Goal: Task Accomplishment & Management: Use online tool/utility

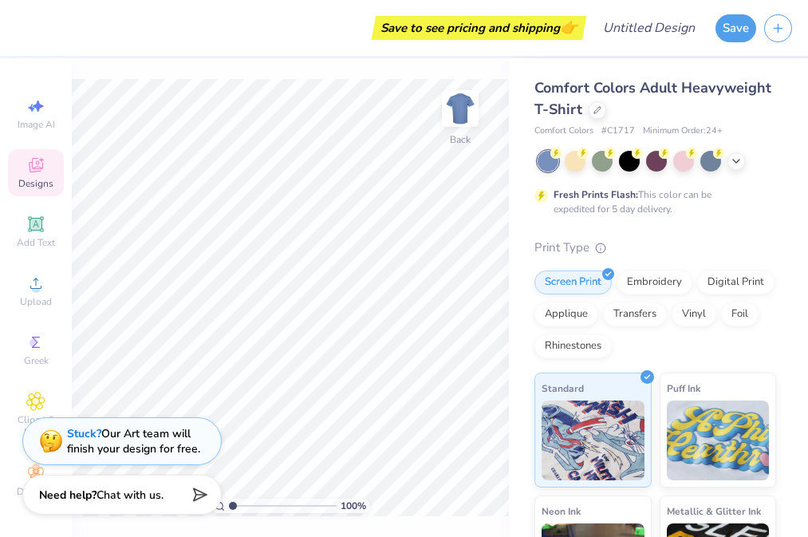
click at [28, 156] on icon at bounding box center [35, 165] width 19 height 19
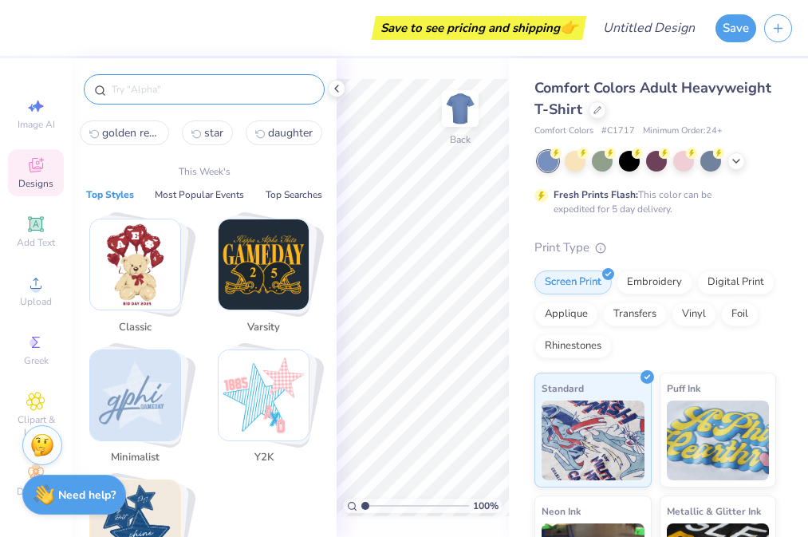
click at [189, 93] on input "text" at bounding box center [212, 89] width 204 height 16
click at [312, 305] on div "Varsity" at bounding box center [268, 280] width 120 height 123
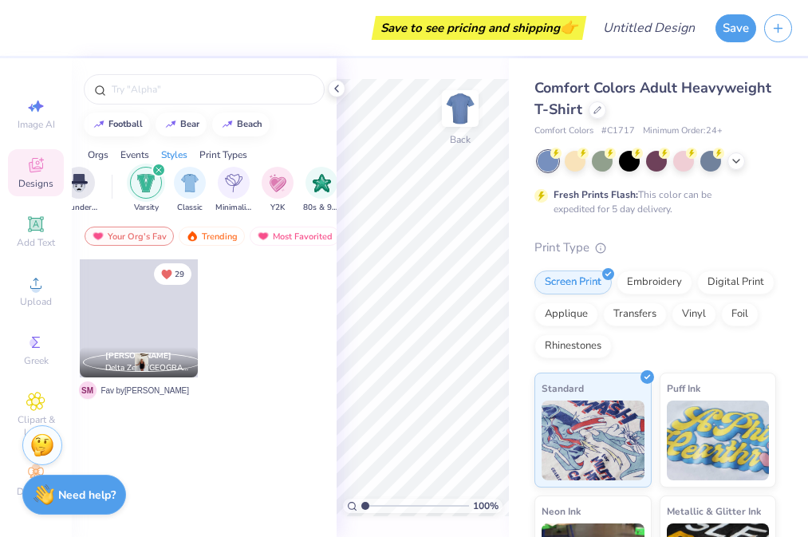
scroll to position [0, 836]
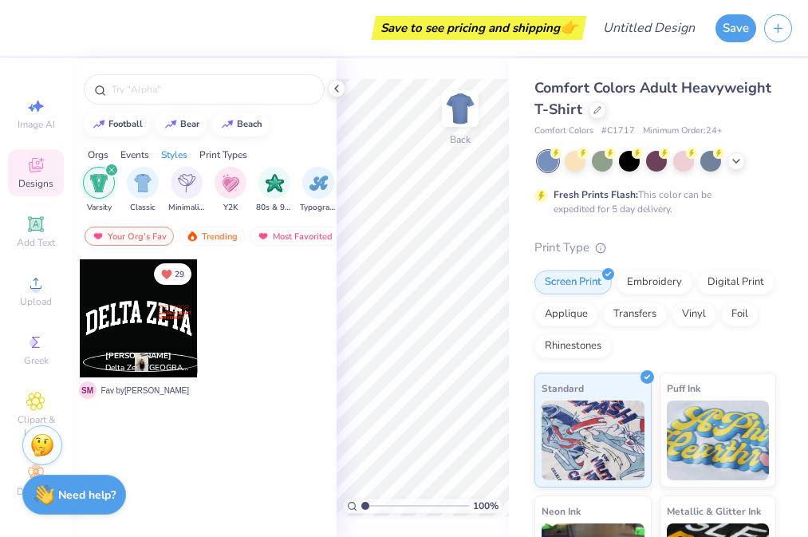
click at [112, 168] on icon "filter for Varsity" at bounding box center [111, 170] width 5 height 5
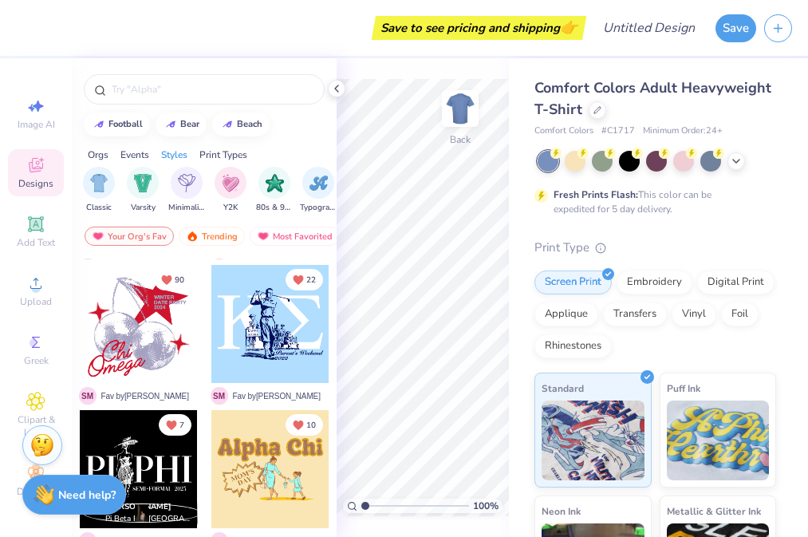
scroll to position [473, 0]
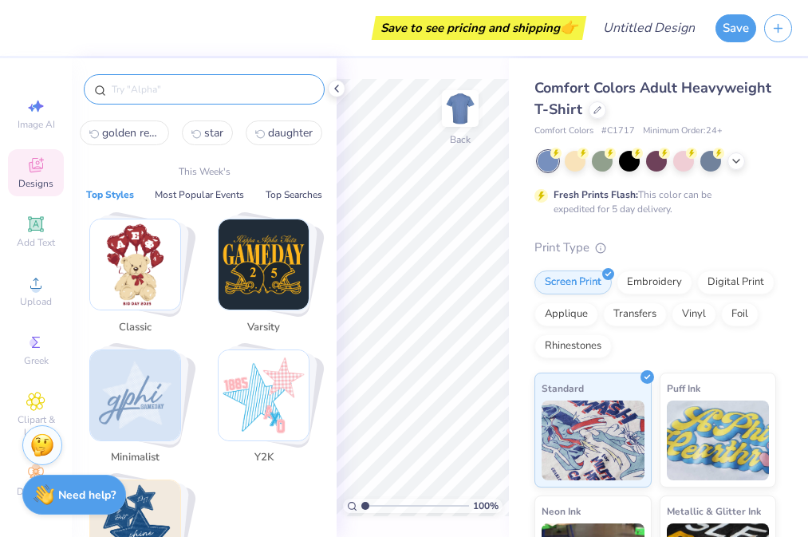
click at [145, 94] on input "text" at bounding box center [212, 89] width 204 height 16
click at [262, 269] on img "Stack Card Button Varsity" at bounding box center [264, 264] width 90 height 90
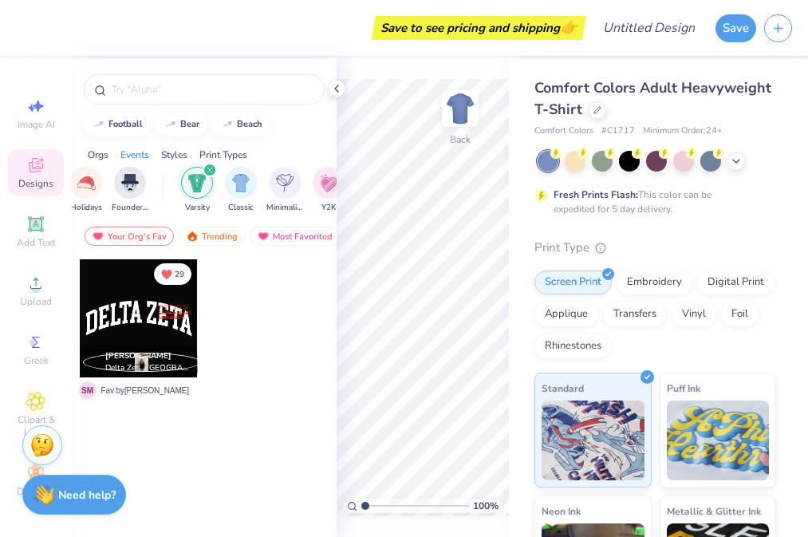
scroll to position [0, 836]
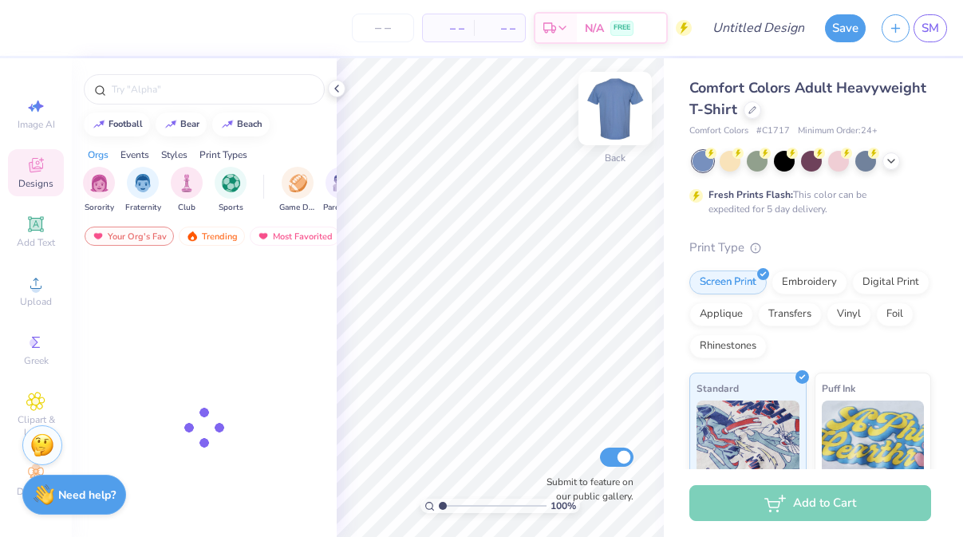
click at [612, 114] on img at bounding box center [615, 109] width 64 height 64
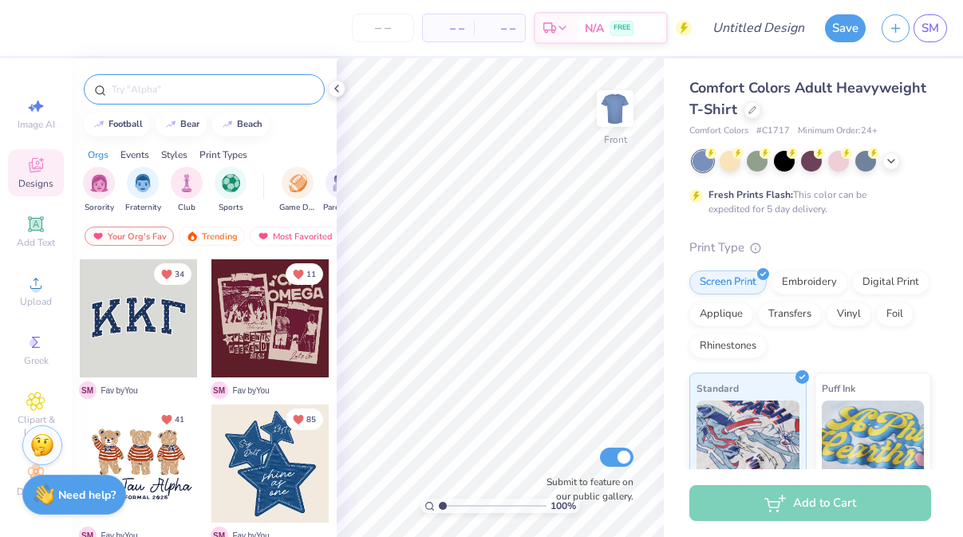
click at [152, 77] on div at bounding box center [204, 89] width 241 height 30
click at [140, 105] on div at bounding box center [204, 85] width 265 height 54
click at [140, 86] on input "text" at bounding box center [212, 89] width 204 height 16
type input "horse"
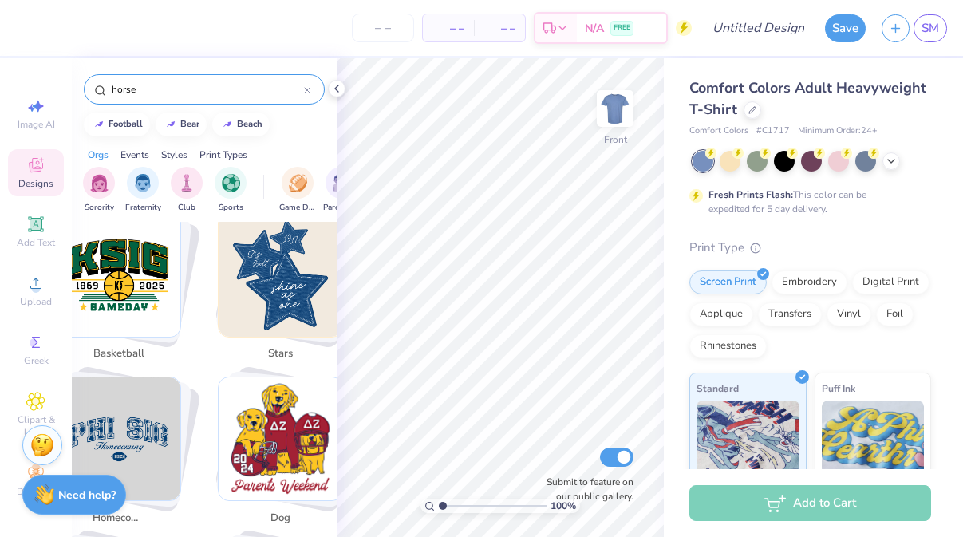
scroll to position [657, 0]
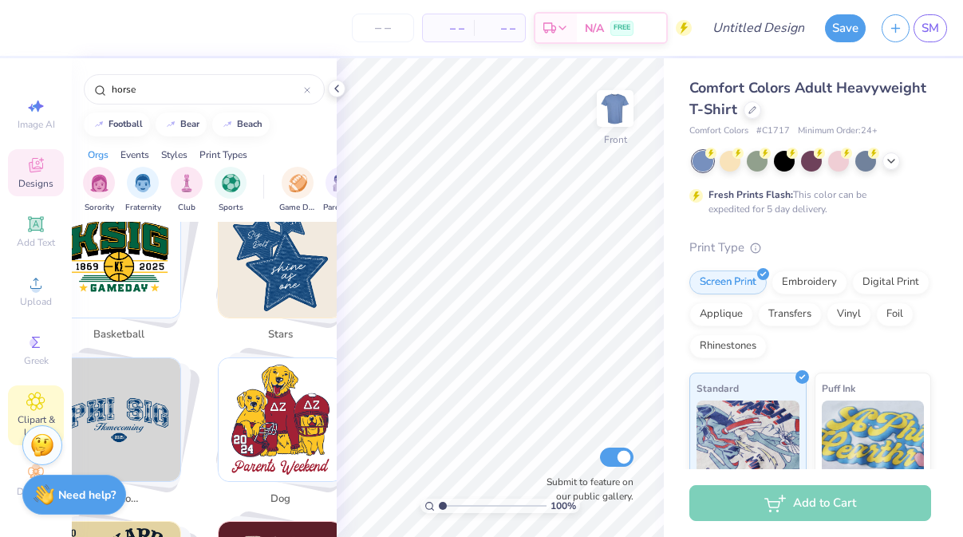
click at [22, 397] on div "Clipart & logos" at bounding box center [36, 415] width 56 height 60
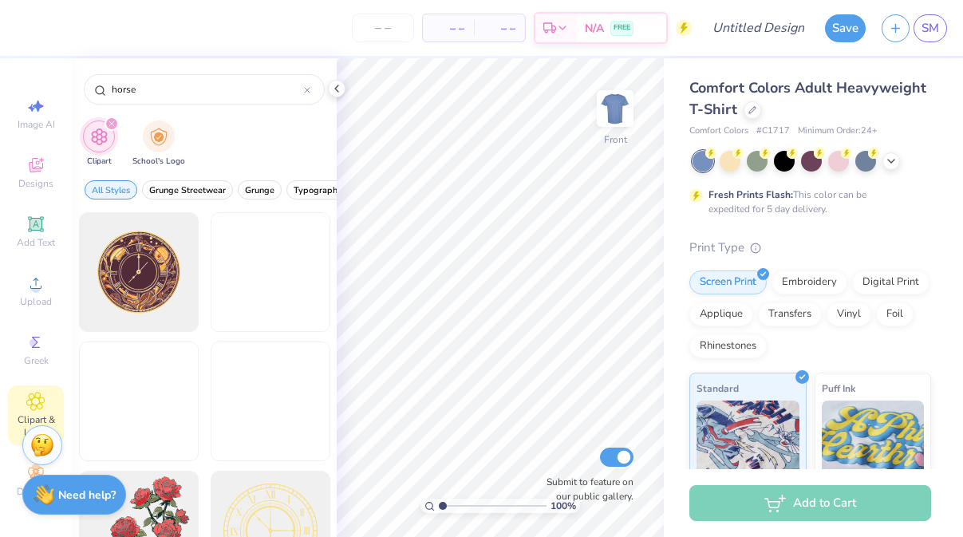
type input "horse"
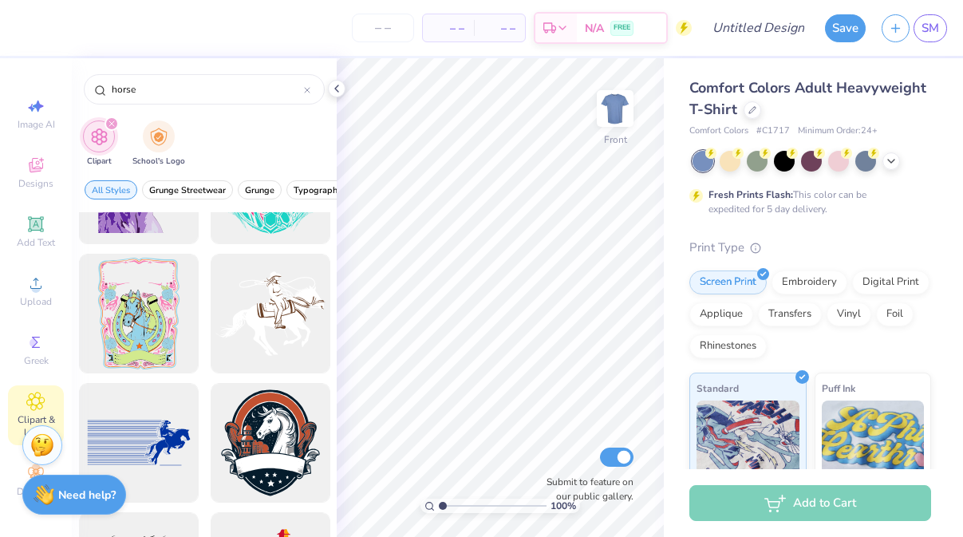
scroll to position [864, 0]
click at [243, 325] on div at bounding box center [270, 313] width 132 height 132
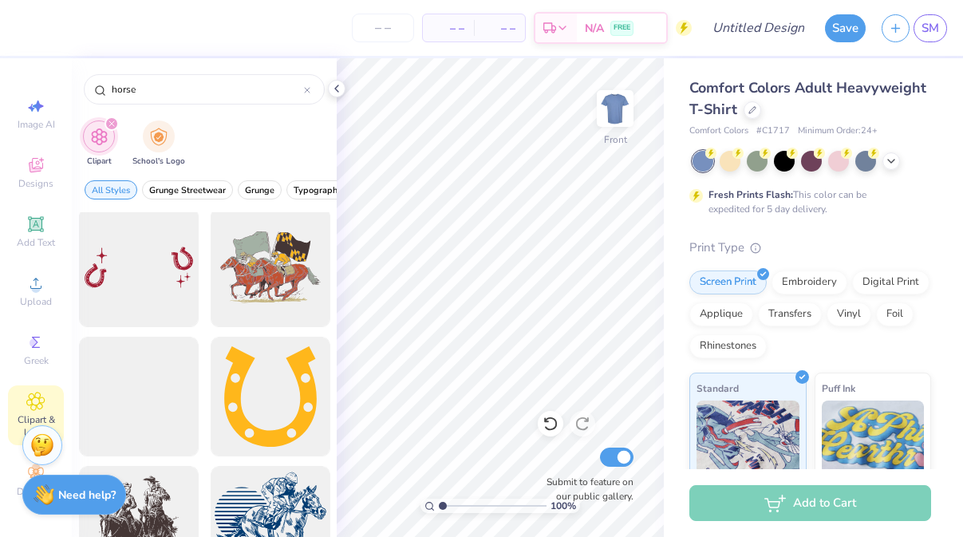
scroll to position [1804, 0]
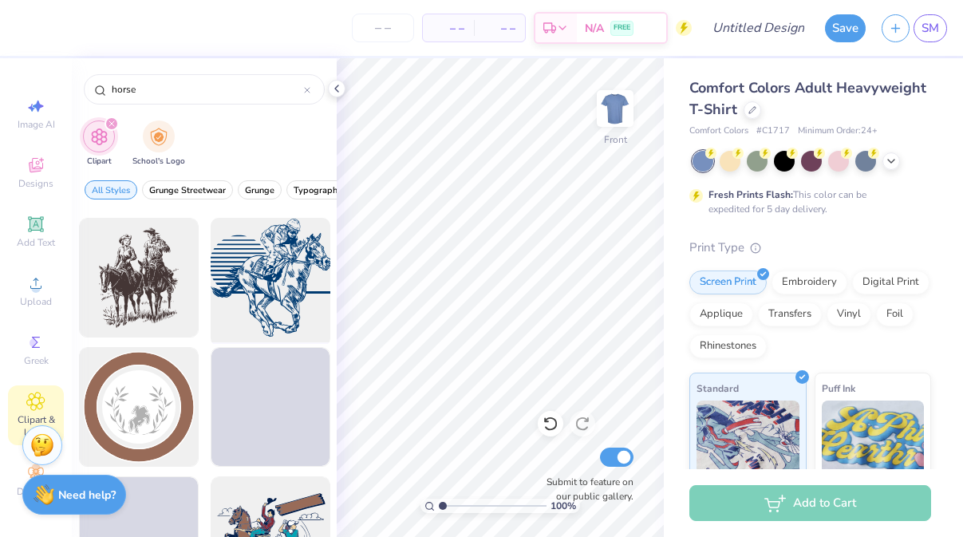
click at [250, 278] on div at bounding box center [270, 278] width 132 height 132
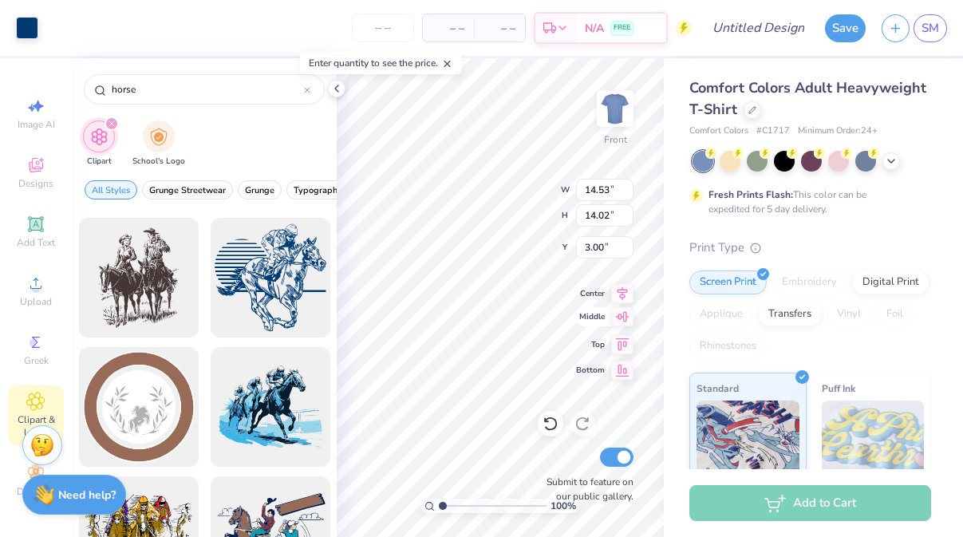
type input "9.96"
type input "9.61"
type input "5.43"
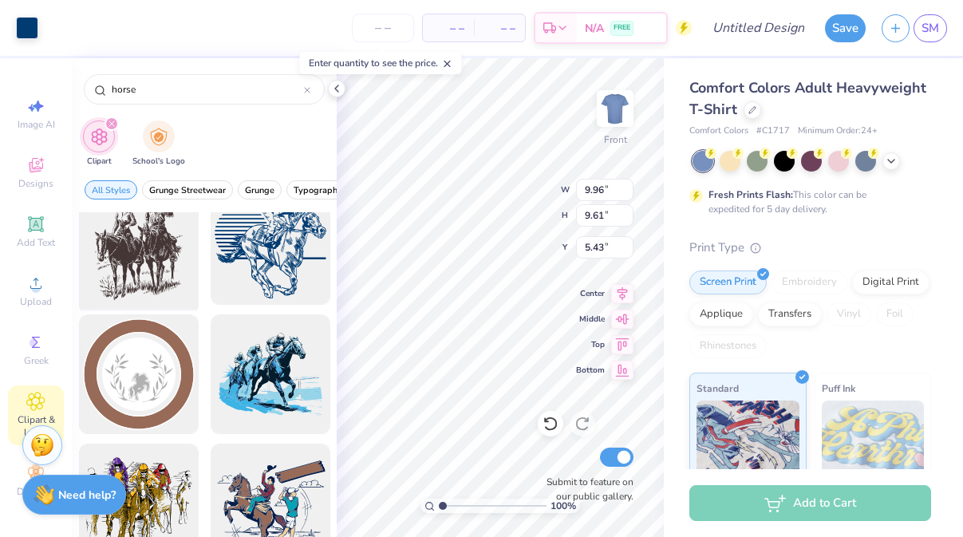
scroll to position [1785, 0]
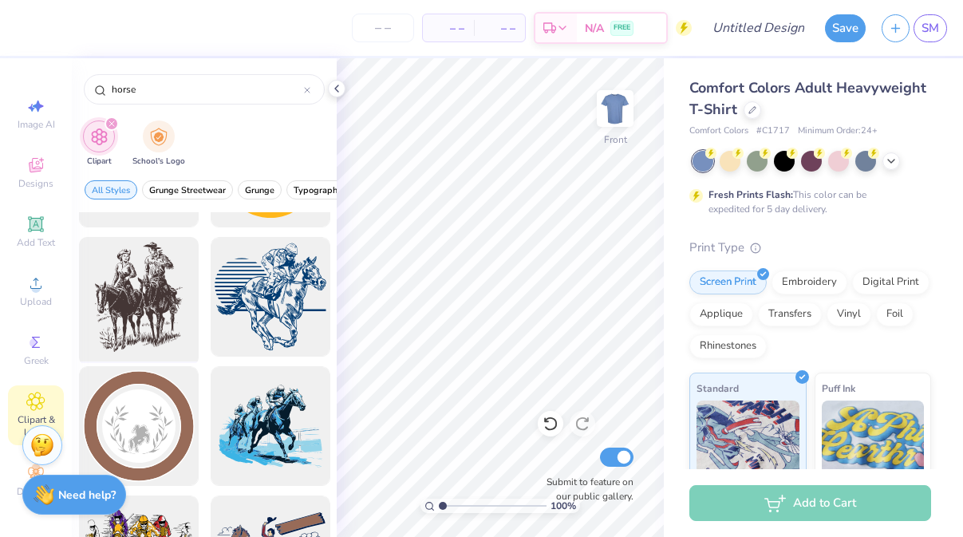
click at [122, 285] on div at bounding box center [139, 297] width 132 height 132
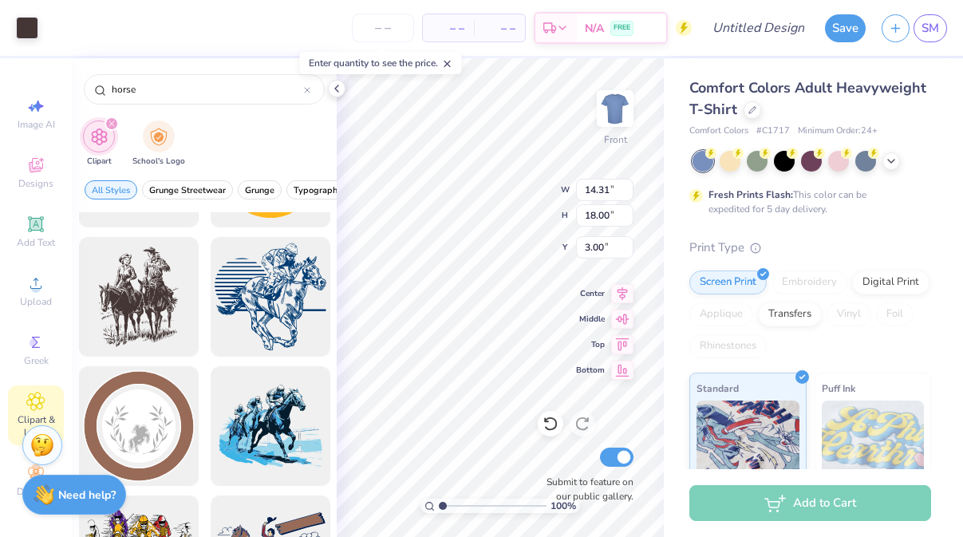
type input "7.30"
type input "9.19"
type input "5.02"
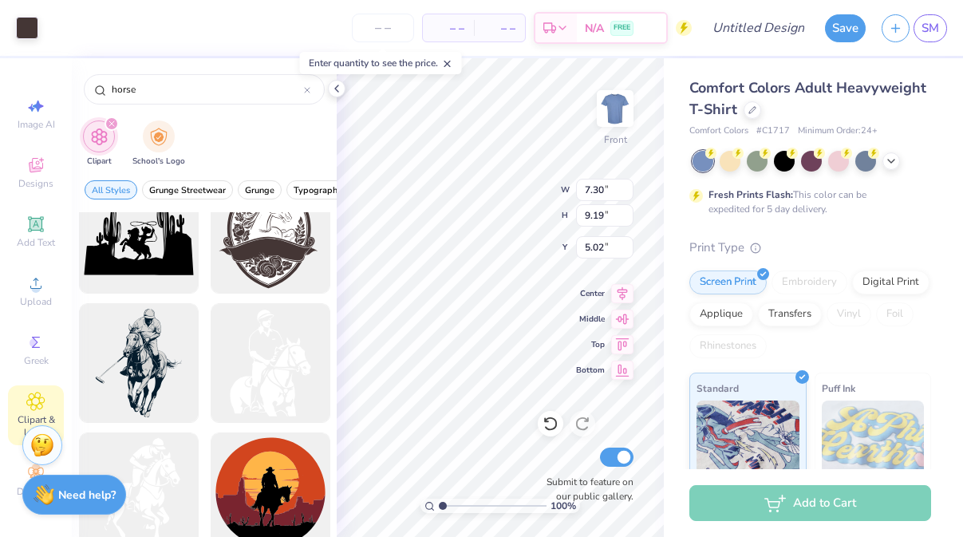
scroll to position [3191, 0]
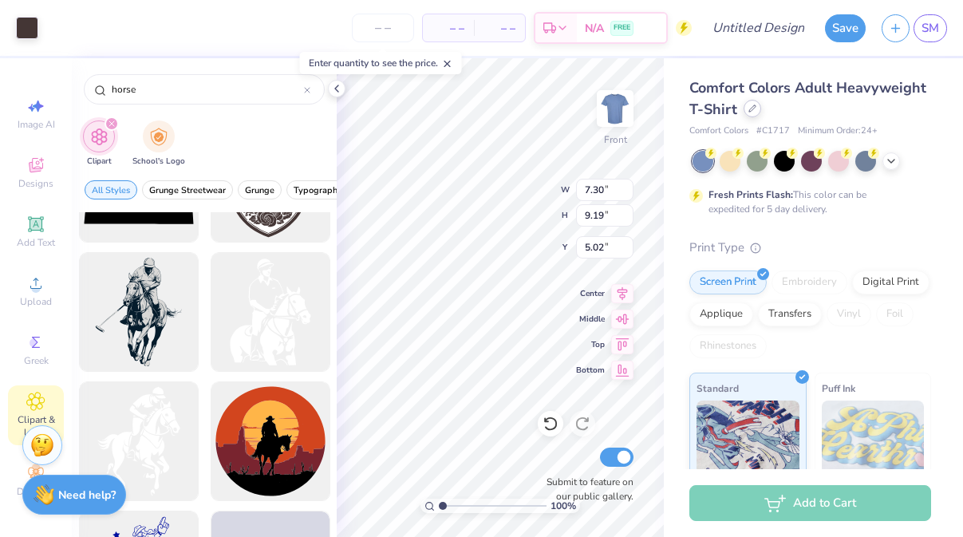
click at [749, 112] on icon at bounding box center [752, 108] width 6 height 6
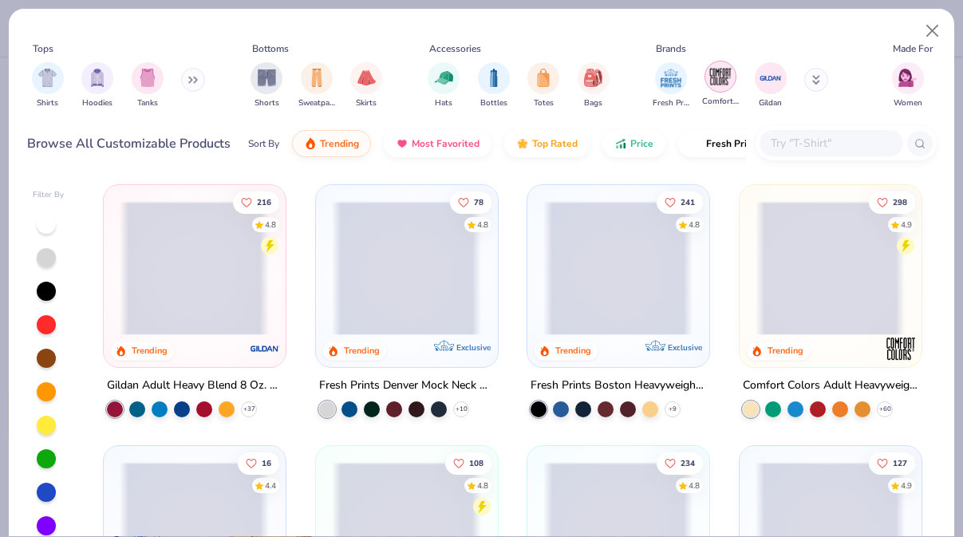
click at [722, 84] on img "filter for Comfort Colors" at bounding box center [721, 77] width 24 height 24
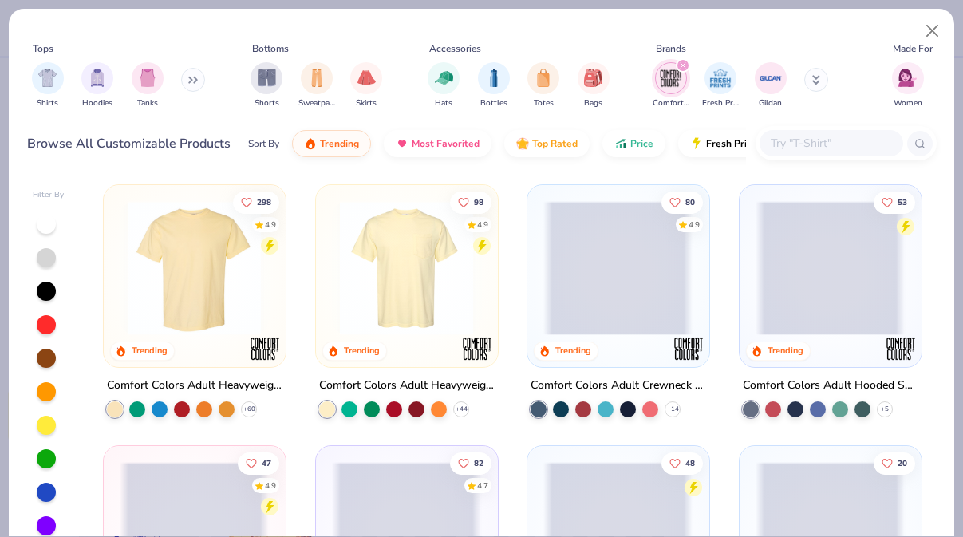
click at [401, 263] on img at bounding box center [406, 268] width 149 height 134
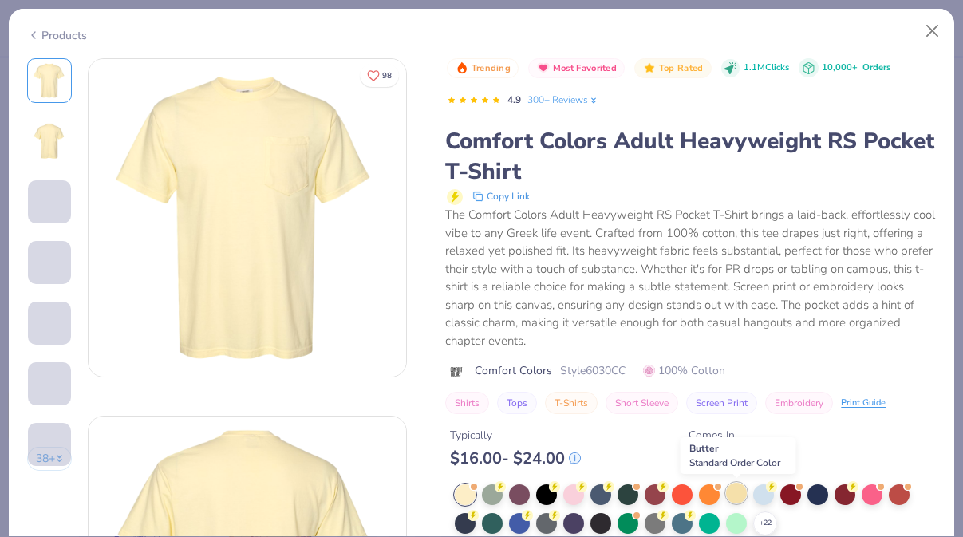
click at [737, 501] on div at bounding box center [736, 493] width 21 height 21
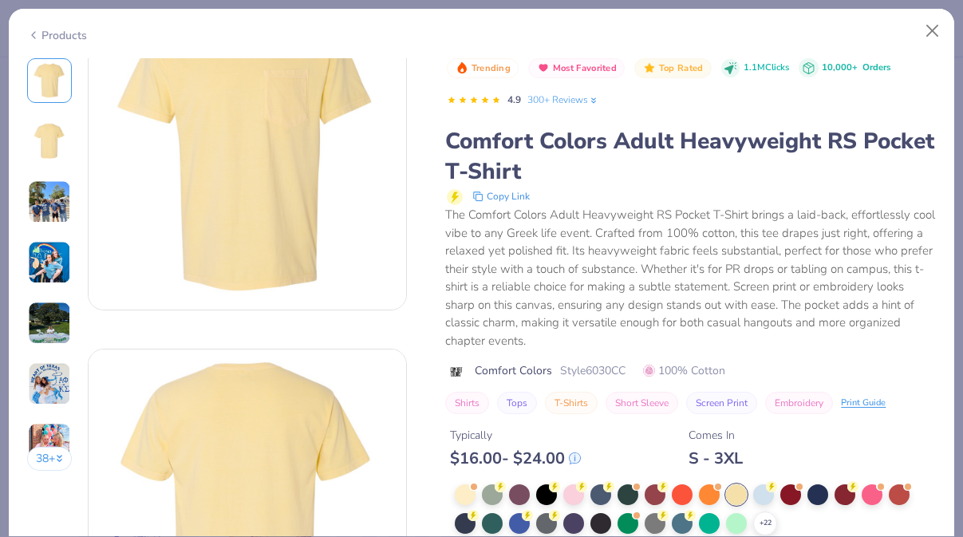
scroll to position [80, 0]
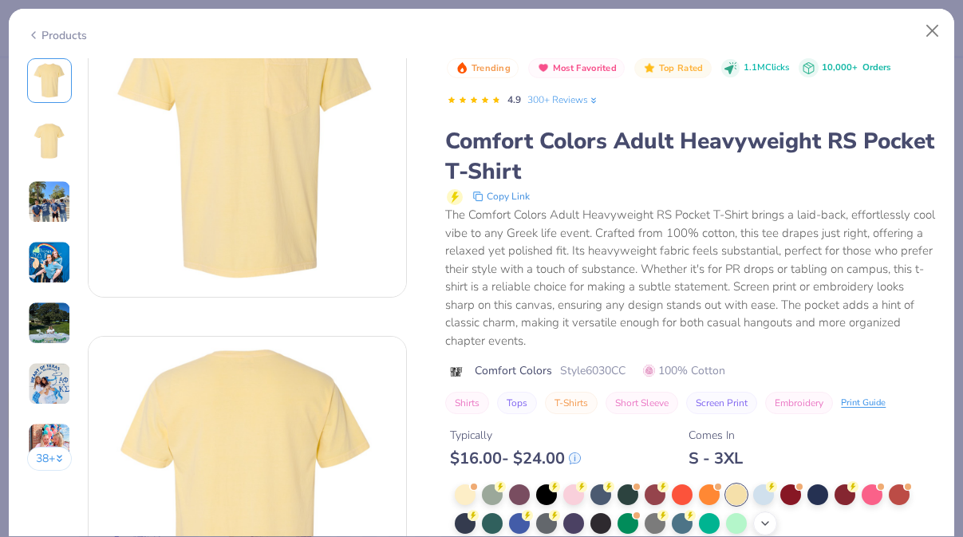
click at [768, 515] on div "+ 22" at bounding box center [765, 523] width 24 height 24
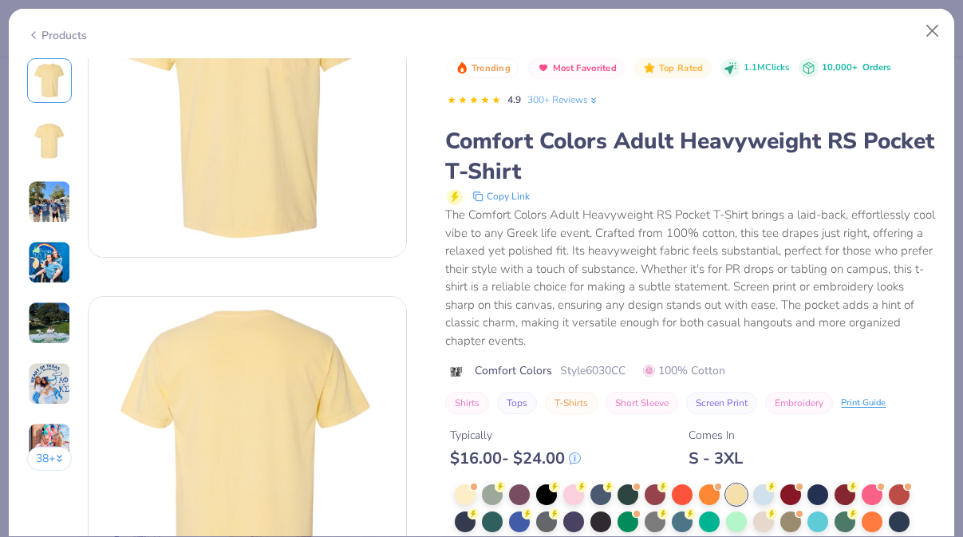
scroll to position [121, 0]
click at [758, 531] on div at bounding box center [763, 520] width 21 height 21
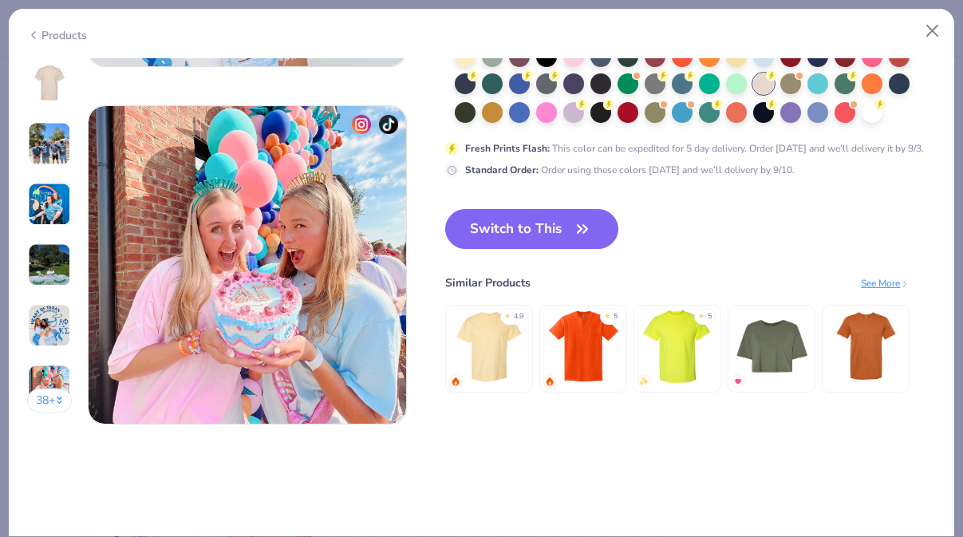
scroll to position [2181, 0]
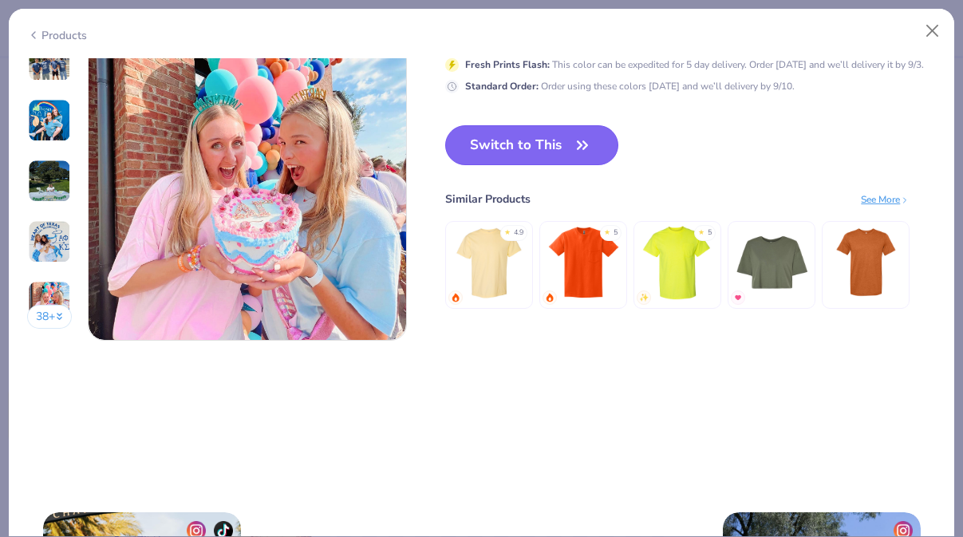
click at [502, 162] on button "Switch to This" at bounding box center [531, 145] width 173 height 40
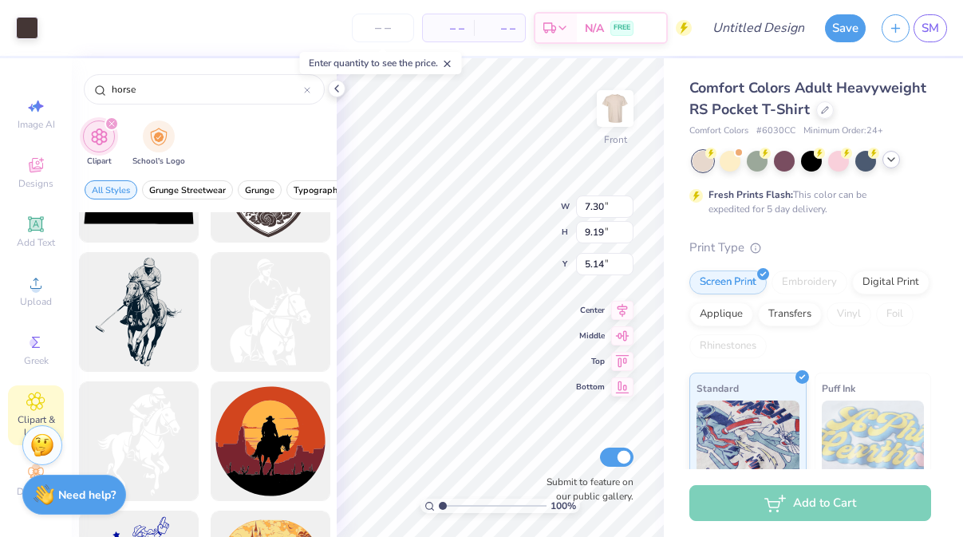
click at [894, 160] on icon at bounding box center [891, 159] width 13 height 13
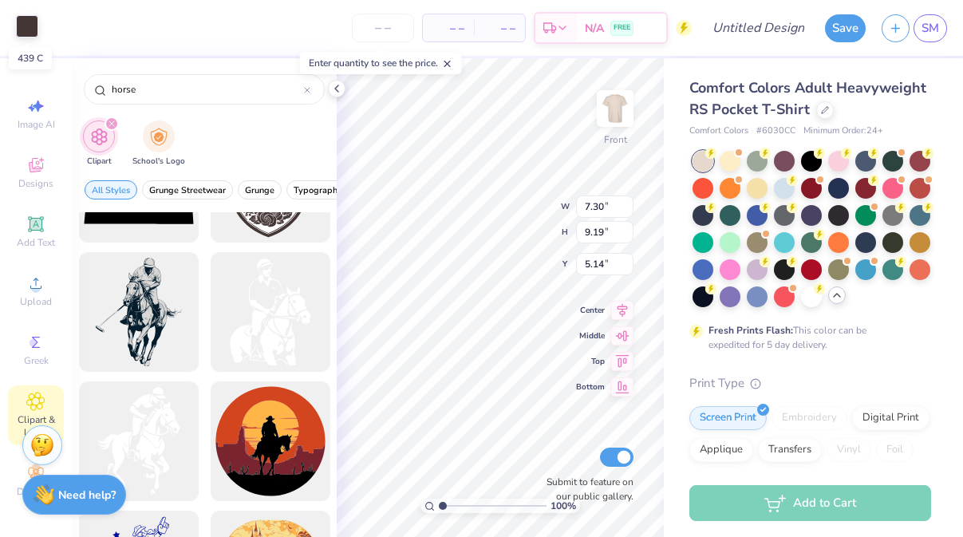
click at [33, 37] on div at bounding box center [27, 26] width 22 height 22
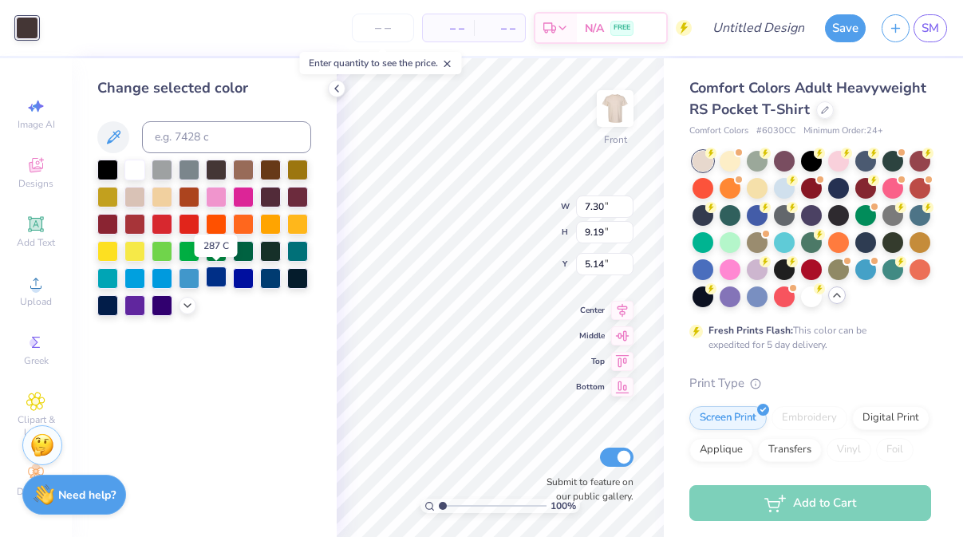
click at [222, 278] on div at bounding box center [216, 276] width 21 height 21
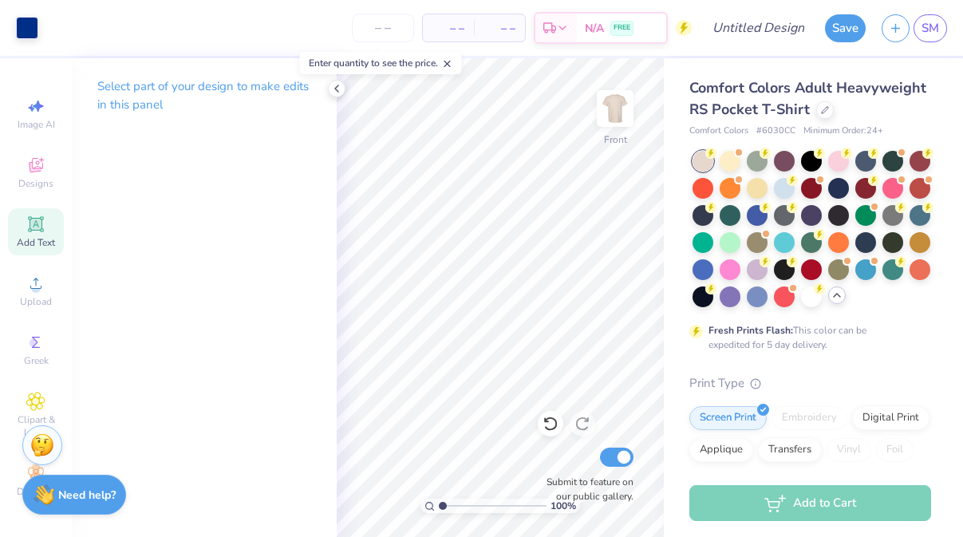
click at [43, 235] on div "Add Text" at bounding box center [36, 231] width 56 height 47
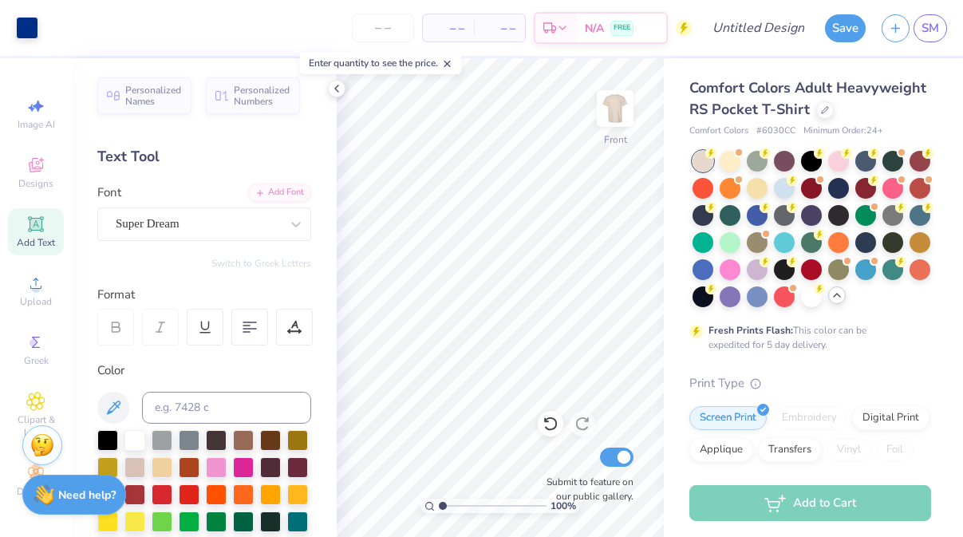
click at [41, 223] on icon at bounding box center [36, 224] width 12 height 12
type textarea "SIGMA SIGMA SIGMA"
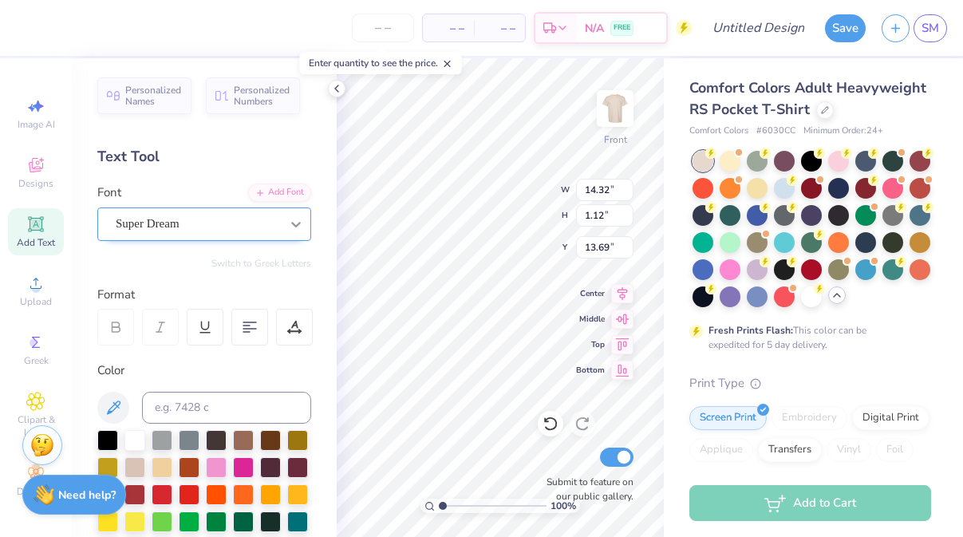
click at [298, 221] on icon at bounding box center [296, 224] width 16 height 16
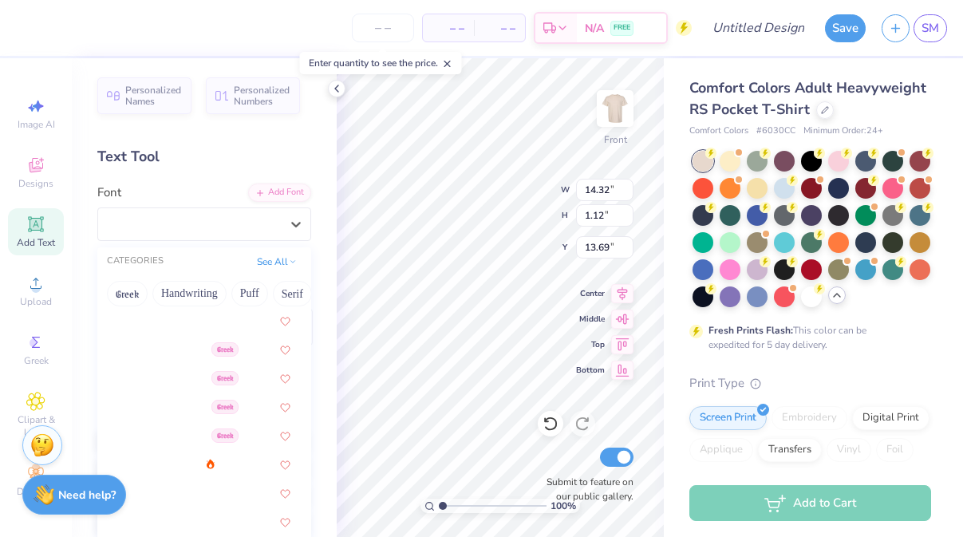
scroll to position [279, 0]
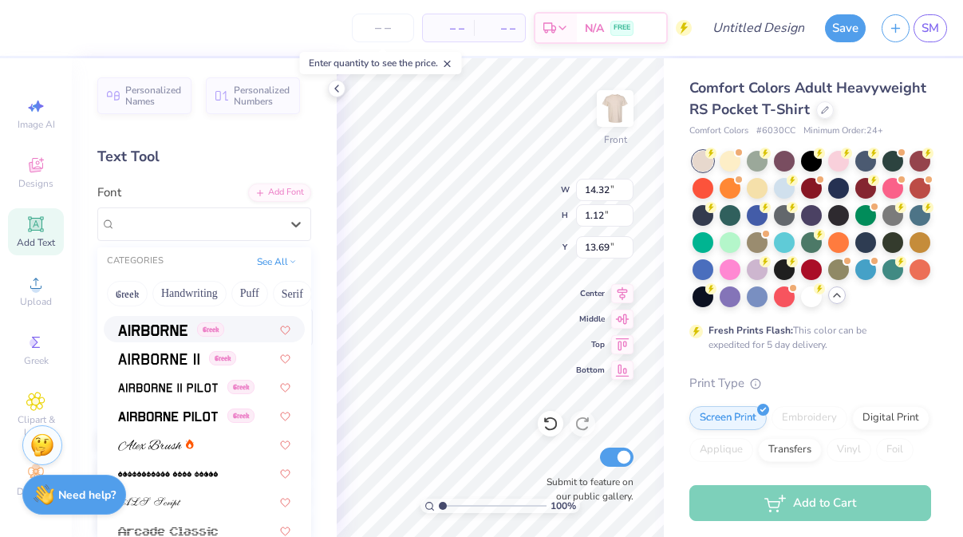
click at [172, 339] on div "Greek" at bounding box center [204, 329] width 201 height 26
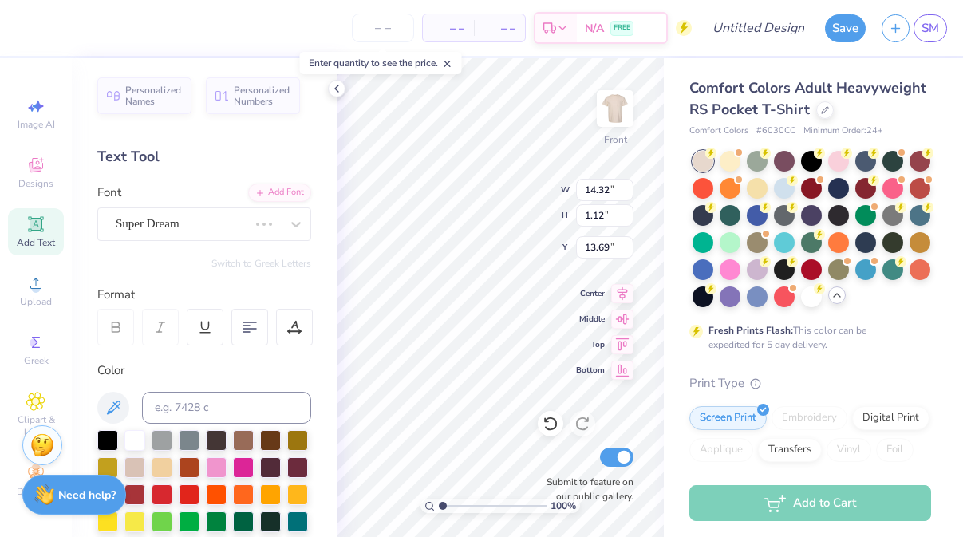
type input "1.11"
type input "10.72"
type input "0.83"
type input "5.14"
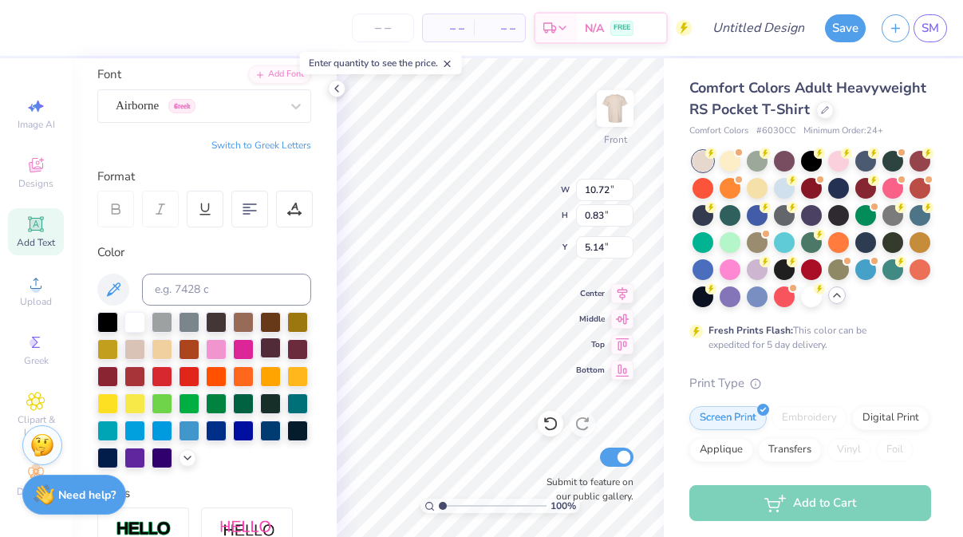
scroll to position [122, 0]
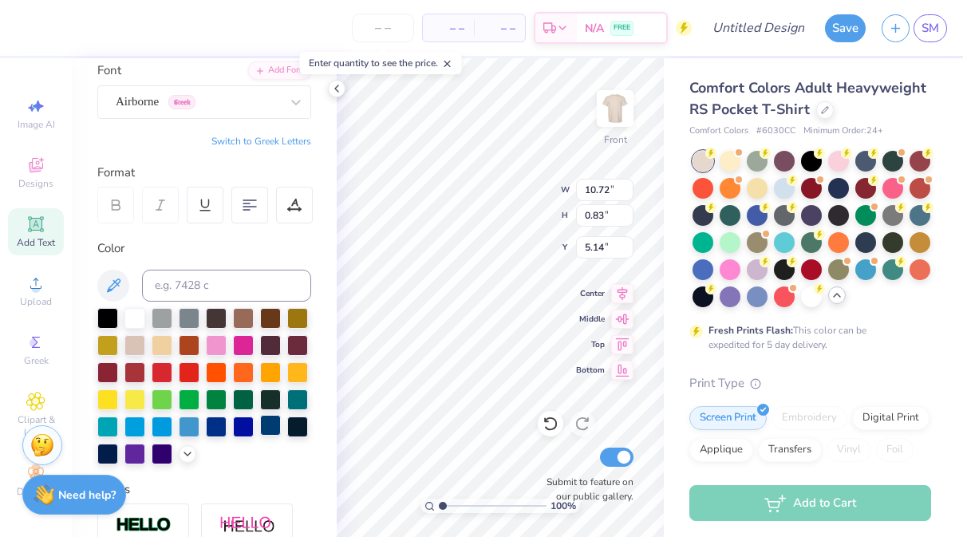
click at [270, 420] on div at bounding box center [270, 425] width 21 height 21
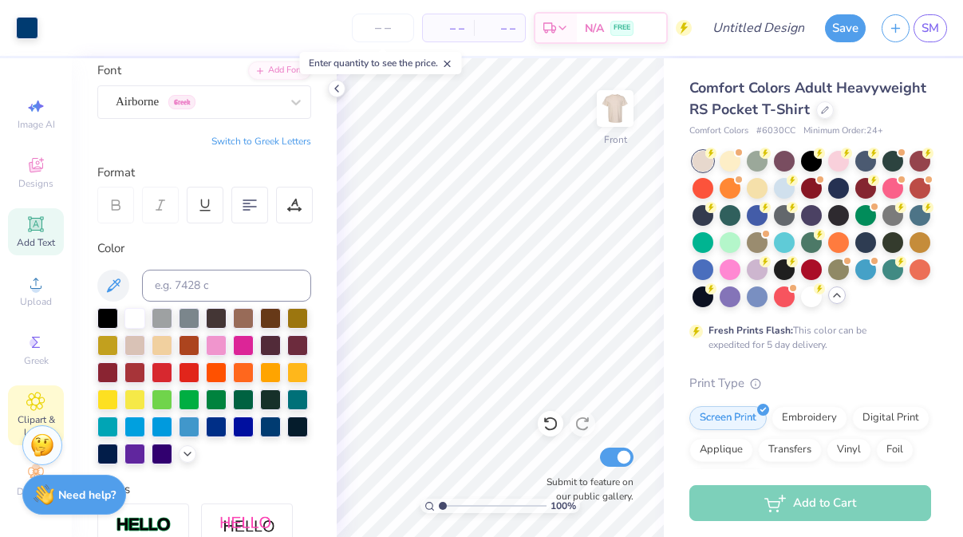
click at [45, 398] on div "Clipart & logos" at bounding box center [36, 415] width 56 height 60
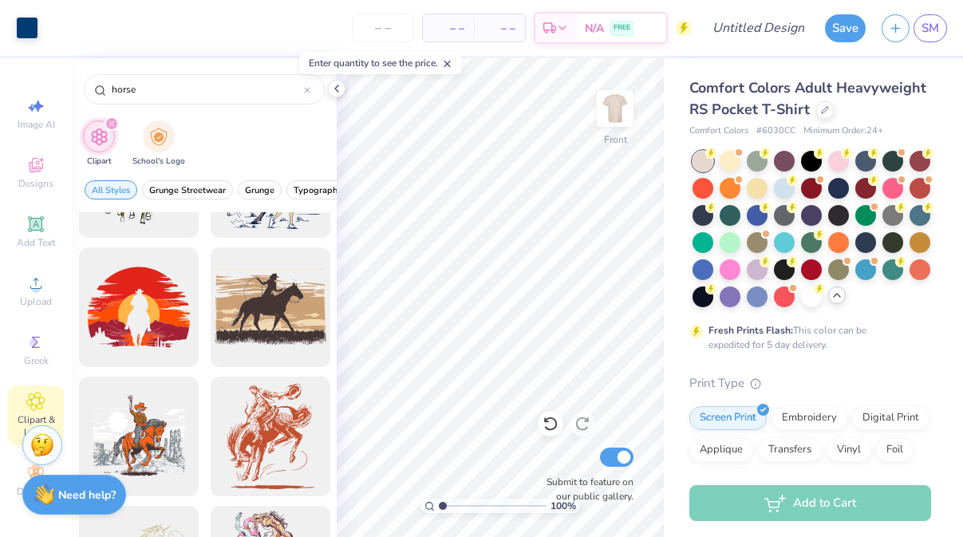
scroll to position [2165, 0]
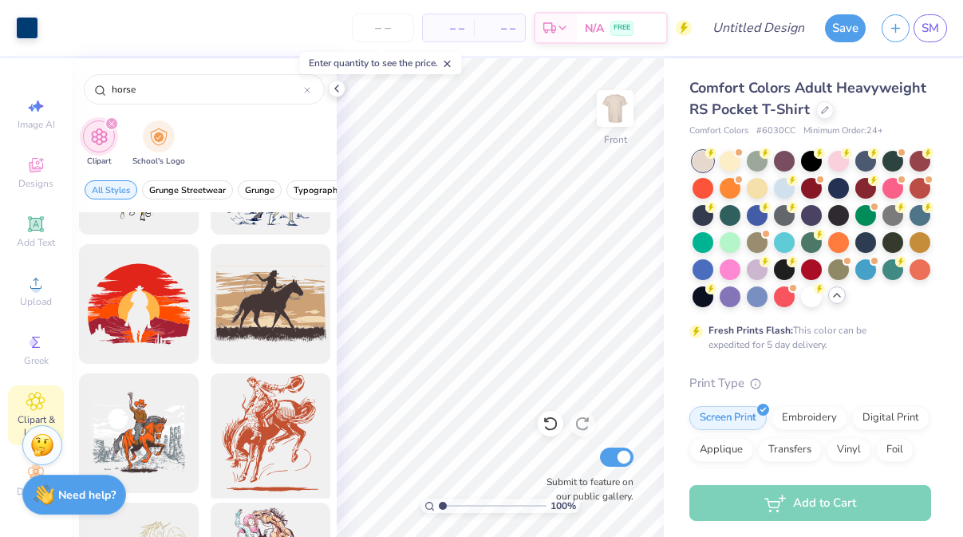
click at [270, 440] on div at bounding box center [270, 434] width 132 height 132
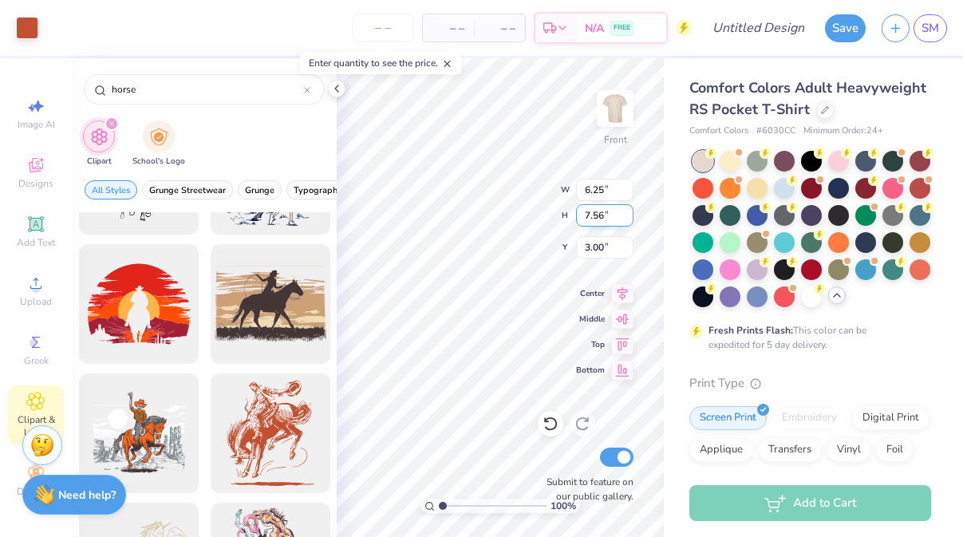
type input "6.25"
type input "7.56"
type input "7.09"
click at [32, 27] on div at bounding box center [27, 26] width 22 height 22
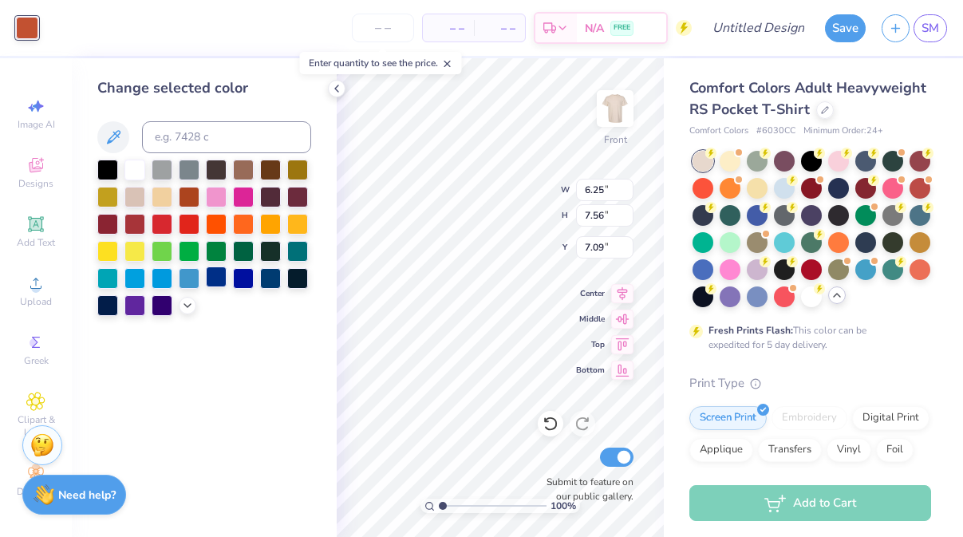
click at [215, 281] on div at bounding box center [216, 276] width 21 height 21
type input "10.72"
type input "0.83"
type input "5.14"
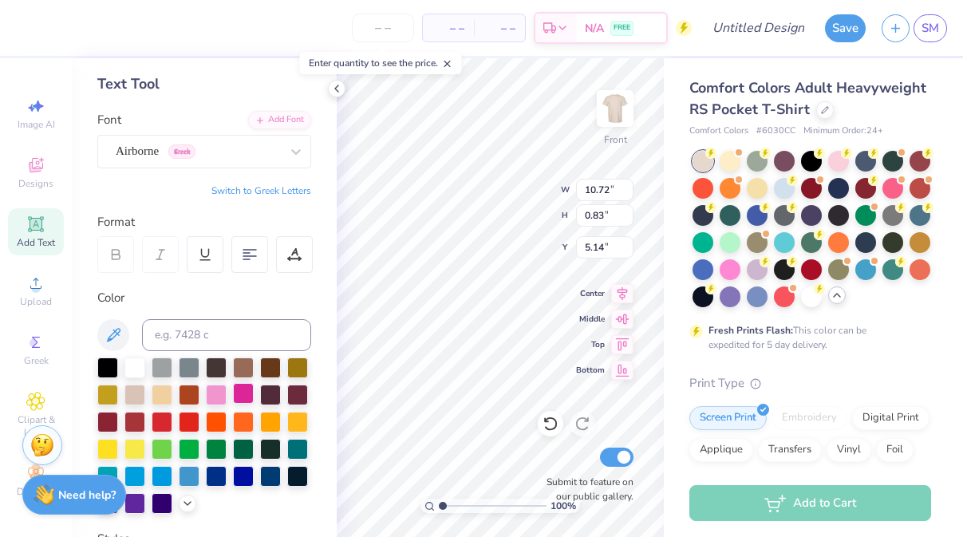
scroll to position [87, 0]
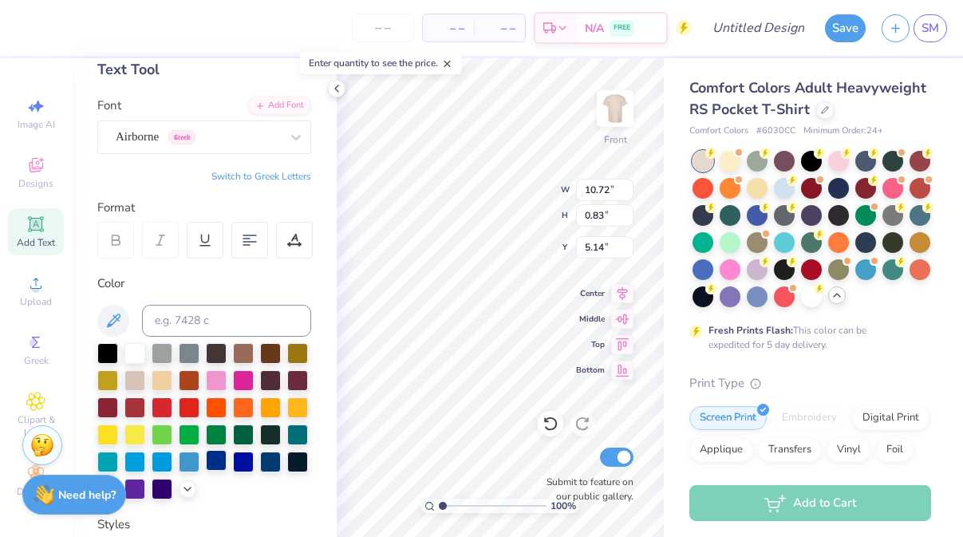
click at [217, 456] on div at bounding box center [216, 460] width 21 height 21
type input "5.80"
drag, startPoint x: 47, startPoint y: 221, endPoint x: 196, endPoint y: 234, distance: 149.7
click at [47, 221] on div "Add Text" at bounding box center [36, 231] width 56 height 47
type textarea "Dad's"
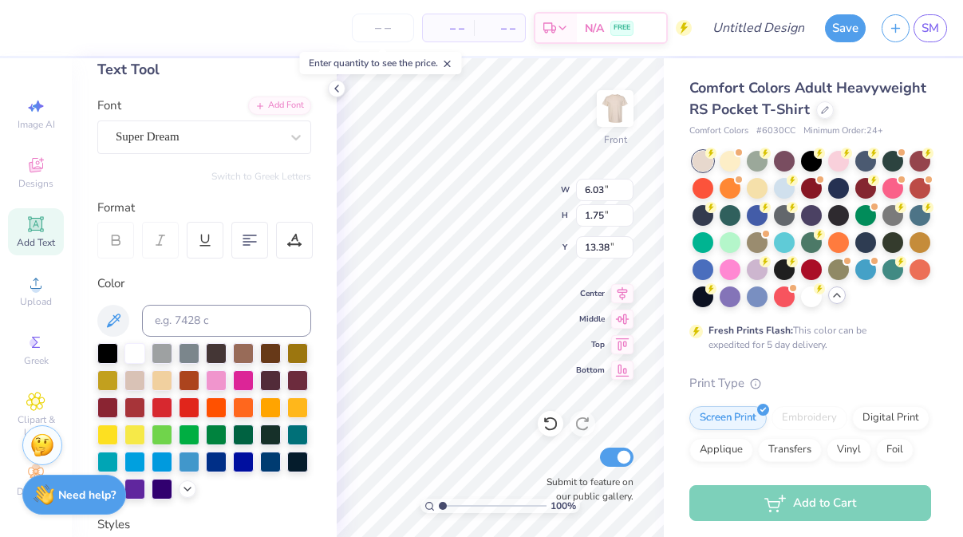
scroll to position [0, 0]
click at [195, 134] on div "Super Dream" at bounding box center [198, 136] width 168 height 25
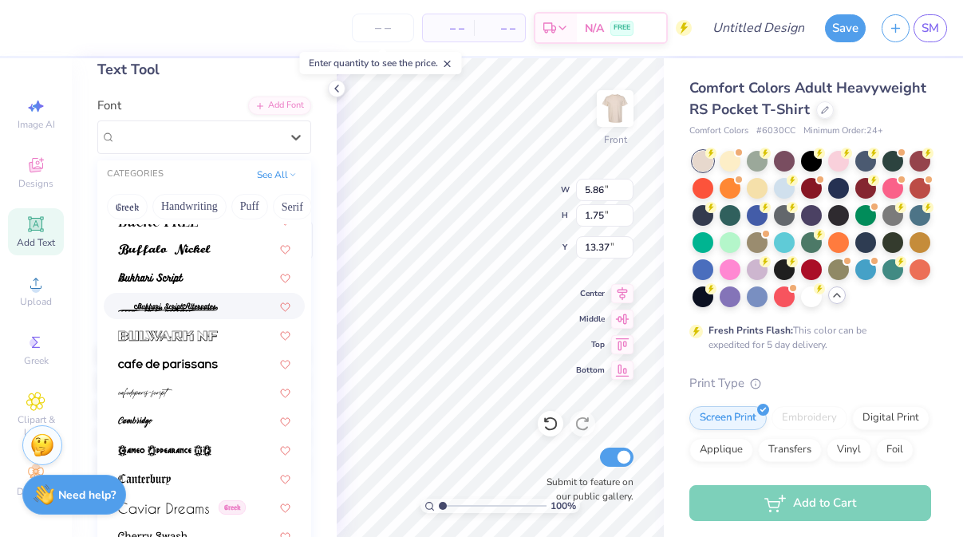
scroll to position [1498, 0]
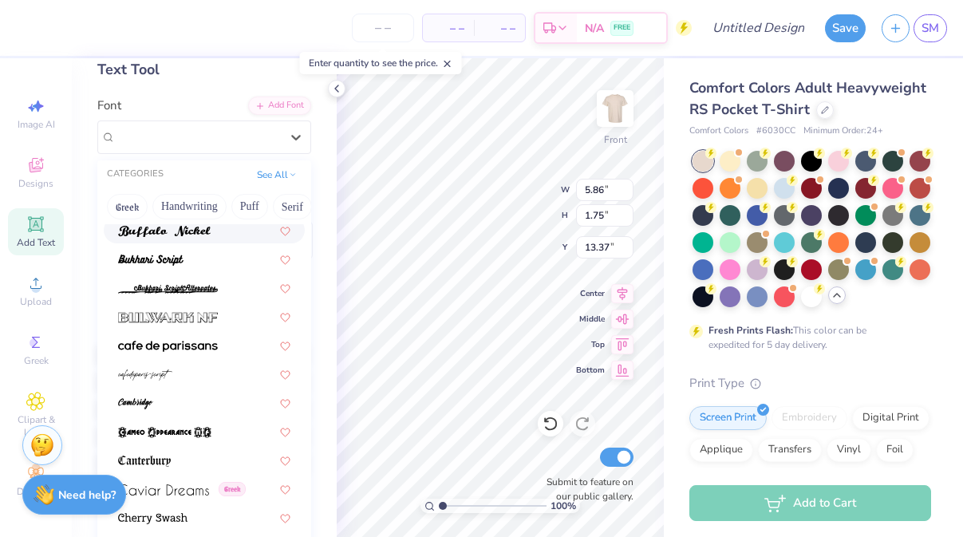
click at [178, 242] on div at bounding box center [204, 230] width 201 height 26
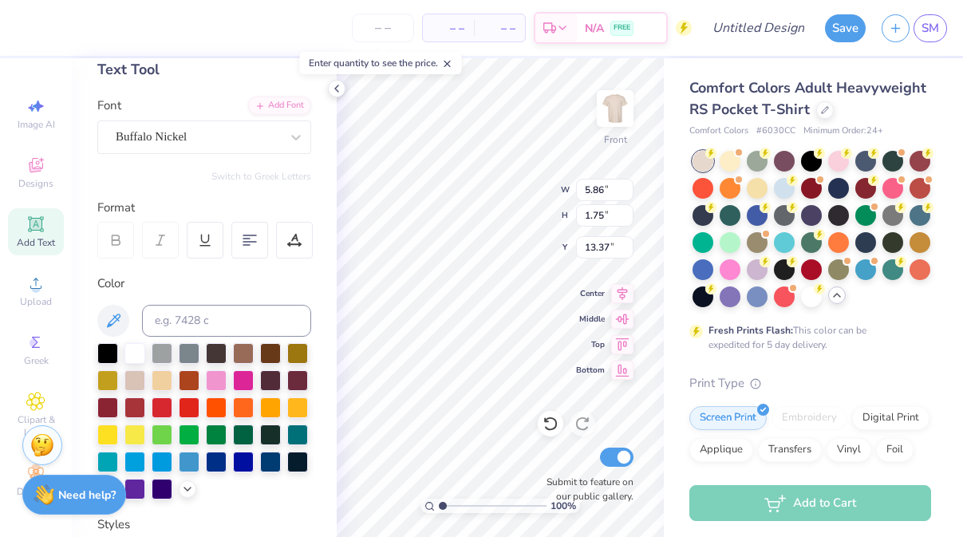
type input "5.55"
type input "1.77"
click at [162, 406] on div at bounding box center [162, 406] width 21 height 21
type input "7.09"
type input "5.40"
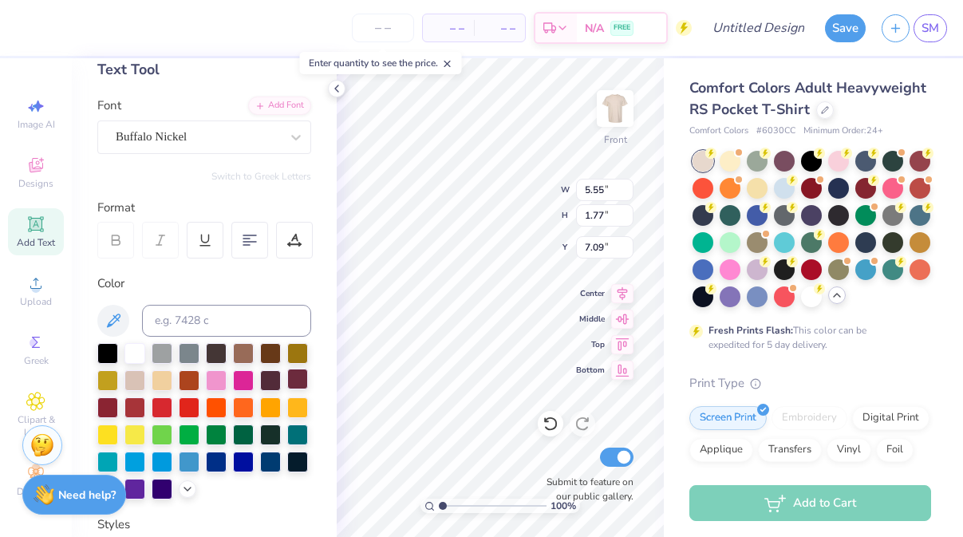
type input "2.95"
type input "6.59"
type input "8.06"
type input "8.90"
type input "13.54"
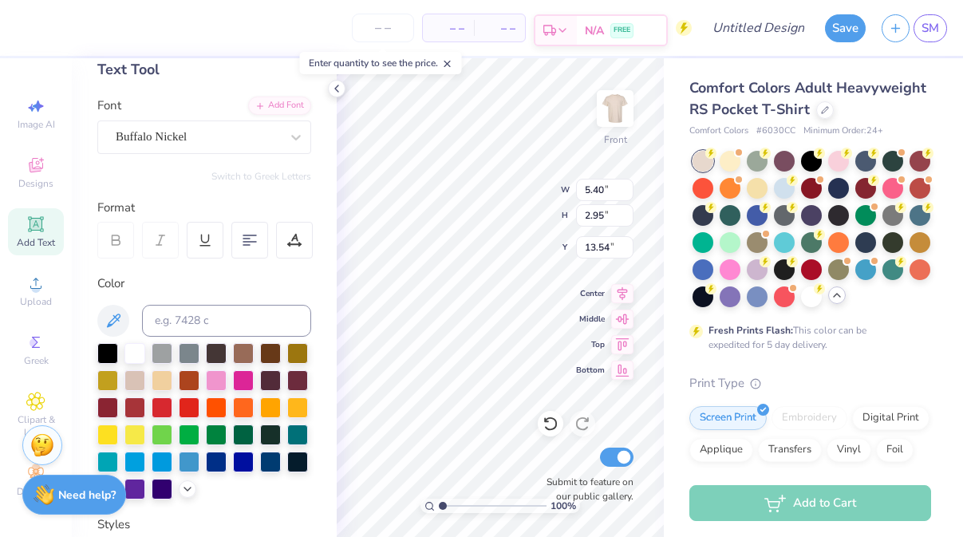
scroll to position [0, 0]
type textarea "s"
type textarea "Weekend"
type input "8.41"
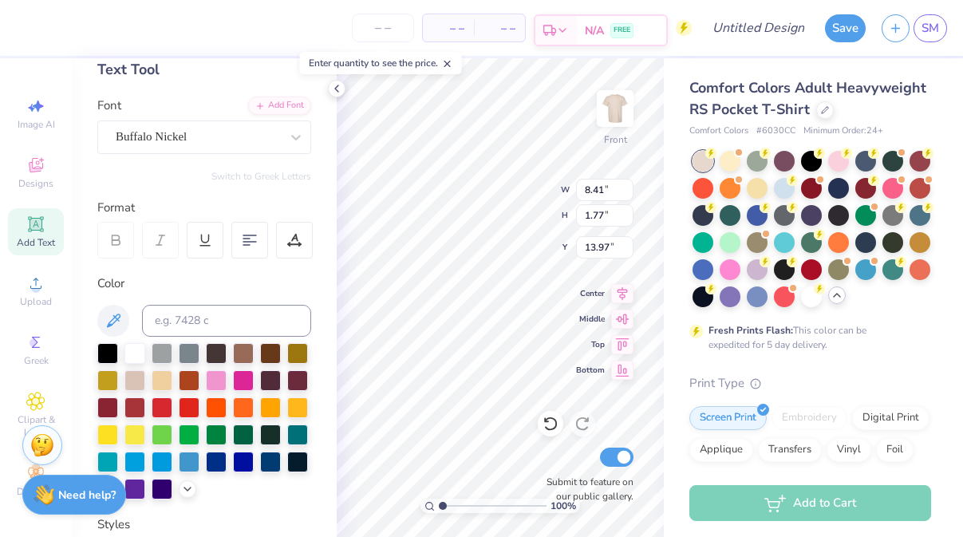
type input "1.77"
type input "13.97"
type input "1.76"
type input "14.01"
type input "11.18"
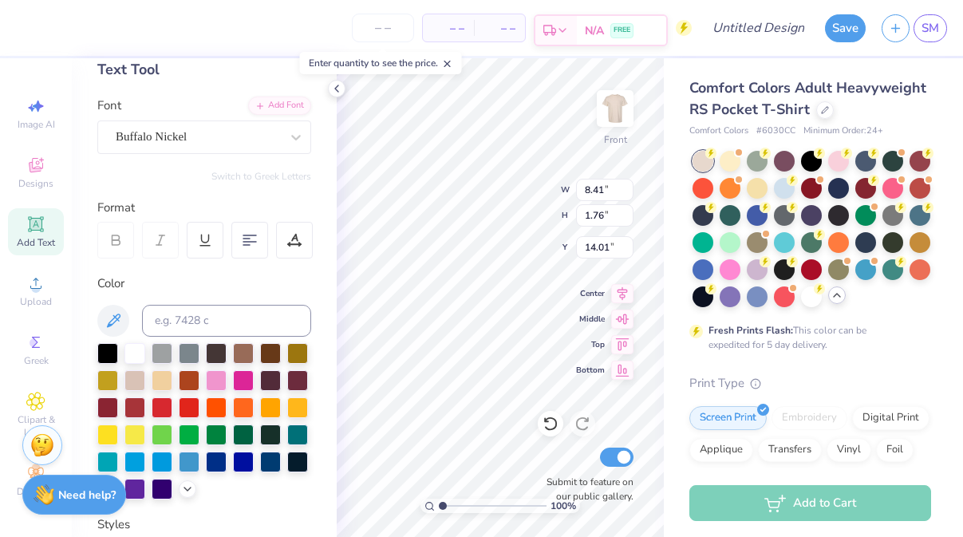
type input "2.35"
type input "14.02"
type input "9.19"
type input "1.93"
type input "14.66"
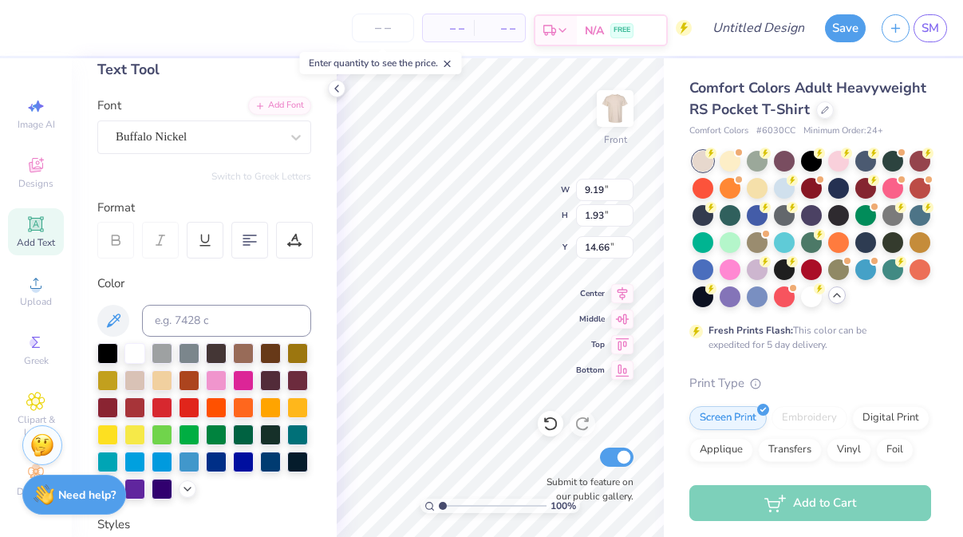
type input "5.40"
type input "2.95"
type input "7.06"
type input "7.14"
type input "6.25"
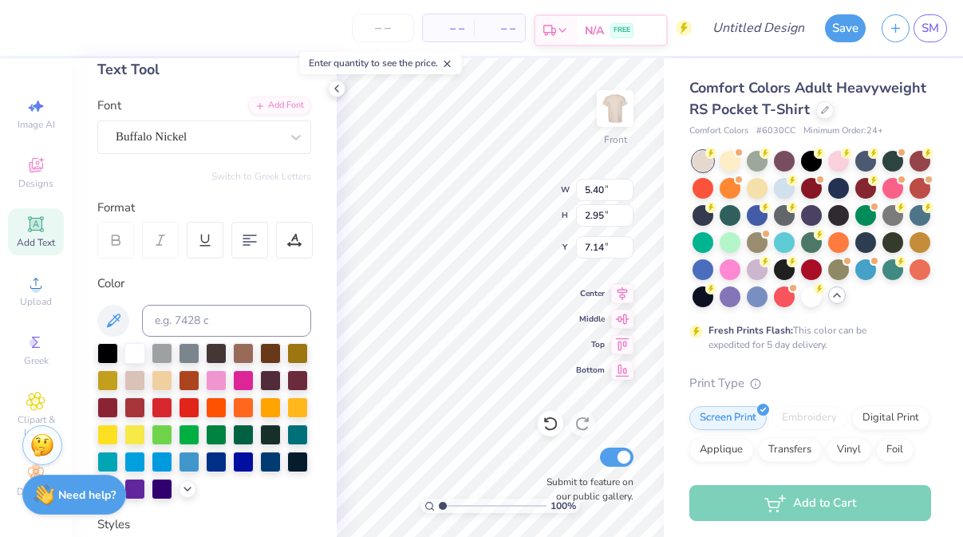
type input "7.56"
type input "8.06"
type input "5.40"
type input "2.95"
type input "11.71"
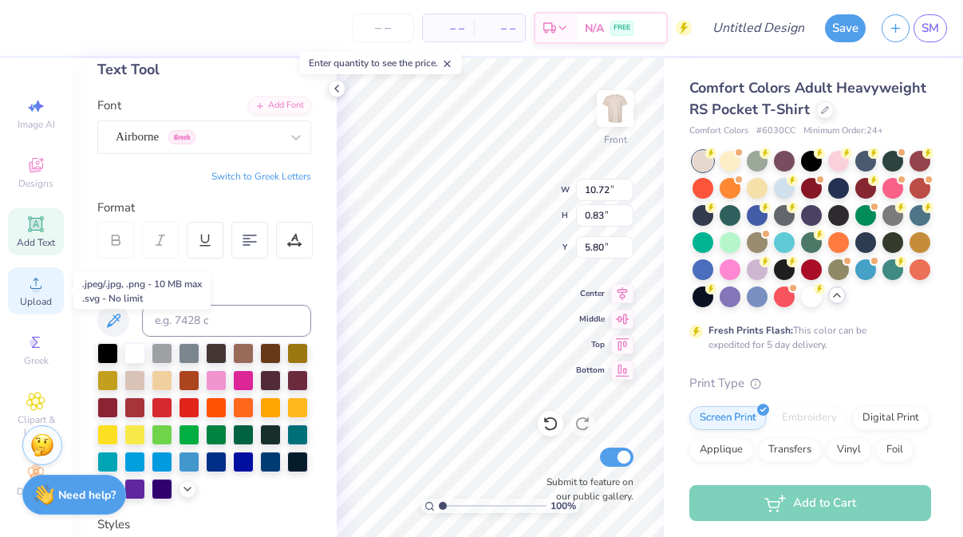
click at [39, 286] on circle at bounding box center [35, 288] width 9 height 9
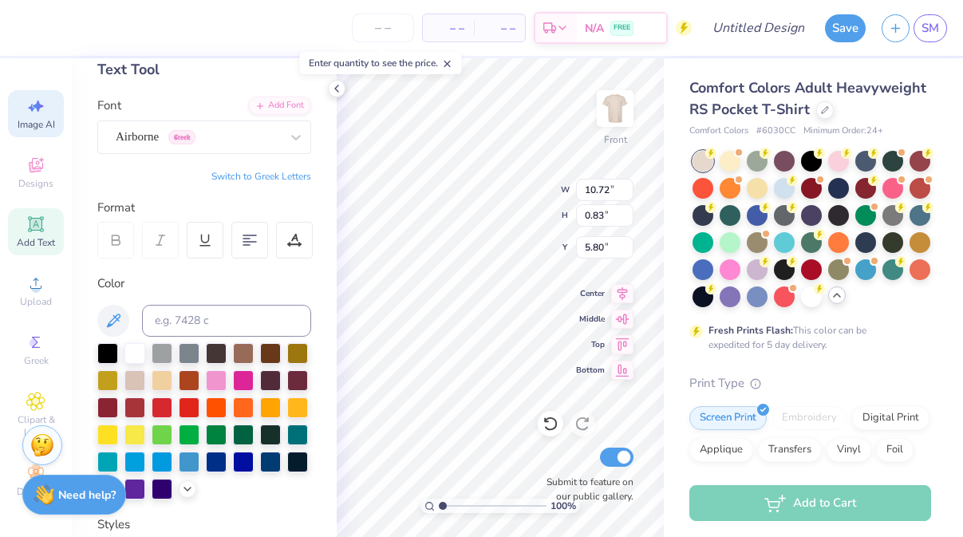
click at [45, 122] on span "Image AI" at bounding box center [36, 124] width 37 height 13
select select "4"
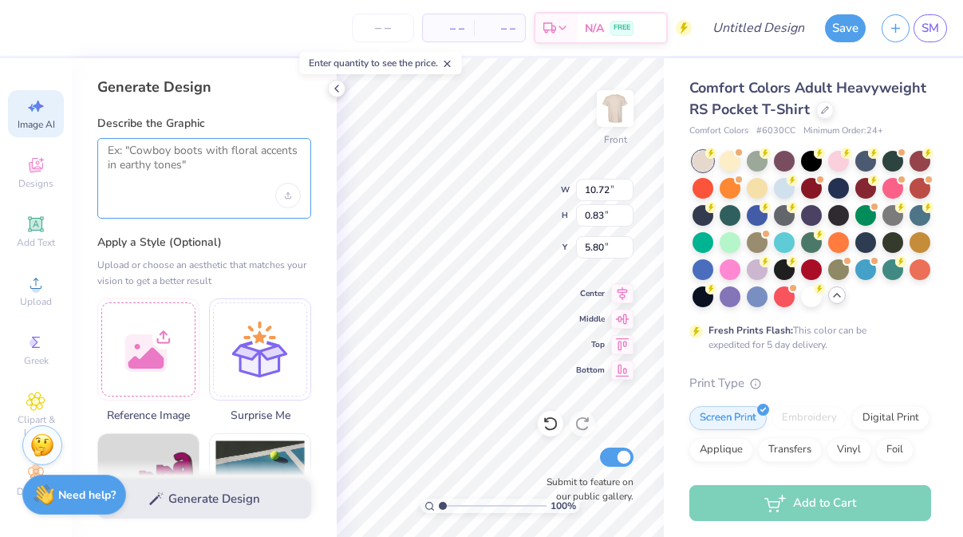
click at [195, 164] on textarea at bounding box center [204, 164] width 193 height 40
click at [288, 190] on div "Upload image" at bounding box center [288, 196] width 26 height 26
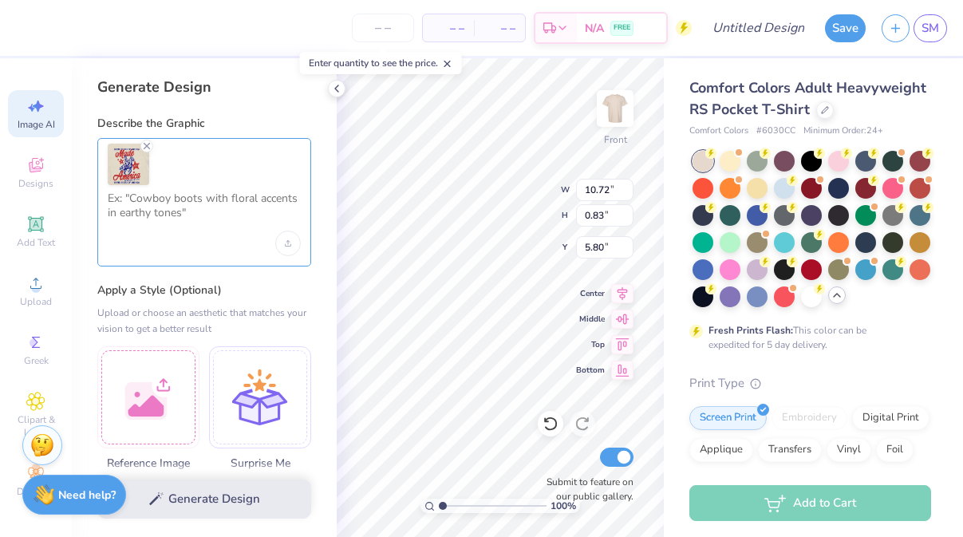
click at [196, 192] on textarea at bounding box center [204, 211] width 193 height 40
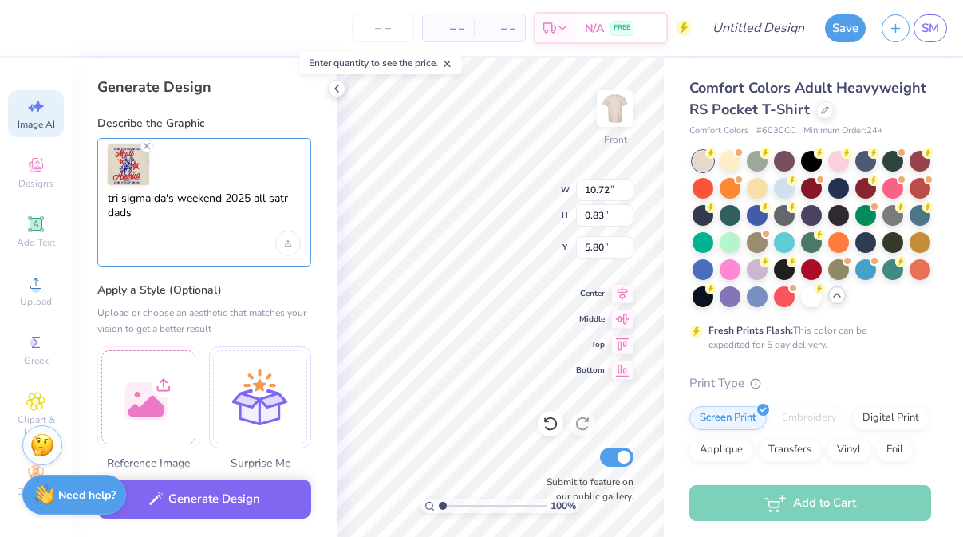
click at [286, 199] on textarea "tri sigma da's weekend 2025 all satr dads" at bounding box center [204, 211] width 193 height 40
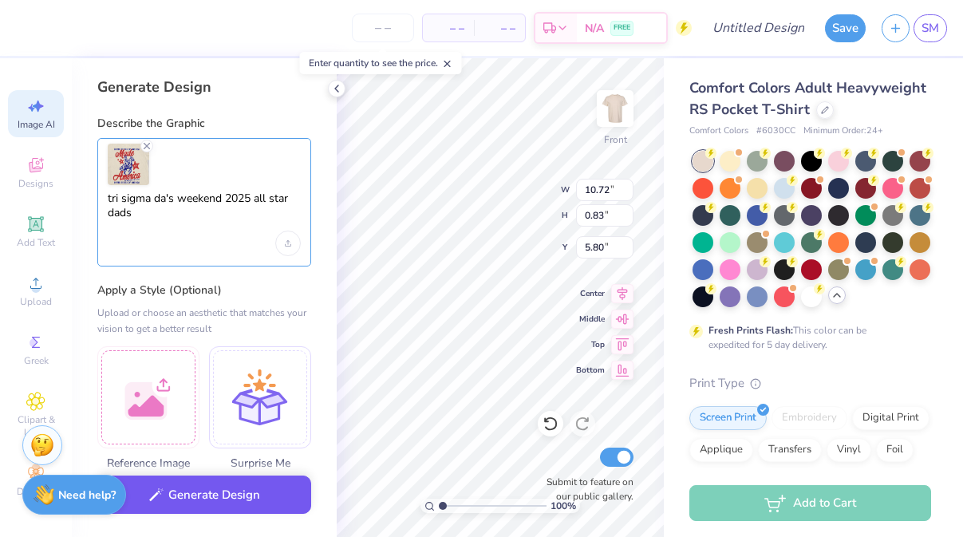
type textarea "tri sigma da's weekend 2025 all star dads"
click at [238, 498] on button "Generate Design" at bounding box center [204, 495] width 214 height 39
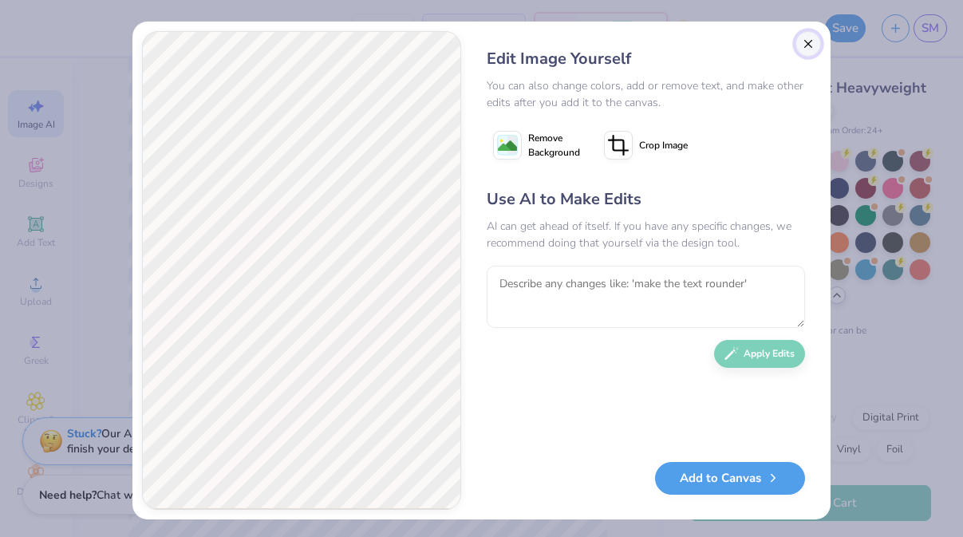
click at [799, 42] on button "Close" at bounding box center [808, 44] width 26 height 26
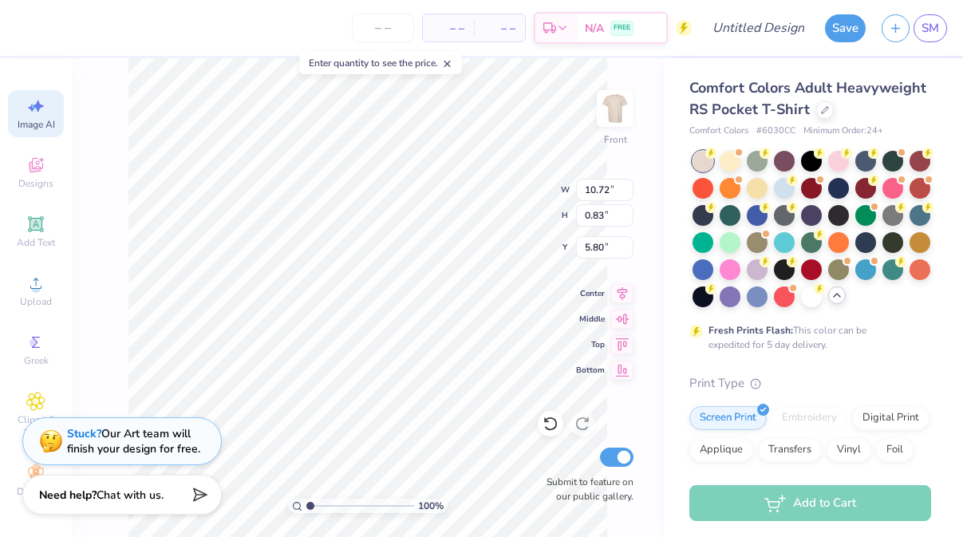
type input "5.40"
type input "2.95"
type input "11.71"
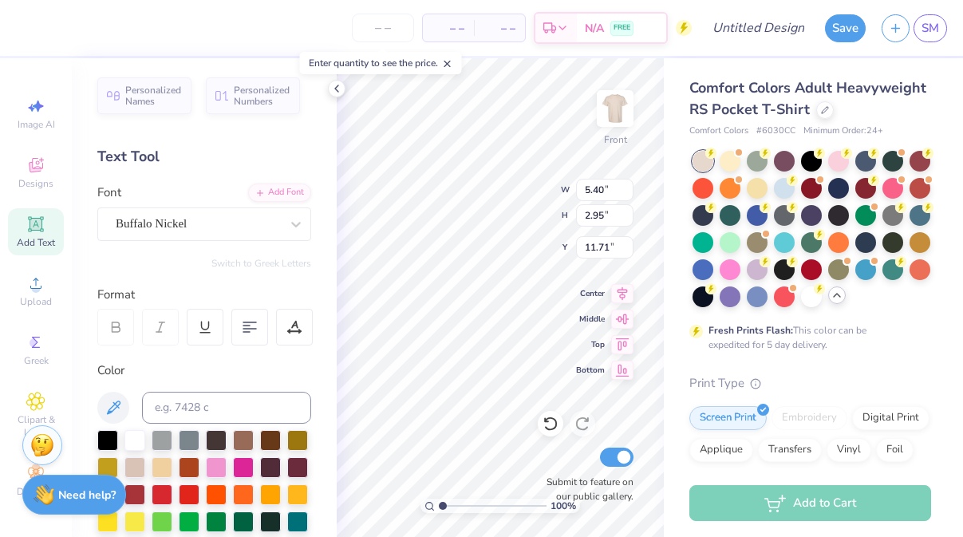
scroll to position [0, 0]
type input "3.22"
type input "1.75"
type input "6.63"
type input "9.19"
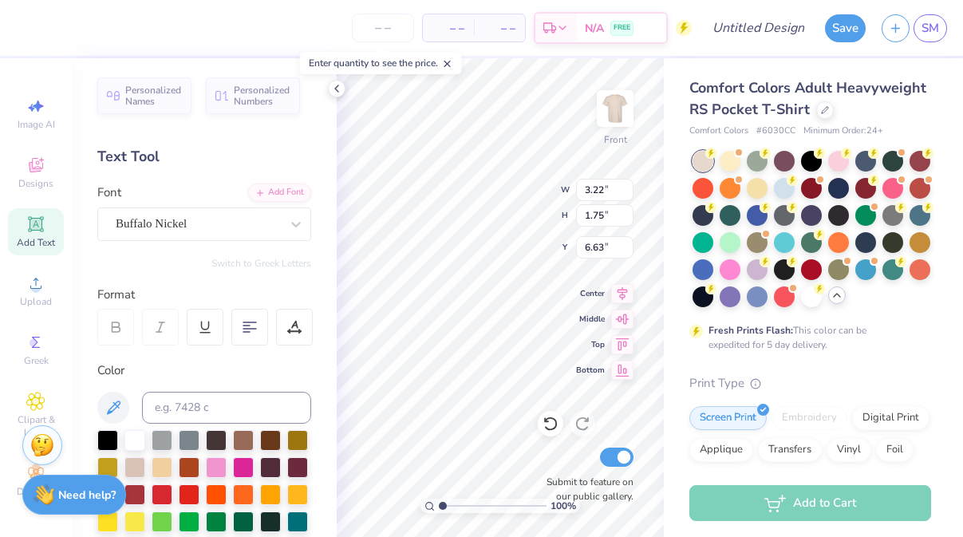
type input "1.93"
type input "14.66"
type input "3.22"
type input "1.75"
type input "12.91"
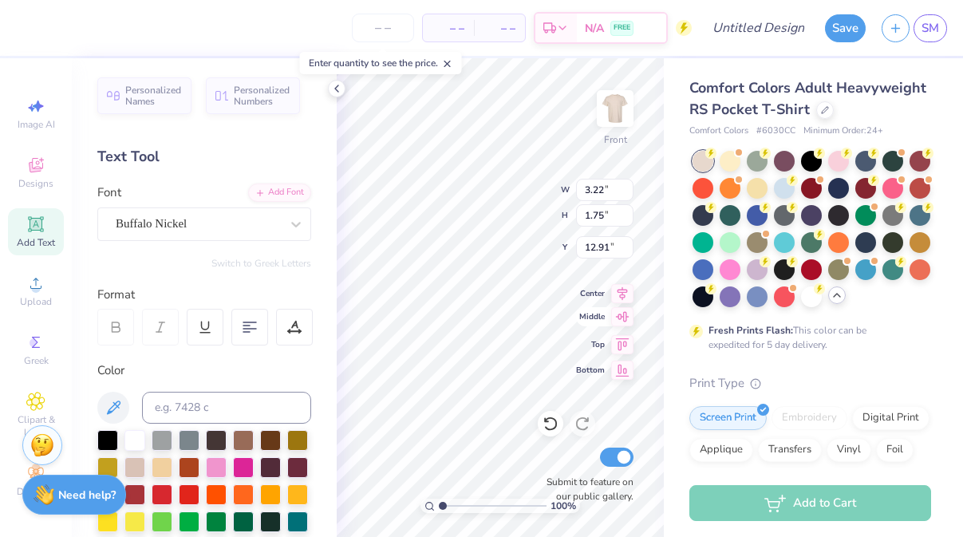
type input "6.25"
type input "7.56"
type input "7.10"
type input "3.22"
type input "1.75"
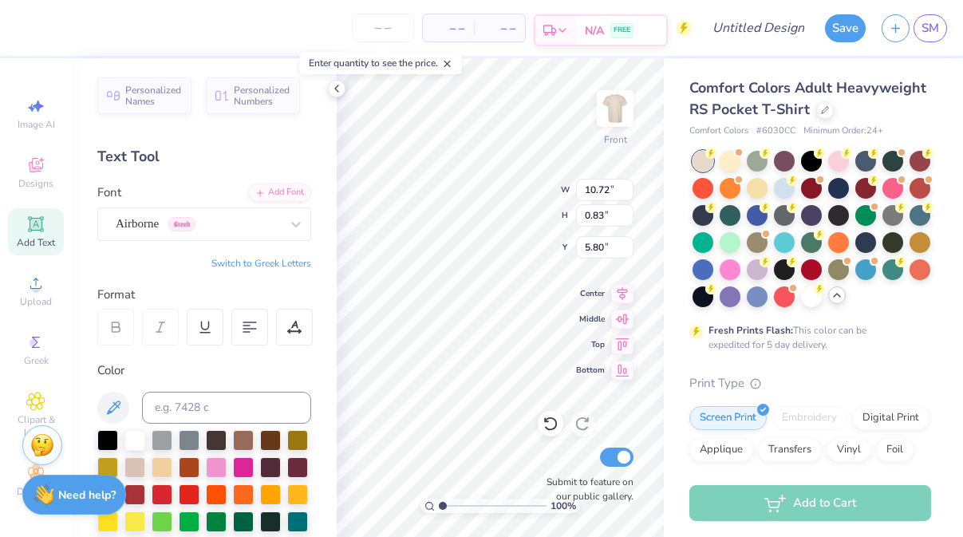
type input "12.91"
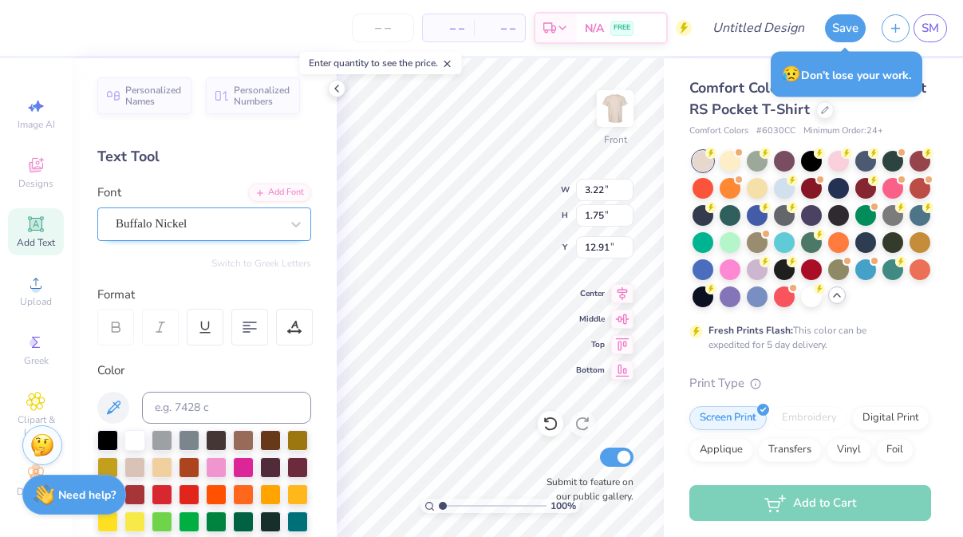
click at [191, 213] on div at bounding box center [198, 224] width 164 height 22
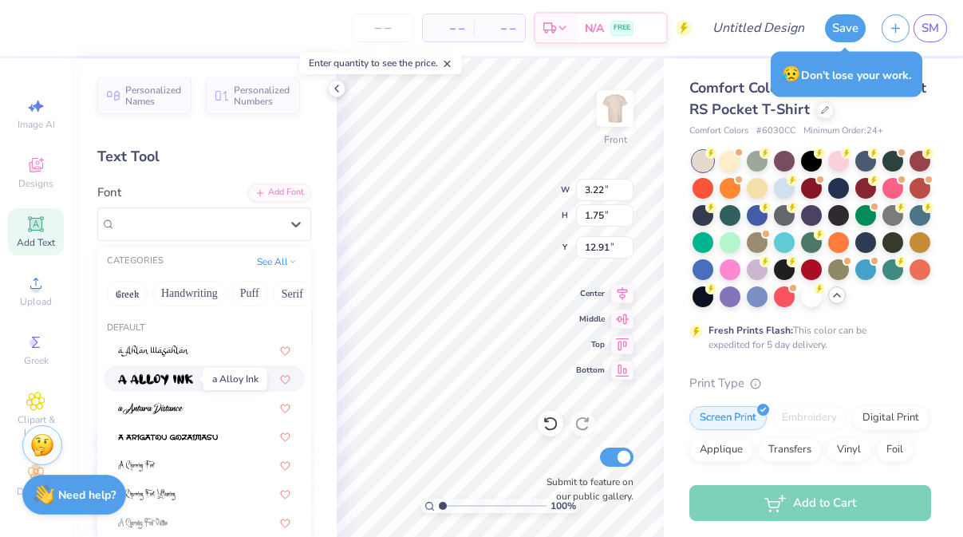
click at [170, 379] on img at bounding box center [155, 379] width 75 height 11
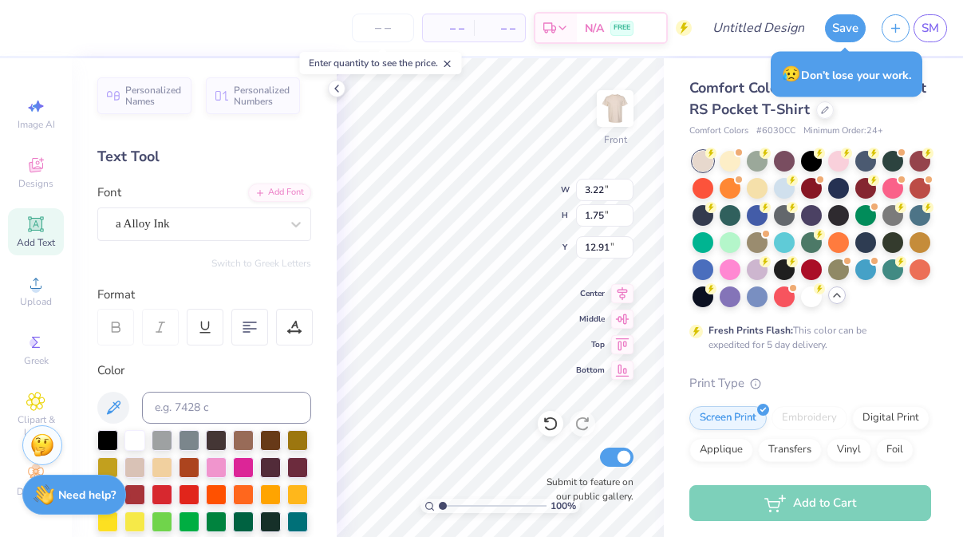
type input "4.27"
type input "2.19"
type input "12.61"
click at [292, 217] on icon at bounding box center [296, 224] width 16 height 16
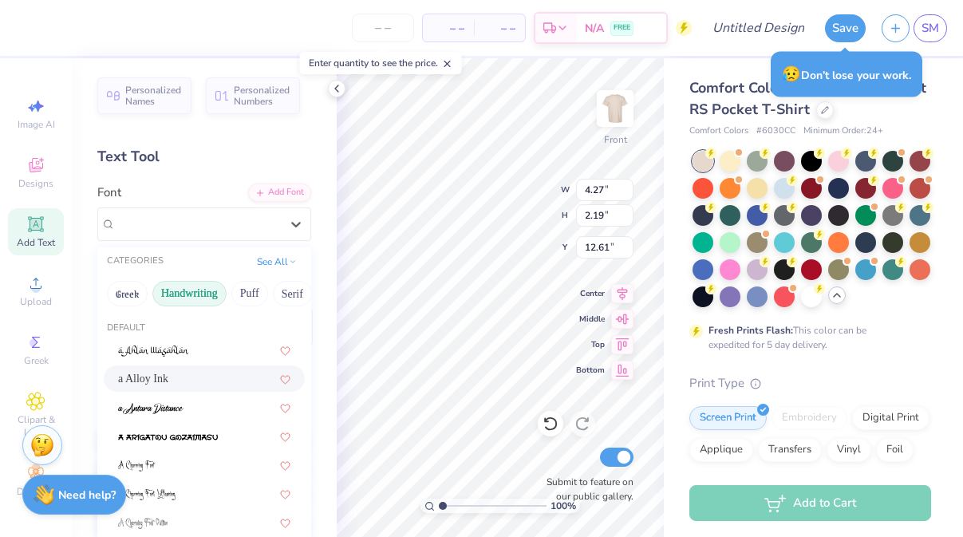
click at [211, 292] on button "Handwriting" at bounding box center [189, 294] width 74 height 26
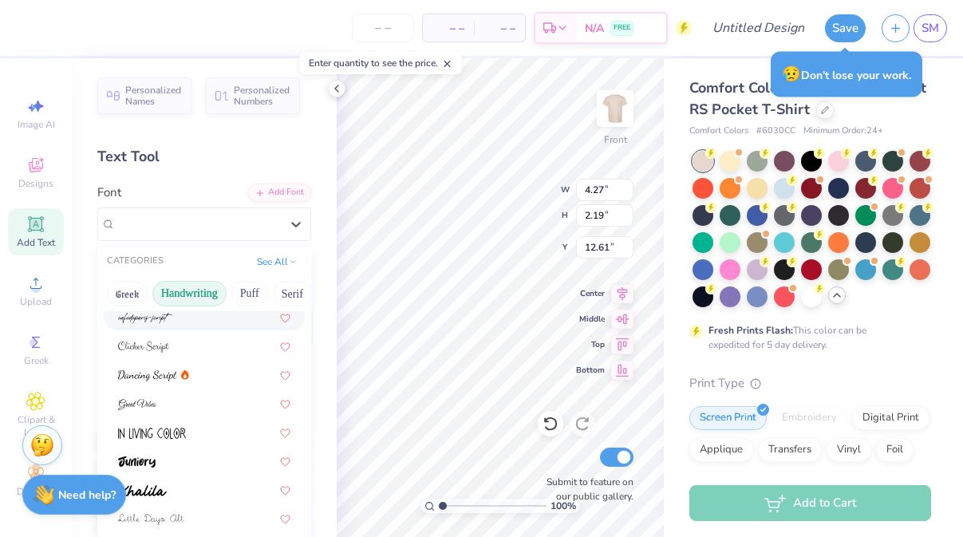
scroll to position [276, 0]
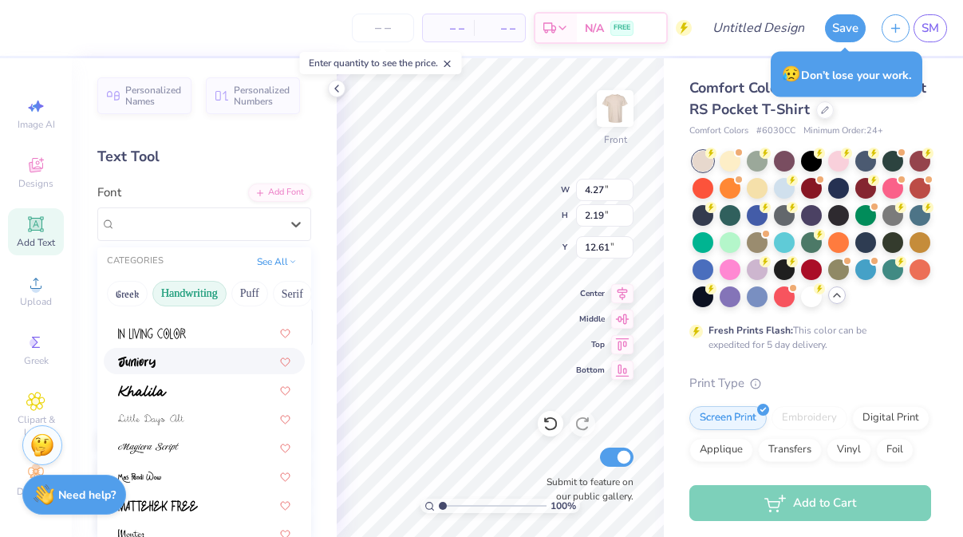
click at [212, 365] on div at bounding box center [204, 361] width 172 height 17
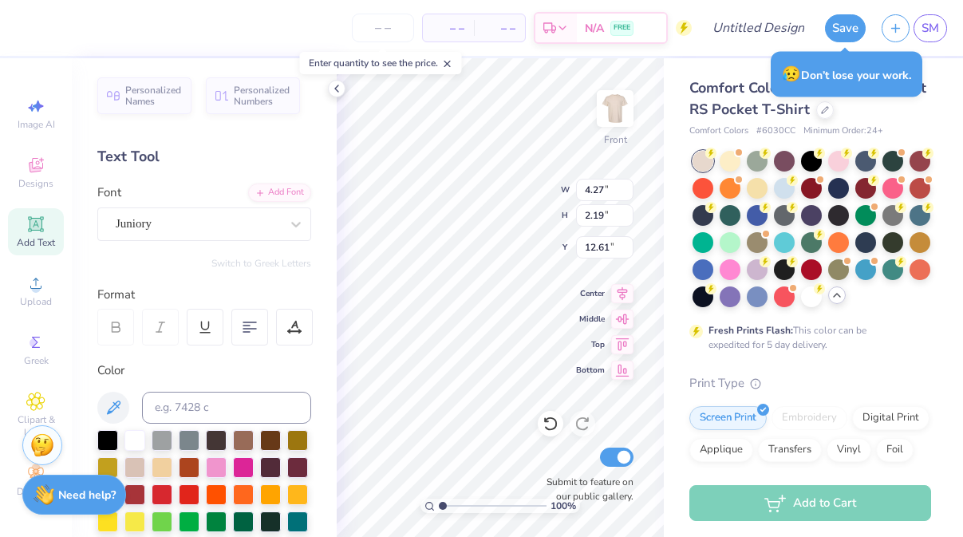
type input "3.22"
type input "1.79"
type input "12.94"
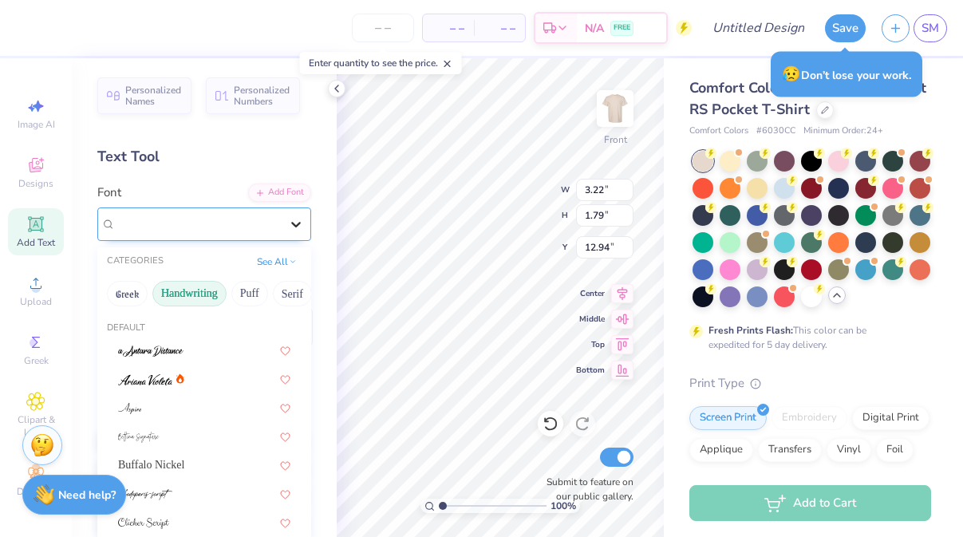
click at [298, 219] on icon at bounding box center [296, 224] width 16 height 16
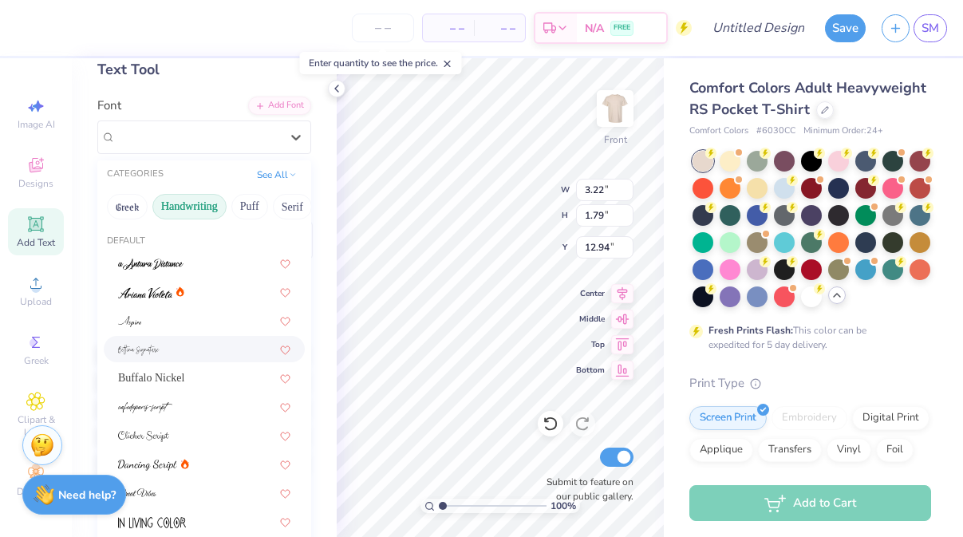
scroll to position [78, 0]
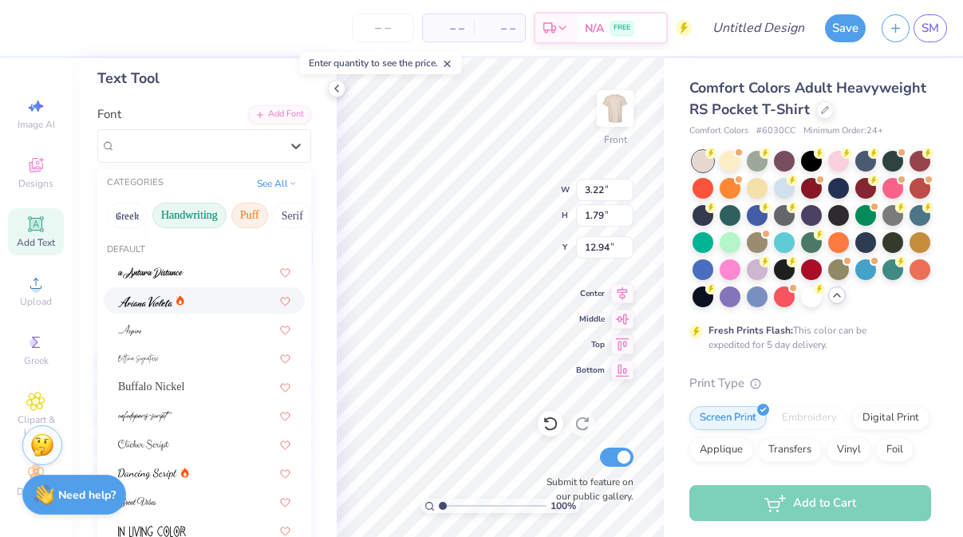
click at [256, 218] on button "Puff" at bounding box center [249, 216] width 37 height 26
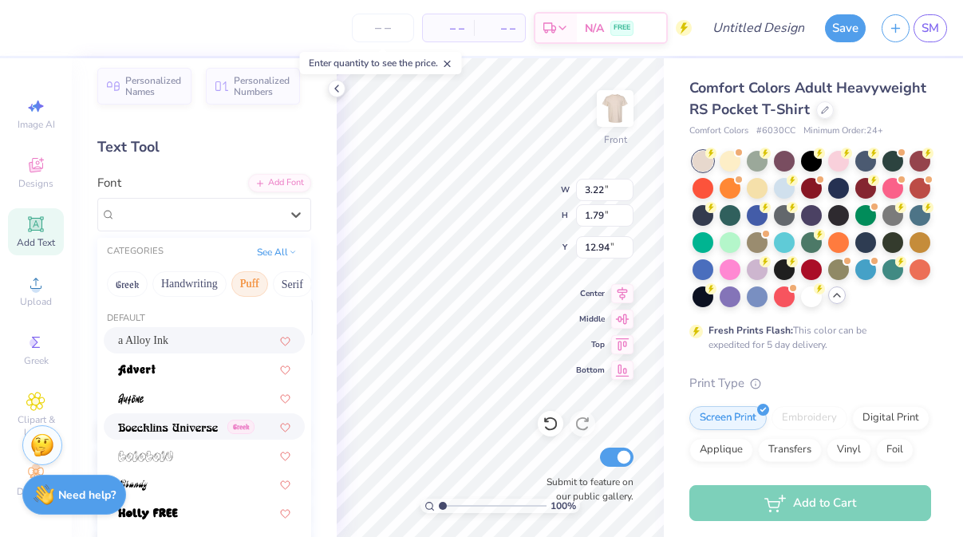
scroll to position [5, 0]
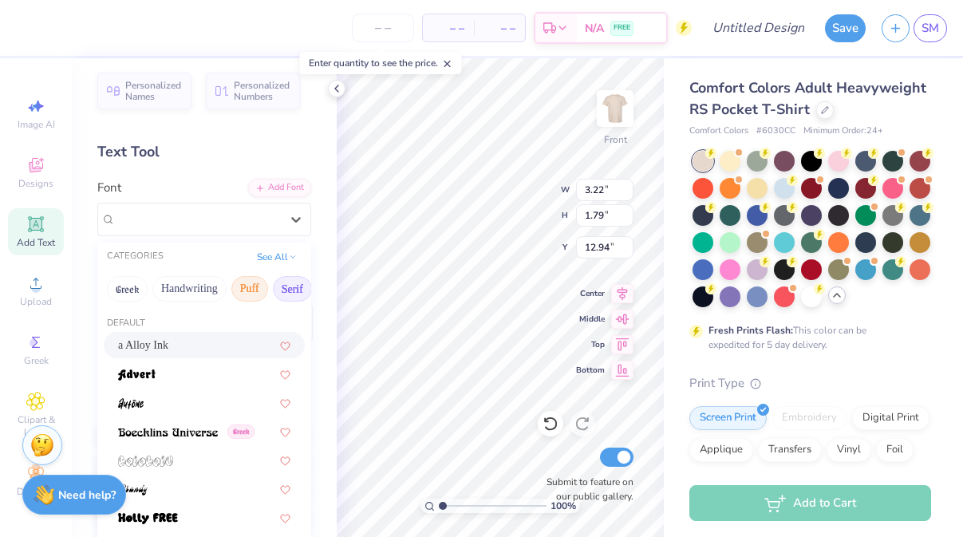
click at [282, 295] on button "Serif" at bounding box center [292, 289] width 39 height 26
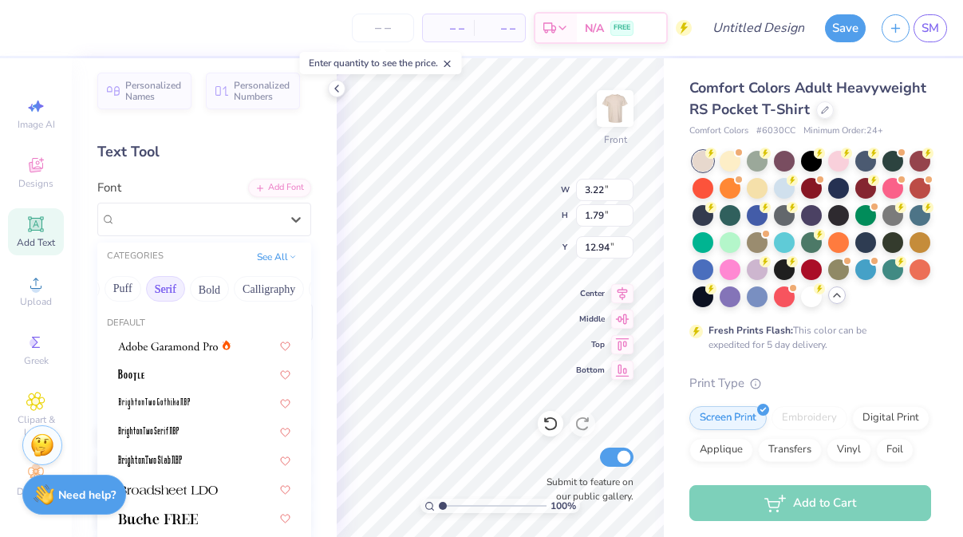
scroll to position [0, 128]
click at [211, 292] on button "Bold" at bounding box center [207, 289] width 39 height 26
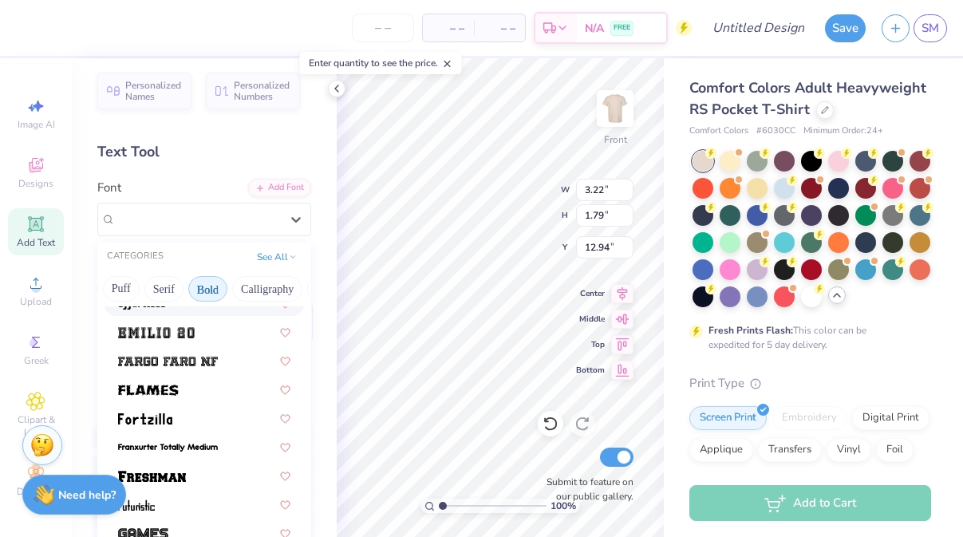
scroll to position [455, 0]
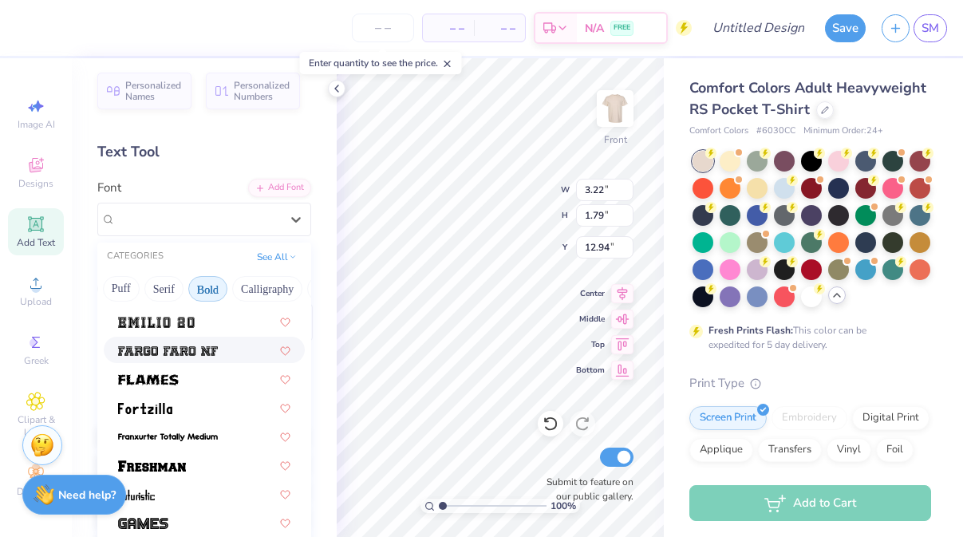
click at [193, 353] on img at bounding box center [168, 350] width 100 height 11
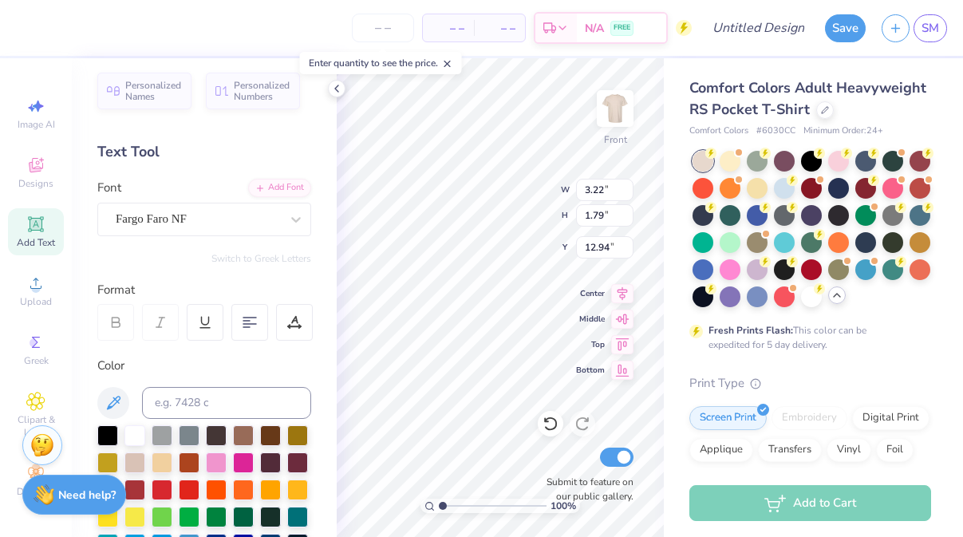
type input "4.61"
type input "2.27"
type input "12.39"
type input "6.48"
type input "1.36"
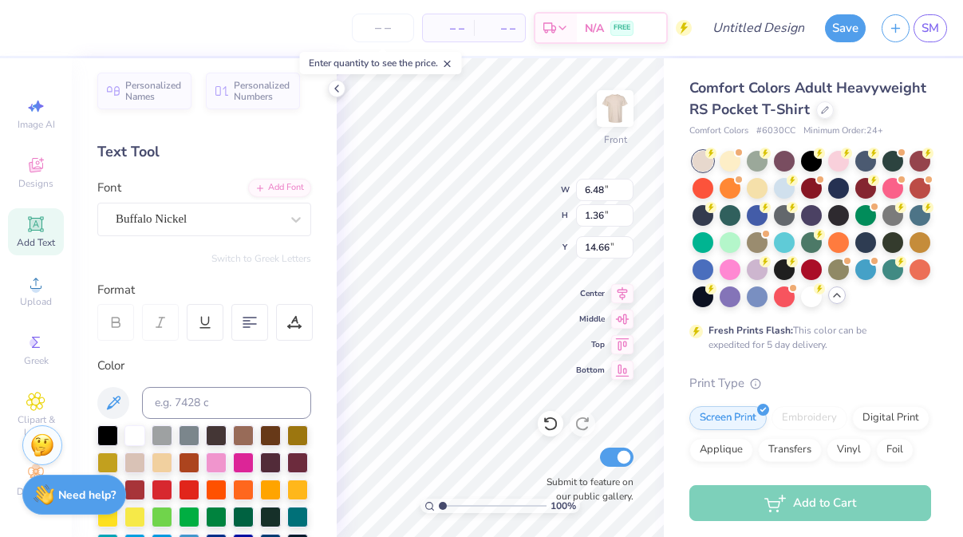
type input "4.61"
type input "2.27"
type input "13.11"
click at [49, 281] on div "Upload" at bounding box center [36, 290] width 56 height 47
click at [33, 401] on icon at bounding box center [36, 401] width 8 height 8
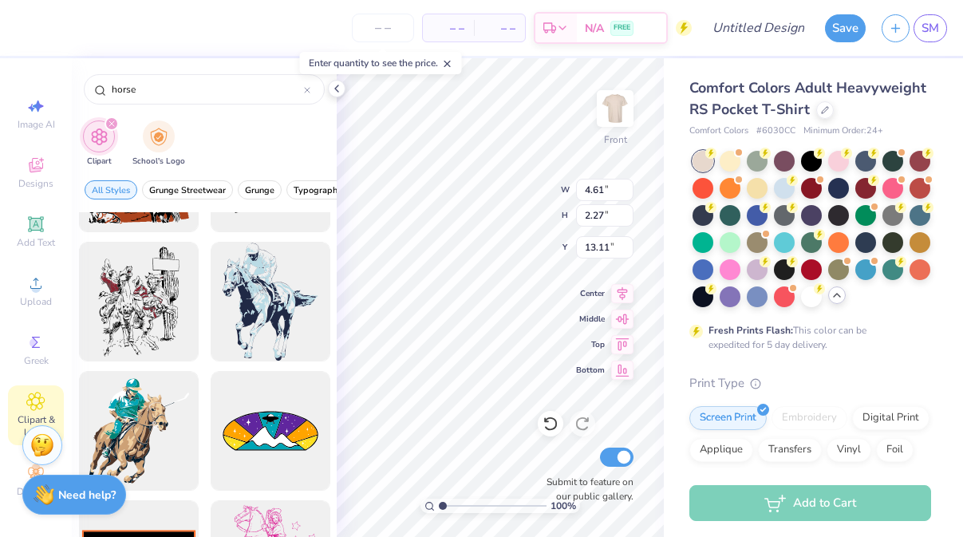
scroll to position [3948, 0]
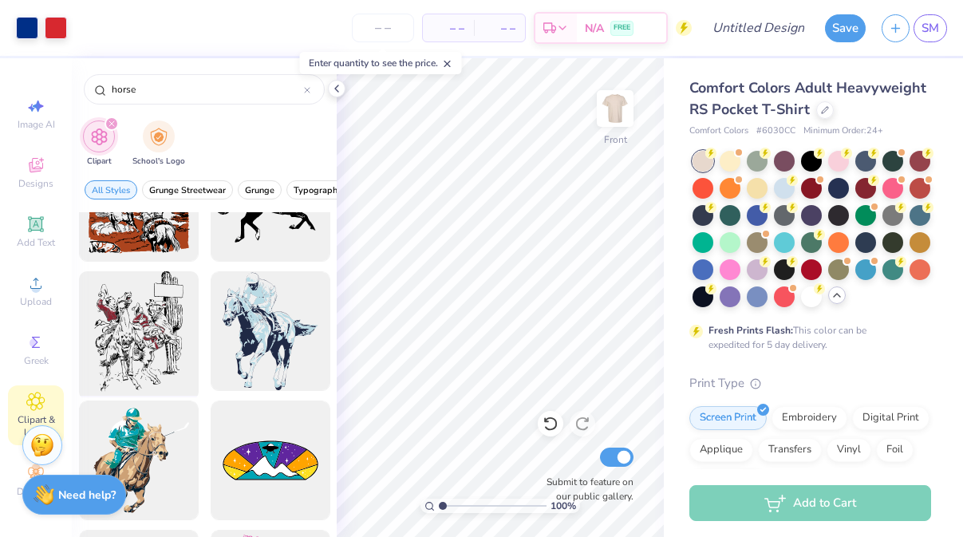
click at [178, 304] on div at bounding box center [139, 332] width 132 height 132
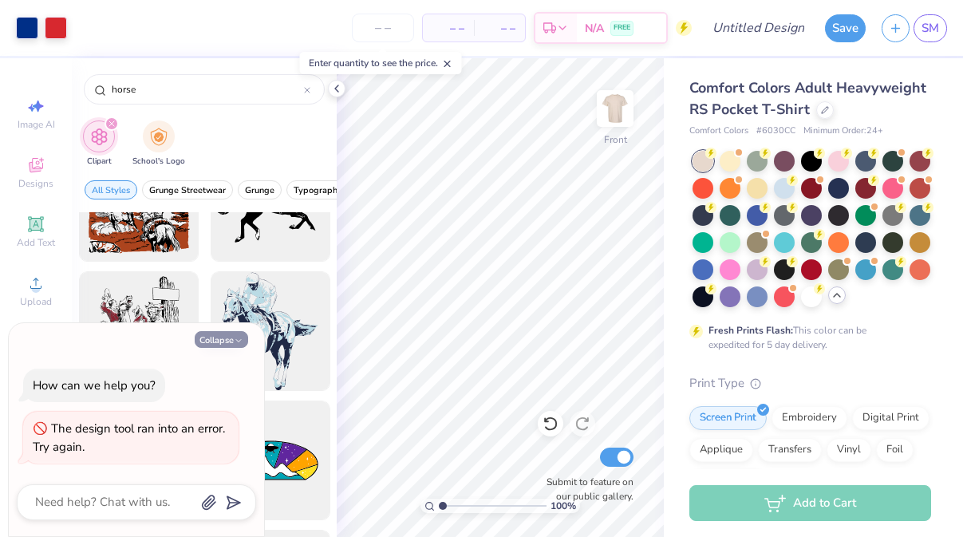
click at [239, 337] on icon "button" at bounding box center [239, 341] width 10 height 10
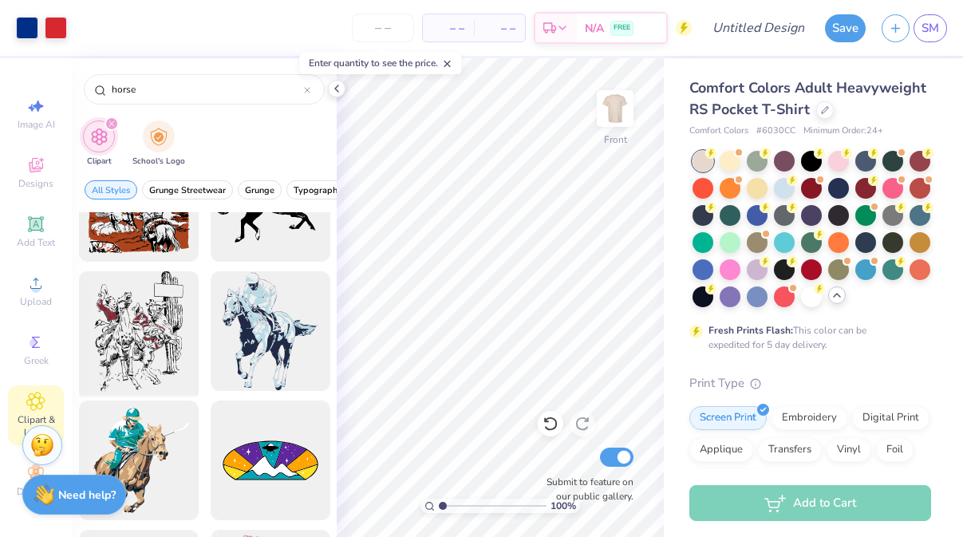
click at [173, 337] on div at bounding box center [139, 332] width 132 height 132
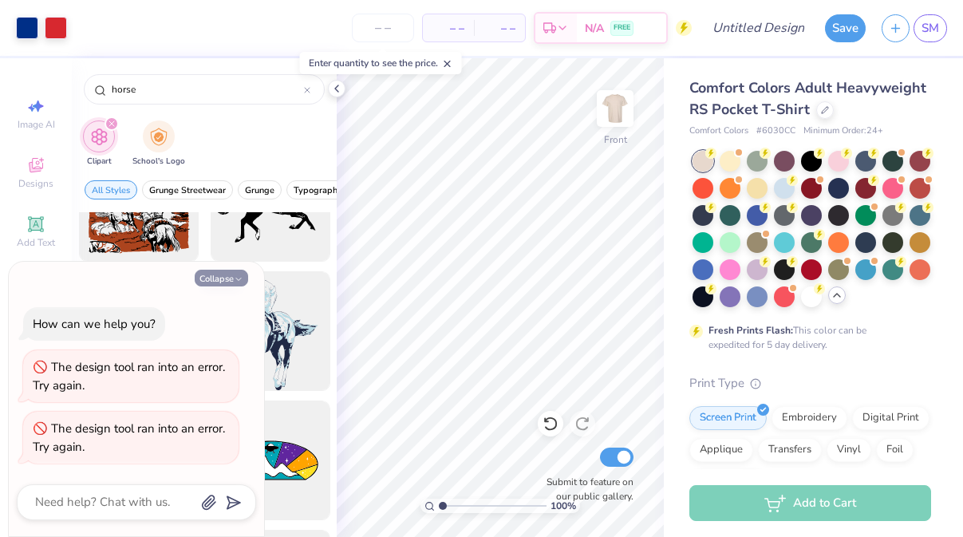
click at [237, 274] on icon "button" at bounding box center [239, 279] width 10 height 10
type textarea "x"
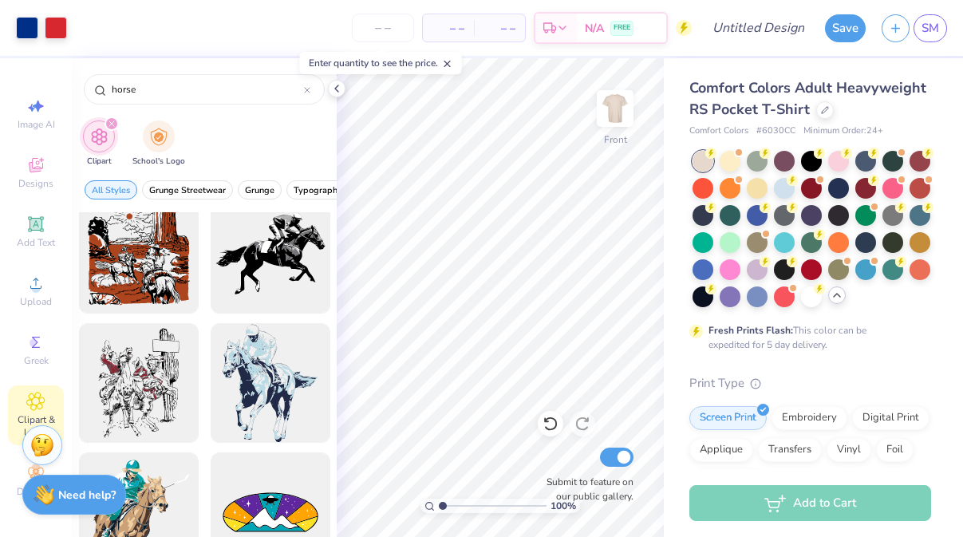
scroll to position [3881, 0]
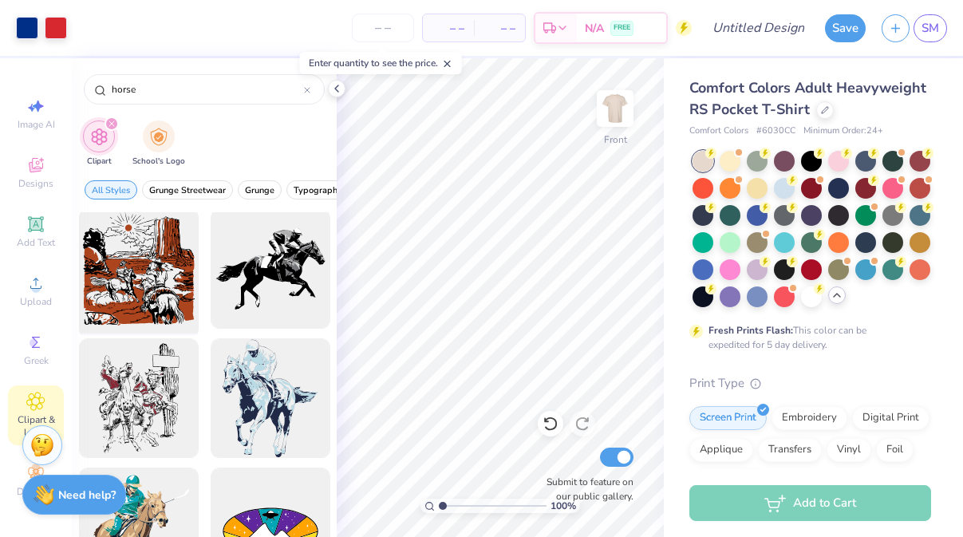
click at [172, 269] on div at bounding box center [139, 269] width 132 height 132
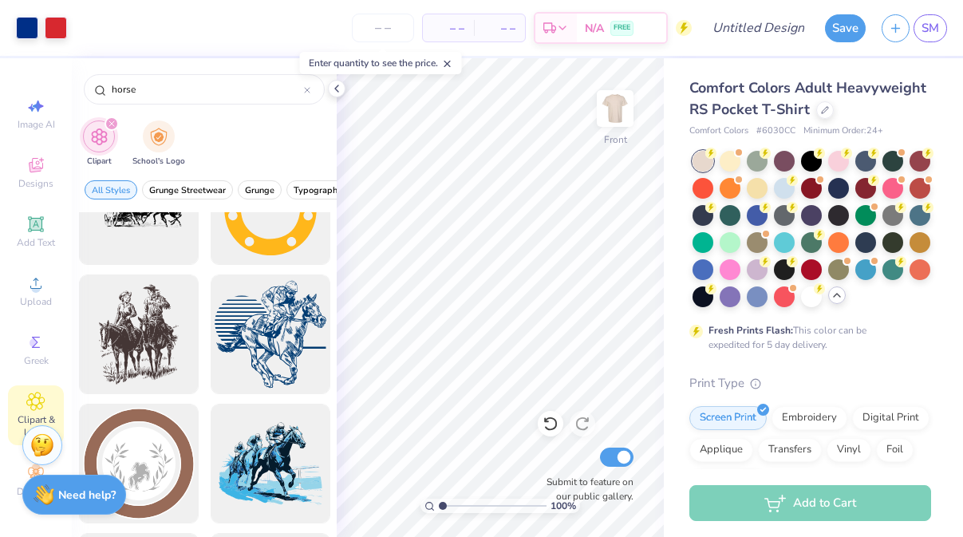
scroll to position [1699, 0]
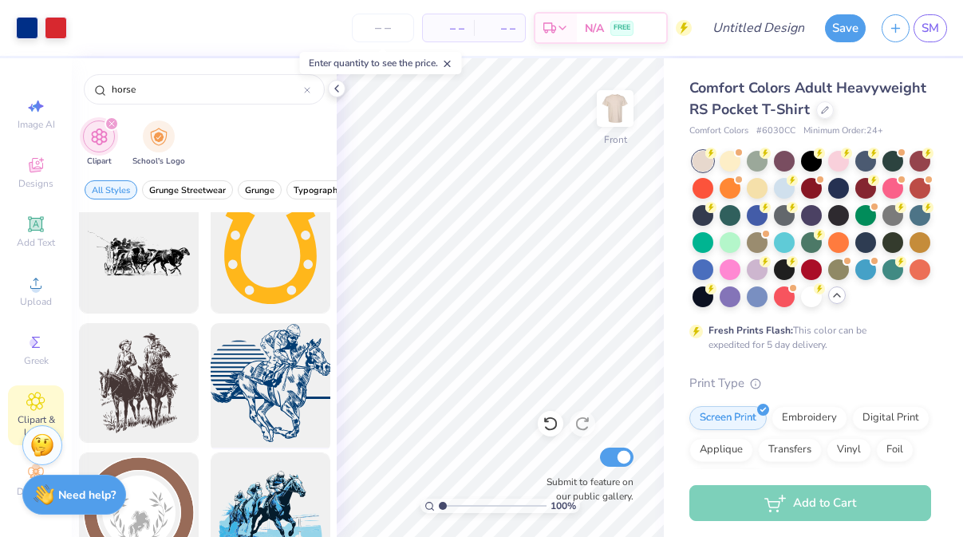
click at [232, 373] on div at bounding box center [270, 384] width 132 height 132
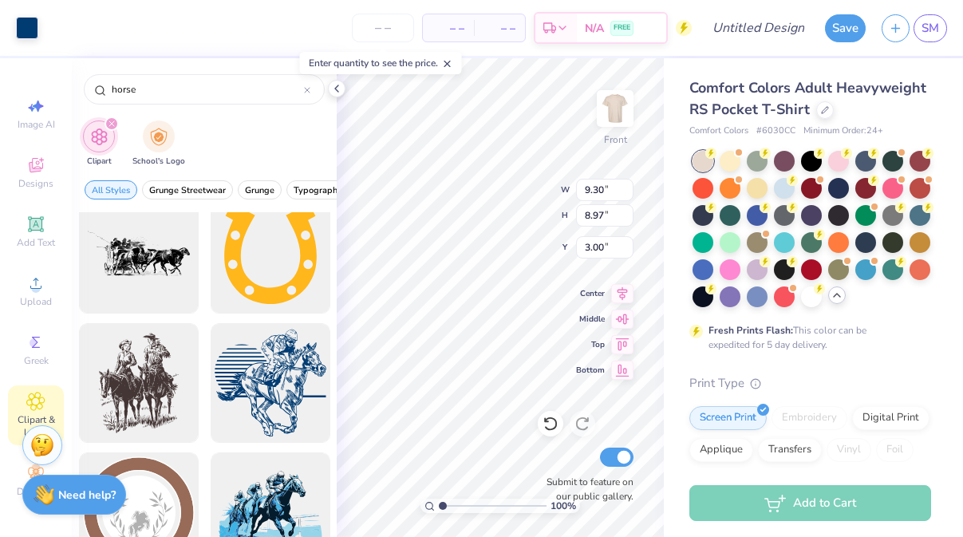
type input "9.30"
type input "8.97"
type input "5.69"
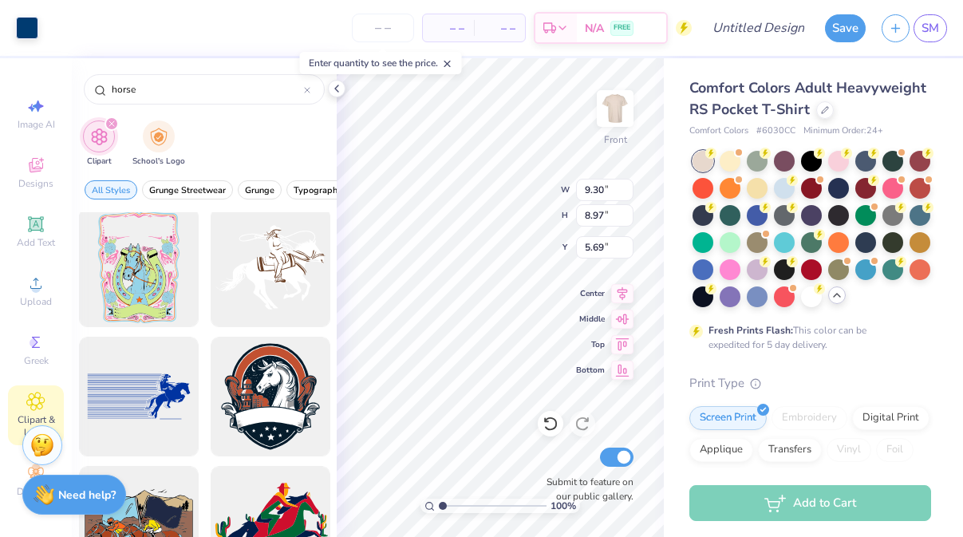
scroll to position [884, 0]
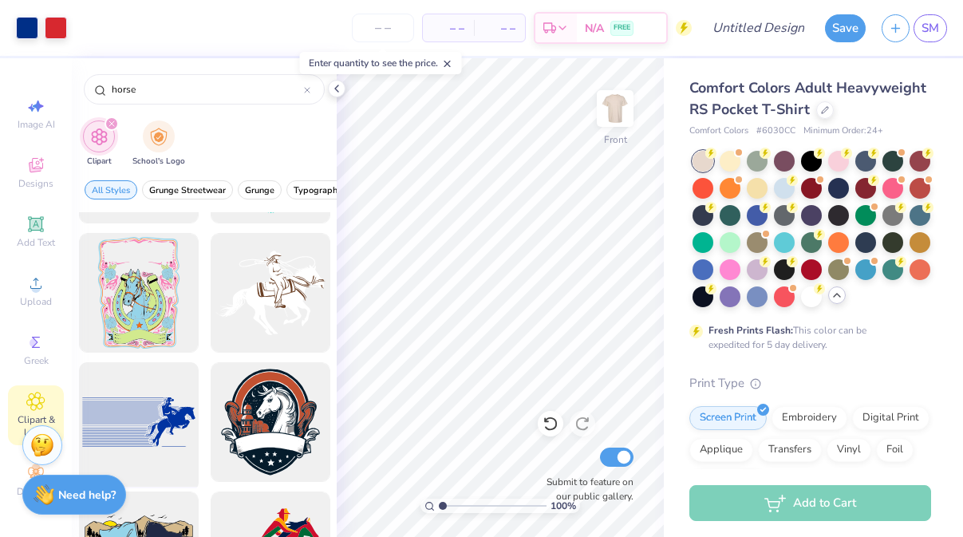
click at [157, 413] on div at bounding box center [139, 423] width 132 height 132
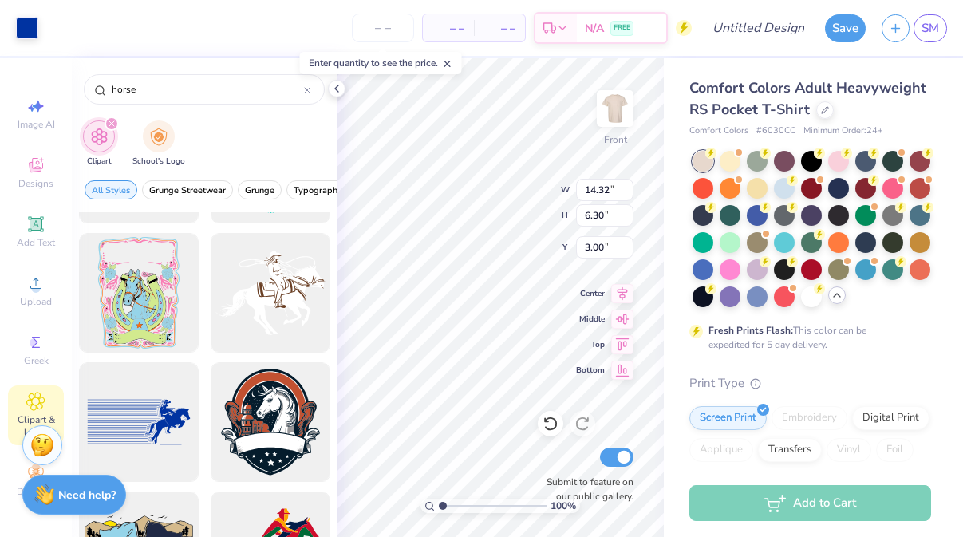
type input "7.57"
type input "10.19"
type input "4.48"
type input "4.61"
type input "2.27"
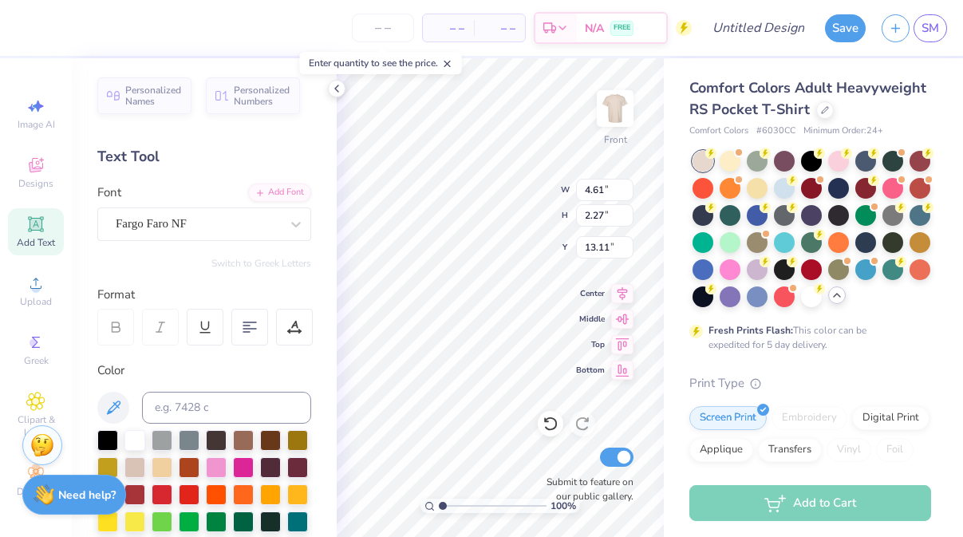
type input "9.27"
type input "6.48"
type input "1.36"
type input "11.37"
type input "14.25"
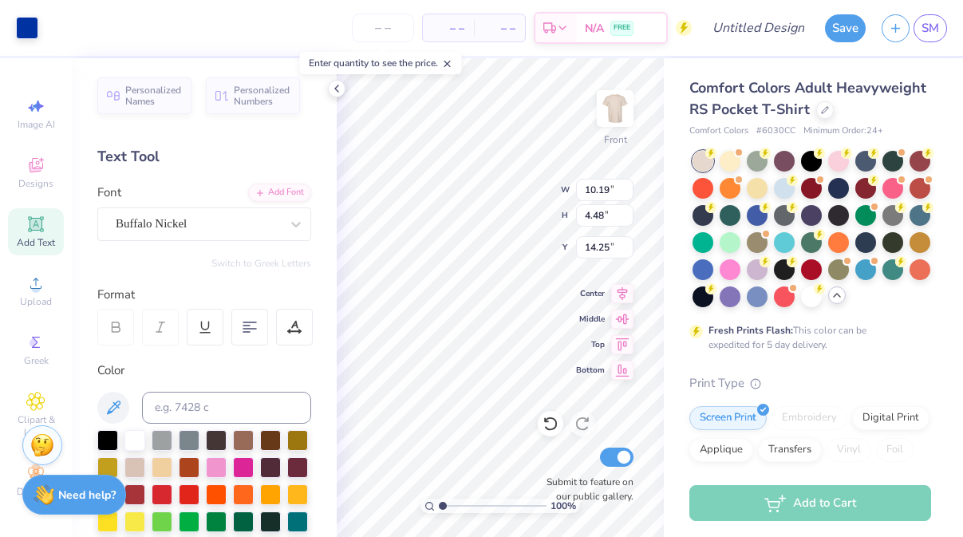
type input "4.61"
type input "2.27"
type input "9.10"
type input "6.63"
click at [191, 491] on div at bounding box center [189, 493] width 21 height 21
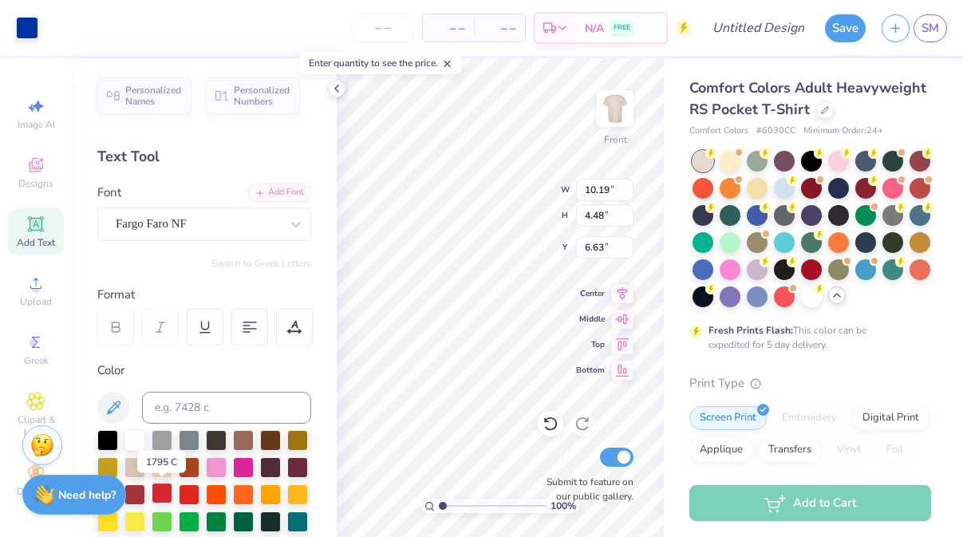
click at [161, 492] on div at bounding box center [162, 493] width 21 height 21
click at [18, 26] on div at bounding box center [27, 26] width 22 height 22
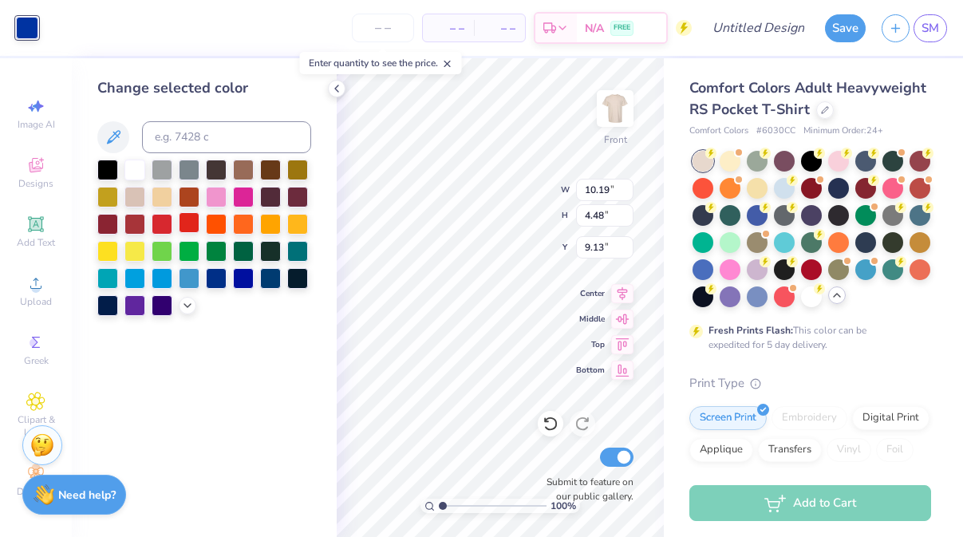
click at [195, 227] on div at bounding box center [189, 222] width 21 height 21
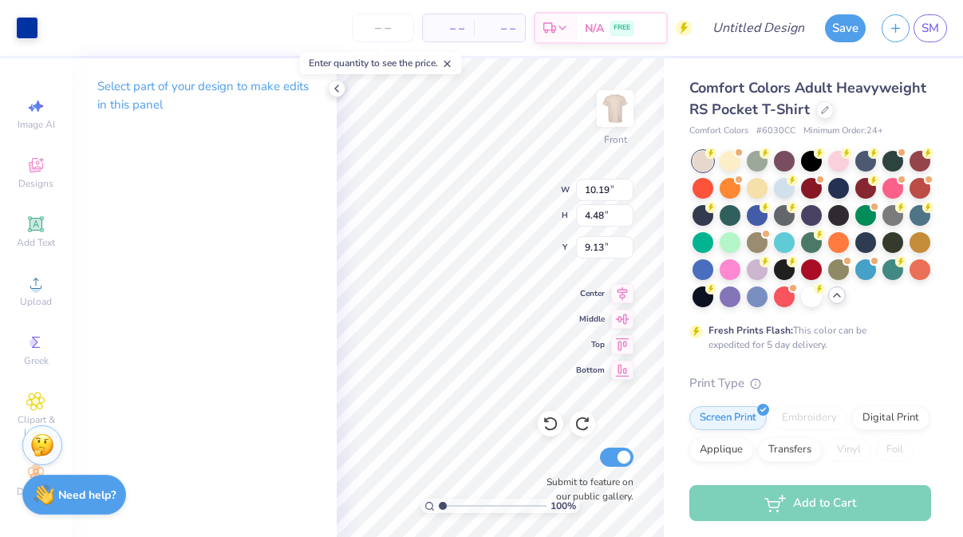
type input "6.63"
click at [22, 24] on div at bounding box center [27, 26] width 22 height 22
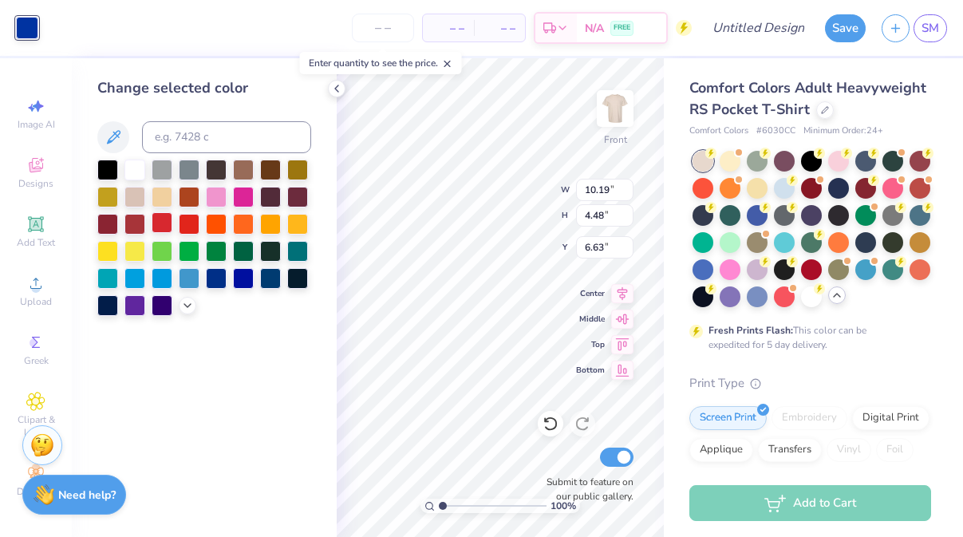
click at [164, 223] on div at bounding box center [162, 222] width 21 height 21
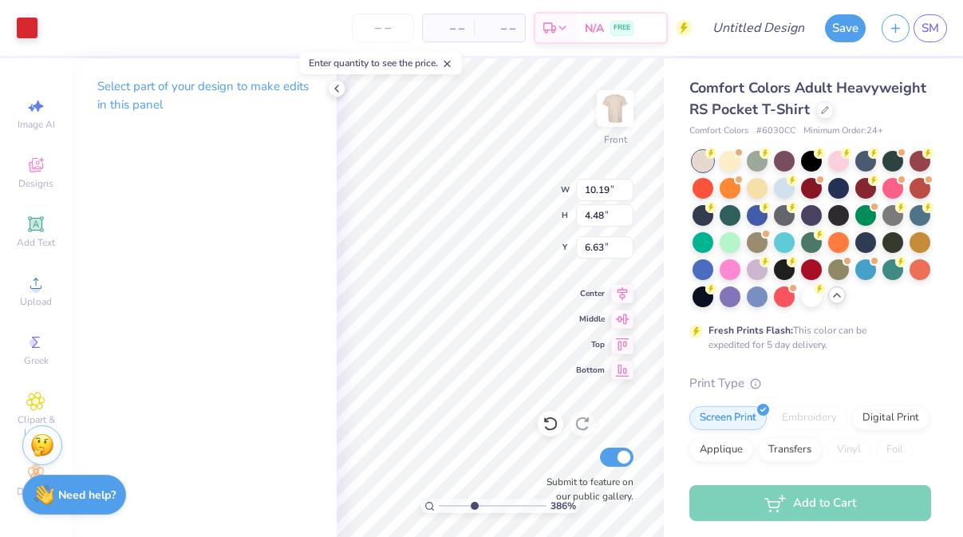
drag, startPoint x: 444, startPoint y: 504, endPoint x: 473, endPoint y: 501, distance: 29.7
click at [473, 501] on input "range" at bounding box center [493, 506] width 108 height 14
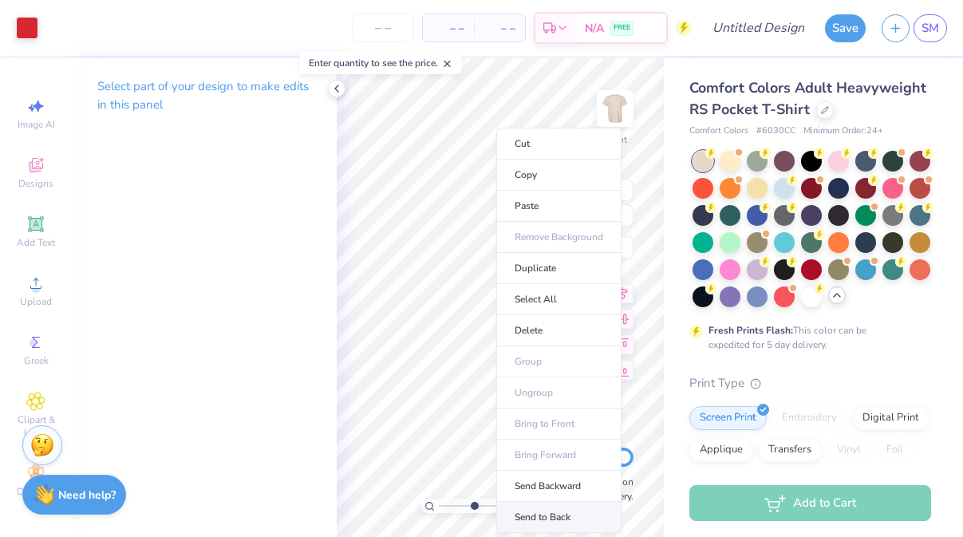
click at [535, 511] on li "Send to Back" at bounding box center [558, 517] width 125 height 31
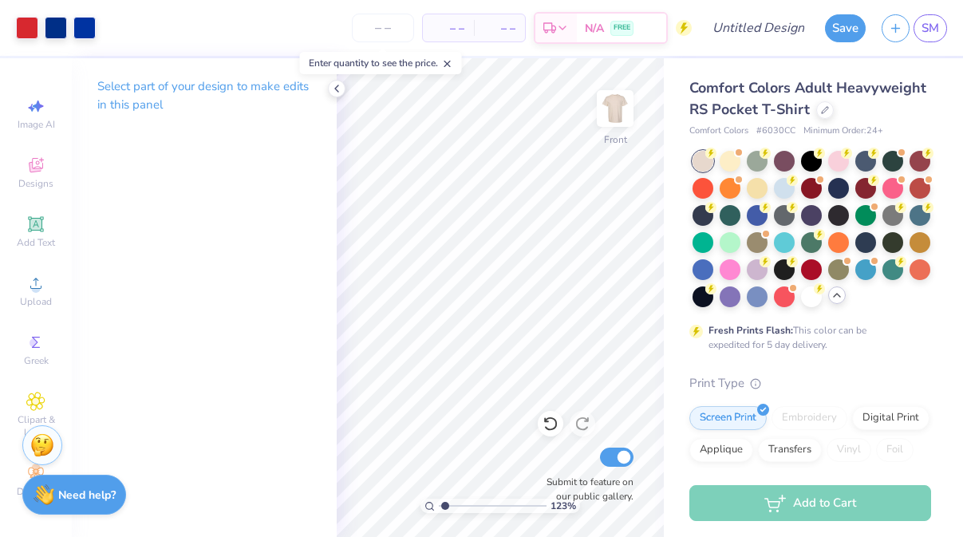
drag, startPoint x: 474, startPoint y: 510, endPoint x: 445, endPoint y: 507, distance: 28.9
click at [445, 507] on input "range" at bounding box center [493, 506] width 108 height 14
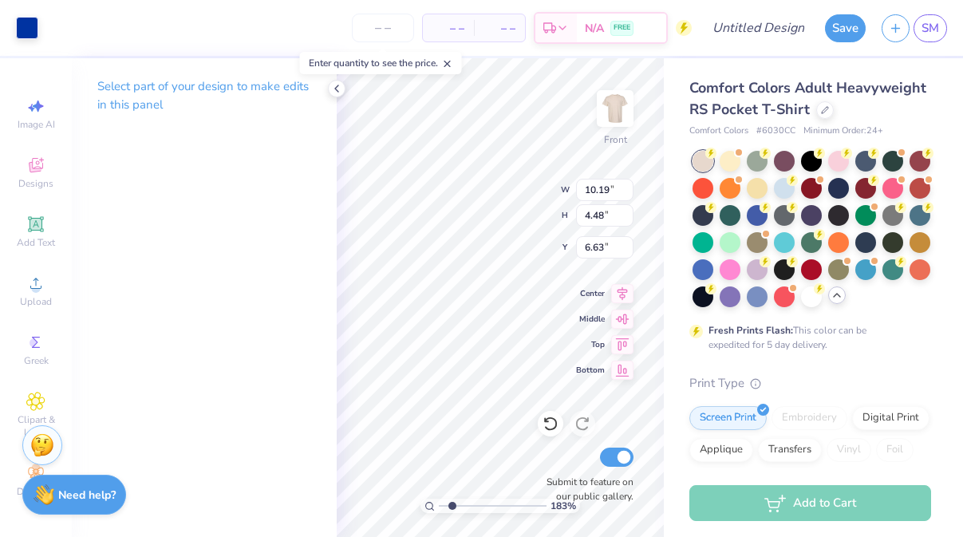
type input "1.86"
click at [452, 505] on input "range" at bounding box center [493, 506] width 108 height 14
type input "9.03"
type input "3.97"
type input "10.19"
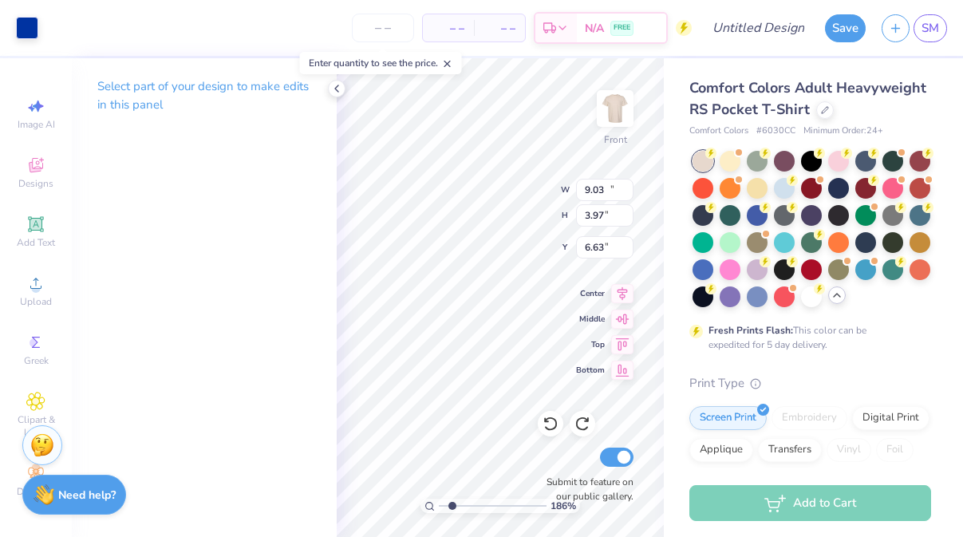
type input "4.48"
type input "9.18"
type input "3.87"
type input "7.51"
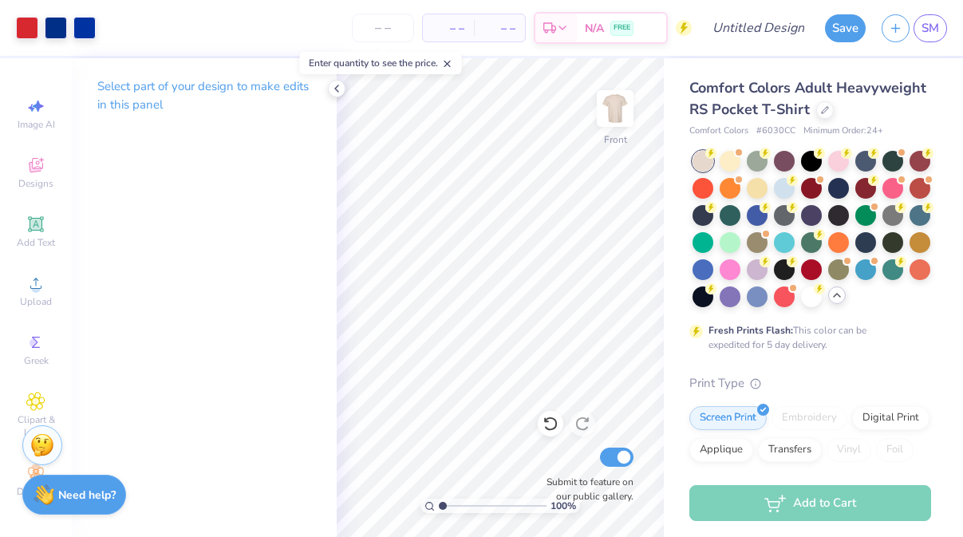
drag, startPoint x: 452, startPoint y: 508, endPoint x: 422, endPoint y: 506, distance: 30.4
type input "1"
click at [439, 506] on input "range" at bounding box center [493, 506] width 108 height 14
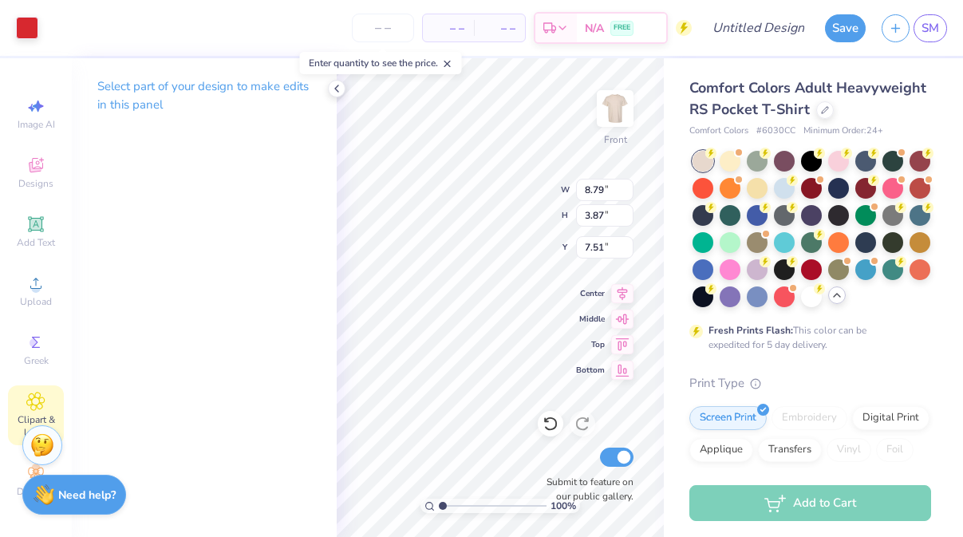
click at [28, 402] on icon at bounding box center [35, 401] width 18 height 19
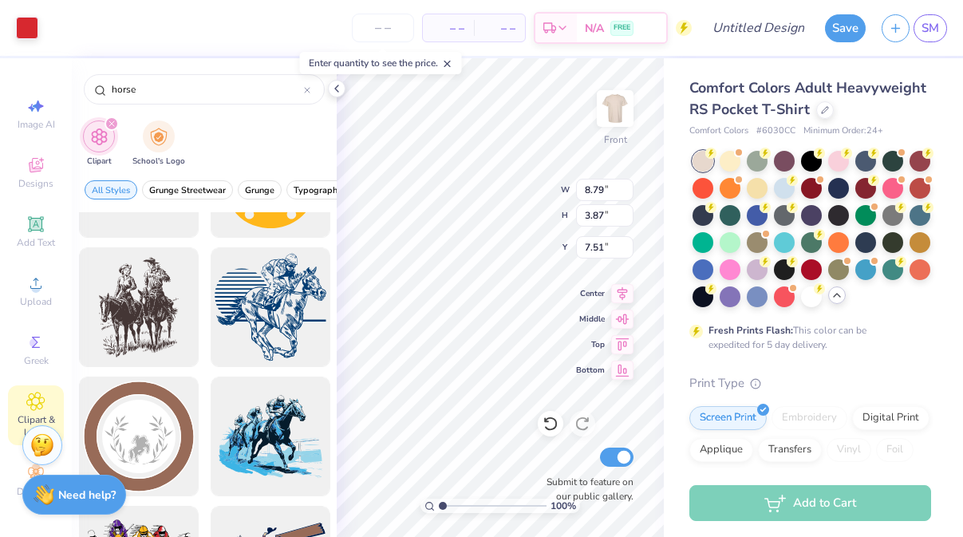
scroll to position [1794, 0]
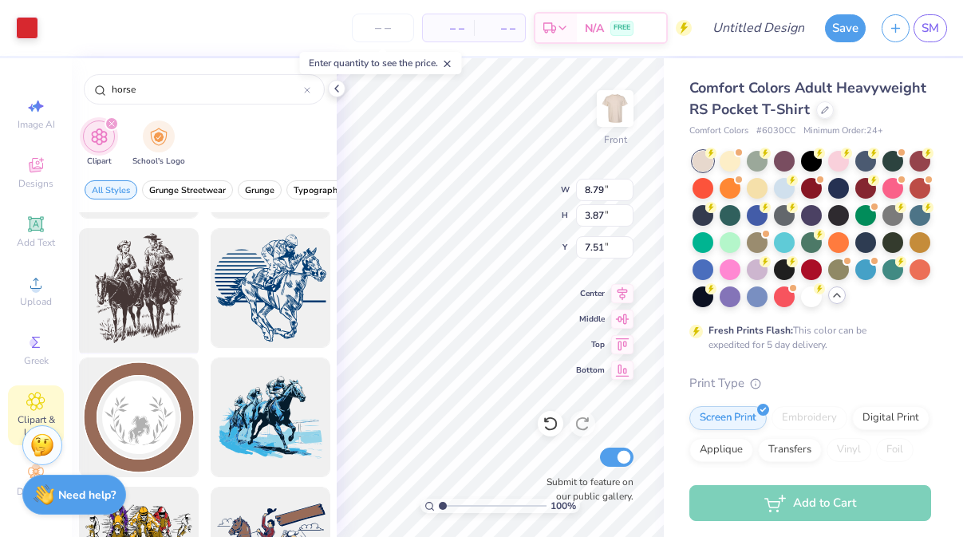
click at [163, 294] on div at bounding box center [139, 289] width 132 height 132
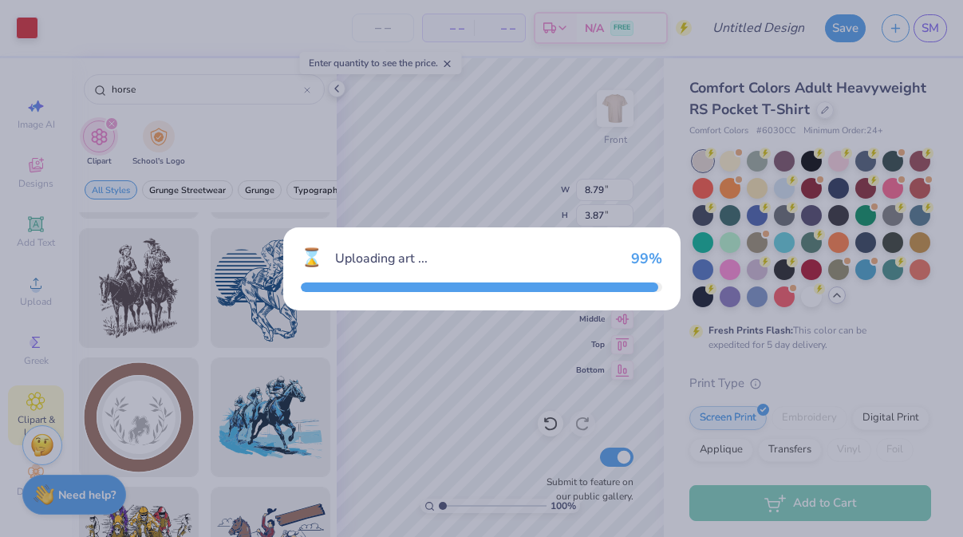
type input "14.31"
type input "18.00"
type input "3.00"
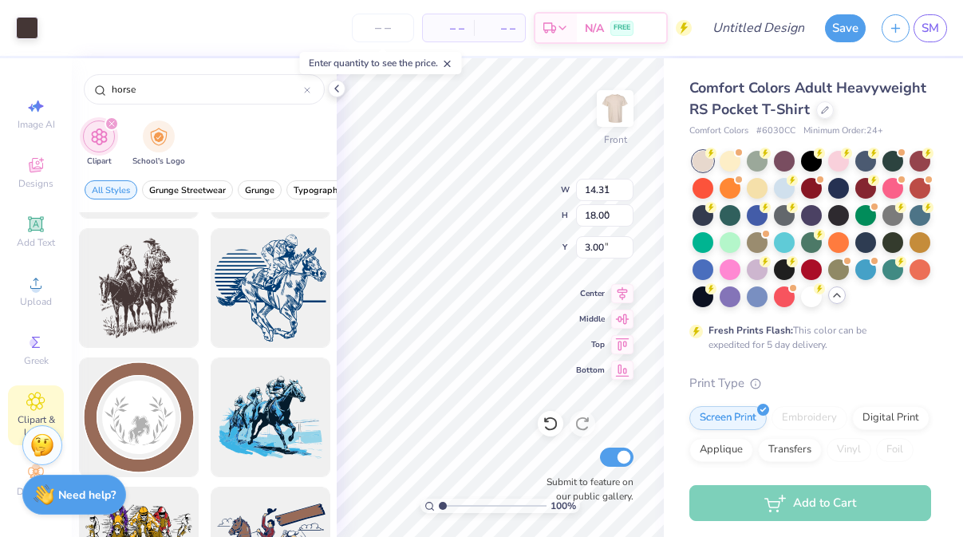
type input "6.97"
type input "8.76"
type input "14.25"
type input "8.79"
type input "3.87"
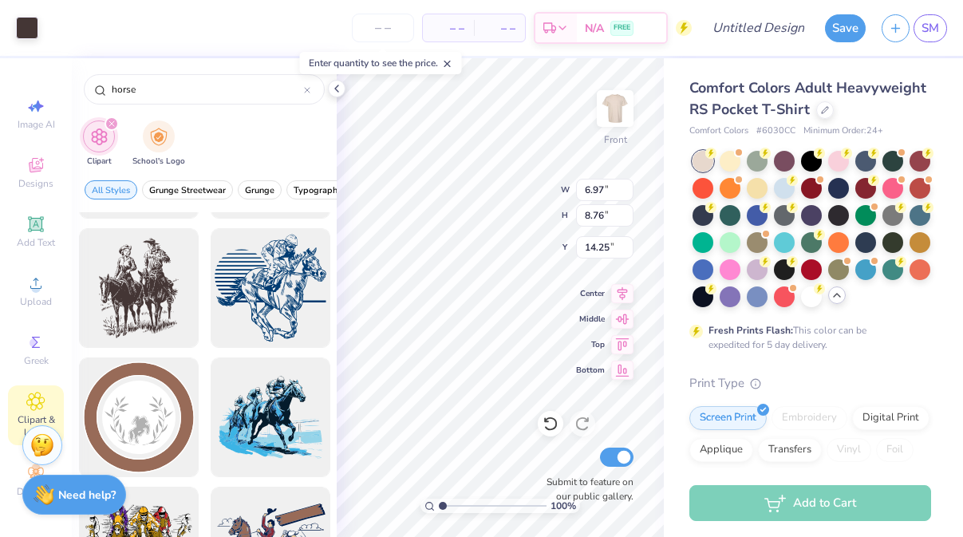
type input "7.51"
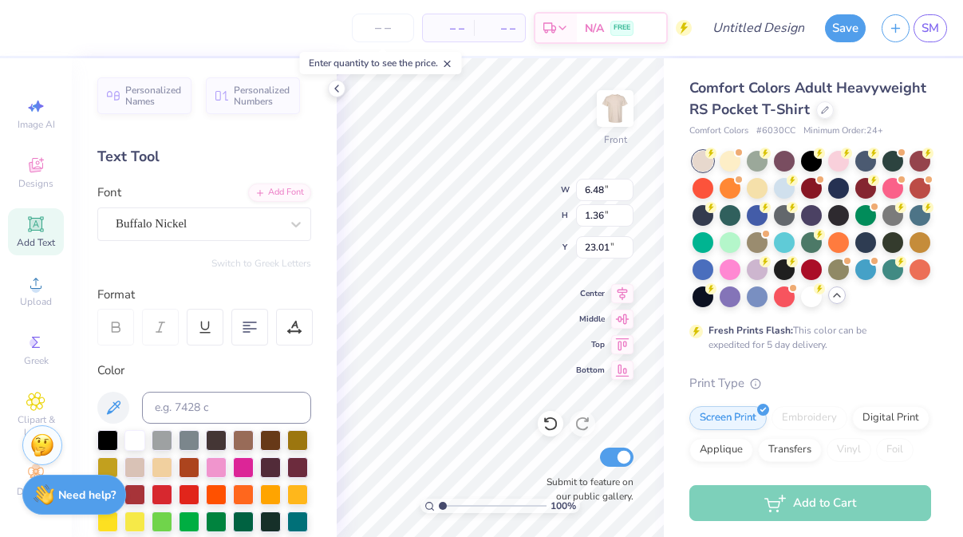
type input "23.01"
type input "6.97"
type input "8.76"
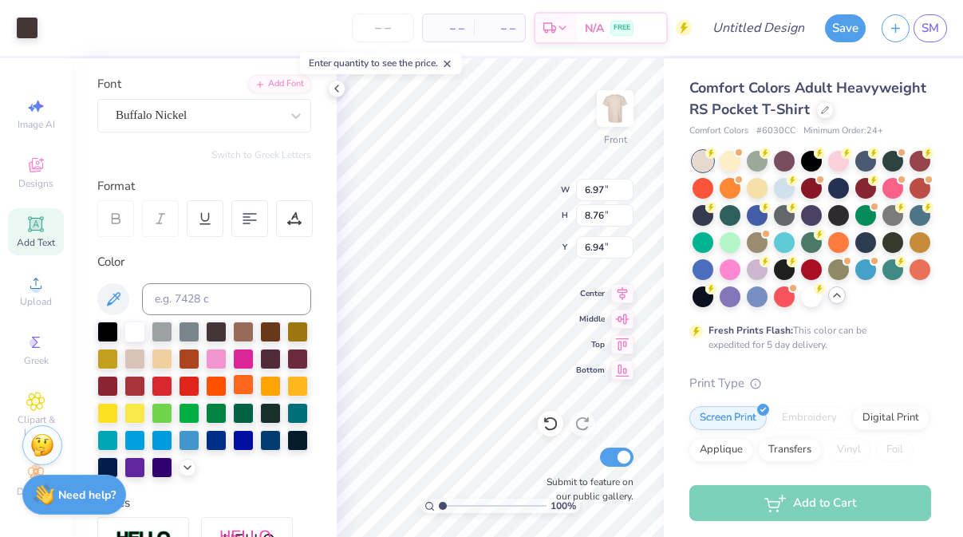
scroll to position [129, 0]
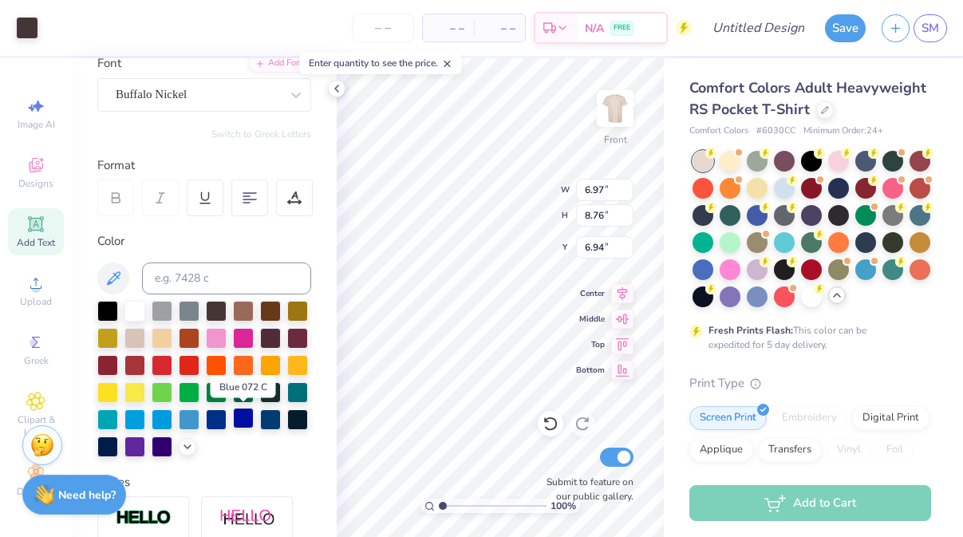
click at [237, 416] on div at bounding box center [243, 418] width 21 height 21
type input "6.93"
click at [38, 20] on div at bounding box center [27, 26] width 22 height 22
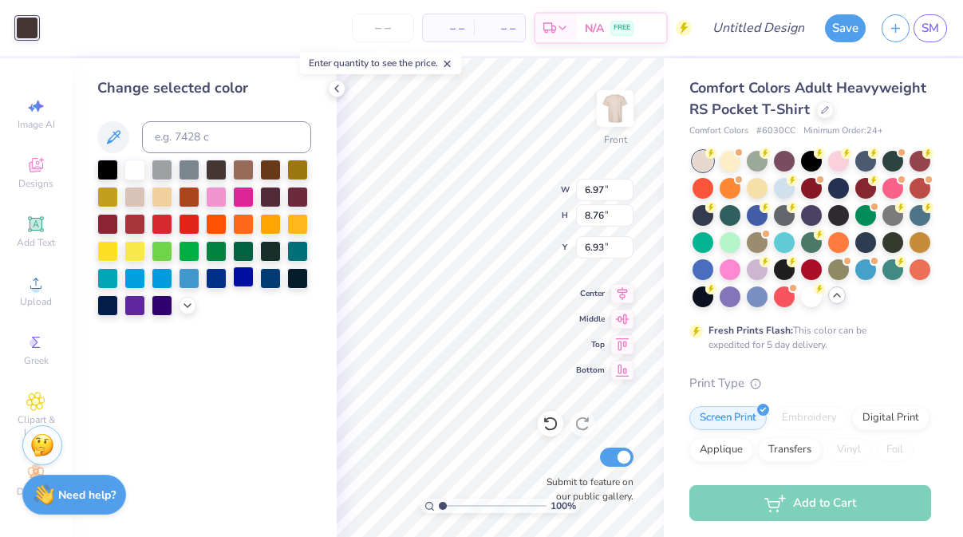
click at [242, 278] on div at bounding box center [243, 276] width 21 height 21
click at [228, 280] on div at bounding box center [204, 238] width 214 height 156
click at [220, 278] on div at bounding box center [216, 276] width 21 height 21
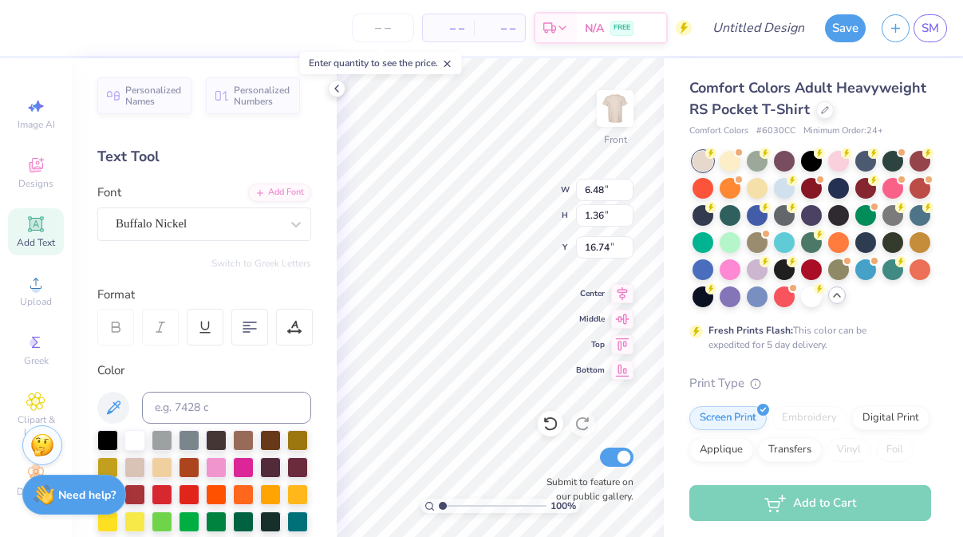
type input "16.74"
click at [160, 491] on div at bounding box center [162, 493] width 21 height 21
type input "14.25"
type textarea "Dad's"
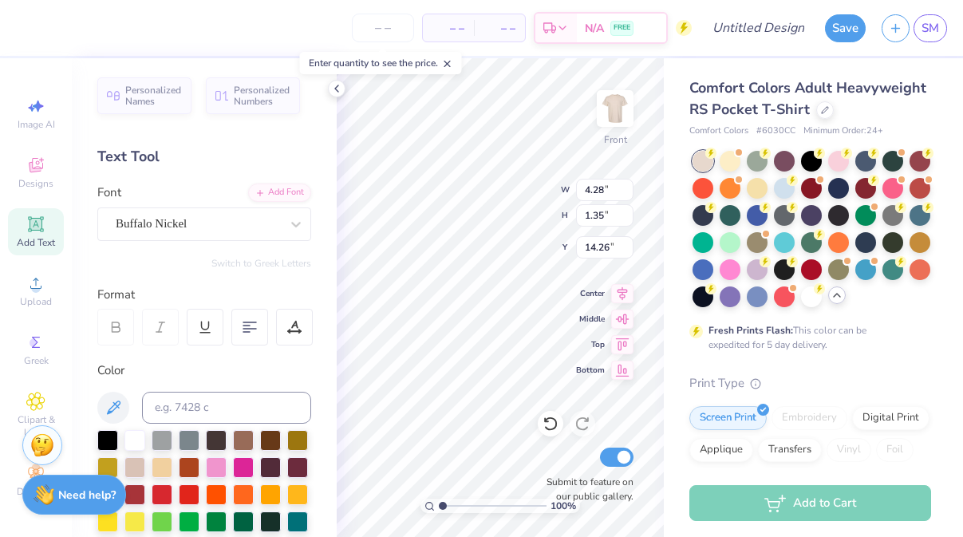
type input "14.25"
type input "17.06"
type textarea "2025"
type input "1.73"
type input "0.55"
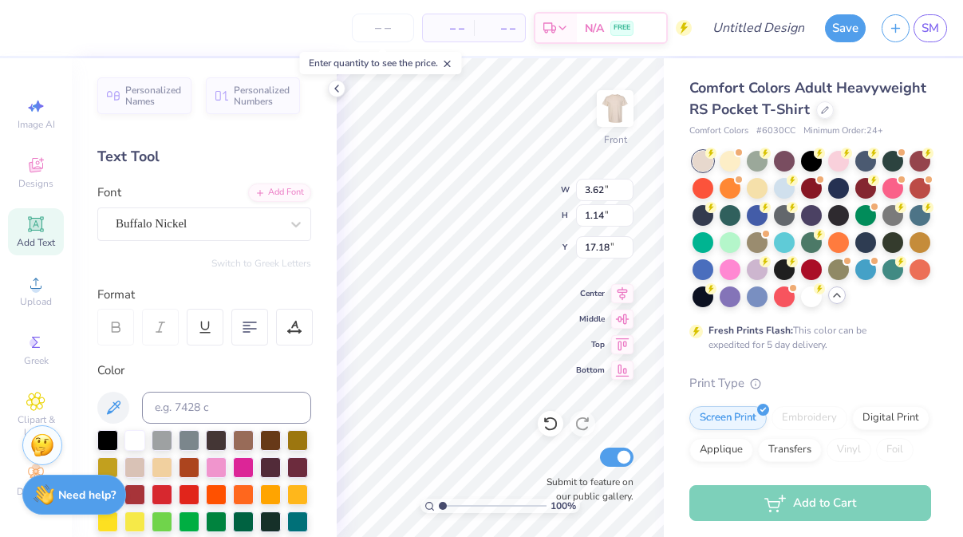
type input "17.19"
type input "17.06"
type input "4.28"
type input "1.35"
type input "14.72"
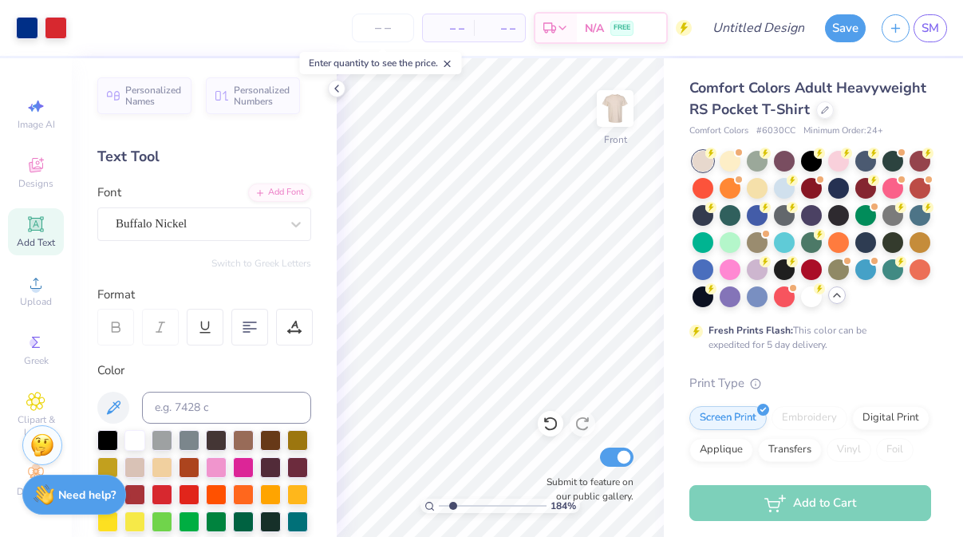
drag, startPoint x: 442, startPoint y: 501, endPoint x: 452, endPoint y: 500, distance: 10.4
type input "1.91"
click at [452, 500] on input "range" at bounding box center [493, 506] width 108 height 14
type input "6.63"
type input "4.21"
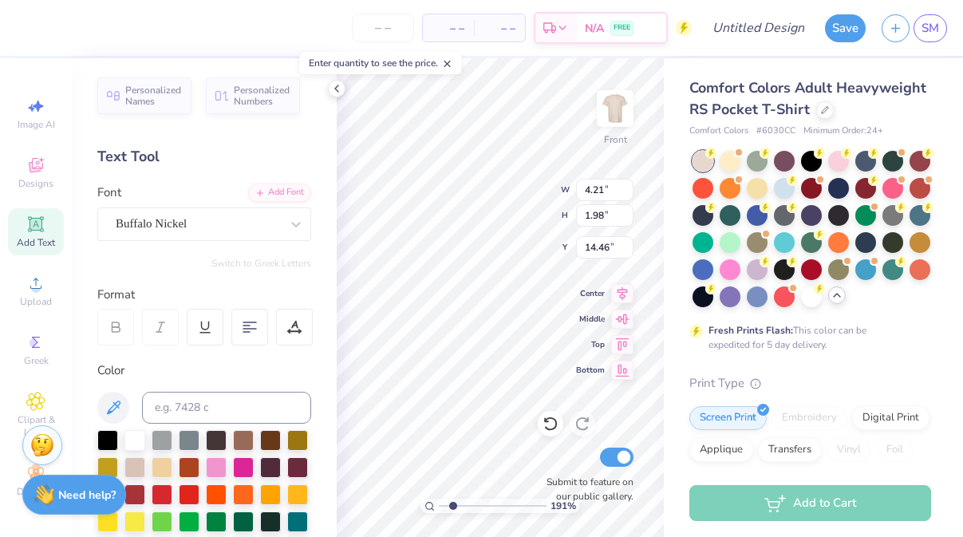
type input "1.98"
type input "14.25"
type input "4.22"
type input "1.74"
type input "14.35"
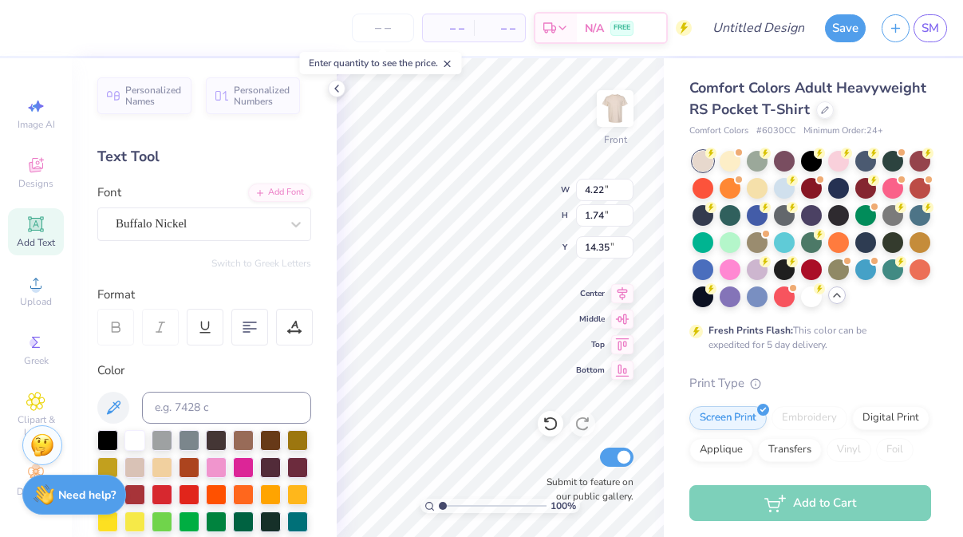
drag, startPoint x: 453, startPoint y: 506, endPoint x: 428, endPoint y: 505, distance: 25.5
click at [428, 505] on div "100 %" at bounding box center [500, 506] width 160 height 14
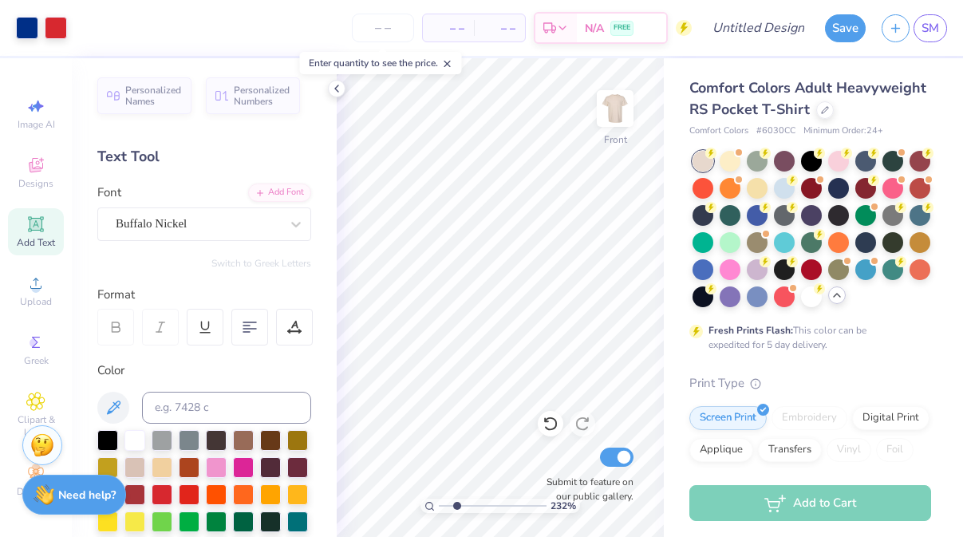
drag, startPoint x: 443, startPoint y: 501, endPoint x: 456, endPoint y: 501, distance: 13.6
type input "2.32"
click at [456, 501] on input "range" at bounding box center [493, 506] width 108 height 14
type input "14.38"
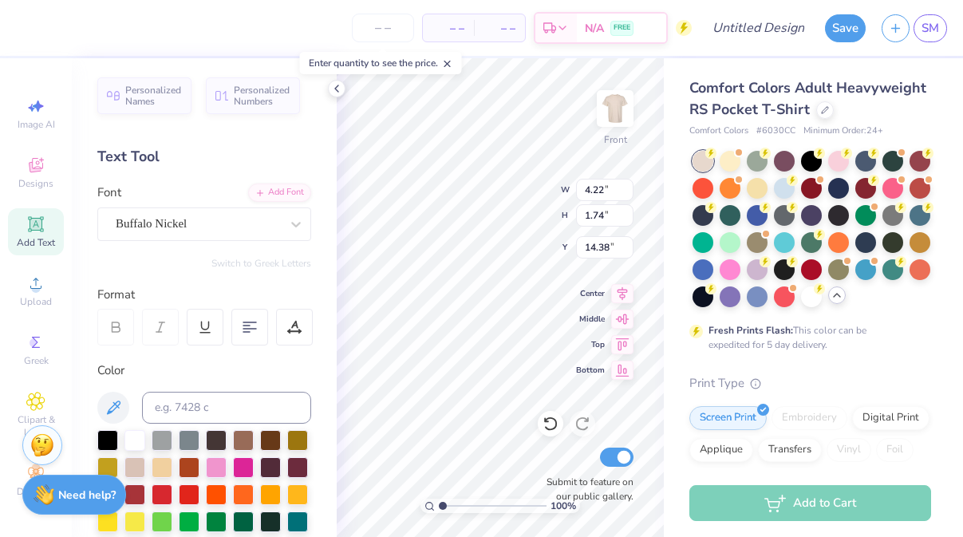
drag, startPoint x: 455, startPoint y: 502, endPoint x: 441, endPoint y: 501, distance: 13.6
click at [441, 501] on input "range" at bounding box center [493, 506] width 108 height 14
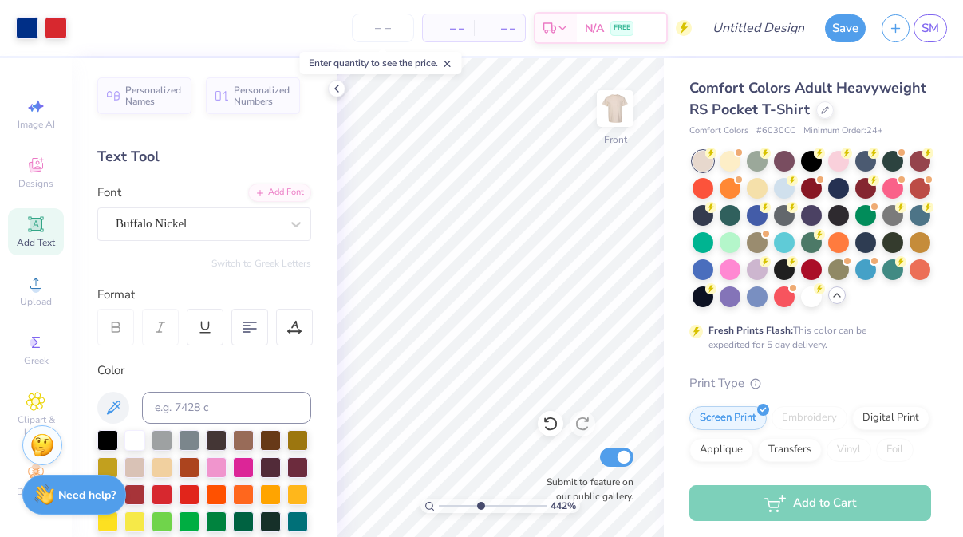
drag, startPoint x: 441, startPoint y: 503, endPoint x: 480, endPoint y: 501, distance: 38.4
type input "4.43"
click at [480, 502] on input "range" at bounding box center [493, 506] width 108 height 14
type input "14.43"
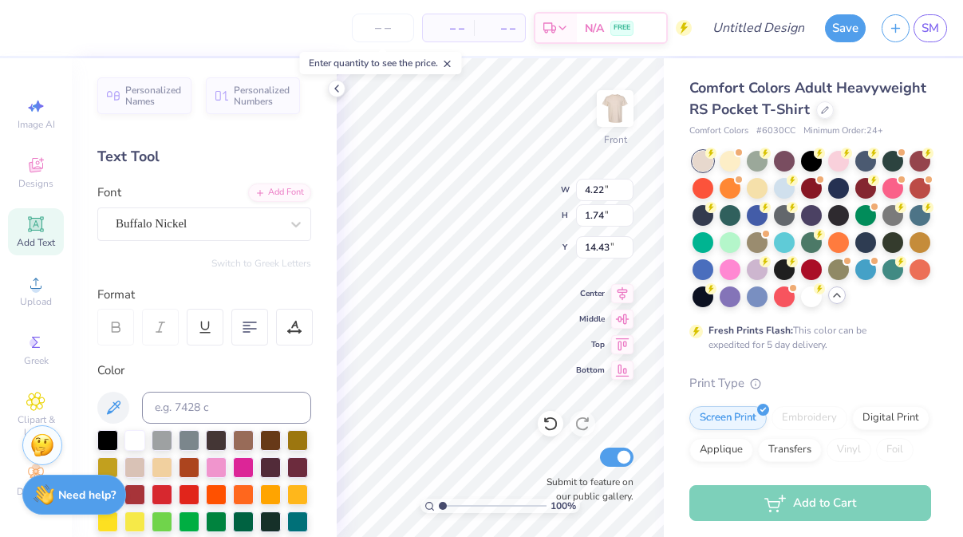
drag, startPoint x: 483, startPoint y: 507, endPoint x: 434, endPoint y: 508, distance: 48.7
type input "1"
click at [439, 508] on input "range" at bounding box center [493, 506] width 108 height 14
type input "6.53"
drag, startPoint x: 445, startPoint y: 503, endPoint x: 455, endPoint y: 502, distance: 9.7
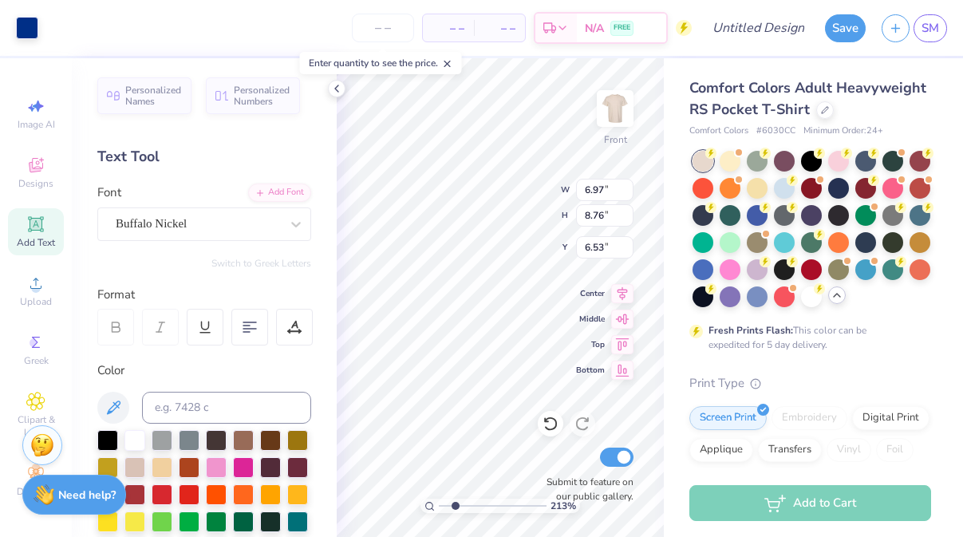
type input "2.13"
click at [455, 502] on input "range" at bounding box center [493, 506] width 108 height 14
type input "6.53"
type input "8.21"
type input "6.88"
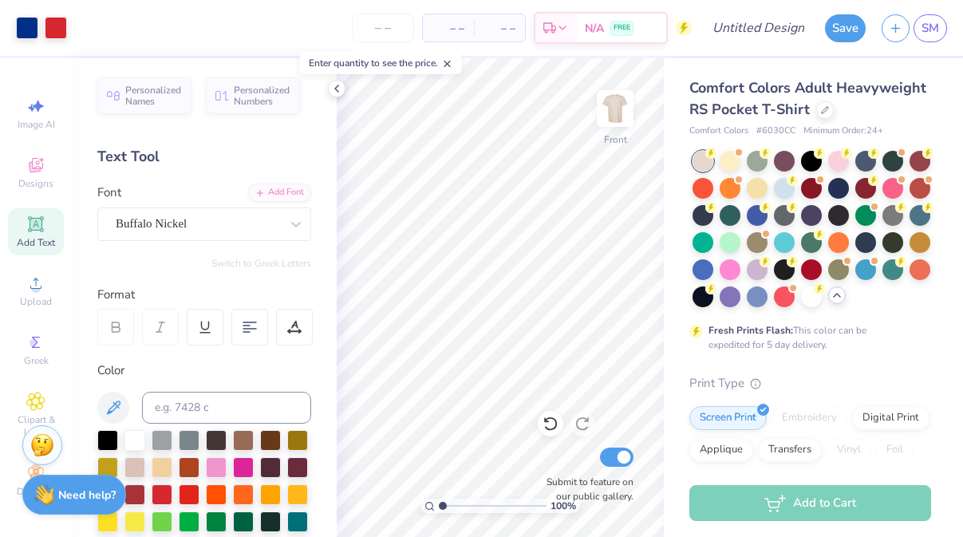
drag, startPoint x: 455, startPoint y: 505, endPoint x: 437, endPoint y: 505, distance: 17.6
type input "1"
click at [439, 505] on input "range" at bounding box center [493, 506] width 108 height 14
type input "7.71"
type input "9.69"
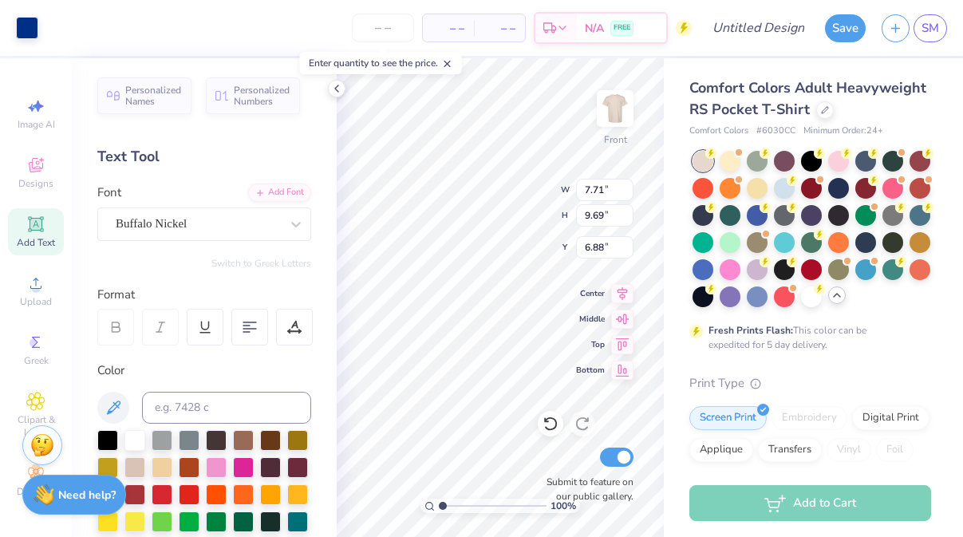
type input "6.53"
type input "8.21"
drag, startPoint x: 444, startPoint y: 501, endPoint x: 453, endPoint y: 499, distance: 9.1
type input "2.01"
click at [453, 499] on input "range" at bounding box center [493, 506] width 108 height 14
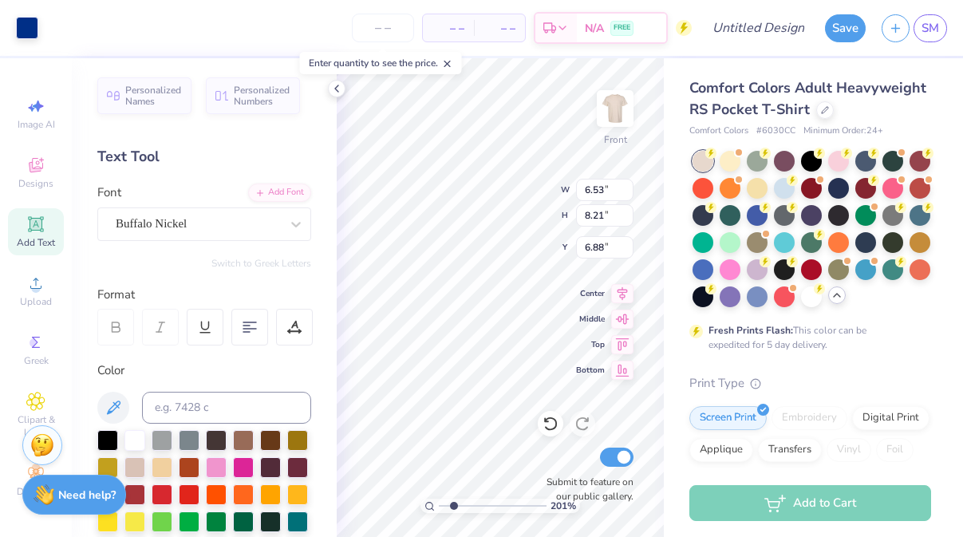
type input "6.74"
type input "8.47"
type input "10.72"
type input "0.83"
type input "5.80"
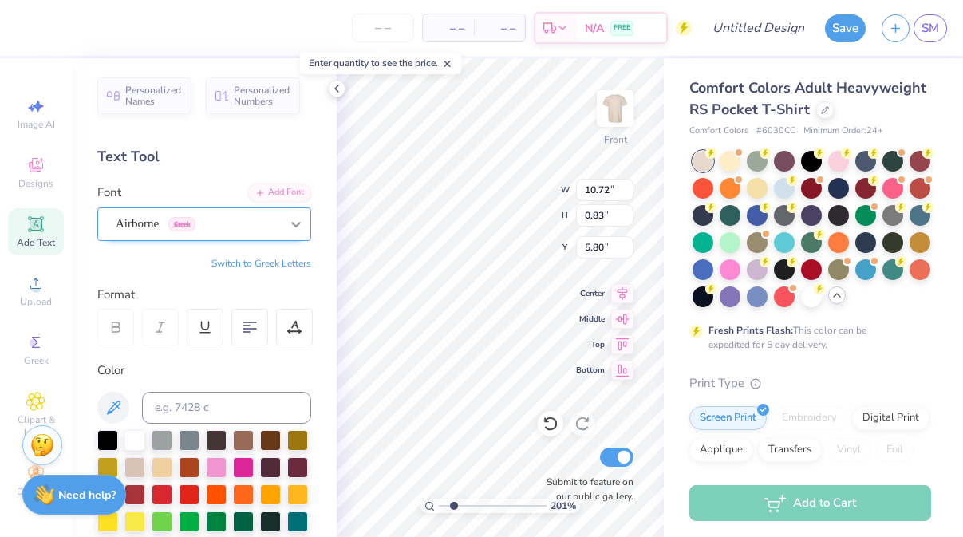
click at [294, 220] on icon at bounding box center [296, 224] width 16 height 16
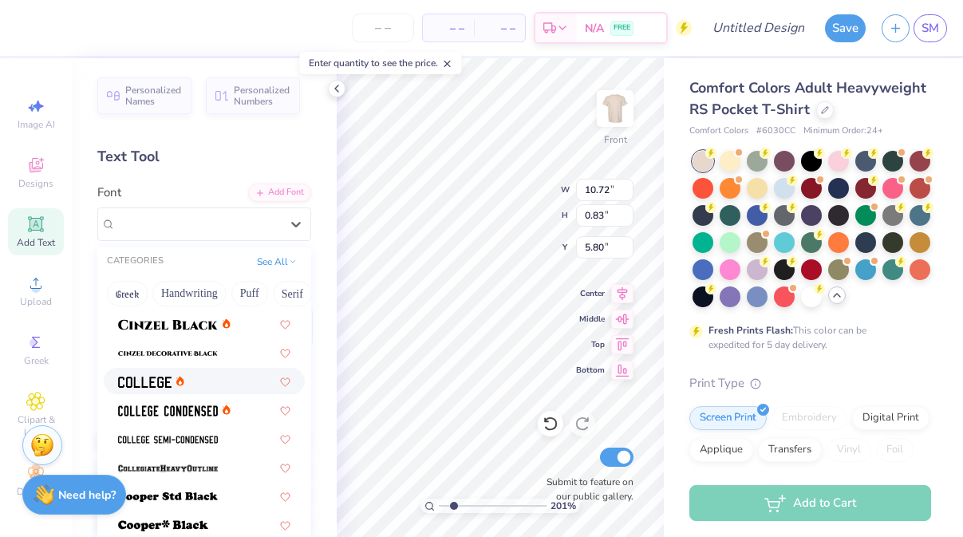
scroll to position [107, 0]
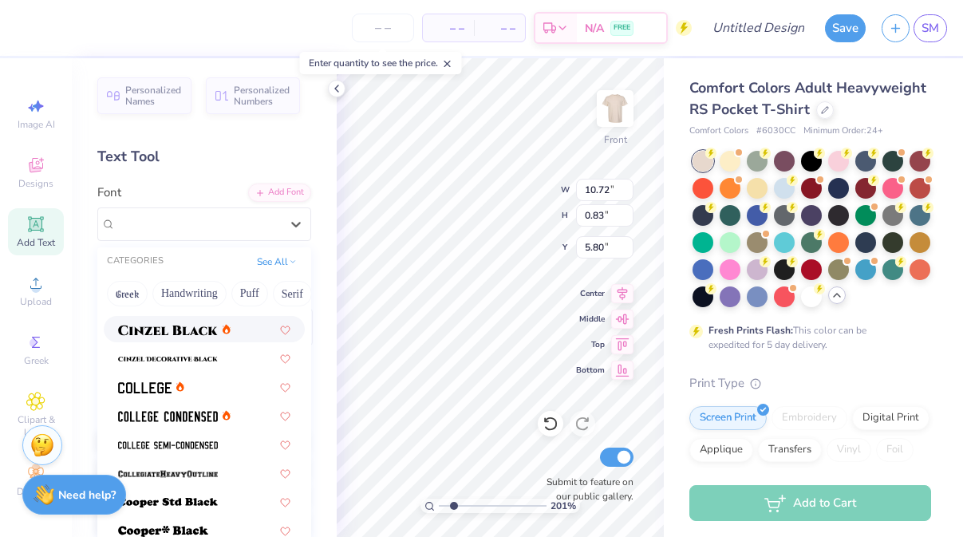
click at [211, 335] on img at bounding box center [168, 330] width 100 height 11
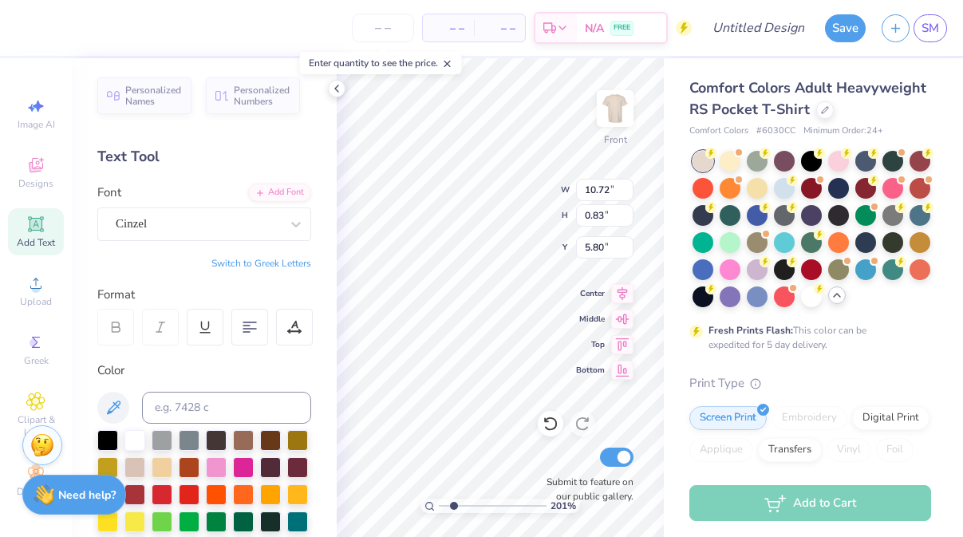
type input "12.80"
type input "0.85"
type input "5.79"
drag, startPoint x: 453, startPoint y: 503, endPoint x: 444, endPoint y: 503, distance: 9.6
type input "1.1"
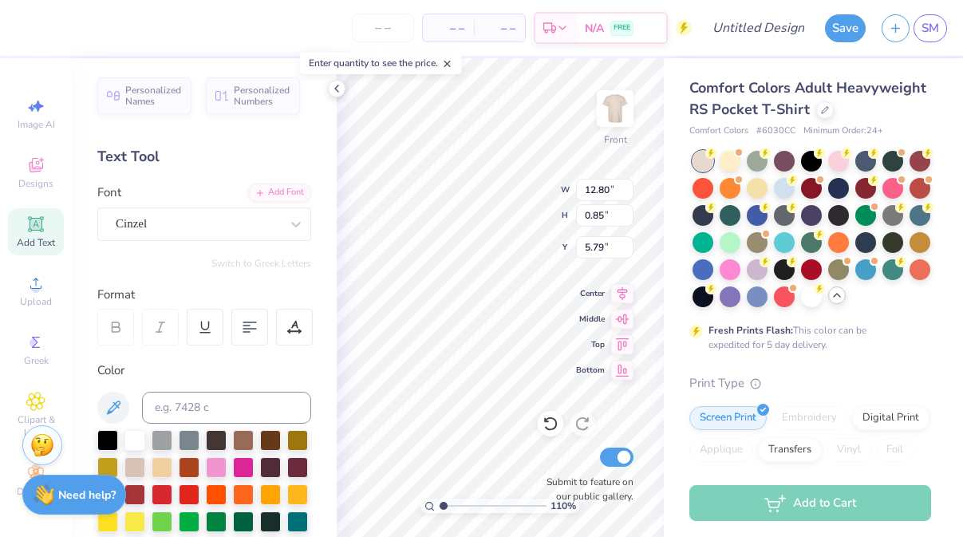
click at [444, 503] on input "range" at bounding box center [493, 506] width 108 height 14
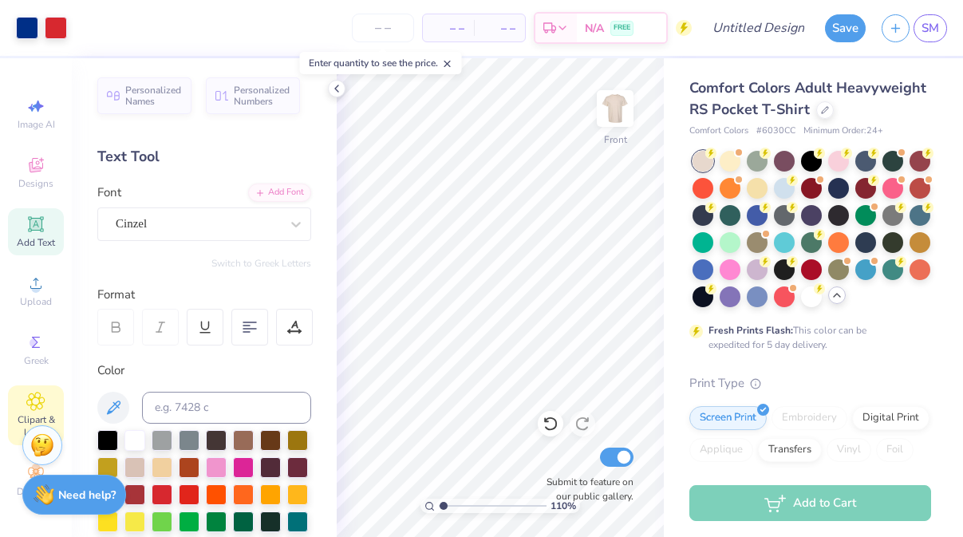
click at [41, 401] on icon at bounding box center [35, 401] width 18 height 19
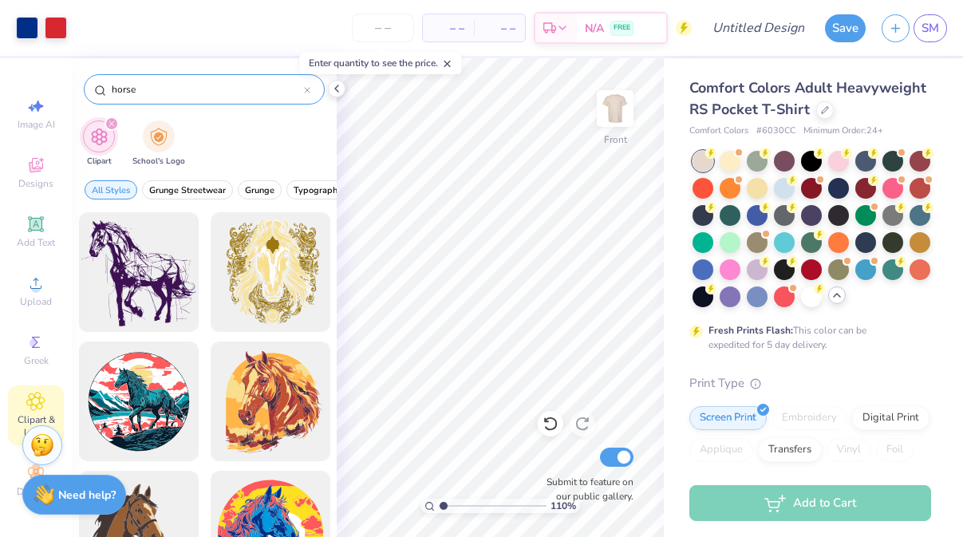
click at [197, 77] on div "horse" at bounding box center [204, 89] width 241 height 30
click at [195, 87] on input "horse" at bounding box center [207, 89] width 194 height 16
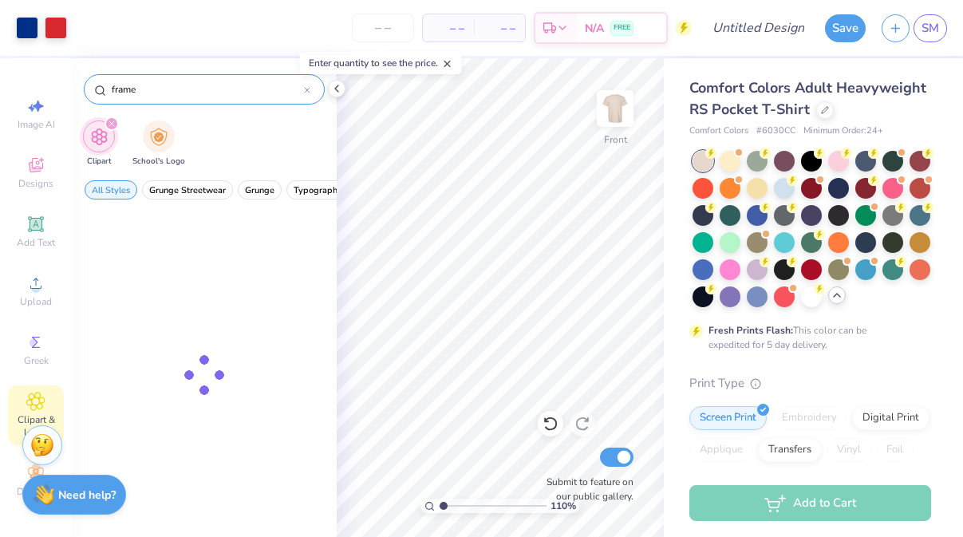
type input "frame"
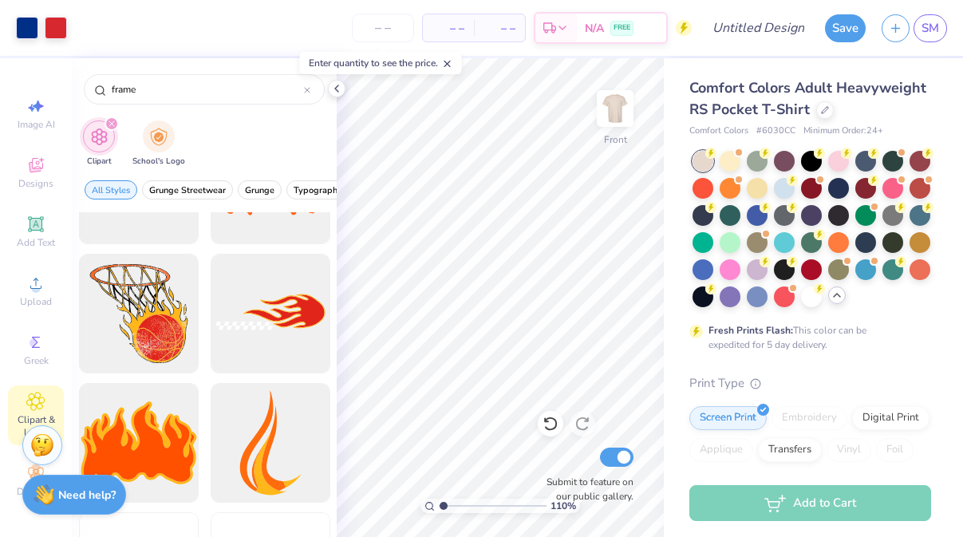
scroll to position [6337, 0]
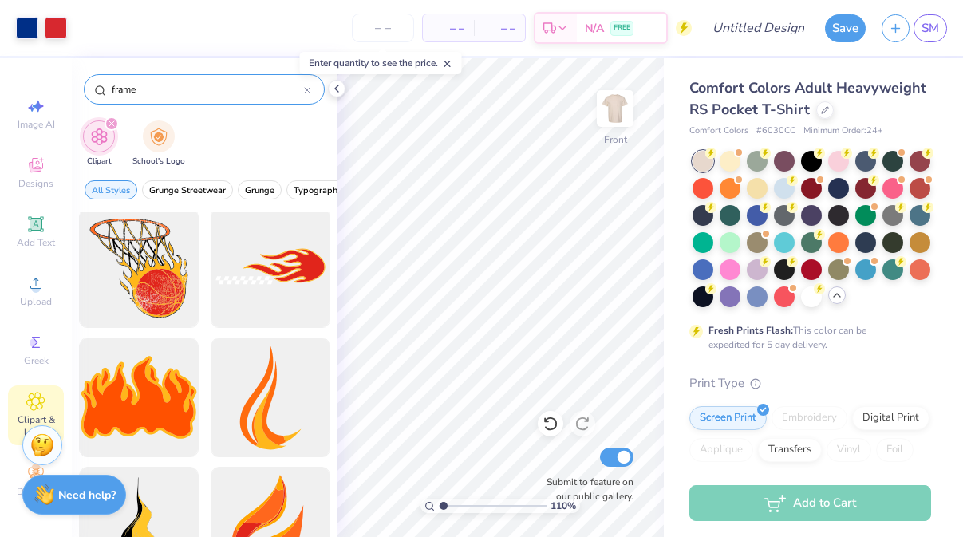
click at [194, 89] on input "frame" at bounding box center [207, 89] width 194 height 16
type input "star"
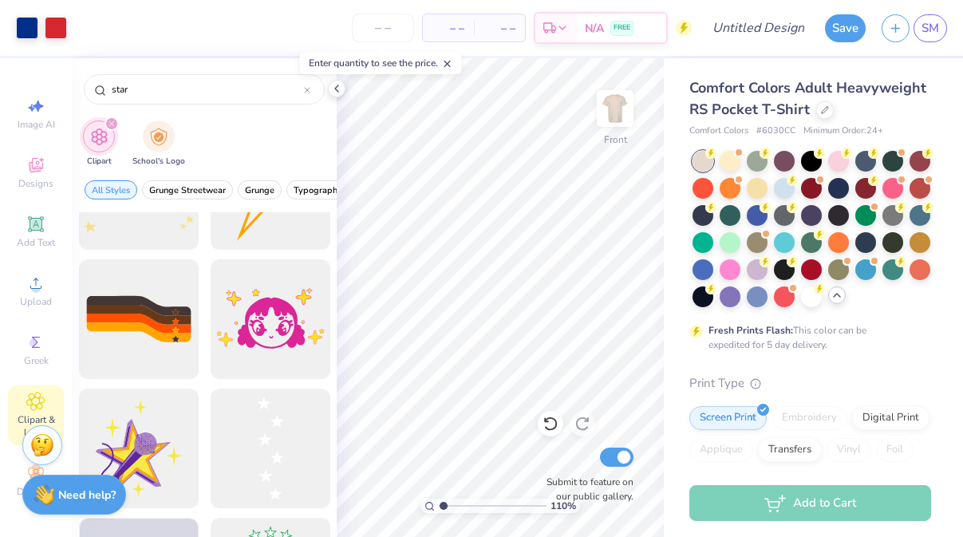
scroll to position [1640, 0]
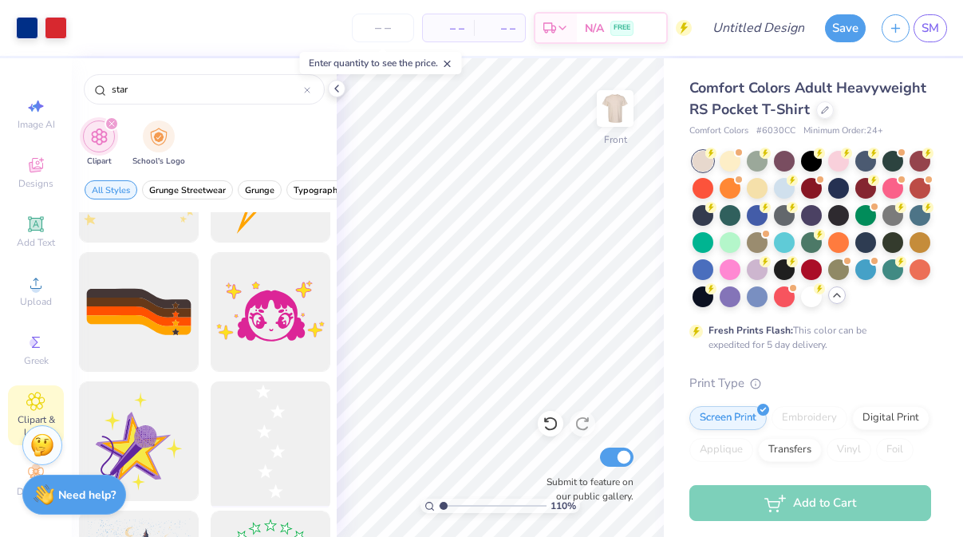
click at [283, 440] on div at bounding box center [270, 442] width 132 height 132
type input "7.11"
click at [444, 495] on div "114 %" at bounding box center [500, 297] width 479 height 479
type input "1.88"
click at [452, 503] on input "range" at bounding box center [493, 506] width 108 height 14
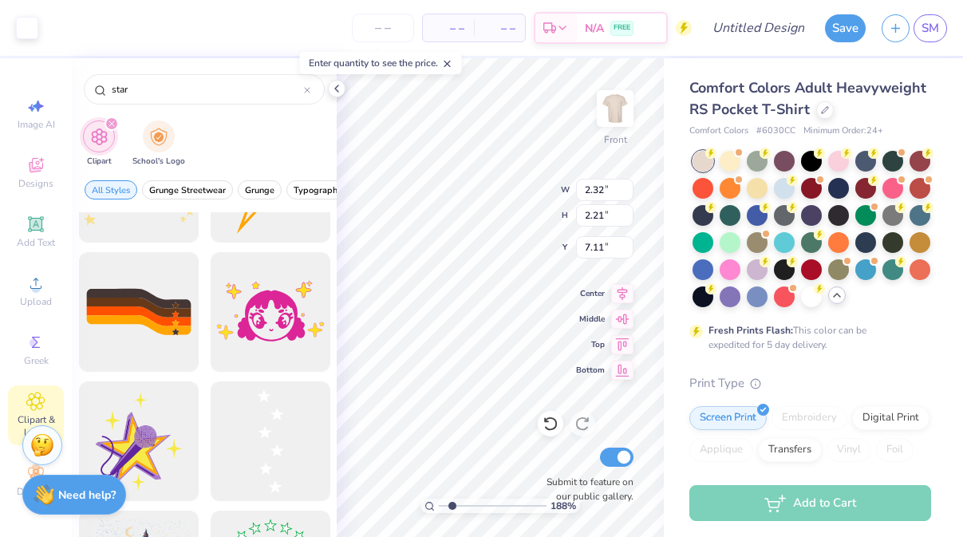
type input "9.32"
type input "1.62"
type input "1.54"
type input "9.98"
type input "1.55"
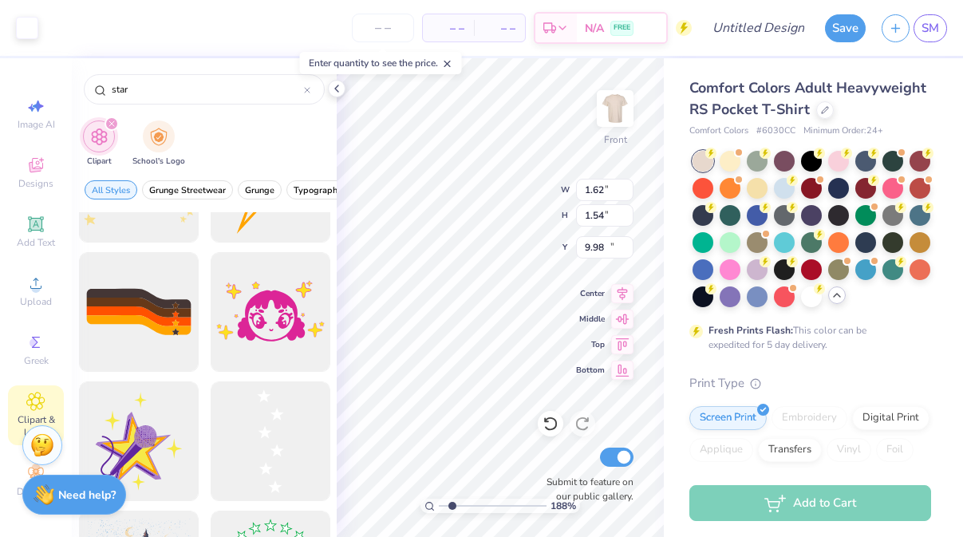
type input "1.62"
type input "9.50"
type input "0.93"
type input "0.98"
type input "9.60"
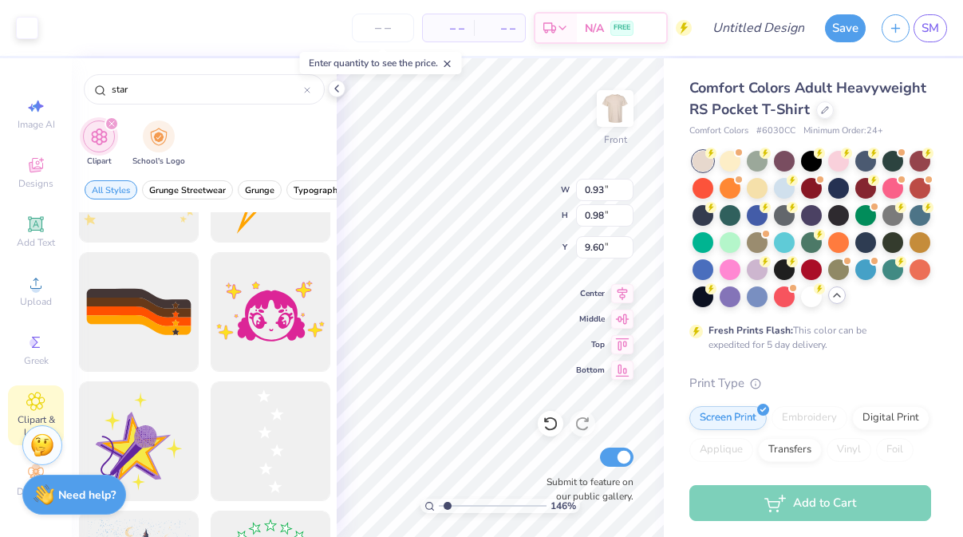
type input "1.46"
click at [448, 502] on input "range" at bounding box center [493, 506] width 108 height 14
click at [585, 322] on div "146 % Front W 2.32 2.32 " H 2.21 2.21 " Y 6.16 6.16 " Center Middle Top Bottom …" at bounding box center [500, 297] width 327 height 479
type input "12.75"
click at [446, 503] on input "range" at bounding box center [493, 506] width 108 height 14
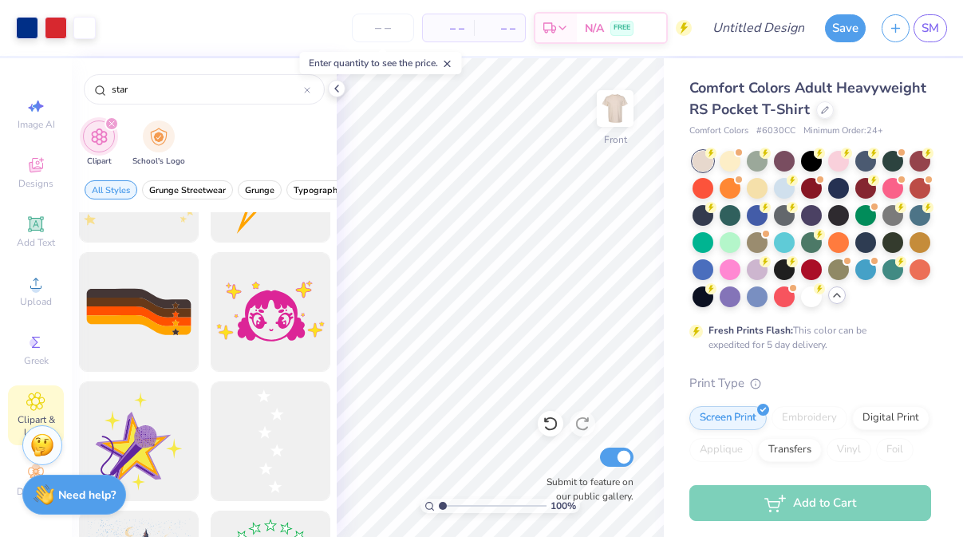
type input "1"
click at [442, 503] on input "range" at bounding box center [493, 506] width 108 height 14
type input "6.88"
type input "1.03"
type input "0.98"
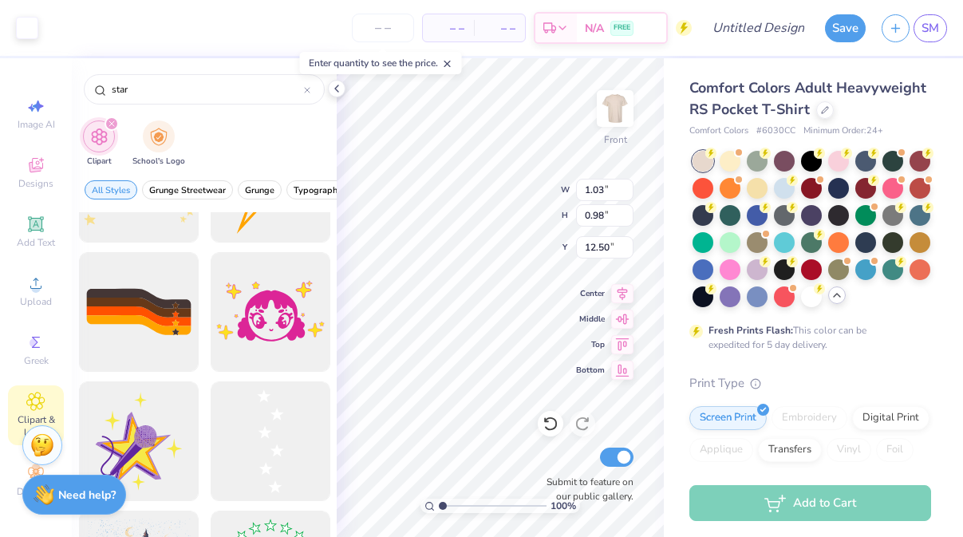
type input "0.98"
type input "1.03"
type input "14.60"
type input "18.80"
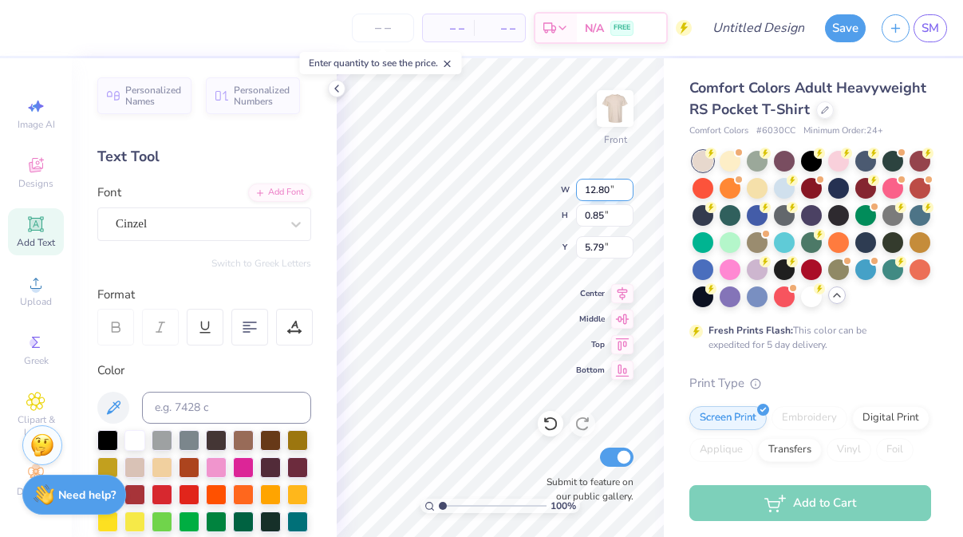
type input "10.43"
type input "0.69"
click at [298, 223] on icon at bounding box center [296, 225] width 10 height 6
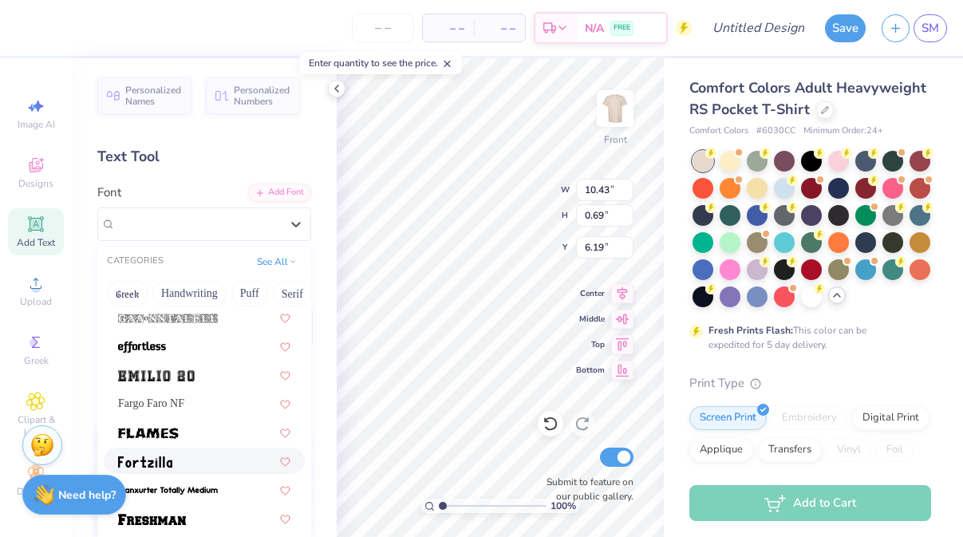
scroll to position [404, 0]
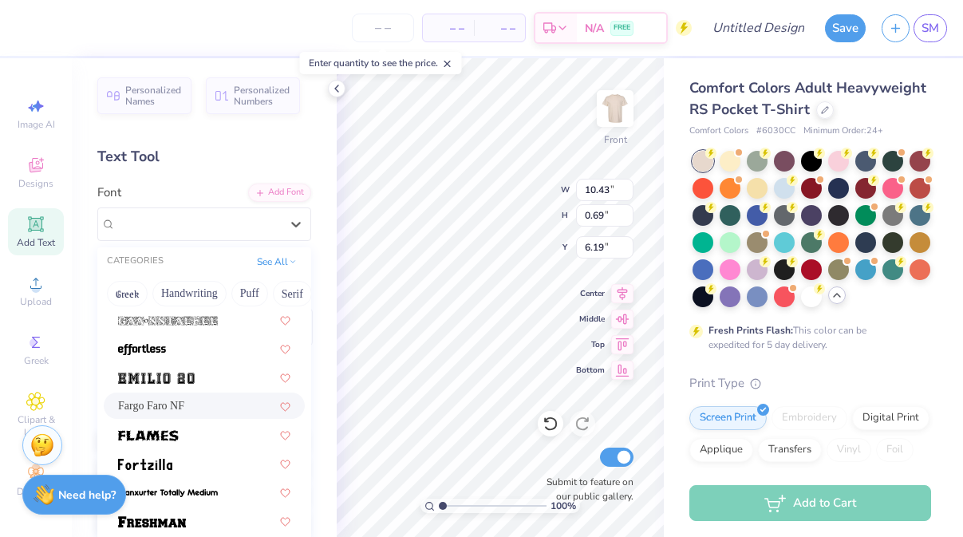
click at [211, 412] on div "Fargo Faro NF" at bounding box center [204, 405] width 172 height 17
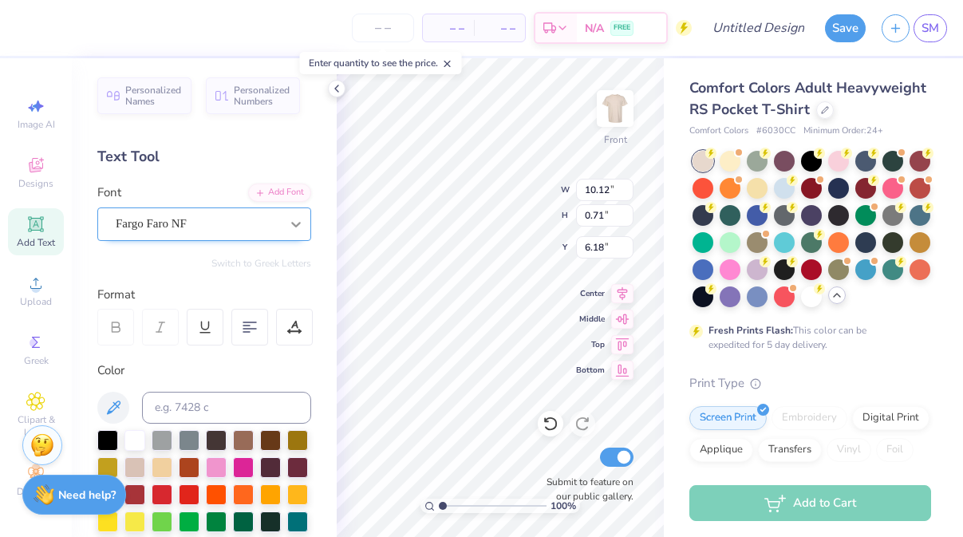
click at [290, 228] on icon at bounding box center [296, 224] width 16 height 16
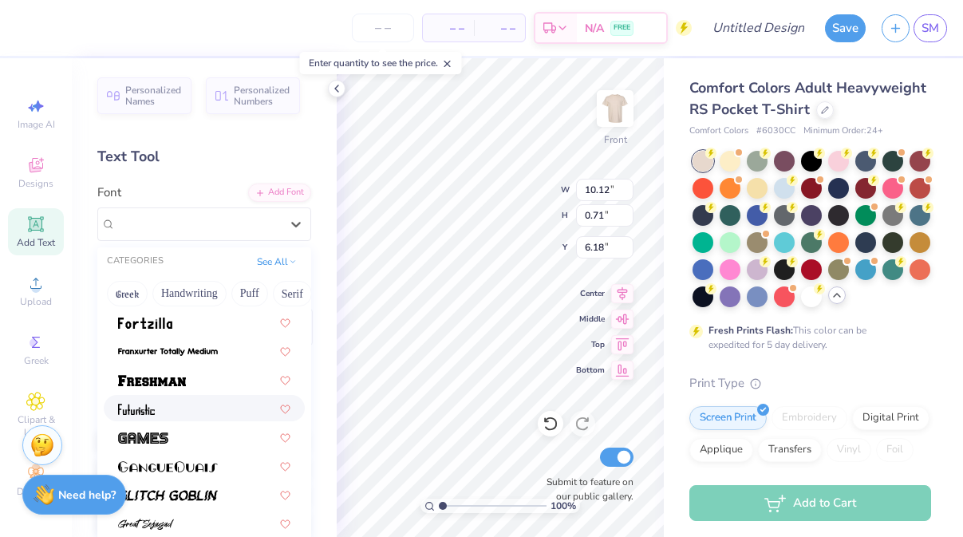
scroll to position [599, 0]
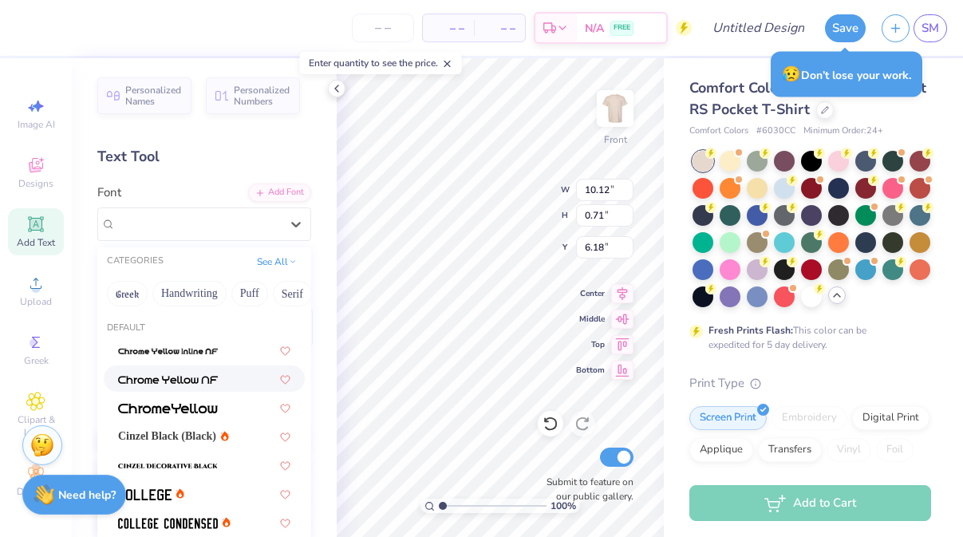
click at [203, 379] on img at bounding box center [168, 379] width 100 height 11
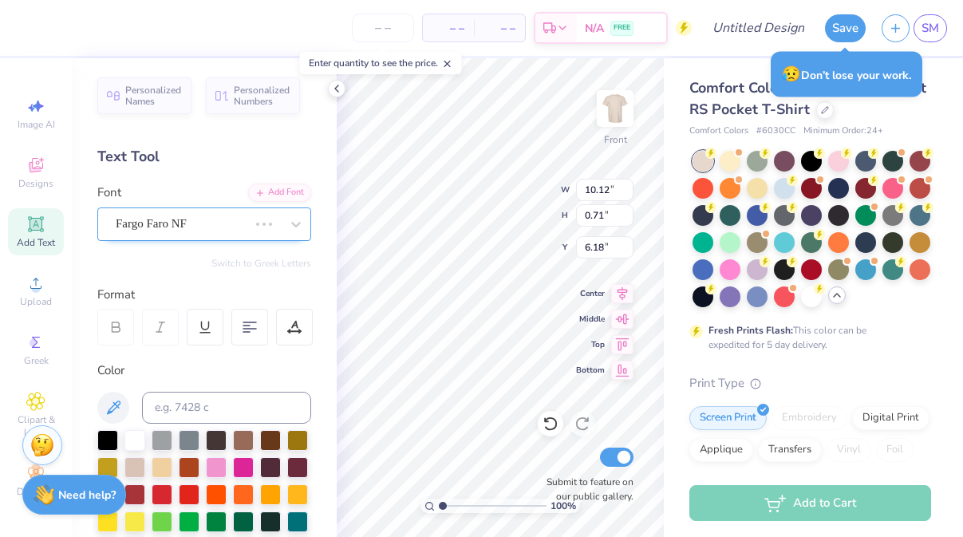
click at [218, 226] on div "Fargo Faro NF" at bounding box center [182, 223] width 136 height 25
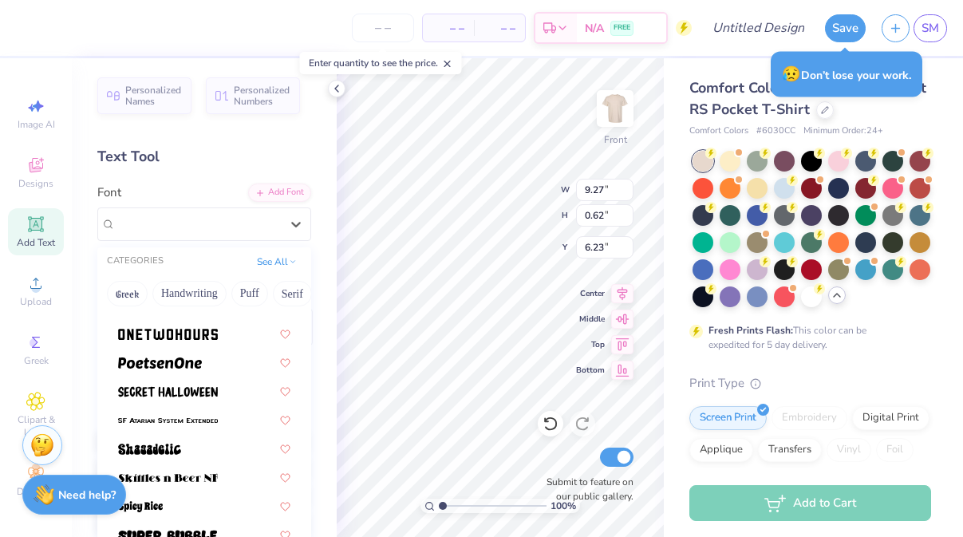
scroll to position [1408, 0]
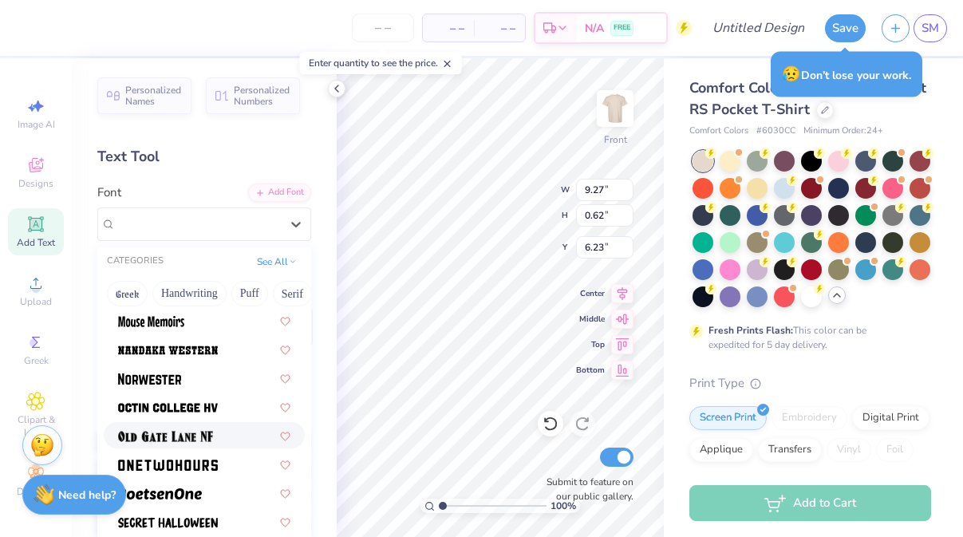
click at [212, 440] on img at bounding box center [165, 436] width 95 height 11
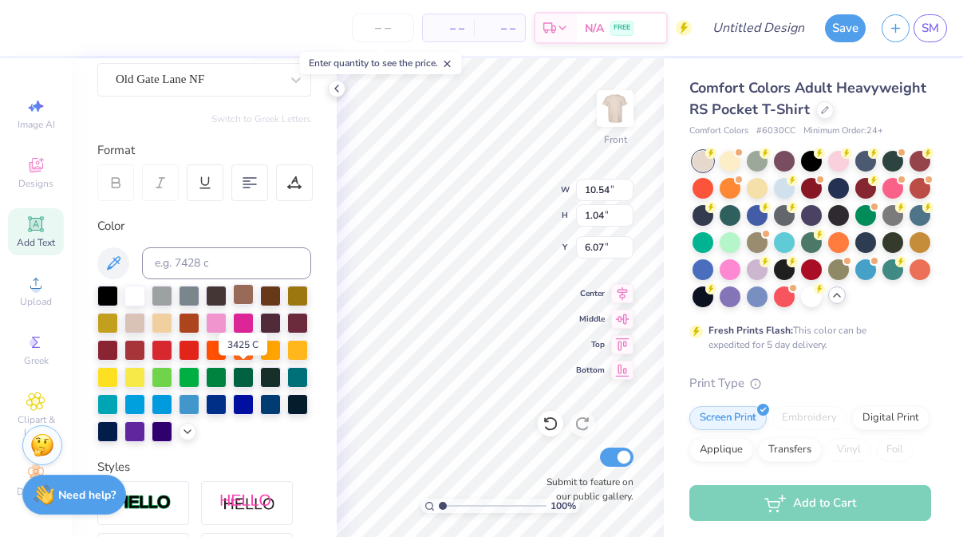
scroll to position [158, 0]
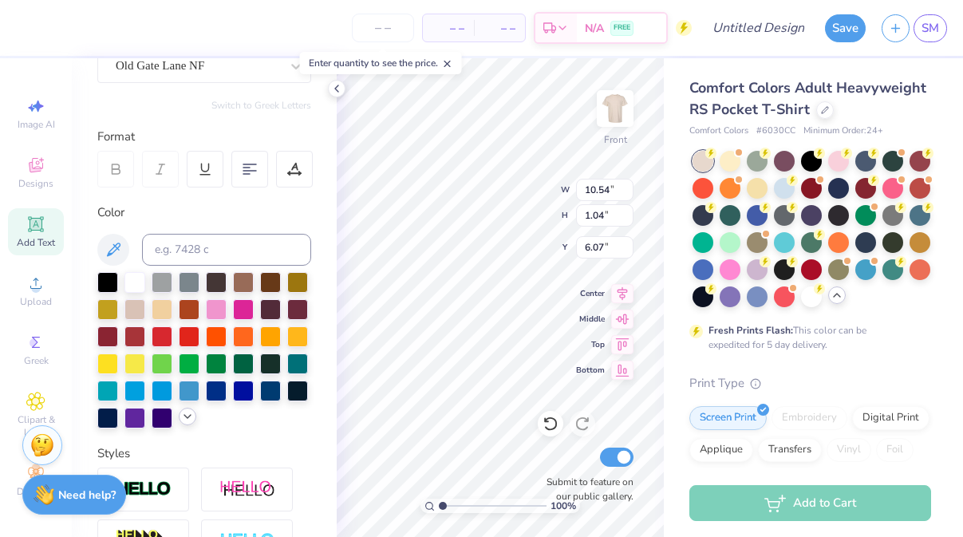
click at [185, 414] on icon at bounding box center [187, 416] width 13 height 13
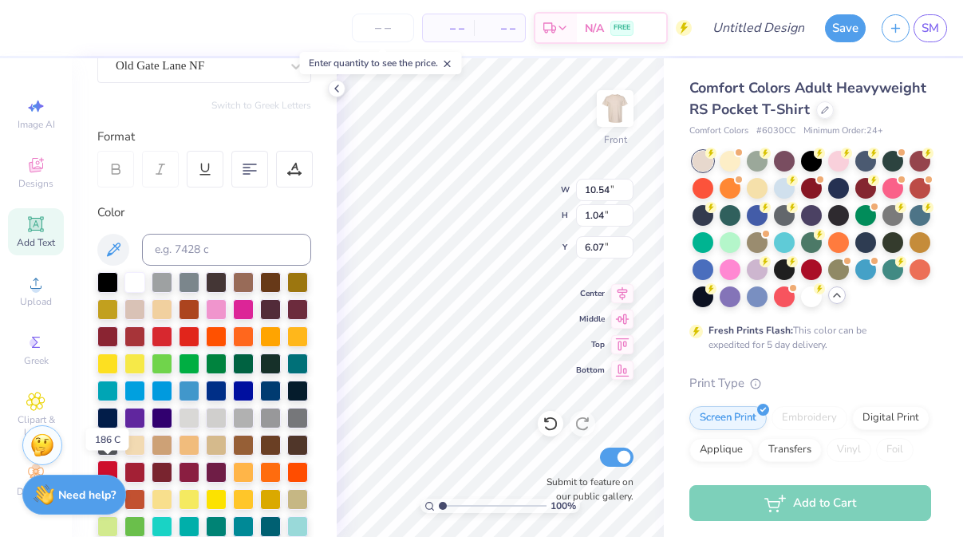
click at [109, 468] on div at bounding box center [107, 470] width 21 height 21
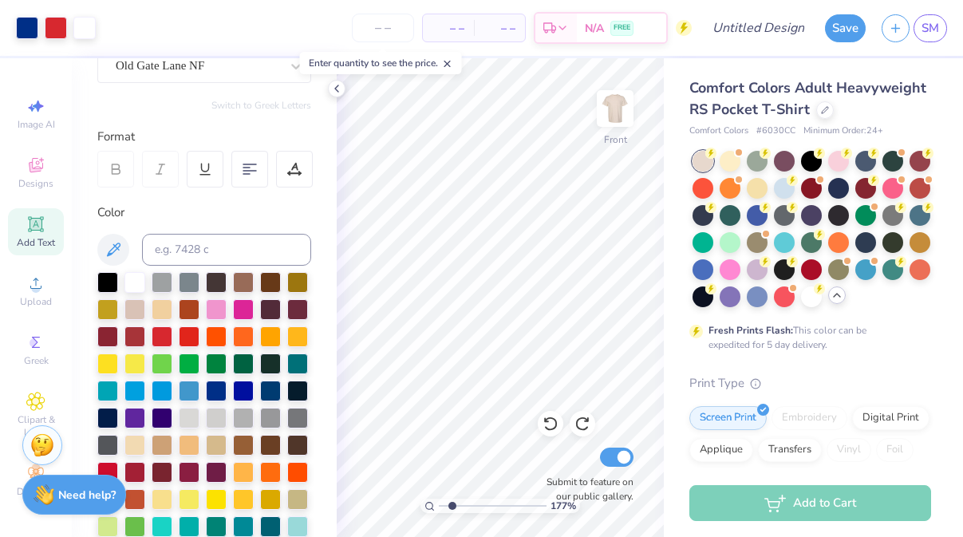
drag, startPoint x: 442, startPoint y: 504, endPoint x: 452, endPoint y: 503, distance: 9.7
click at [452, 503] on input "range" at bounding box center [493, 506] width 108 height 14
click at [601, 286] on span "Center" at bounding box center [590, 291] width 29 height 11
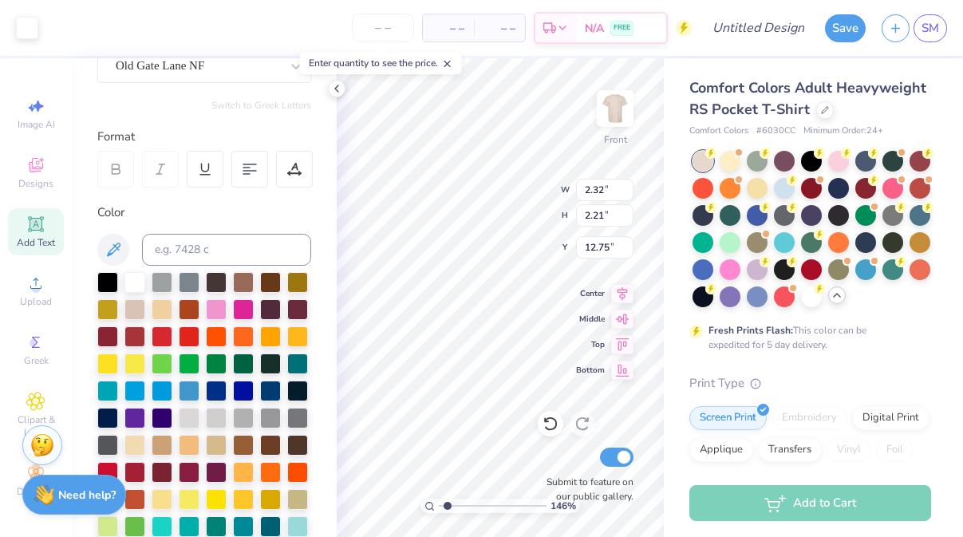
click at [448, 505] on input "range" at bounding box center [493, 506] width 108 height 14
drag, startPoint x: 448, startPoint y: 508, endPoint x: 440, endPoint y: 507, distance: 8.8
click at [440, 507] on input "range" at bounding box center [493, 506] width 108 height 14
click at [439, 504] on input "range" at bounding box center [493, 506] width 108 height 14
click at [450, 502] on input "range" at bounding box center [493, 506] width 108 height 14
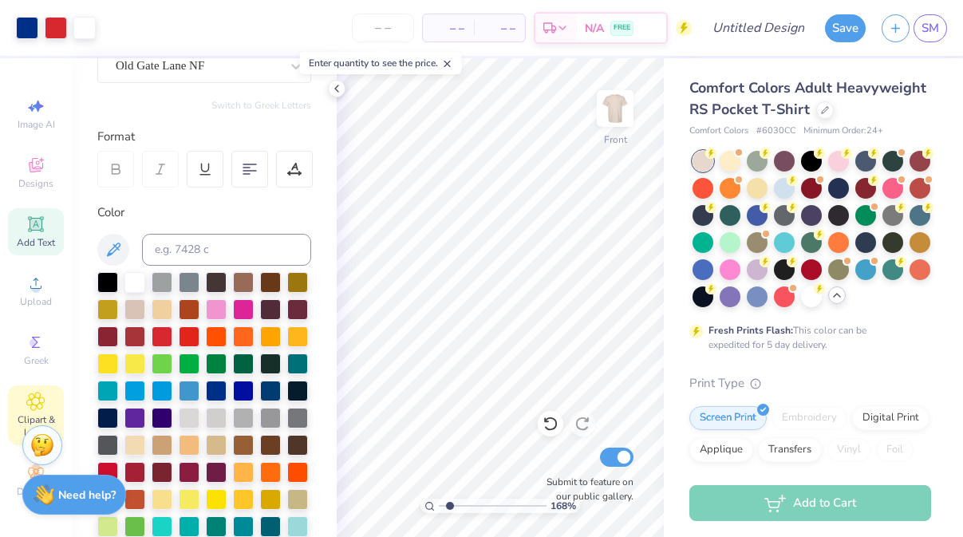
click at [35, 393] on icon at bounding box center [35, 401] width 18 height 19
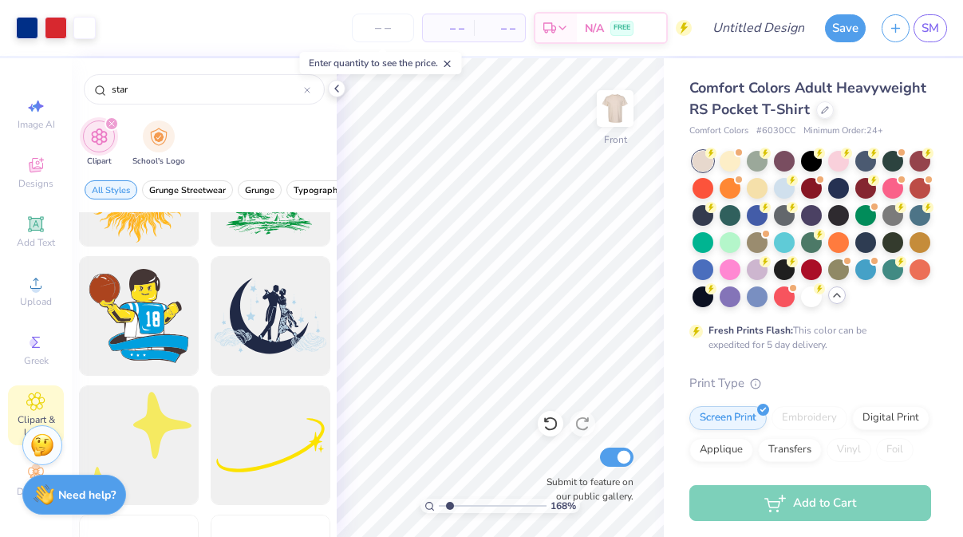
scroll to position [4569, 0]
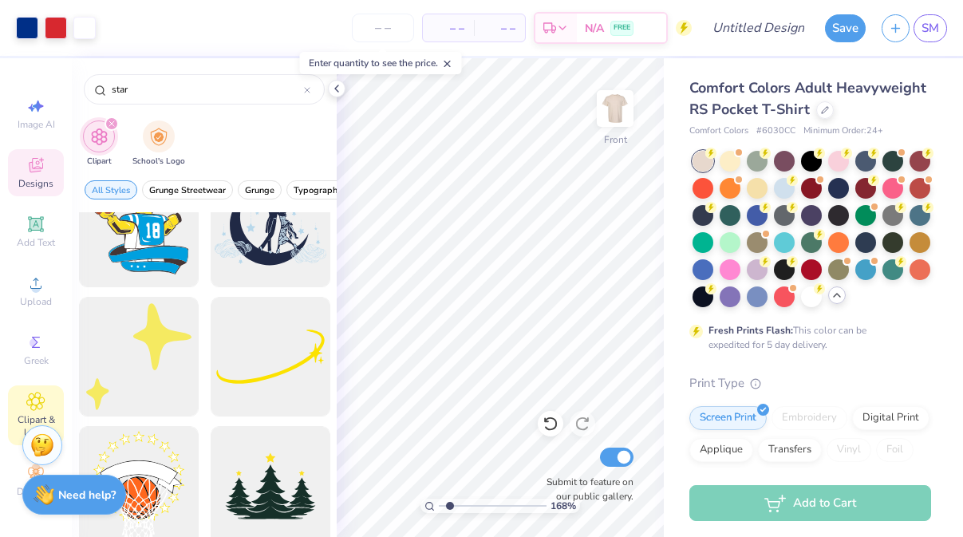
click at [41, 181] on span "Designs" at bounding box center [35, 183] width 35 height 13
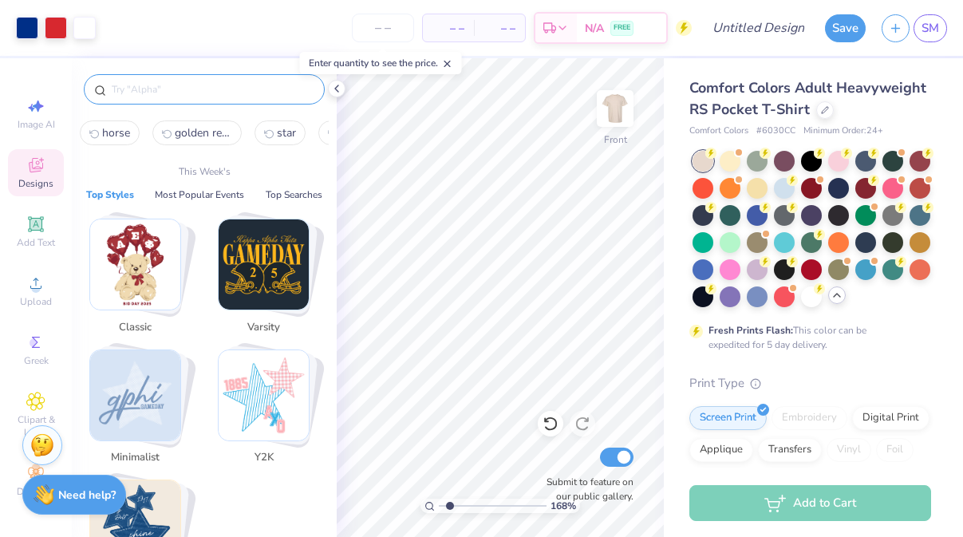
click at [157, 96] on input "text" at bounding box center [212, 89] width 204 height 16
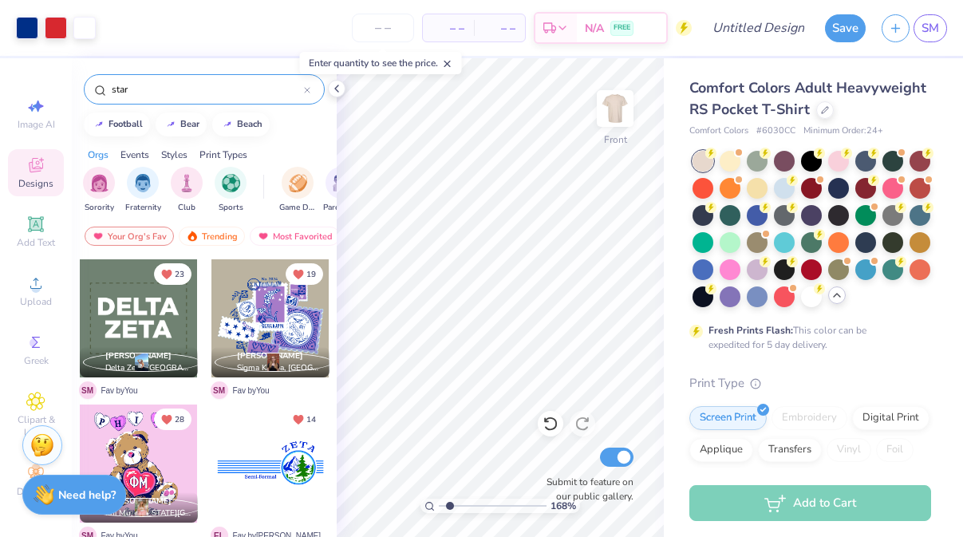
scroll to position [533, 0]
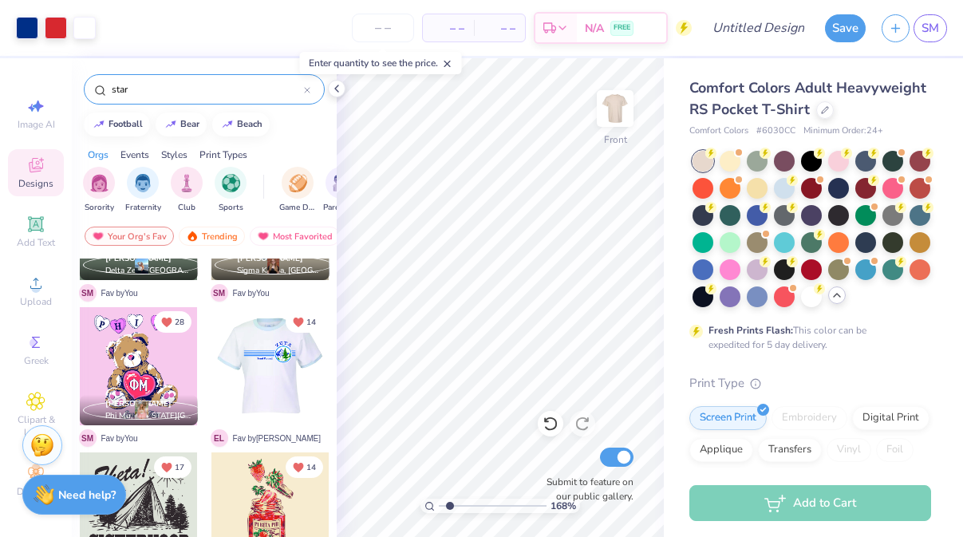
click at [211, 350] on div "14" at bounding box center [271, 366] width 120 height 120
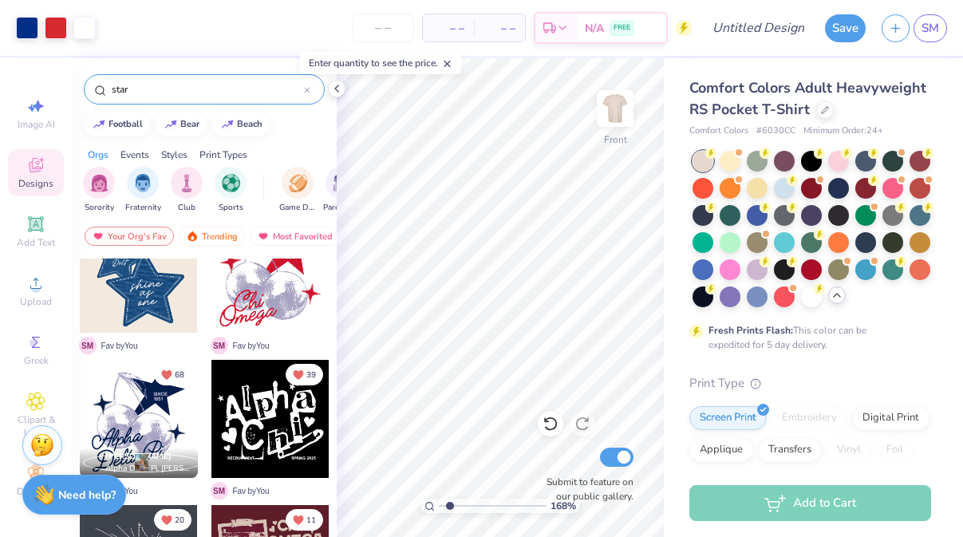
scroll to position [0, 0]
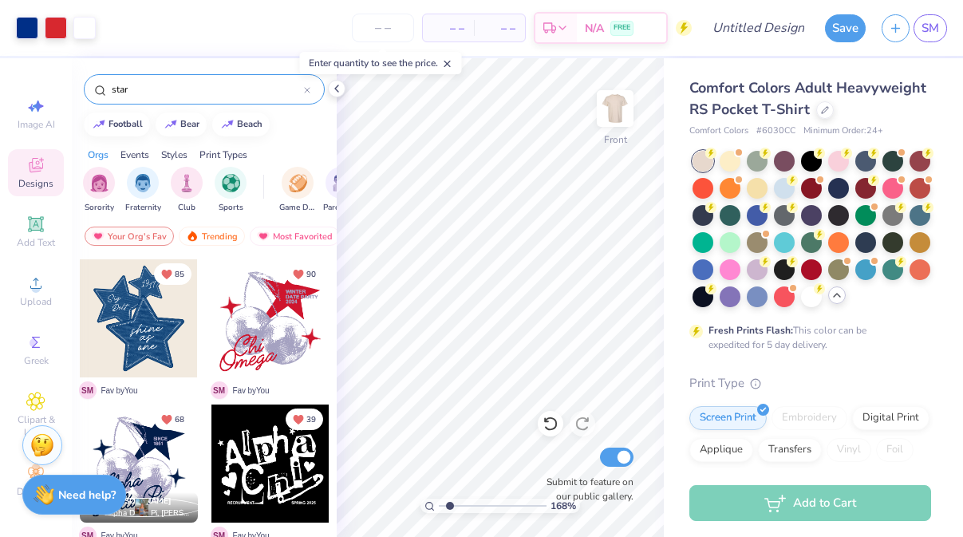
click at [184, 339] on div at bounding box center [139, 318] width 118 height 118
click at [24, 23] on div at bounding box center [27, 26] width 22 height 22
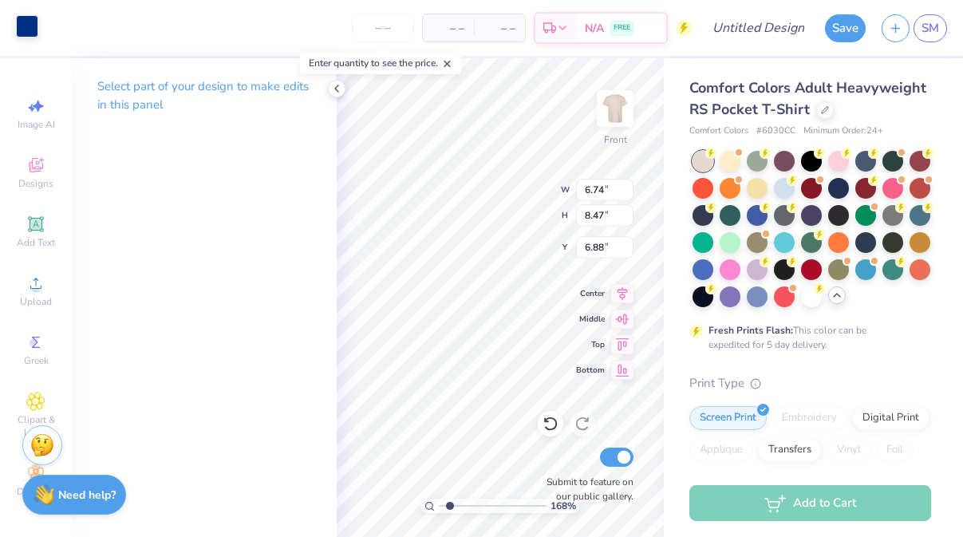
click at [36, 29] on div at bounding box center [27, 26] width 22 height 22
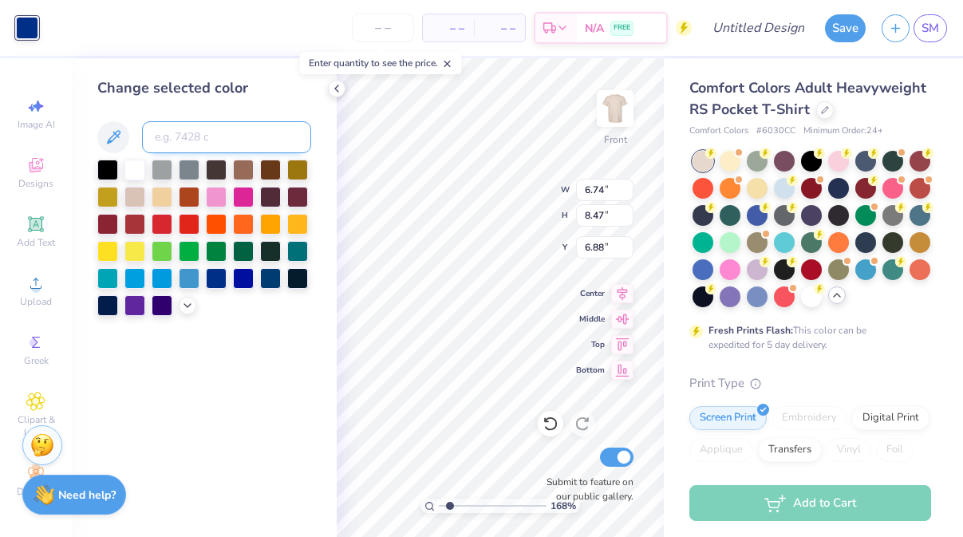
click at [216, 145] on input at bounding box center [226, 137] width 169 height 32
click at [266, 391] on div "Change selected color" at bounding box center [204, 297] width 265 height 479
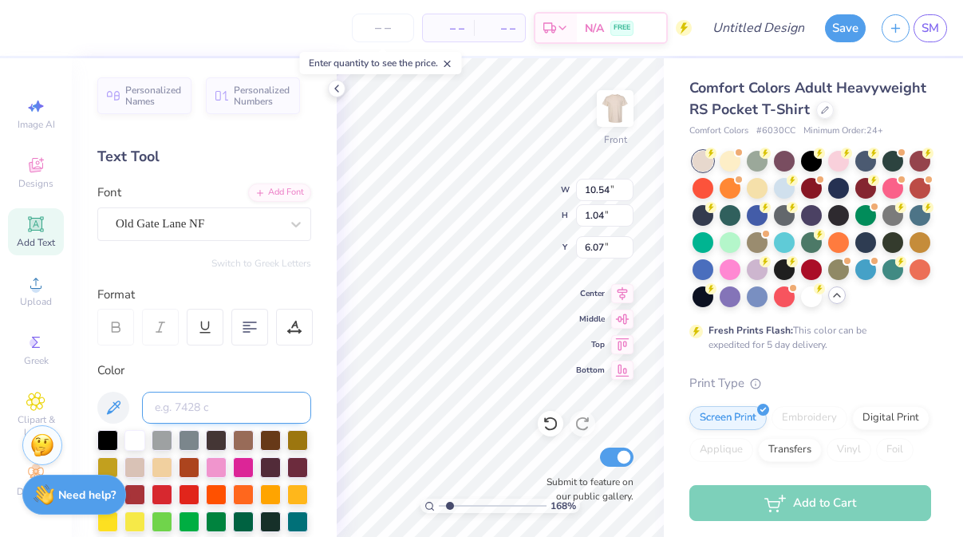
click at [237, 406] on input at bounding box center [226, 408] width 169 height 32
drag, startPoint x: 449, startPoint y: 507, endPoint x: 441, endPoint y: 506, distance: 8.0
click at [441, 506] on input "range" at bounding box center [493, 506] width 108 height 14
drag, startPoint x: 444, startPoint y: 507, endPoint x: 455, endPoint y: 507, distance: 10.4
click at [455, 507] on input "range" at bounding box center [493, 506] width 108 height 14
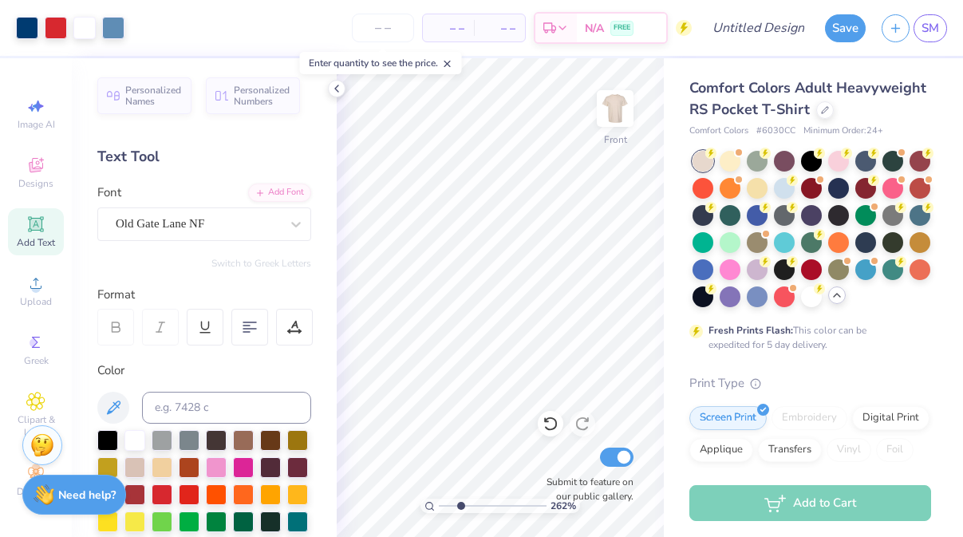
click at [460, 506] on input "range" at bounding box center [493, 506] width 108 height 14
drag, startPoint x: 463, startPoint y: 503, endPoint x: 559, endPoint y: 491, distance: 96.6
click at [541, 499] on input "range" at bounding box center [490, 506] width 102 height 14
drag, startPoint x: 536, startPoint y: 507, endPoint x: 436, endPoint y: 502, distance: 99.8
click at [439, 502] on input "range" at bounding box center [493, 506] width 108 height 14
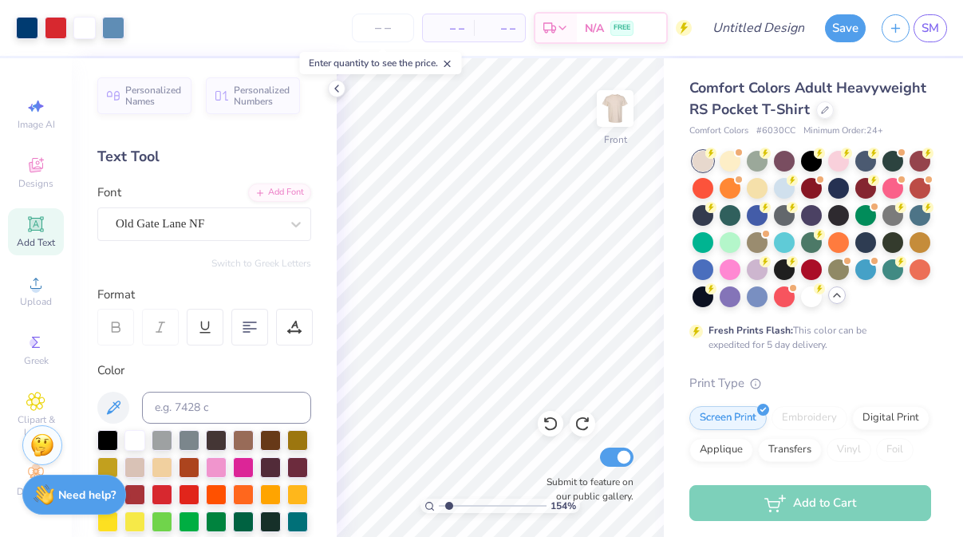
click at [448, 503] on input "range" at bounding box center [493, 506] width 108 height 14
click at [557, 422] on icon at bounding box center [551, 424] width 16 height 16
click at [547, 420] on icon at bounding box center [551, 424] width 16 height 16
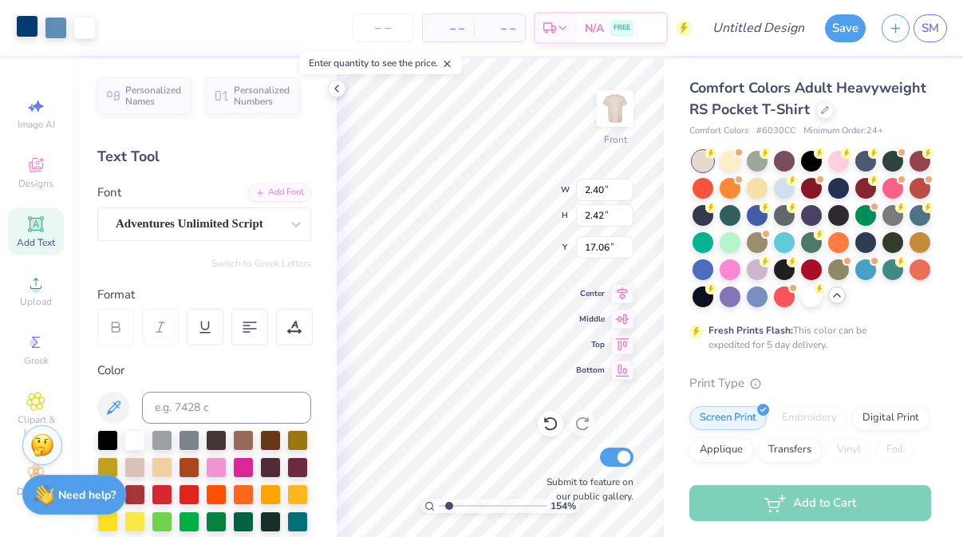
click at [25, 24] on div at bounding box center [27, 26] width 22 height 22
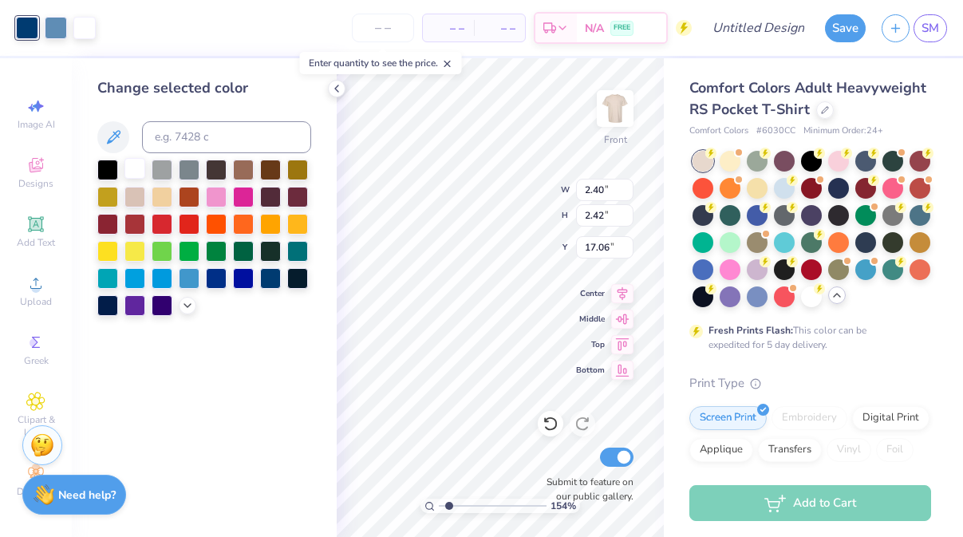
click at [139, 171] on div at bounding box center [134, 168] width 21 height 21
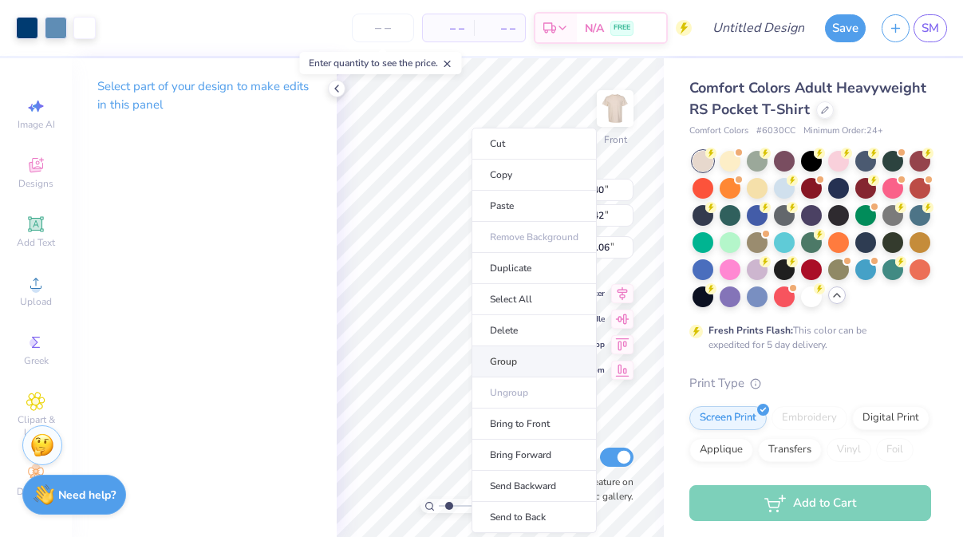
click at [501, 365] on li "Group" at bounding box center [534, 361] width 125 height 31
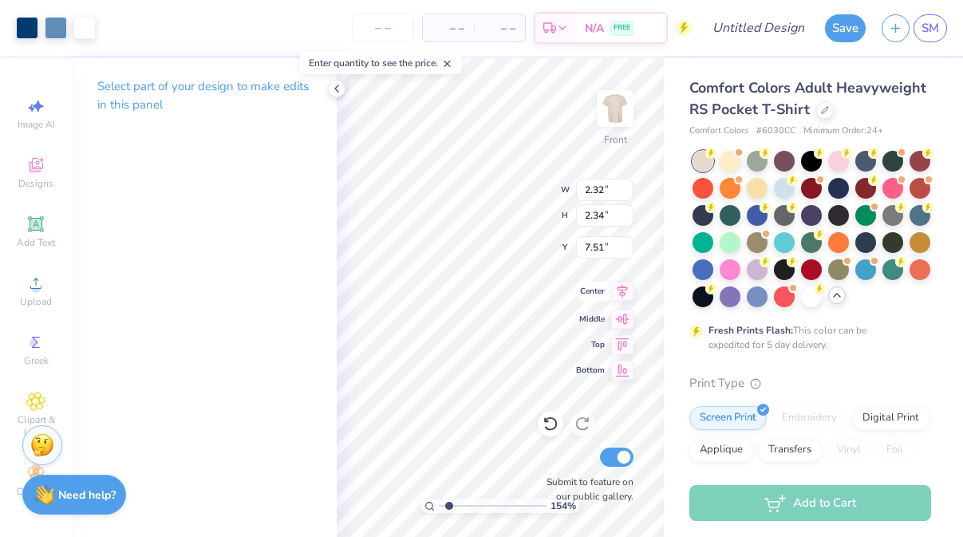
click at [590, 285] on div "154 % Front W 2.32 2.32 " H 2.34 2.34 " Y 7.51 7.51 " Center Middle Top Bottom …" at bounding box center [500, 297] width 327 height 479
click at [442, 504] on input "range" at bounding box center [493, 506] width 108 height 14
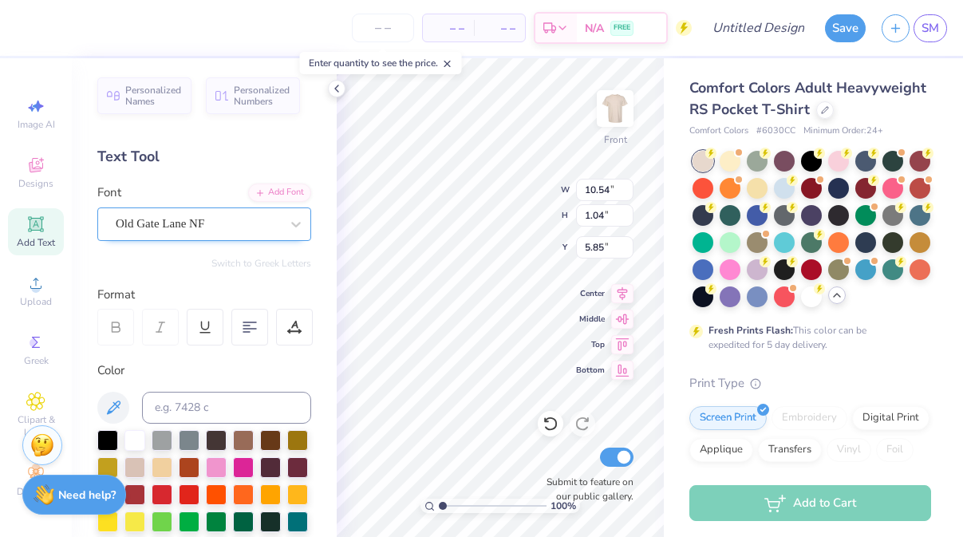
click at [207, 223] on div "Old Gate Lane NF" at bounding box center [198, 223] width 168 height 25
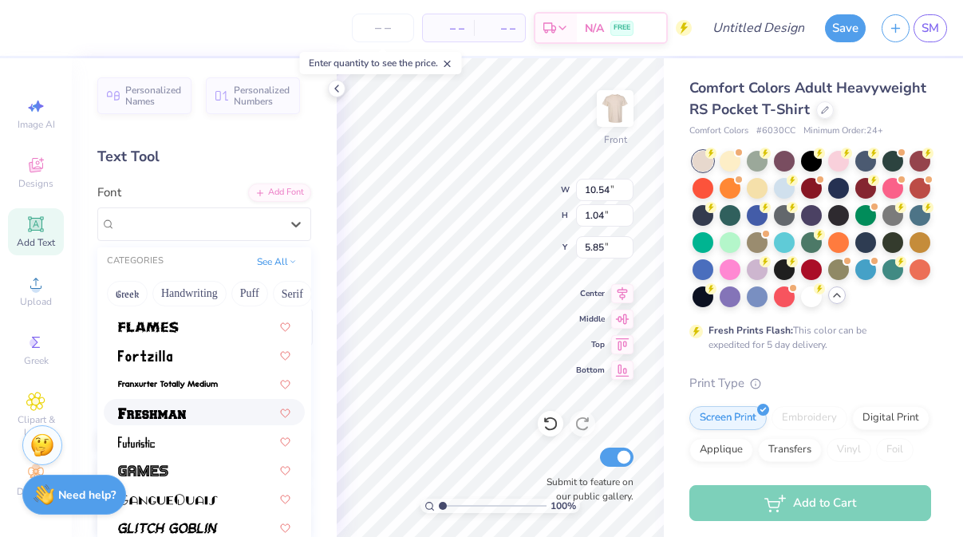
scroll to position [503, 0]
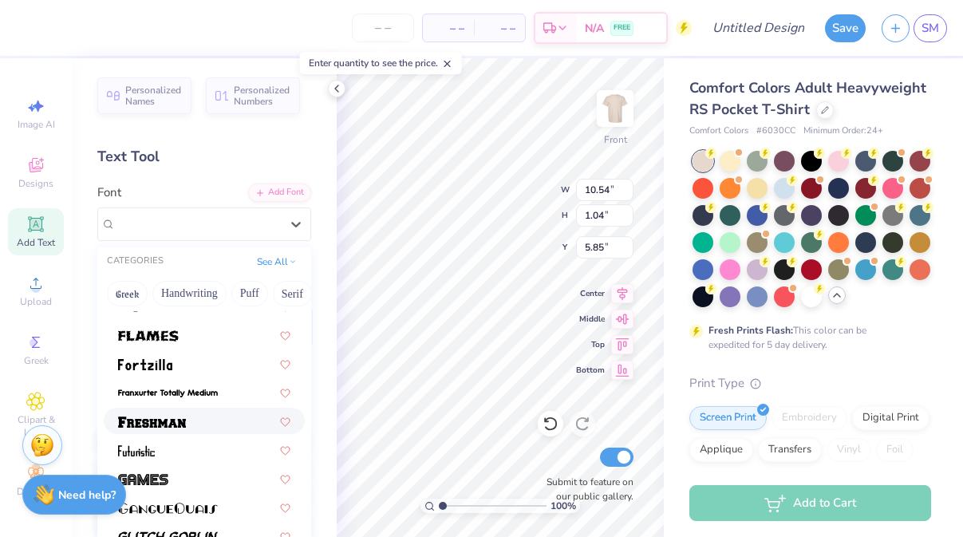
click at [197, 414] on div at bounding box center [204, 420] width 172 height 17
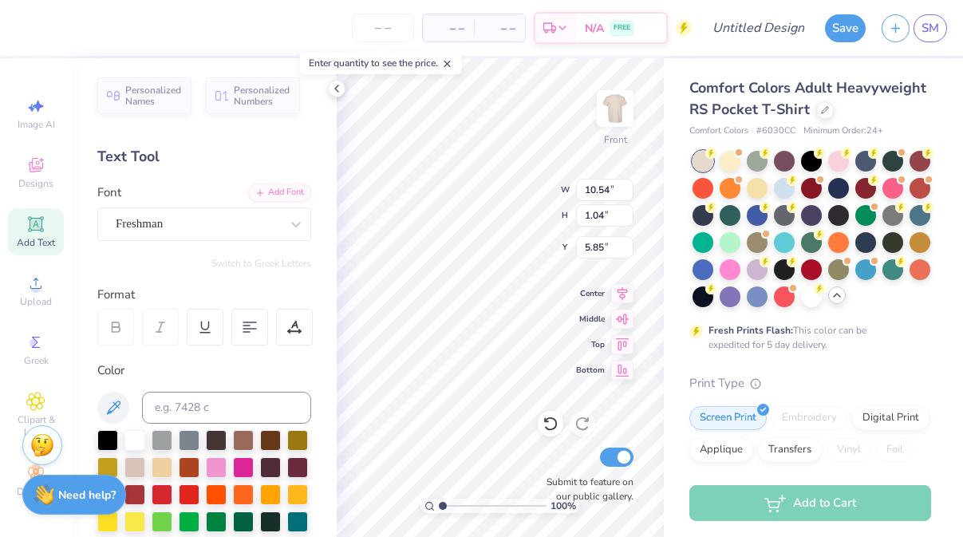
scroll to position [0, 1]
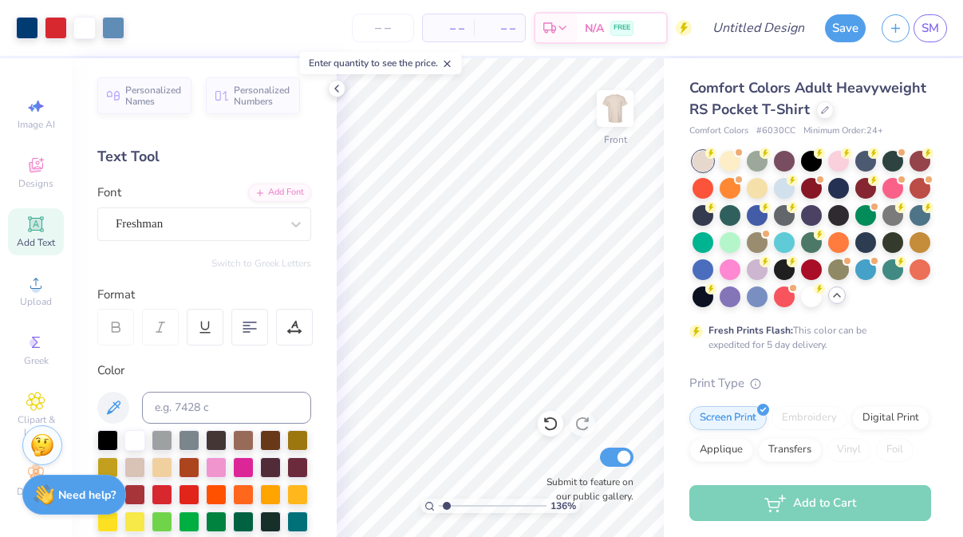
click at [446, 505] on input "range" at bounding box center [493, 506] width 108 height 14
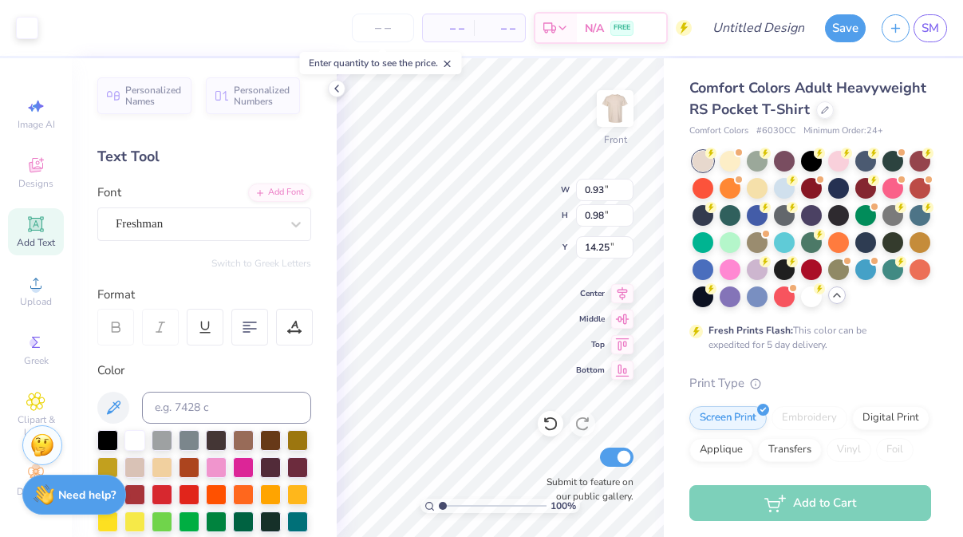
click at [440, 501] on input "range" at bounding box center [493, 506] width 108 height 14
click at [810, 304] on div at bounding box center [811, 295] width 21 height 21
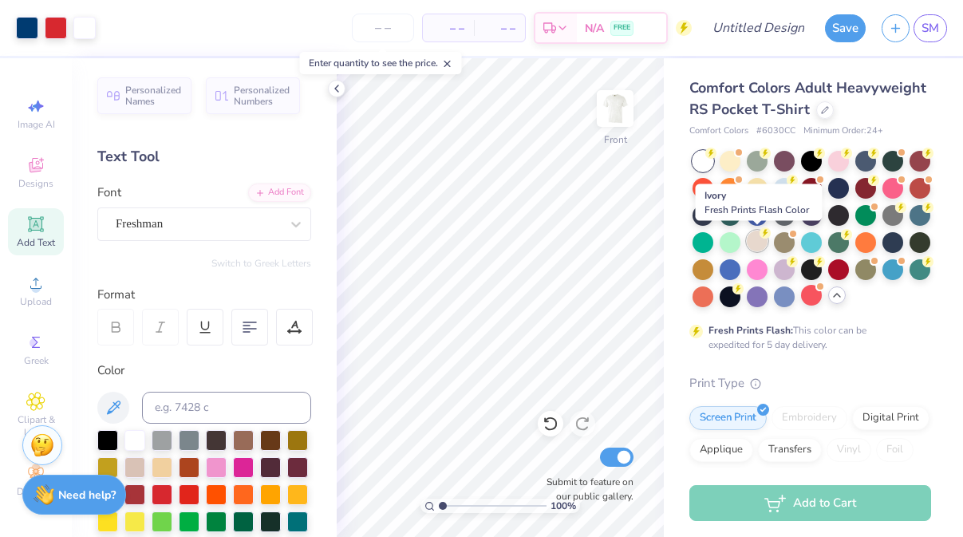
click at [756, 243] on div at bounding box center [757, 241] width 21 height 21
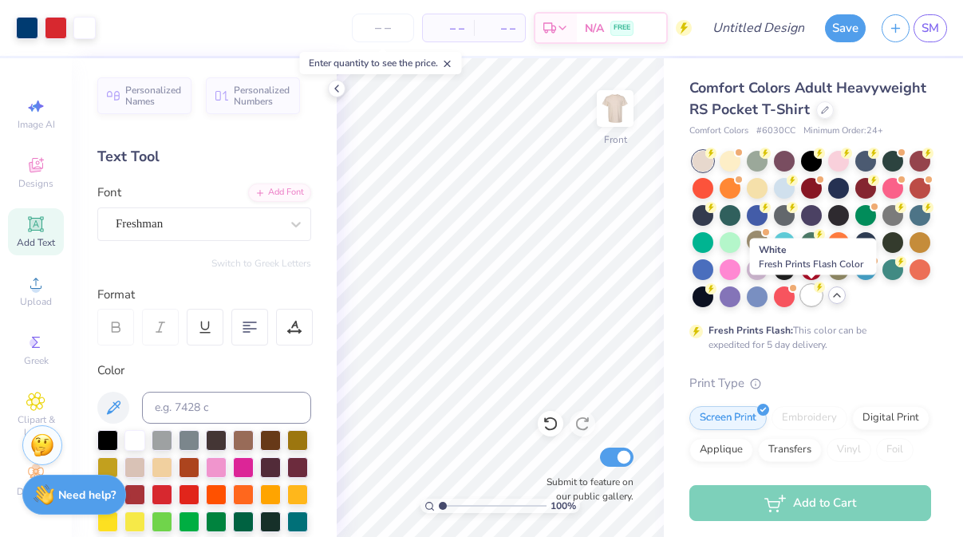
click at [813, 293] on div at bounding box center [811, 295] width 21 height 21
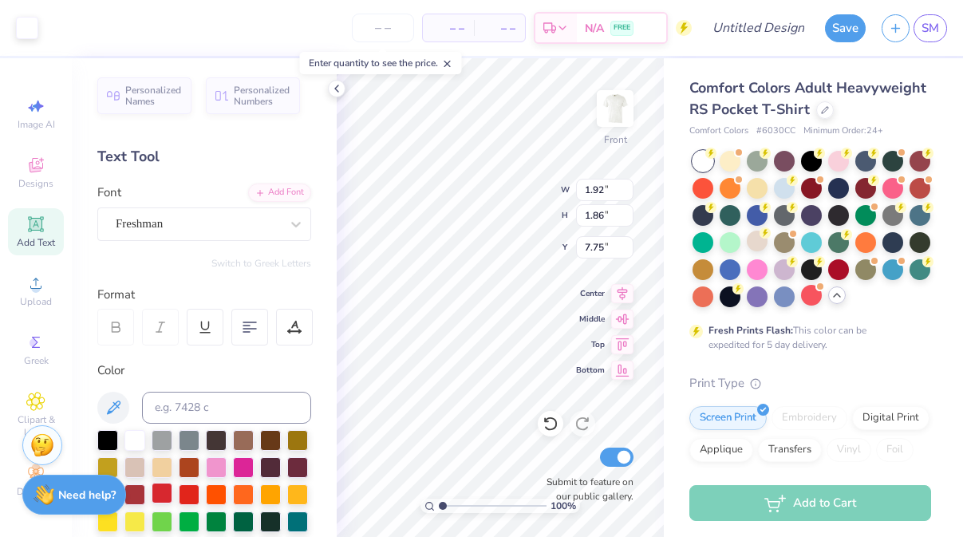
click at [164, 493] on div at bounding box center [162, 493] width 21 height 21
click at [30, 32] on div at bounding box center [27, 26] width 22 height 22
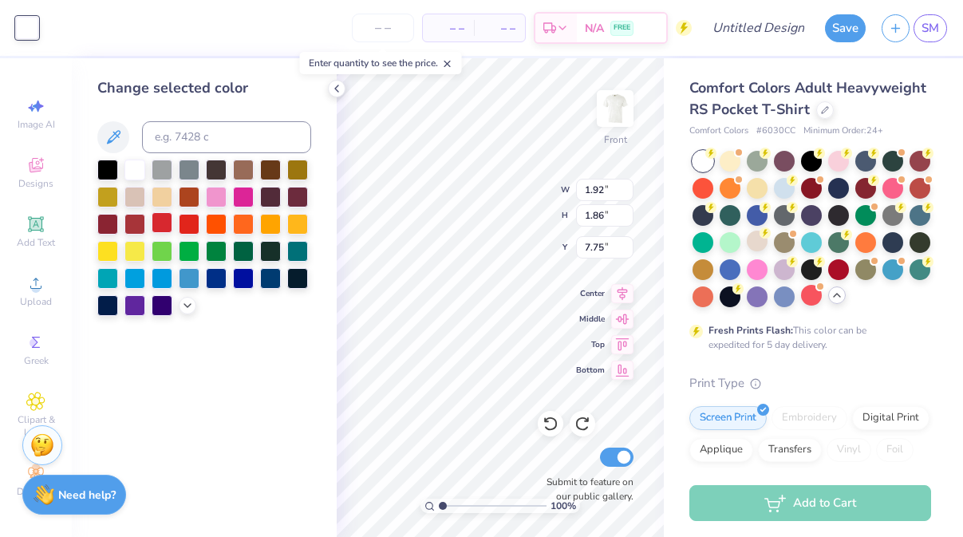
click at [168, 212] on div at bounding box center [162, 222] width 21 height 21
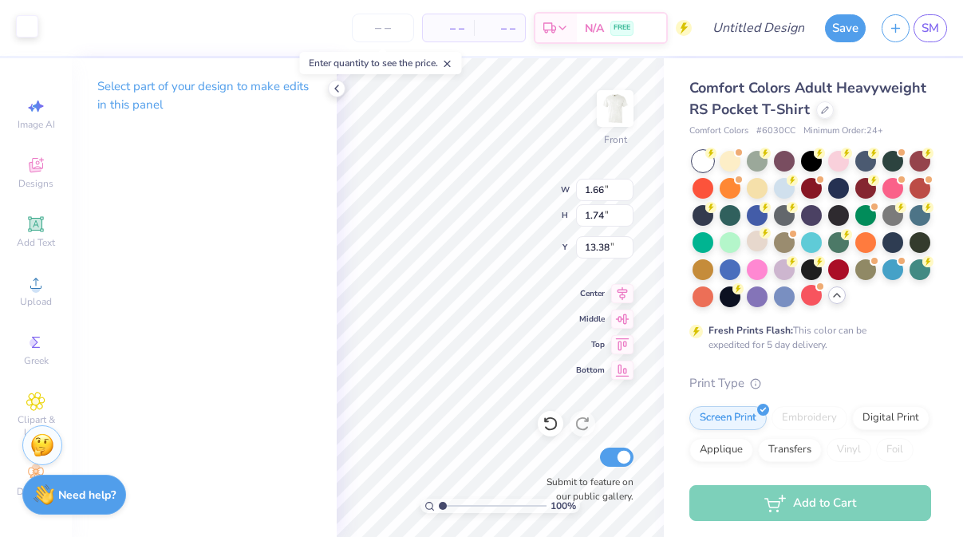
click at [18, 30] on div at bounding box center [27, 26] width 22 height 22
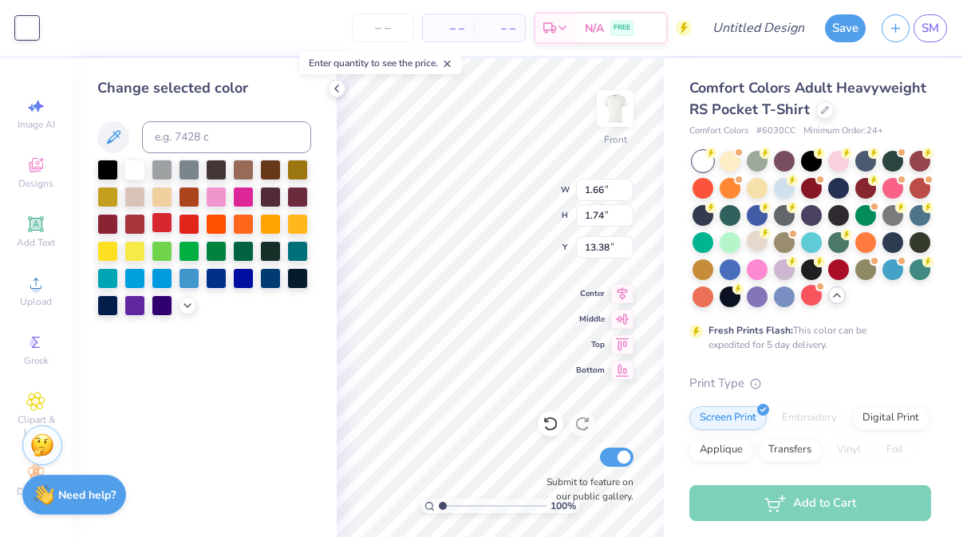
click at [156, 223] on div at bounding box center [162, 222] width 21 height 21
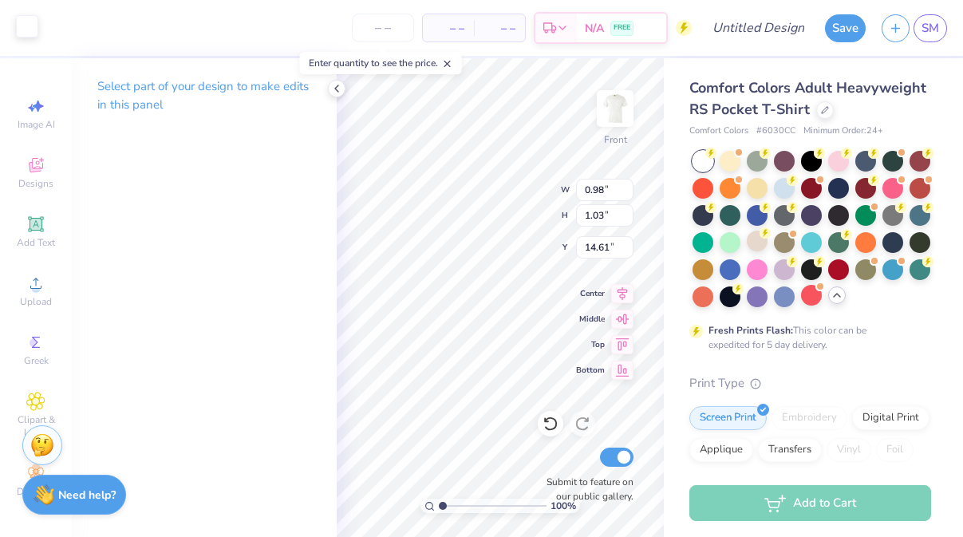
click at [35, 30] on div at bounding box center [27, 26] width 22 height 22
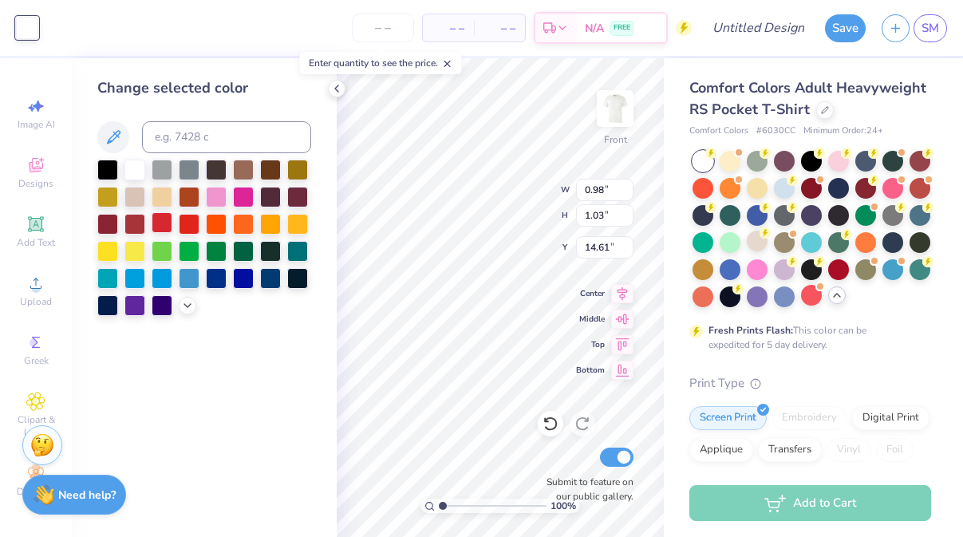
click at [168, 224] on div at bounding box center [162, 222] width 21 height 21
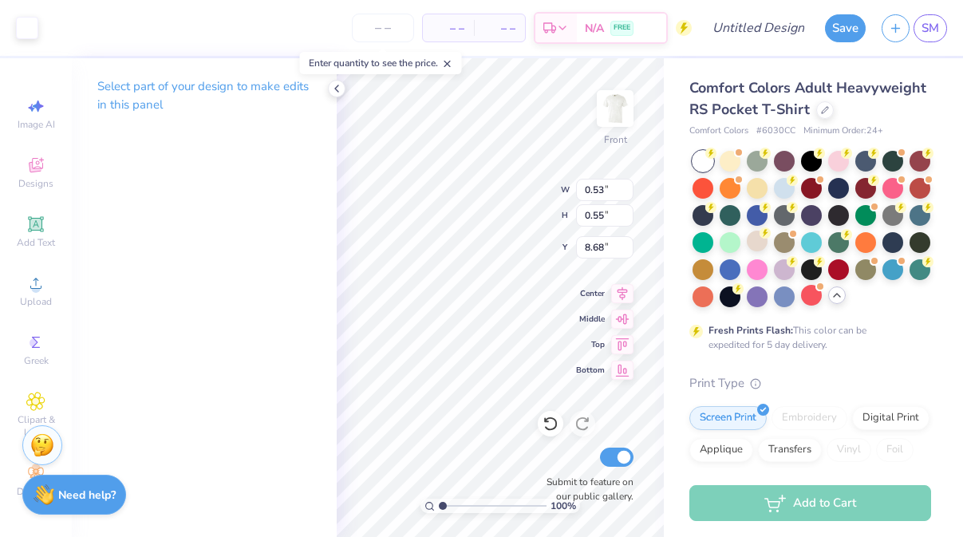
click at [19, 11] on div "Art colors" at bounding box center [19, 28] width 38 height 56
click at [24, 25] on div at bounding box center [27, 26] width 22 height 22
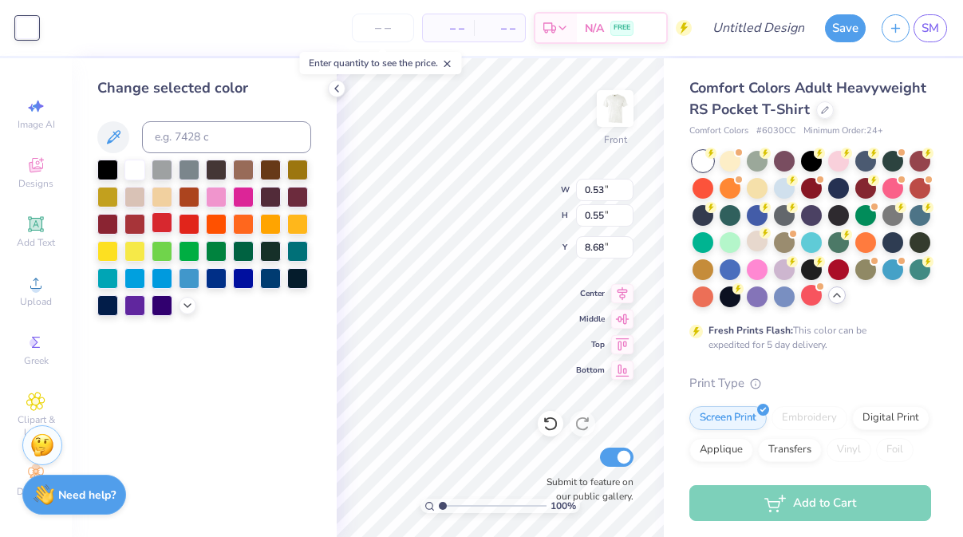
click at [168, 226] on div at bounding box center [162, 222] width 21 height 21
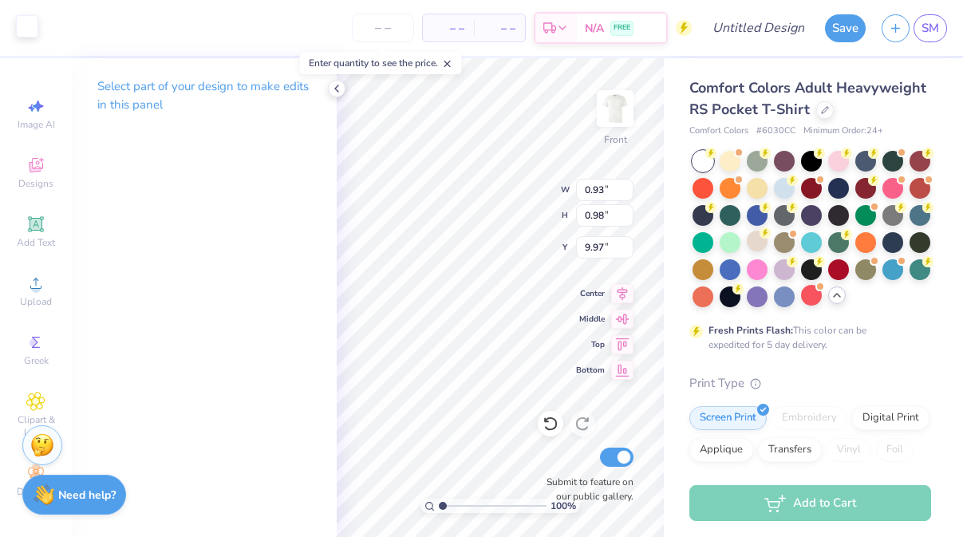
click at [22, 19] on div at bounding box center [27, 26] width 22 height 22
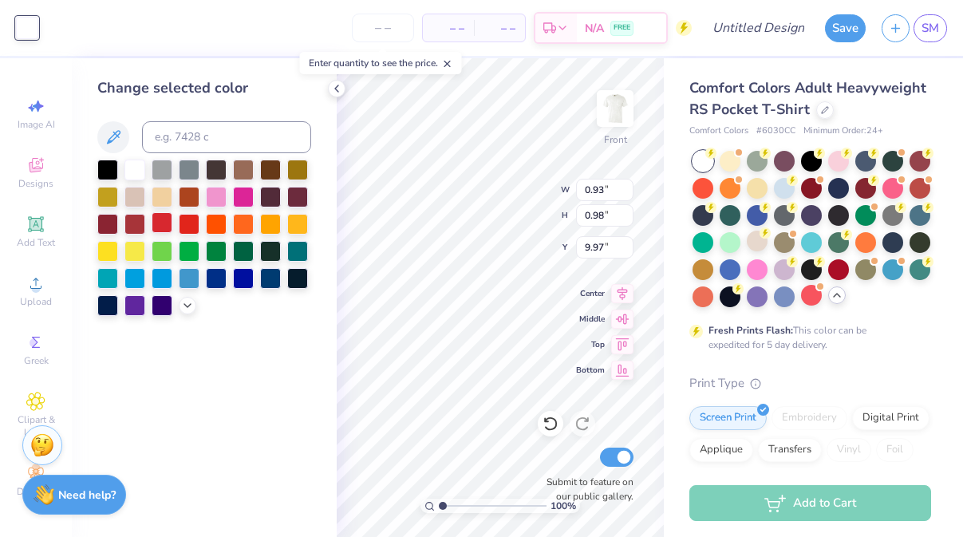
click at [165, 222] on div at bounding box center [162, 222] width 21 height 21
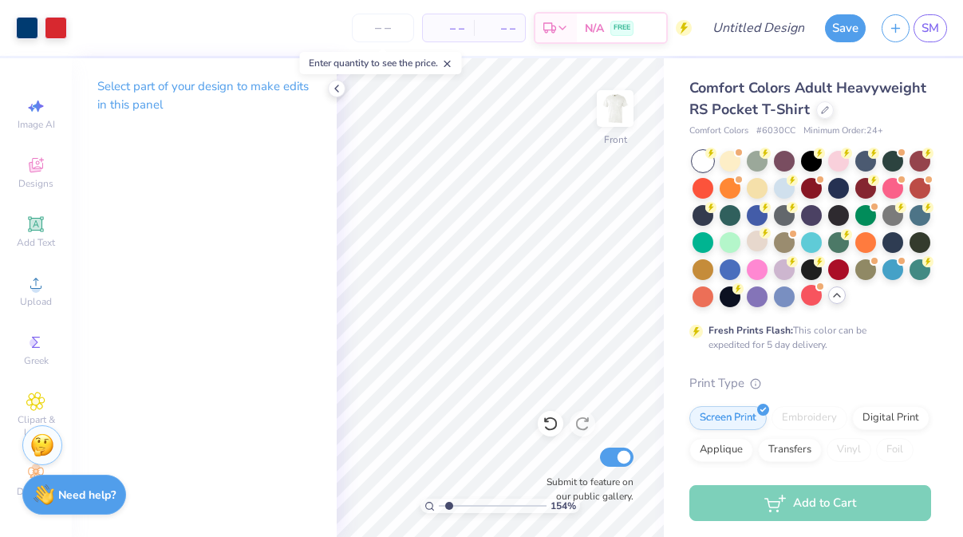
click at [448, 501] on input "range" at bounding box center [493, 506] width 108 height 14
click at [595, 284] on div "154 % Front W 1.66 1.66 " H 1.74 1.74 " Y 13.38 13.38 " Center Middle Top Botto…" at bounding box center [500, 297] width 327 height 479
drag, startPoint x: 450, startPoint y: 507, endPoint x: 442, endPoint y: 507, distance: 8.0
click at [442, 507] on input "range" at bounding box center [493, 506] width 108 height 14
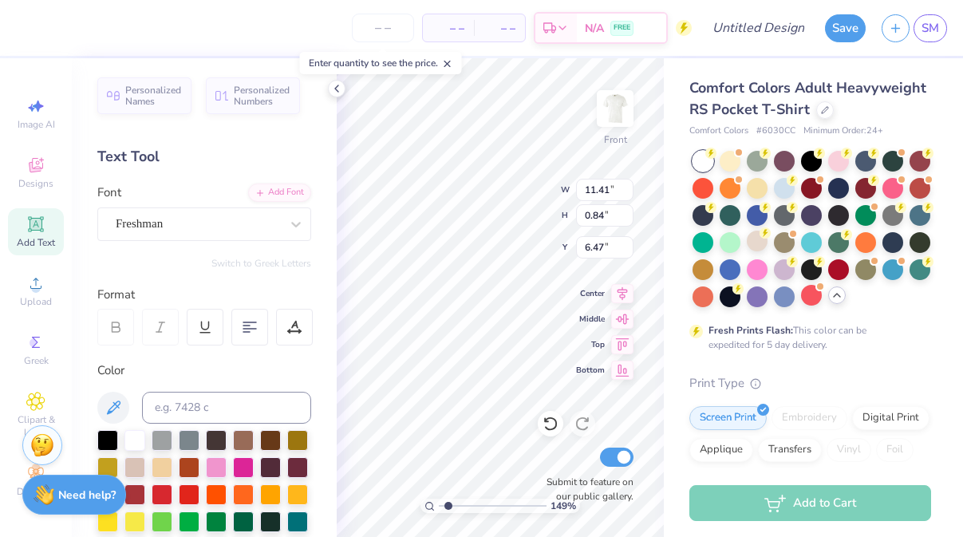
click at [448, 504] on input "range" at bounding box center [493, 506] width 108 height 14
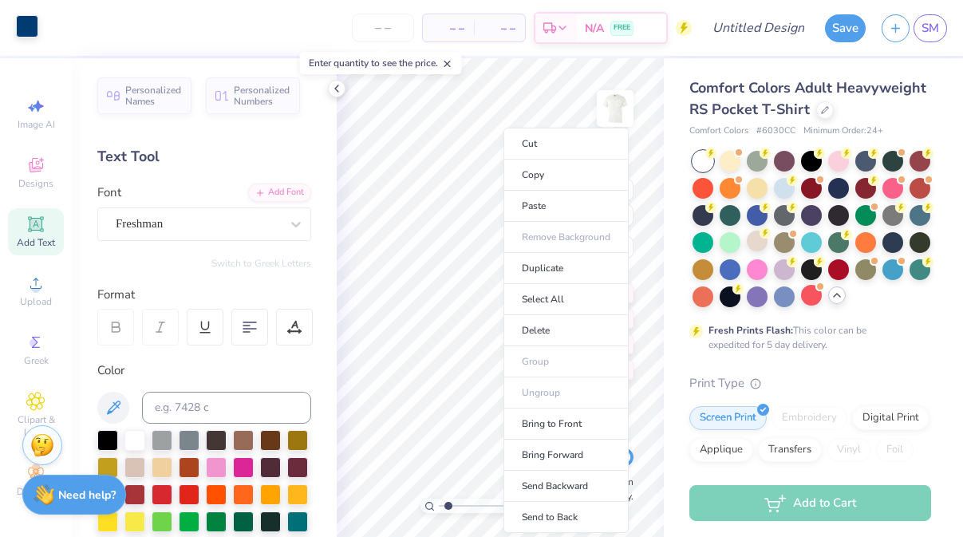
click at [19, 22] on div at bounding box center [27, 26] width 22 height 22
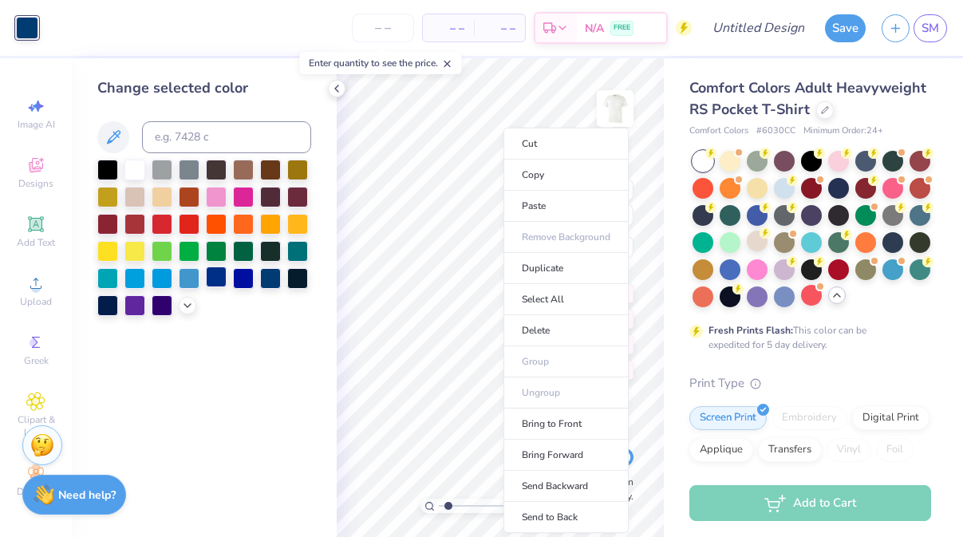
click at [211, 278] on div at bounding box center [216, 276] width 21 height 21
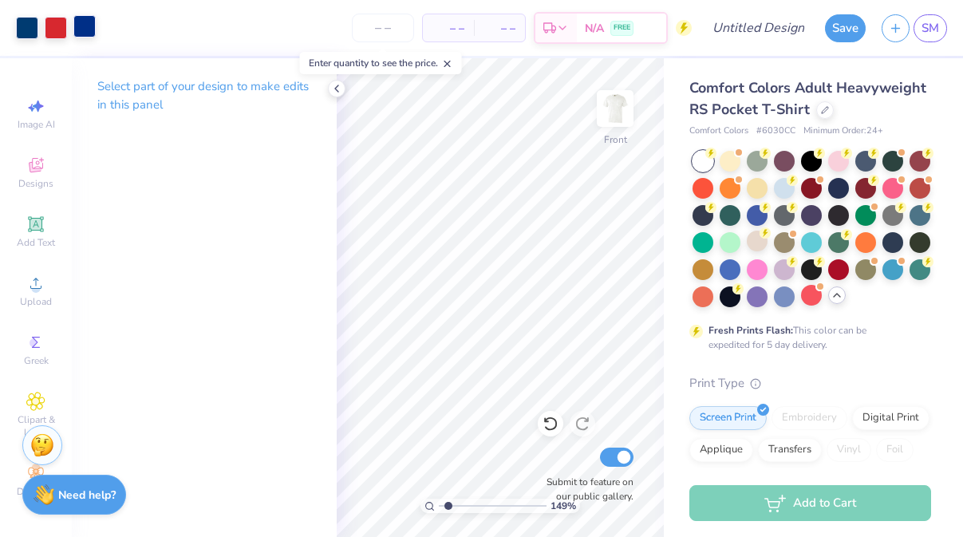
click at [89, 27] on div at bounding box center [84, 26] width 22 height 22
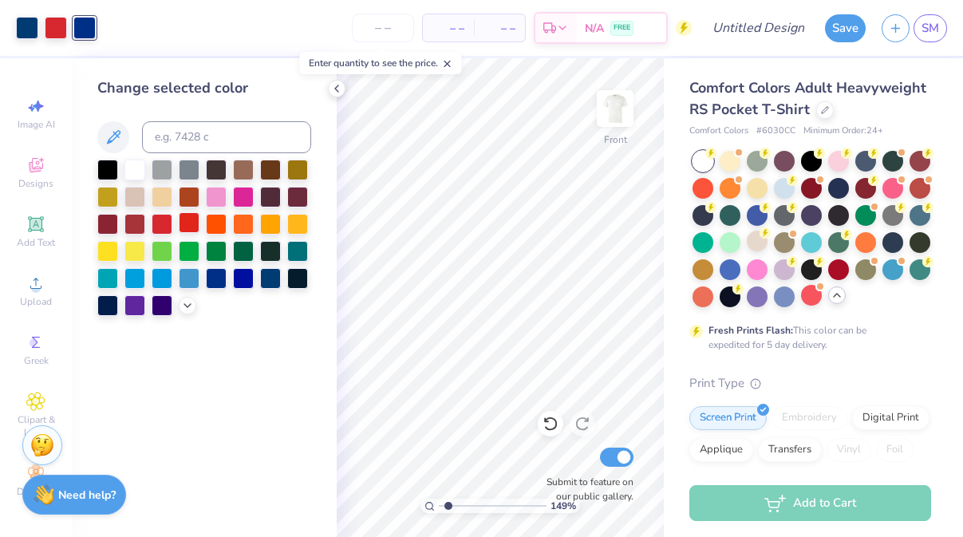
click at [191, 225] on div at bounding box center [189, 222] width 21 height 21
click at [176, 146] on input at bounding box center [226, 137] width 169 height 32
click at [31, 395] on icon at bounding box center [35, 401] width 18 height 19
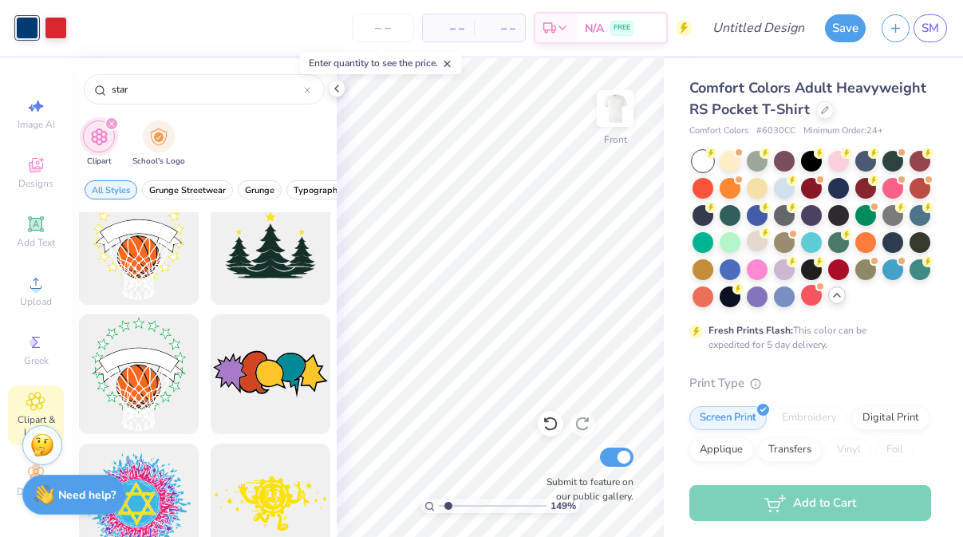
scroll to position [5143, 0]
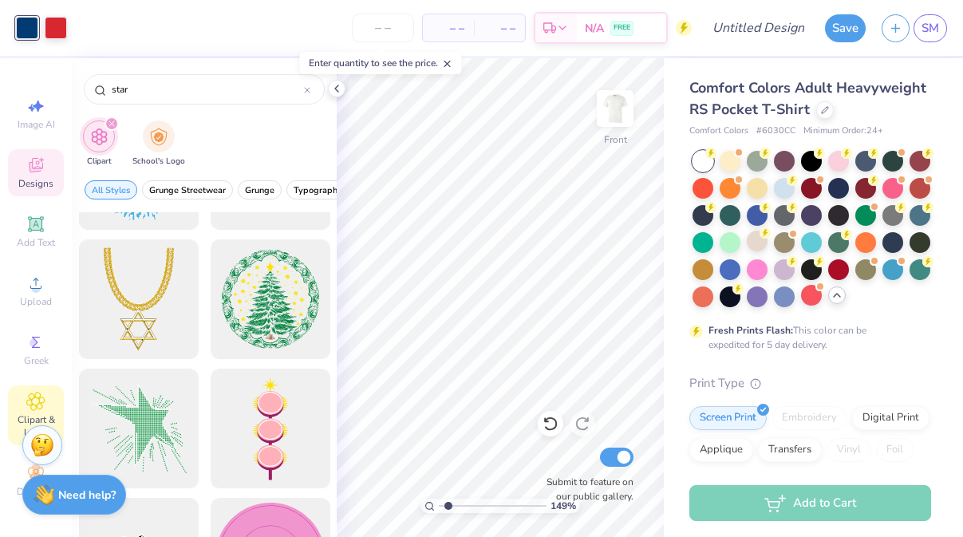
click at [40, 167] on icon at bounding box center [36, 165] width 14 height 14
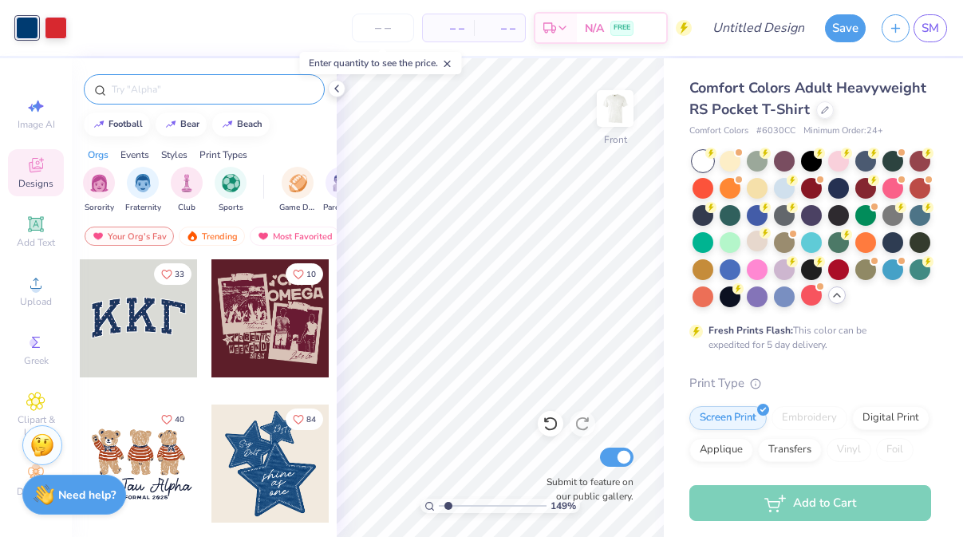
click at [154, 90] on input "text" at bounding box center [212, 89] width 204 height 16
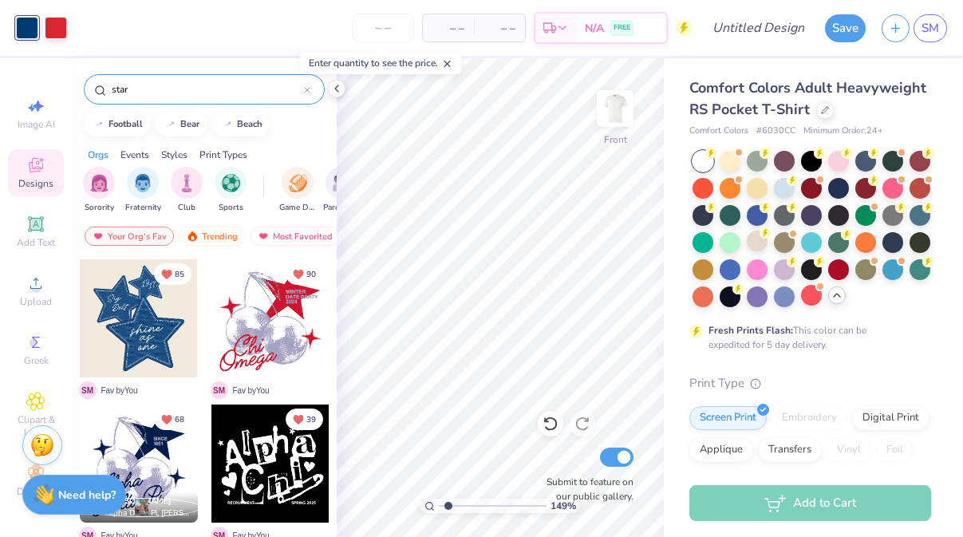
click at [147, 334] on div at bounding box center [139, 318] width 118 height 118
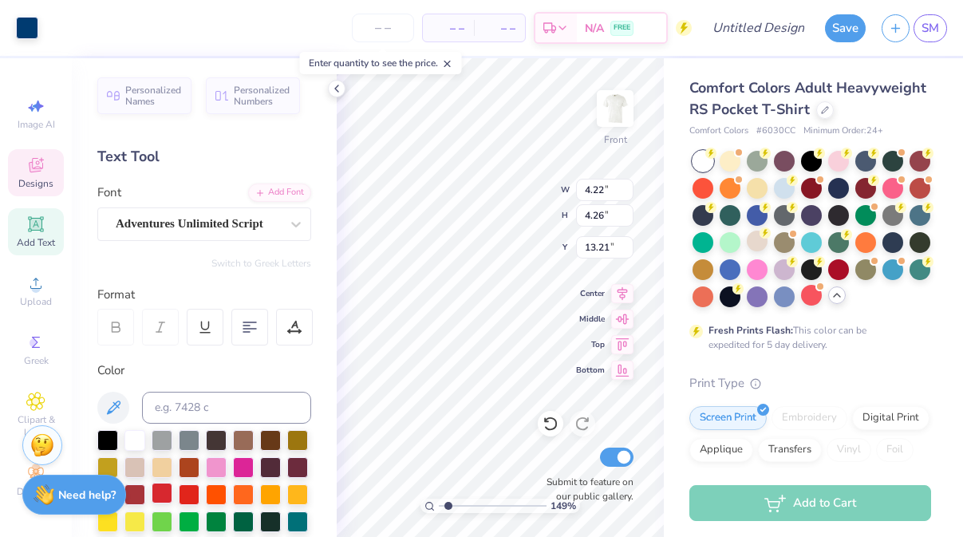
click at [164, 493] on div at bounding box center [162, 493] width 21 height 21
click at [30, 26] on div at bounding box center [27, 26] width 22 height 22
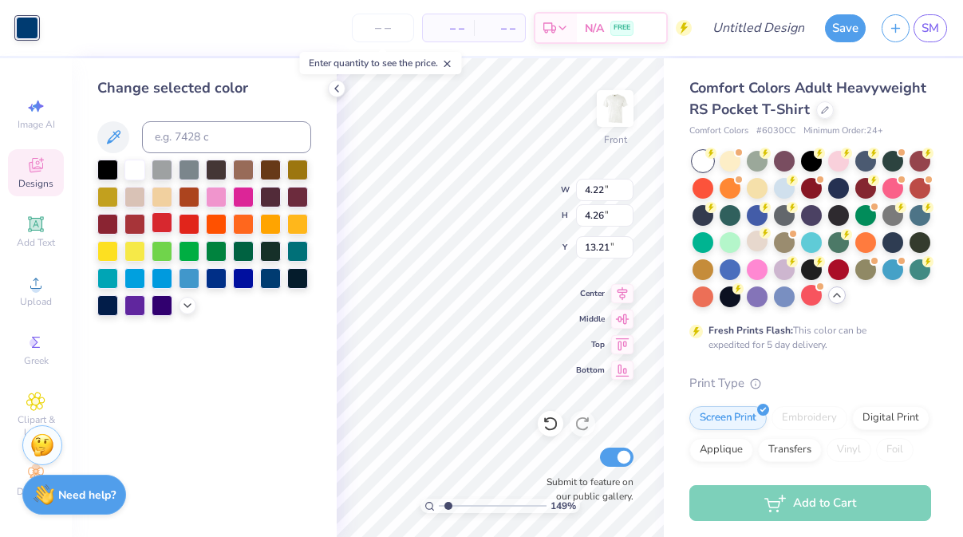
click at [164, 219] on div at bounding box center [162, 222] width 21 height 21
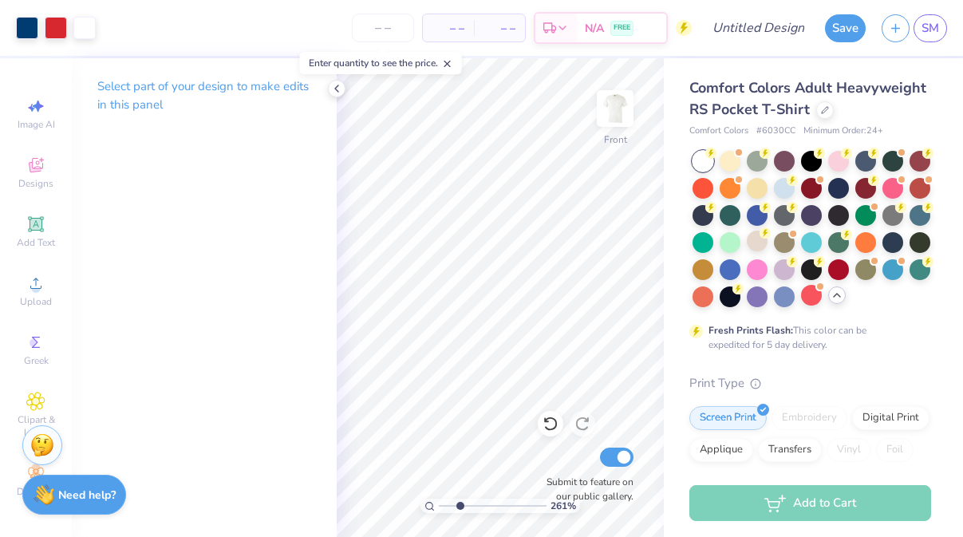
drag, startPoint x: 449, startPoint y: 507, endPoint x: 460, endPoint y: 507, distance: 10.4
click at [460, 507] on input "range" at bounding box center [493, 506] width 108 height 14
drag, startPoint x: 460, startPoint y: 505, endPoint x: 444, endPoint y: 505, distance: 16.0
click at [444, 505] on input "range" at bounding box center [493, 506] width 108 height 14
drag, startPoint x: 445, startPoint y: 503, endPoint x: 478, endPoint y: 508, distance: 33.1
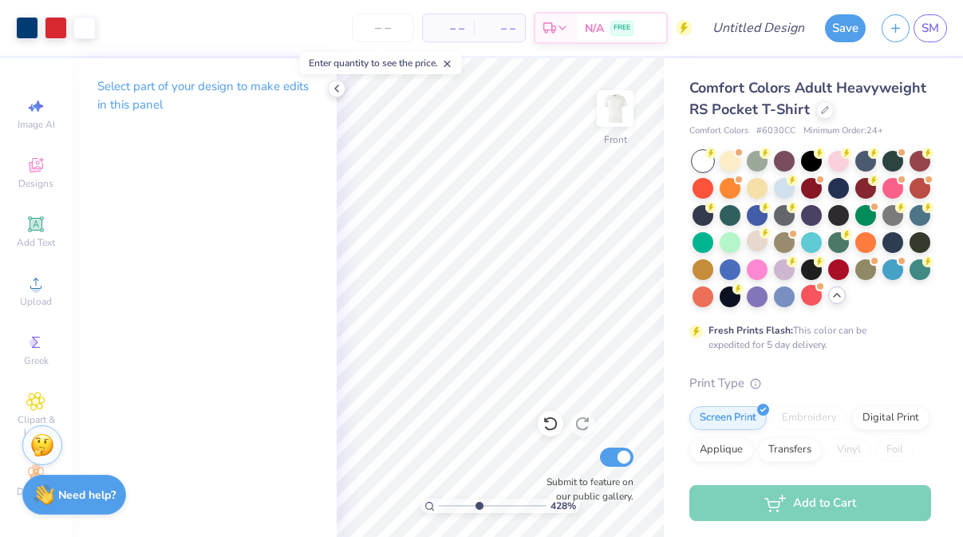
click at [478, 508] on input "range" at bounding box center [493, 506] width 108 height 14
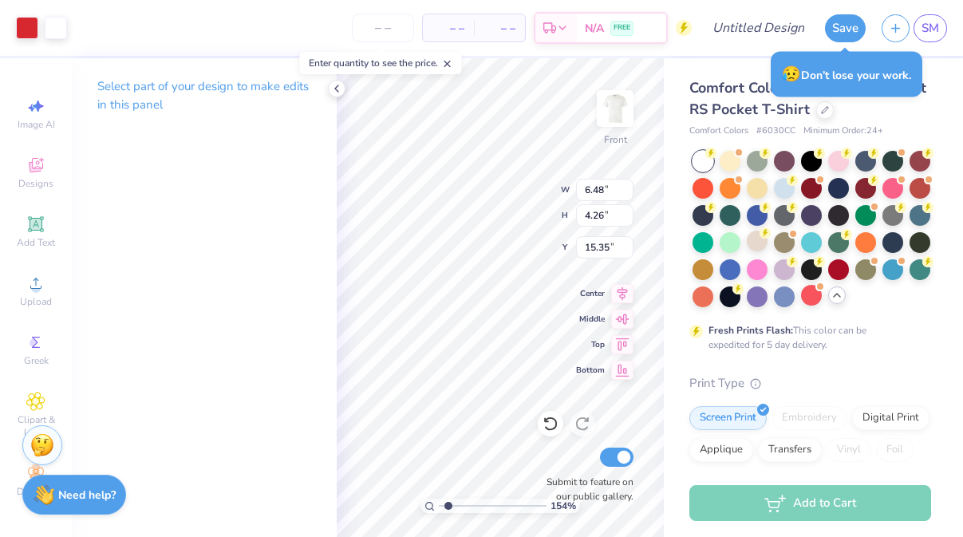
drag, startPoint x: 480, startPoint y: 504, endPoint x: 448, endPoint y: 503, distance: 31.9
click at [448, 503] on input "range" at bounding box center [493, 506] width 108 height 14
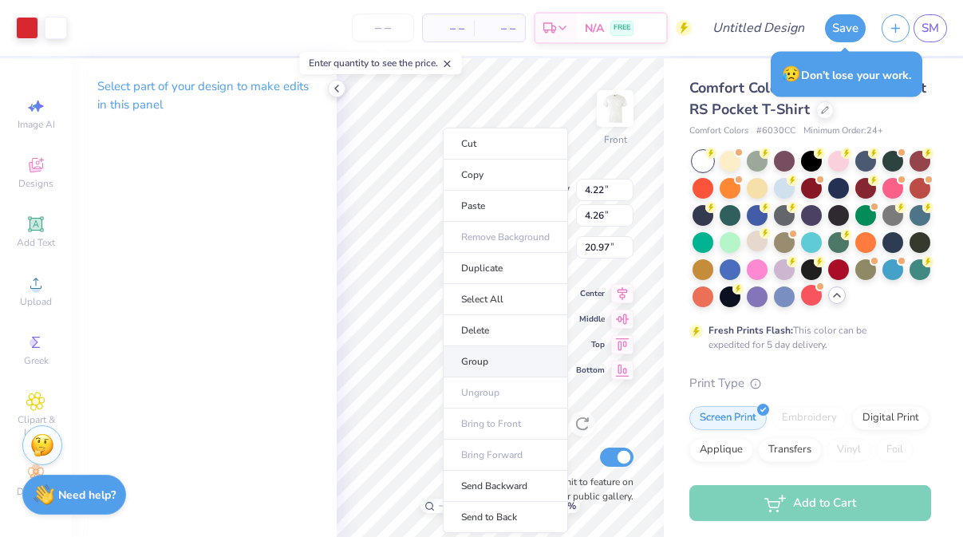
click at [484, 351] on li "Group" at bounding box center [505, 361] width 125 height 31
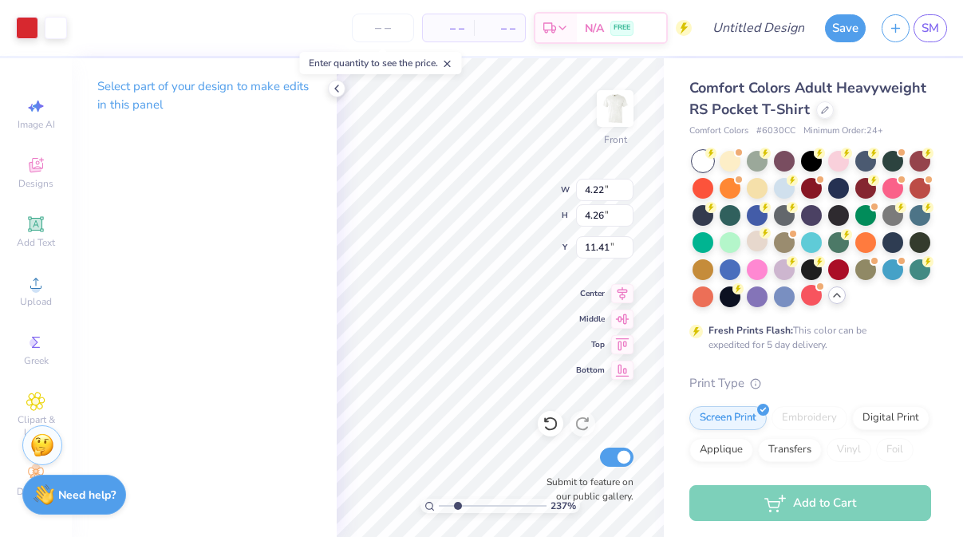
drag, startPoint x: 449, startPoint y: 507, endPoint x: 457, endPoint y: 503, distance: 8.9
click at [457, 503] on input "range" at bounding box center [493, 506] width 108 height 14
click at [449, 507] on input "range" at bounding box center [493, 506] width 108 height 14
click at [453, 503] on input "range" at bounding box center [493, 506] width 108 height 14
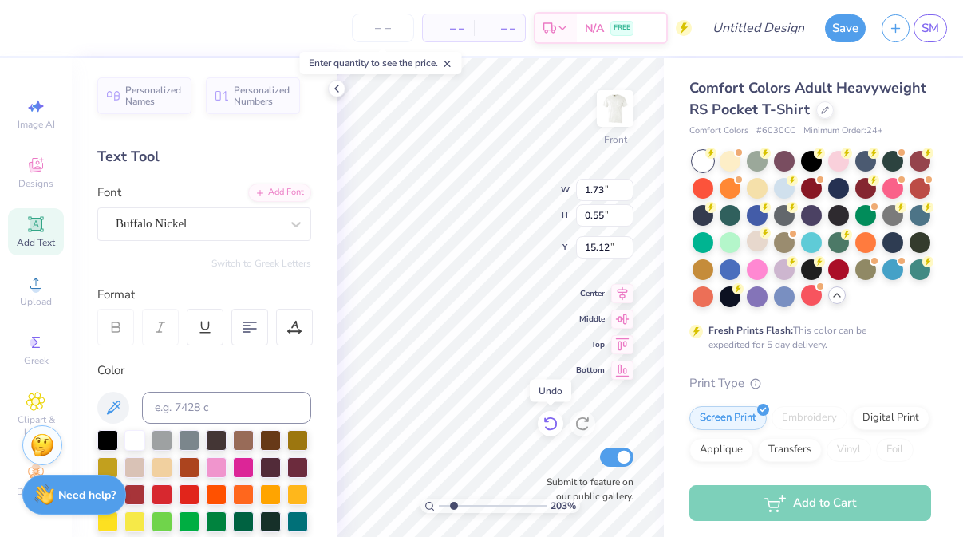
click at [552, 411] on div "203 % Front W 1.73 1.73 " H 0.55 0.55 " Y 15.12 15.12 " Center Middle Top Botto…" at bounding box center [500, 297] width 327 height 479
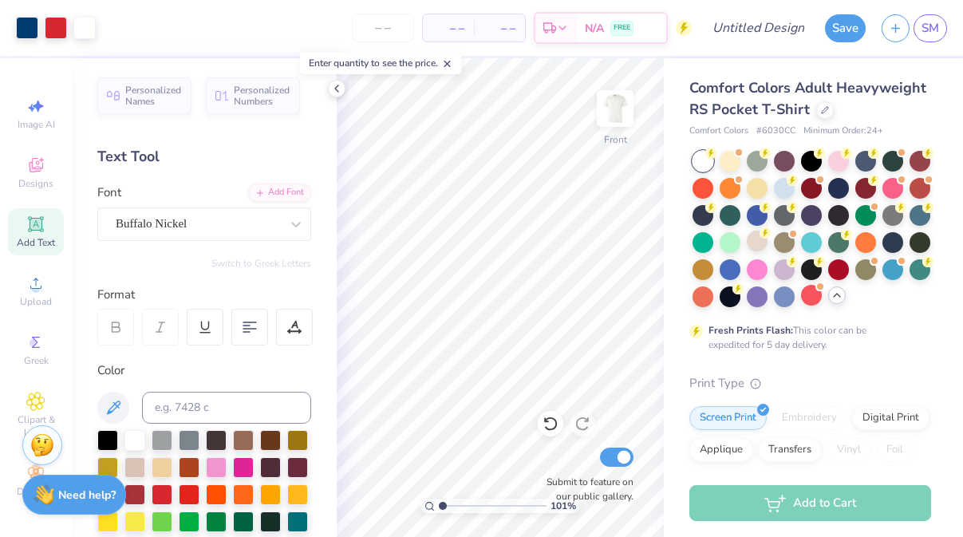
drag, startPoint x: 451, startPoint y: 506, endPoint x: 443, endPoint y: 507, distance: 8.0
click at [443, 507] on input "range" at bounding box center [493, 506] width 108 height 14
click at [447, 507] on input "range" at bounding box center [493, 506] width 108 height 14
click at [448, 507] on input "range" at bounding box center [493, 506] width 108 height 14
click at [587, 292] on div "157 % Front W 1.62 1.62 " H 1.63 1.63 " Y 13.25 13.25 " Center Middle Top Botto…" at bounding box center [500, 297] width 327 height 479
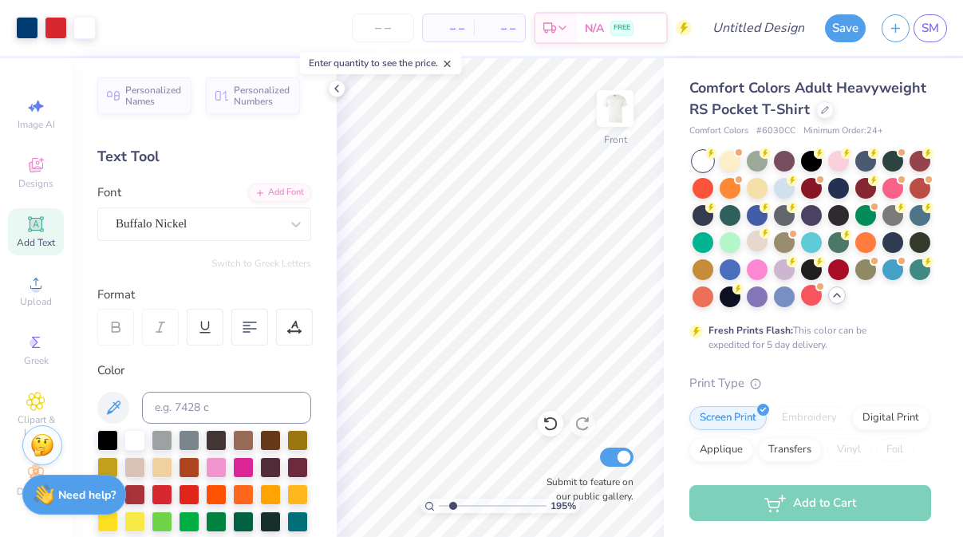
click at [452, 504] on input "range" at bounding box center [493, 506] width 108 height 14
drag, startPoint x: 456, startPoint y: 503, endPoint x: 447, endPoint y: 503, distance: 8.8
click at [447, 503] on input "range" at bounding box center [493, 506] width 108 height 14
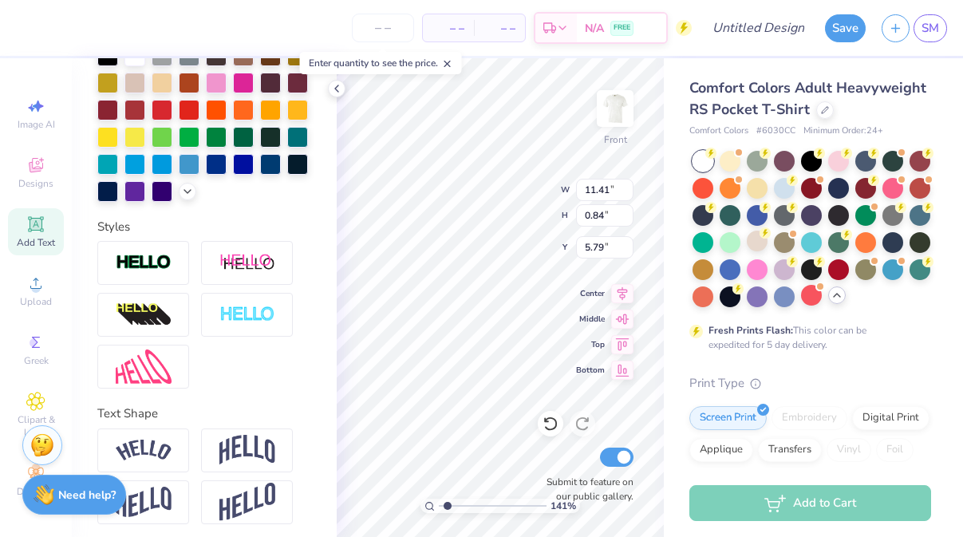
scroll to position [390, 0]
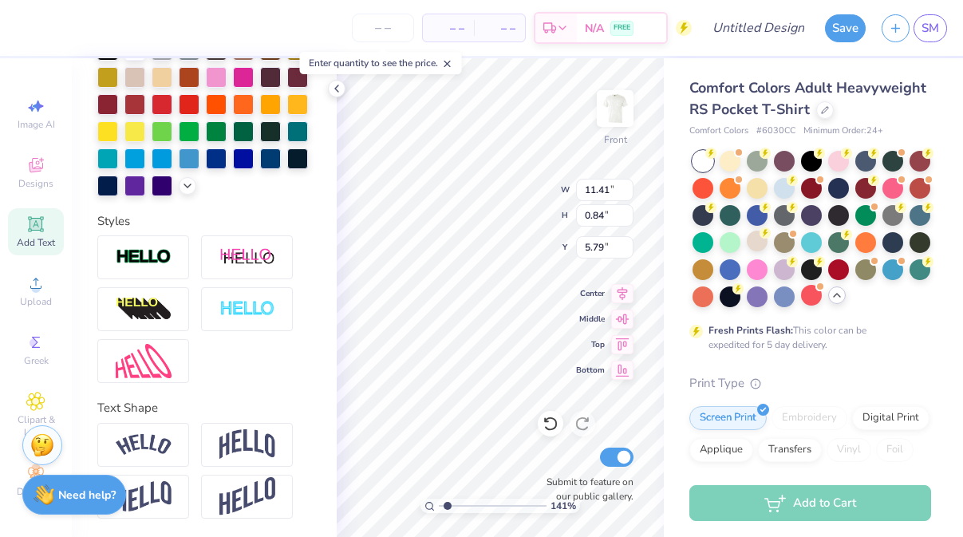
click at [239, 279] on div at bounding box center [204, 309] width 214 height 148
click at [241, 268] on div at bounding box center [247, 257] width 92 height 44
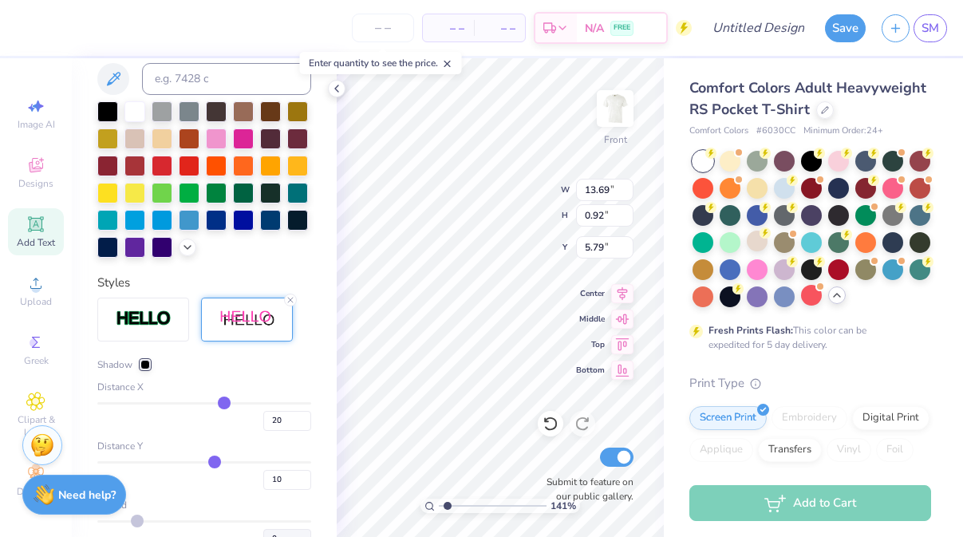
scroll to position [452, 0]
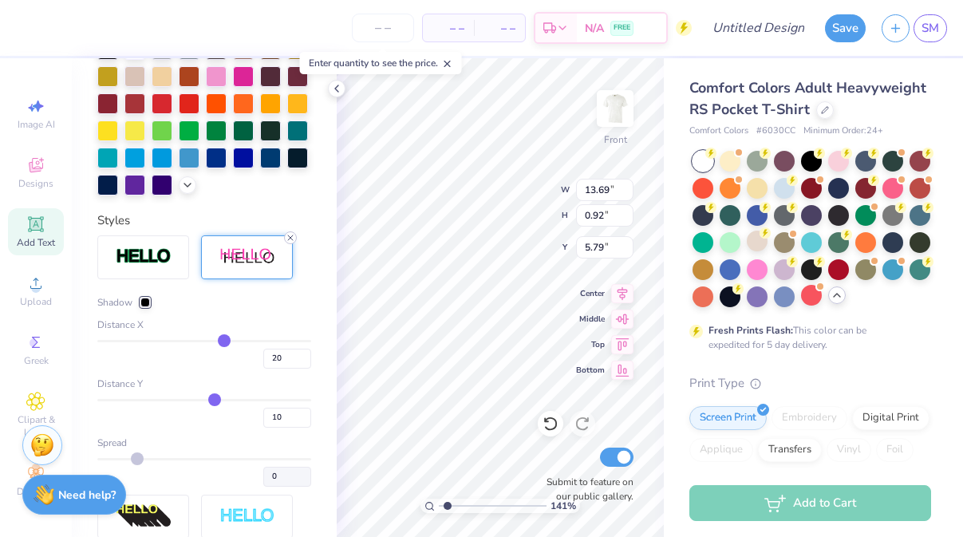
click at [290, 236] on line at bounding box center [290, 237] width 5 height 5
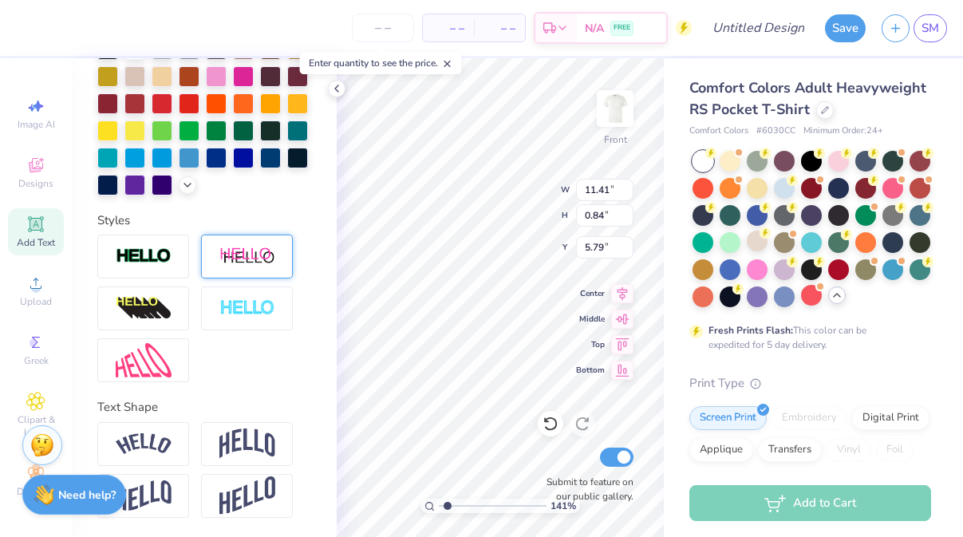
scroll to position [390, 0]
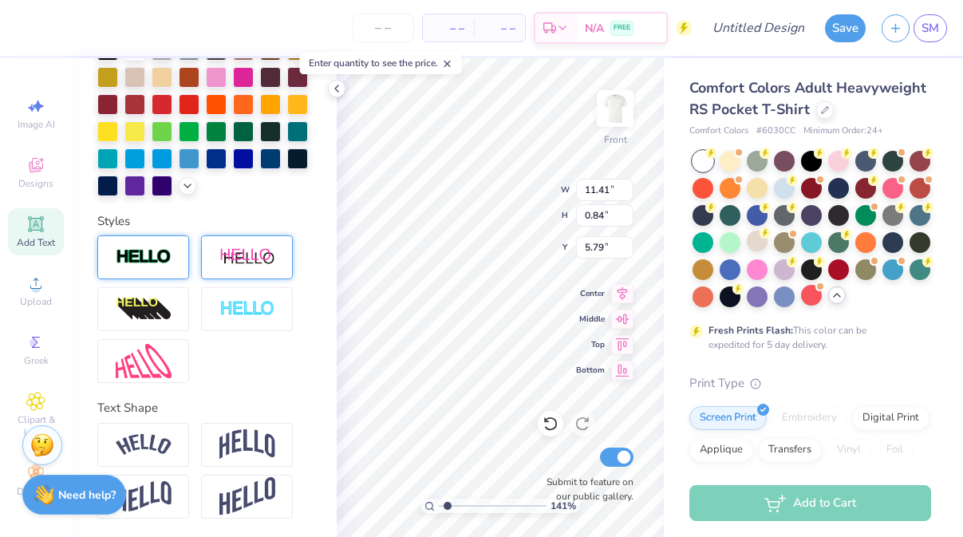
click at [135, 252] on img at bounding box center [144, 257] width 56 height 18
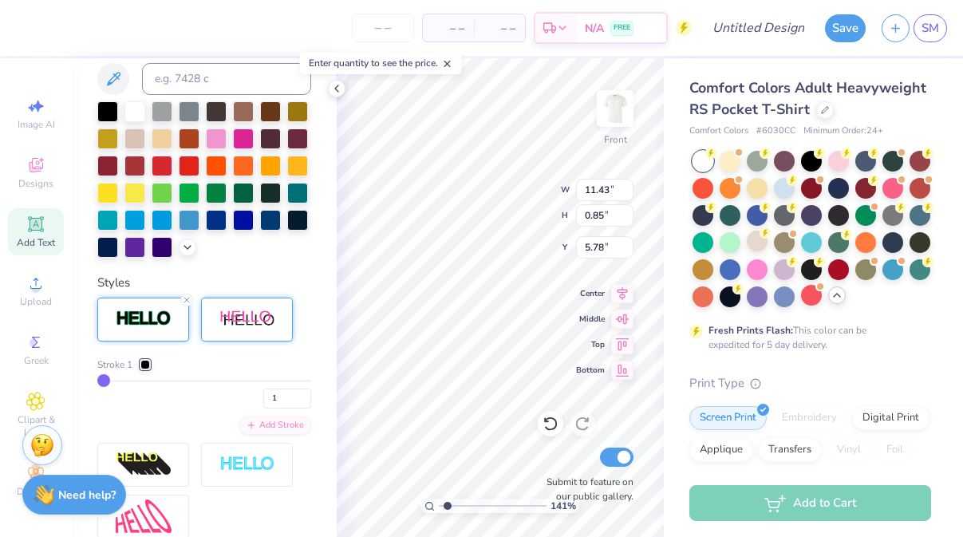
scroll to position [452, 0]
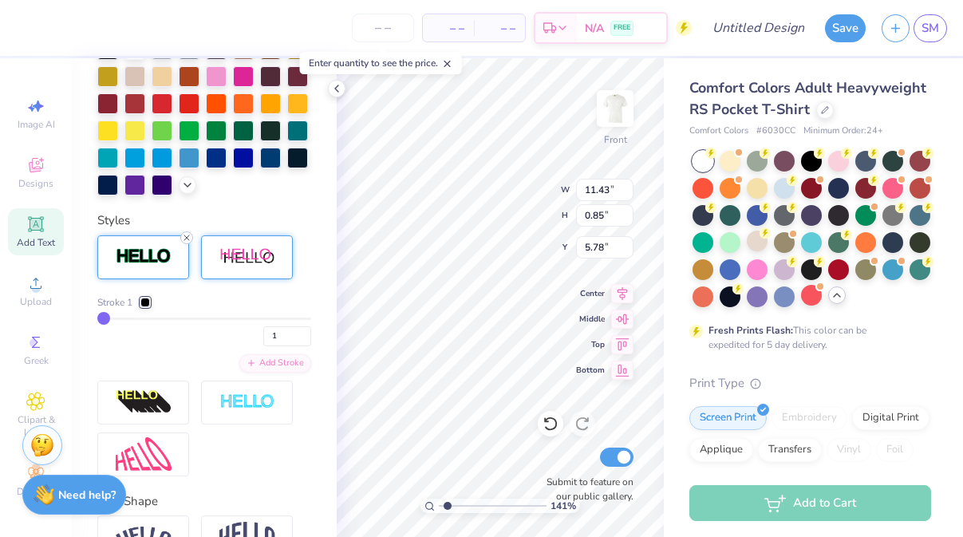
click at [184, 235] on icon at bounding box center [187, 238] width 10 height 10
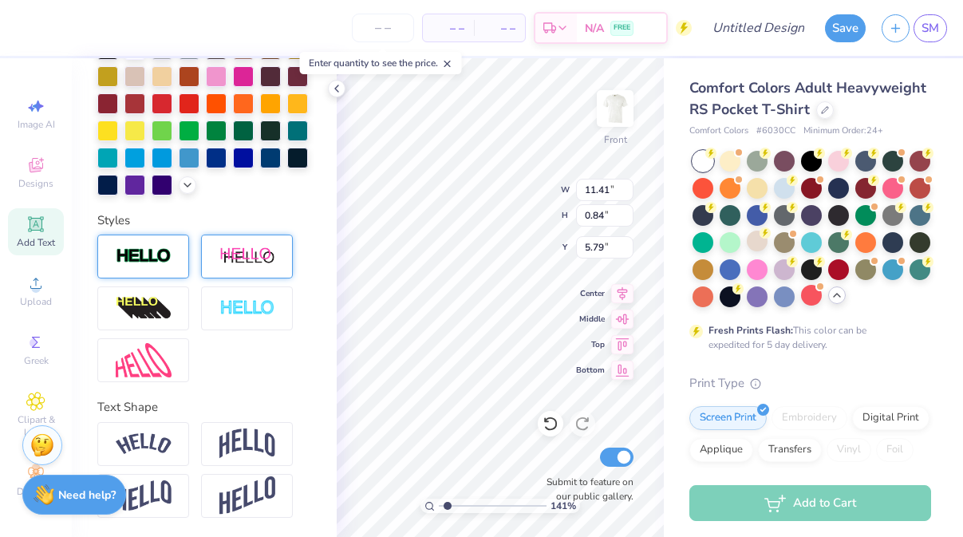
scroll to position [390, 0]
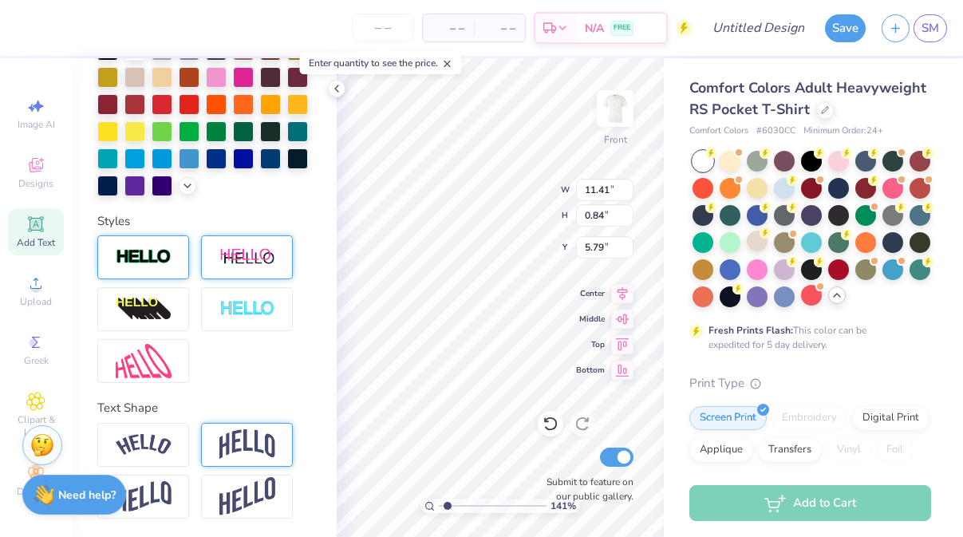
click at [223, 453] on img at bounding box center [247, 444] width 56 height 30
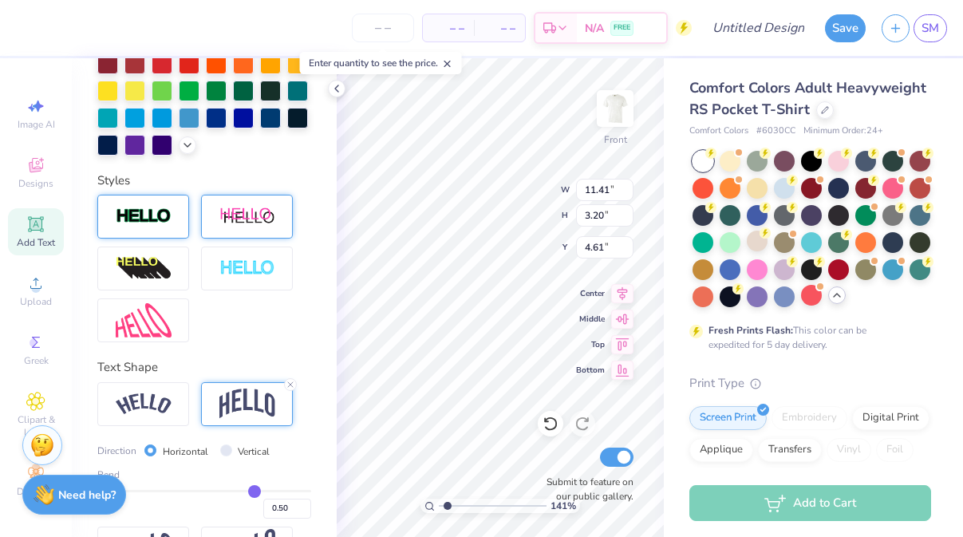
scroll to position [441, 0]
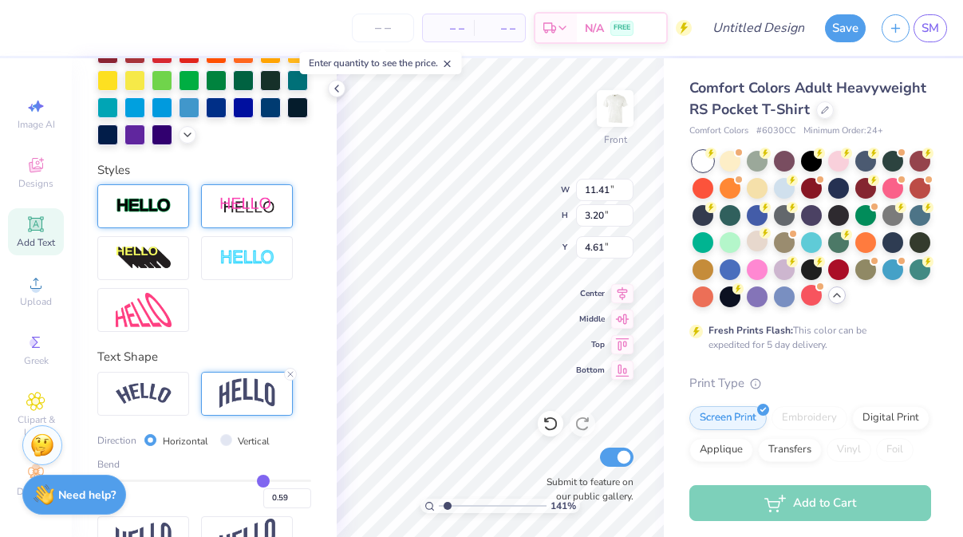
click at [263, 480] on input "range" at bounding box center [204, 481] width 214 height 2
drag, startPoint x: 263, startPoint y: 479, endPoint x: 223, endPoint y: 477, distance: 40.7
click at [223, 480] on input "range" at bounding box center [204, 481] width 214 height 2
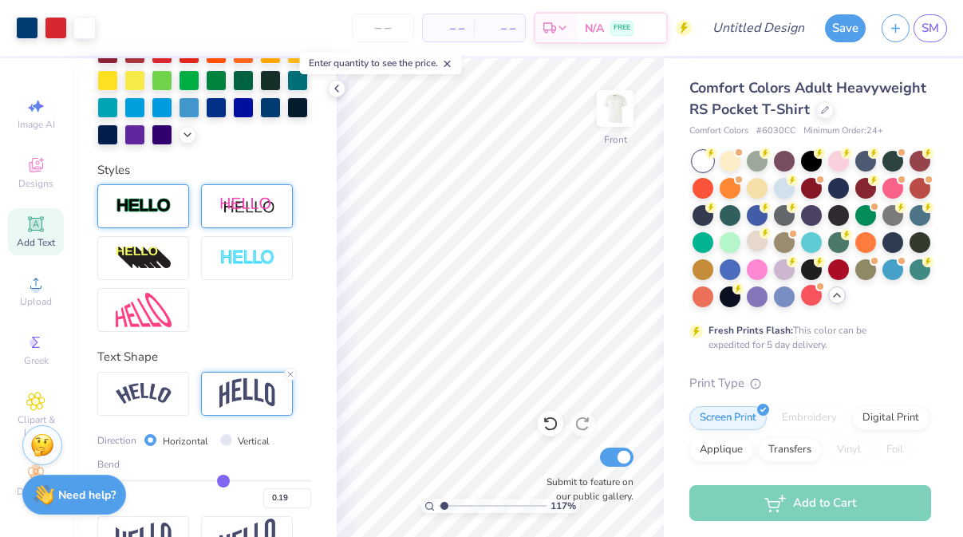
click at [444, 503] on input "range" at bounding box center [493, 506] width 108 height 14
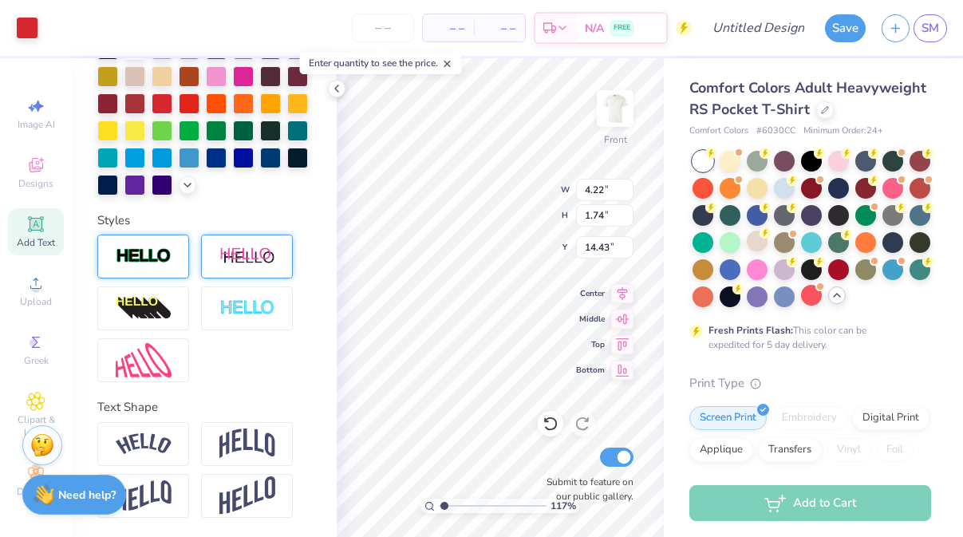
scroll to position [390, 0]
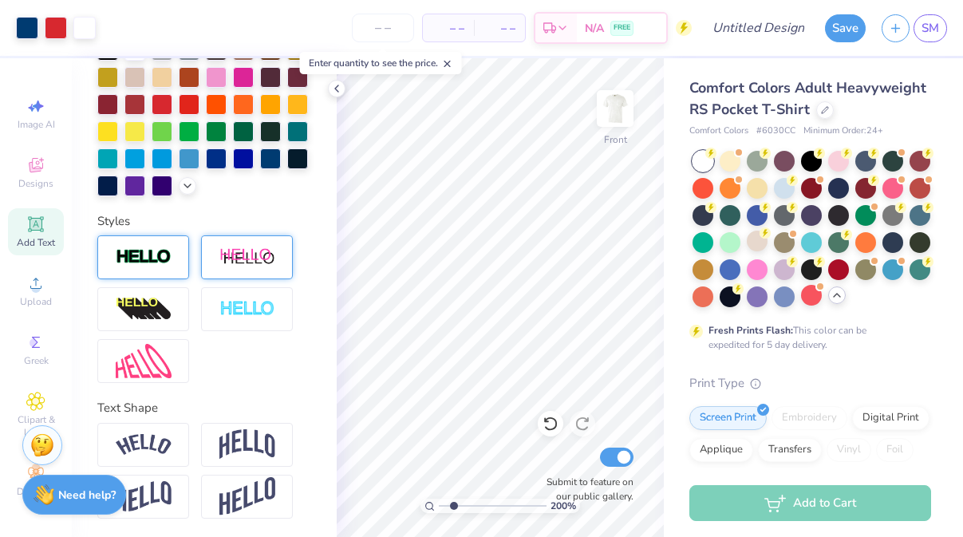
click at [453, 507] on input "range" at bounding box center [493, 506] width 108 height 14
drag, startPoint x: 452, startPoint y: 501, endPoint x: 443, endPoint y: 501, distance: 9.6
click at [443, 501] on input "range" at bounding box center [493, 506] width 108 height 14
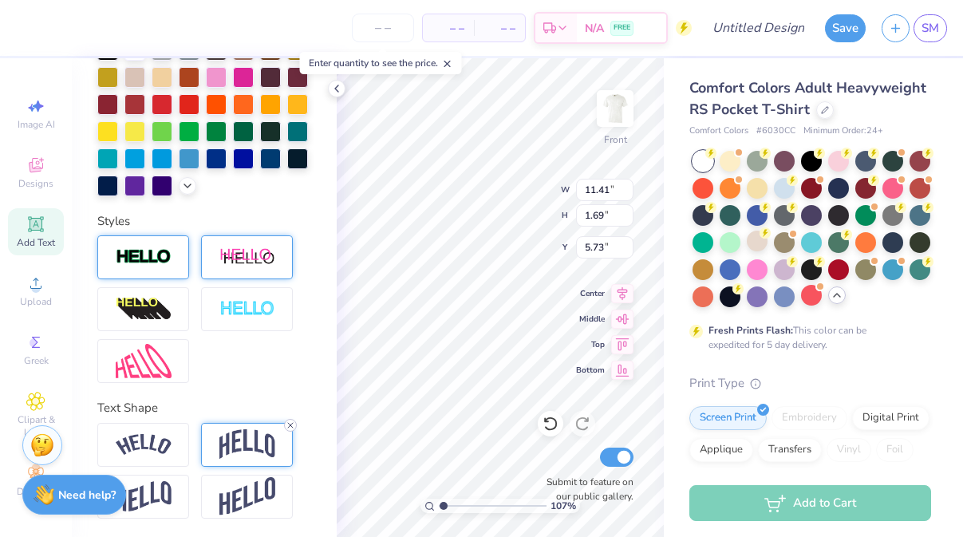
click at [292, 425] on icon at bounding box center [291, 425] width 10 height 10
click at [446, 504] on input "range" at bounding box center [493, 506] width 108 height 14
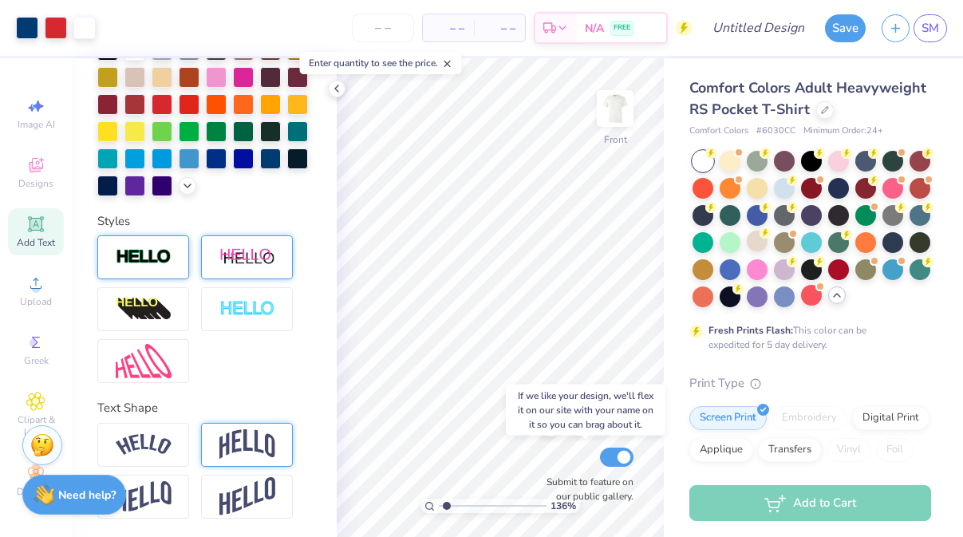
click at [559, 472] on div "Submit to feature on our public gallery." at bounding box center [586, 473] width 96 height 59
click at [446, 505] on input "range" at bounding box center [493, 506] width 108 height 14
click at [443, 504] on input "range" at bounding box center [493, 506] width 108 height 14
click at [445, 504] on input "range" at bounding box center [493, 506] width 108 height 14
drag, startPoint x: 558, startPoint y: 461, endPoint x: 537, endPoint y: 461, distance: 20.7
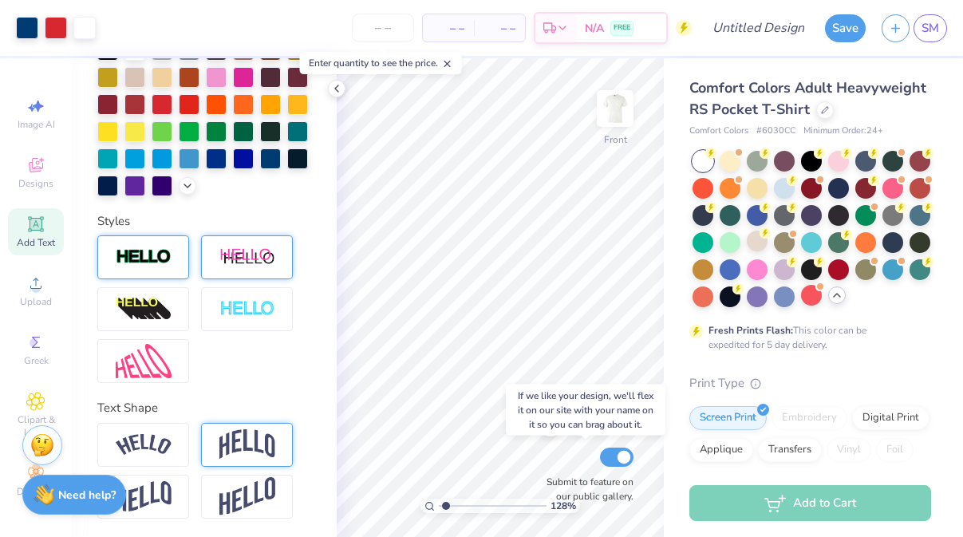
click at [538, 461] on div "Submit to feature on our public gallery." at bounding box center [586, 473] width 96 height 59
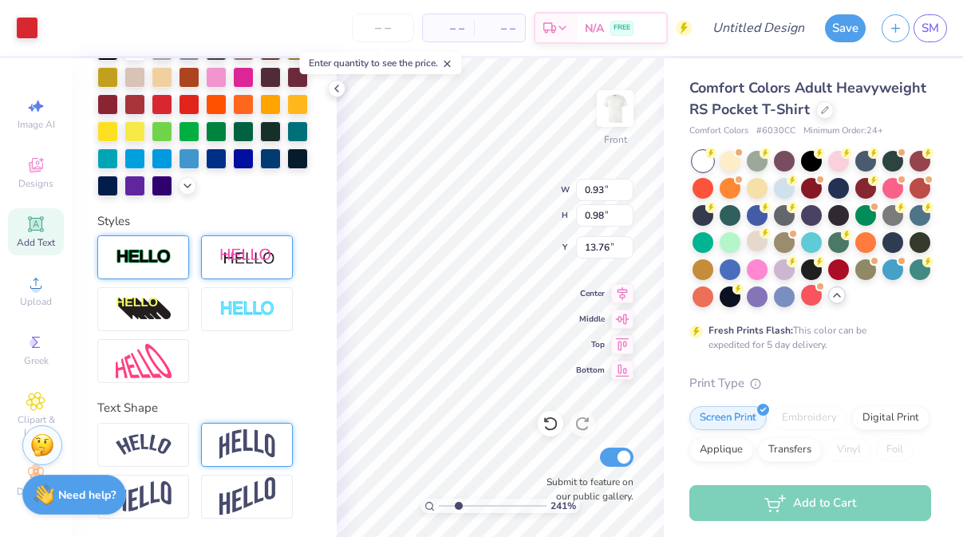
click at [457, 507] on input "range" at bounding box center [493, 506] width 108 height 14
drag, startPoint x: 458, startPoint y: 505, endPoint x: 444, endPoint y: 505, distance: 13.6
click at [444, 505] on input "range" at bounding box center [493, 506] width 108 height 14
click at [452, 503] on input "range" at bounding box center [493, 506] width 108 height 14
click at [456, 499] on input "range" at bounding box center [493, 506] width 108 height 14
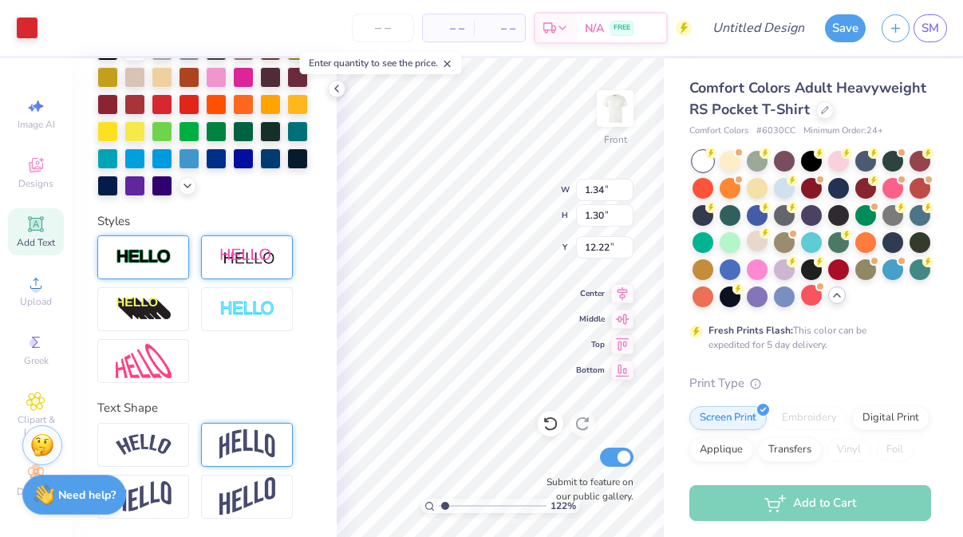
click at [445, 505] on input "range" at bounding box center [493, 506] width 108 height 14
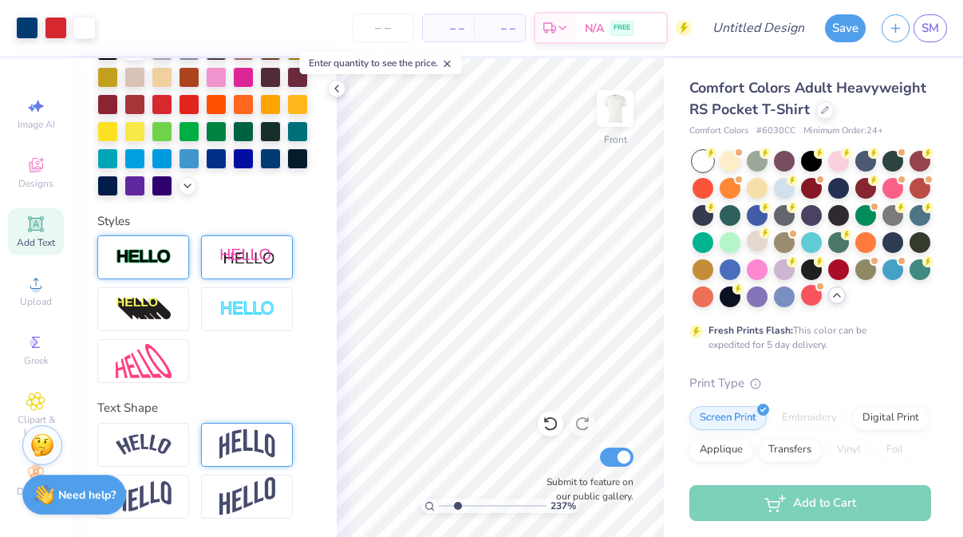
drag, startPoint x: 445, startPoint y: 505, endPoint x: 457, endPoint y: 503, distance: 12.1
click at [457, 503] on input "range" at bounding box center [493, 506] width 108 height 14
click at [447, 504] on input "range" at bounding box center [493, 506] width 108 height 14
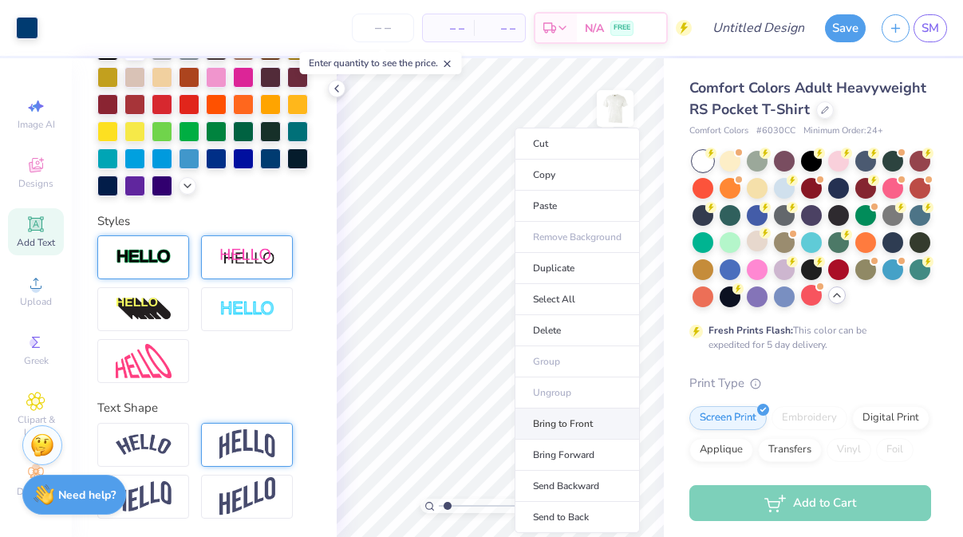
click at [582, 425] on li "Bring to Front" at bounding box center [577, 424] width 125 height 31
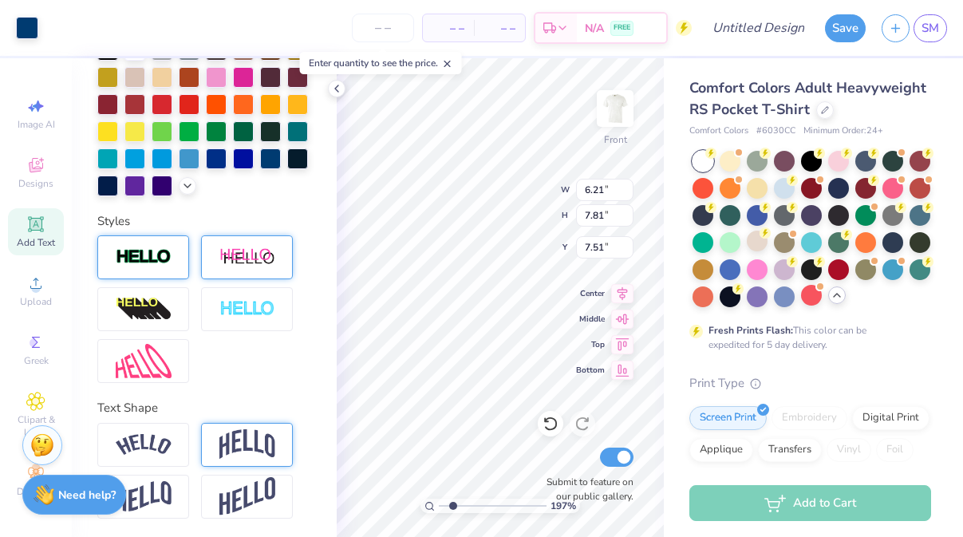
click at [453, 507] on input "range" at bounding box center [493, 506] width 108 height 14
drag, startPoint x: 453, startPoint y: 504, endPoint x: 494, endPoint y: 503, distance: 40.7
click at [494, 503] on input "range" at bounding box center [493, 506] width 108 height 14
drag, startPoint x: 492, startPoint y: 505, endPoint x: 447, endPoint y: 494, distance: 46.8
click at [447, 499] on input "range" at bounding box center [493, 506] width 108 height 14
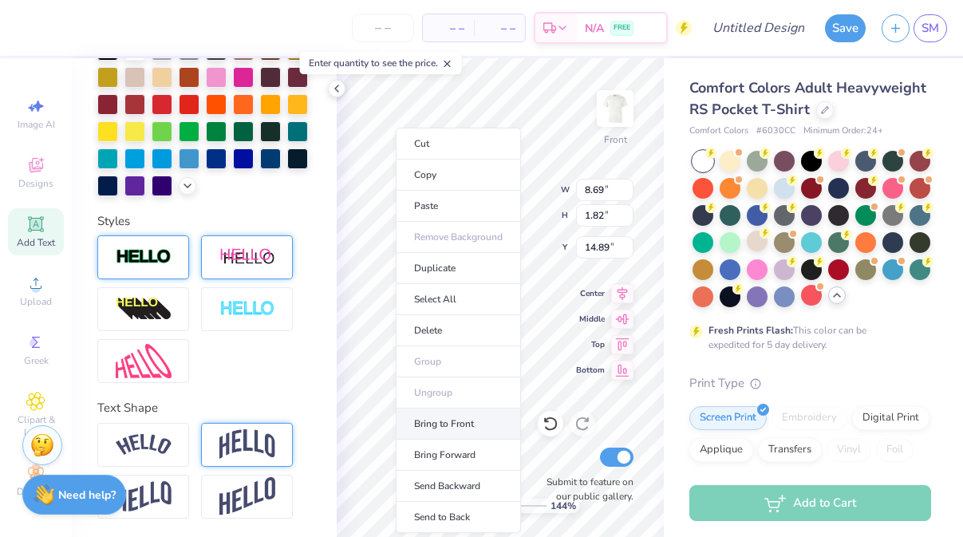
click at [436, 435] on li "Bring to Front" at bounding box center [458, 424] width 125 height 31
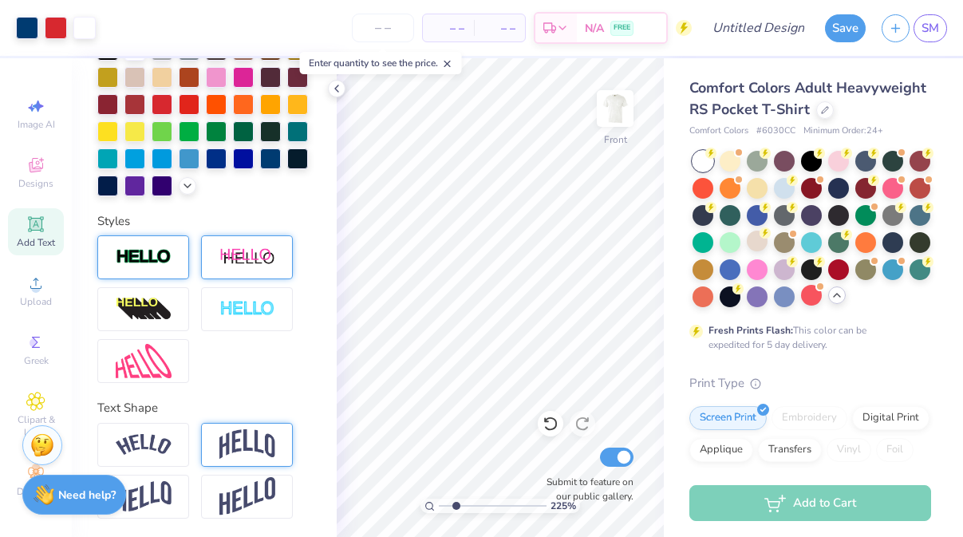
drag, startPoint x: 446, startPoint y: 505, endPoint x: 456, endPoint y: 503, distance: 9.7
click at [456, 503] on input "range" at bounding box center [493, 506] width 108 height 14
click at [584, 258] on div "225 % Front W 1.84 1.84 " H 1.93 1.93 " Y 7.85 7.85 " Center Middle Top Bottom …" at bounding box center [500, 297] width 327 height 479
click at [444, 506] on input "range" at bounding box center [493, 506] width 108 height 14
drag, startPoint x: 444, startPoint y: 504, endPoint x: 462, endPoint y: 501, distance: 18.6
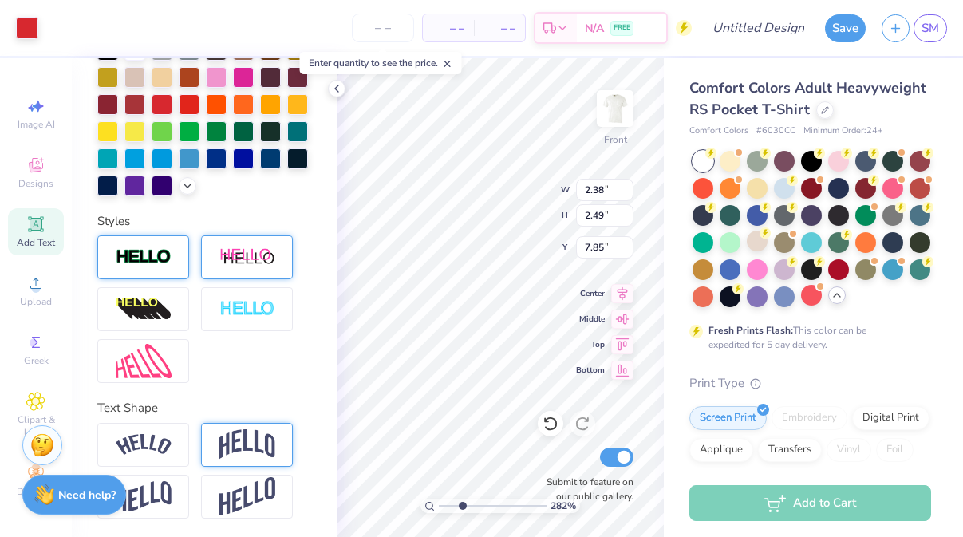
click at [462, 501] on input "range" at bounding box center [493, 506] width 108 height 14
click at [461, 499] on input "range" at bounding box center [493, 506] width 108 height 14
drag, startPoint x: 460, startPoint y: 506, endPoint x: 445, endPoint y: 506, distance: 14.4
click at [445, 506] on input "range" at bounding box center [493, 506] width 108 height 14
click at [239, 439] on img at bounding box center [247, 444] width 56 height 30
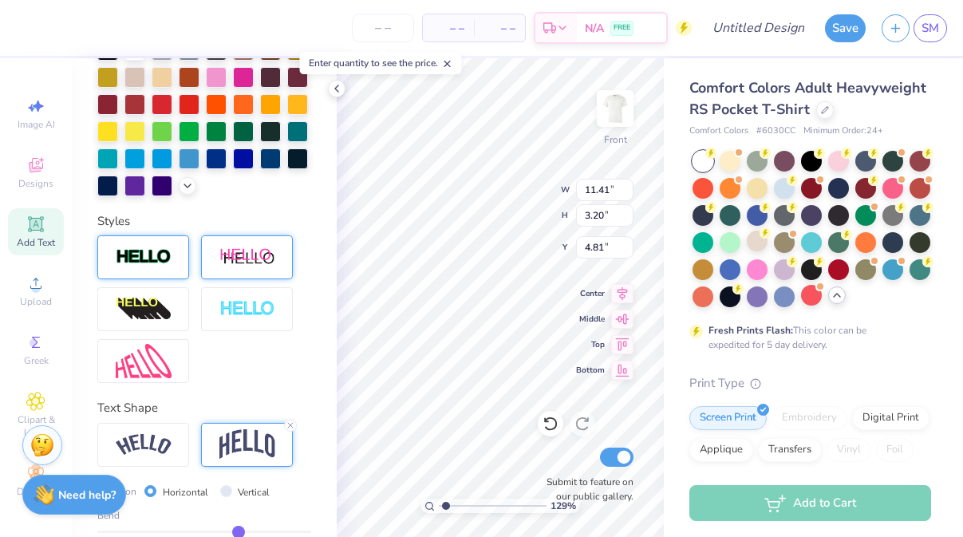
drag, startPoint x: 252, startPoint y: 531, endPoint x: 239, endPoint y: 531, distance: 13.6
click at [239, 531] on input "range" at bounding box center [204, 532] width 214 height 2
drag, startPoint x: 239, startPoint y: 531, endPoint x: 222, endPoint y: 531, distance: 16.8
click at [222, 531] on input "range" at bounding box center [204, 532] width 214 height 2
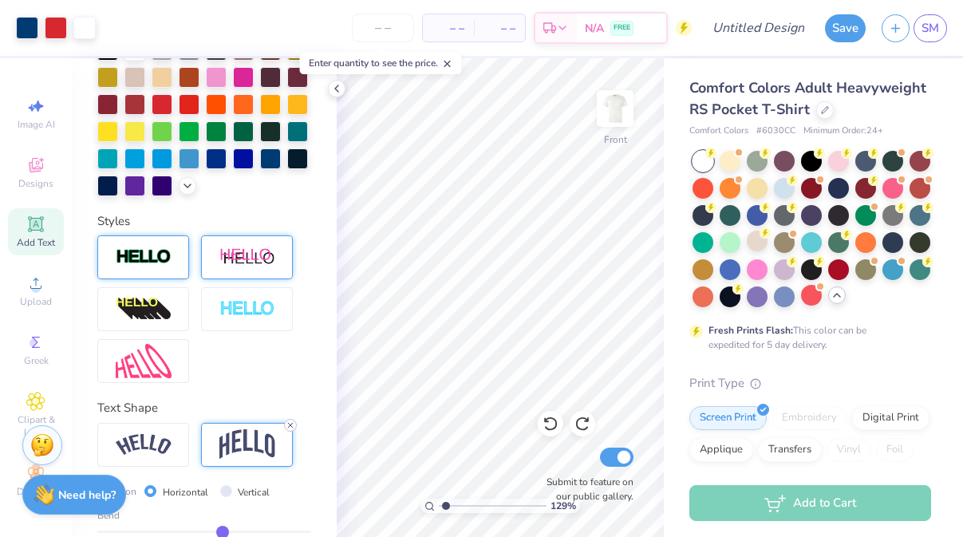
click at [289, 423] on line at bounding box center [290, 425] width 5 height 5
drag, startPoint x: 446, startPoint y: 506, endPoint x: 459, endPoint y: 505, distance: 12.8
click at [459, 505] on input "range" at bounding box center [493, 506] width 108 height 14
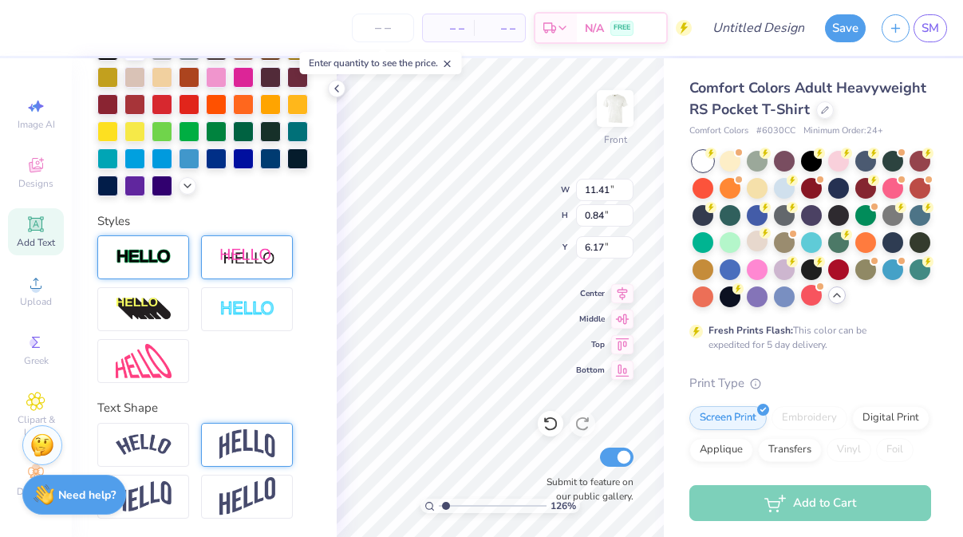
drag, startPoint x: 459, startPoint y: 510, endPoint x: 445, endPoint y: 510, distance: 13.6
click at [445, 510] on input "range" at bounding box center [493, 506] width 108 height 14
drag, startPoint x: 444, startPoint y: 503, endPoint x: 452, endPoint y: 504, distance: 8.8
click at [452, 504] on input "range" at bounding box center [493, 506] width 108 height 14
drag, startPoint x: 452, startPoint y: 508, endPoint x: 440, endPoint y: 503, distance: 12.5
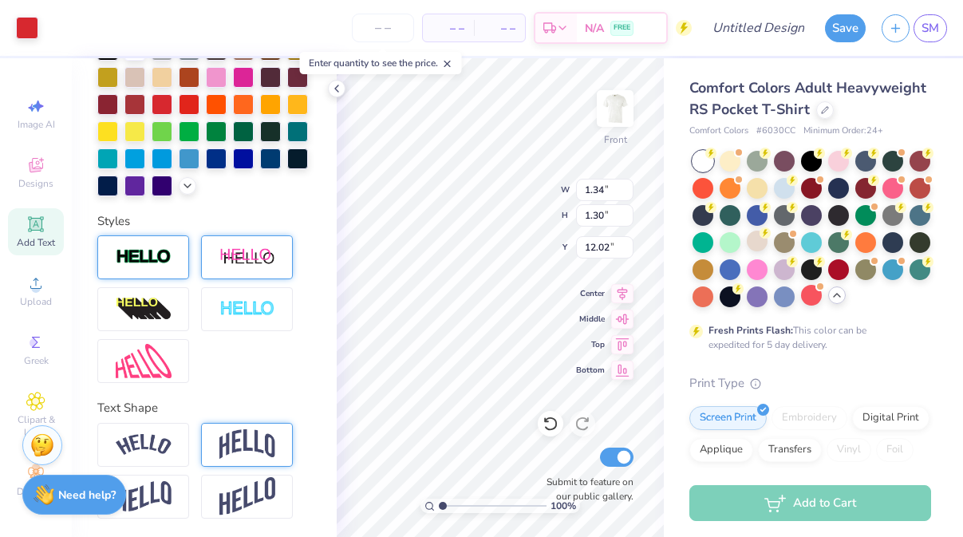
click at [440, 503] on input "range" at bounding box center [493, 506] width 108 height 14
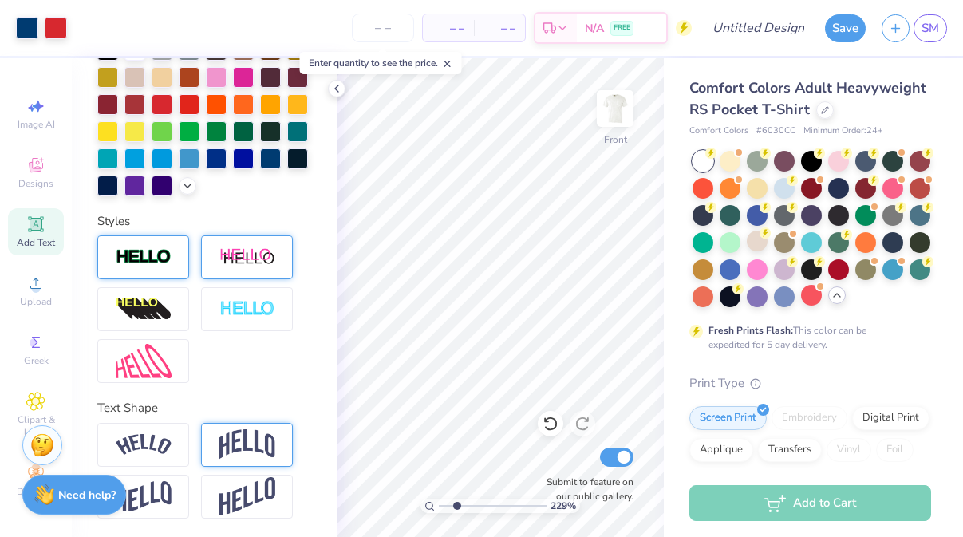
drag, startPoint x: 442, startPoint y: 506, endPoint x: 456, endPoint y: 505, distance: 14.4
click at [456, 505] on input "range" at bounding box center [493, 506] width 108 height 14
drag, startPoint x: 454, startPoint y: 504, endPoint x: 445, endPoint y: 502, distance: 9.1
click at [445, 502] on input "range" at bounding box center [493, 506] width 108 height 14
drag, startPoint x: 446, startPoint y: 504, endPoint x: 455, endPoint y: 504, distance: 8.8
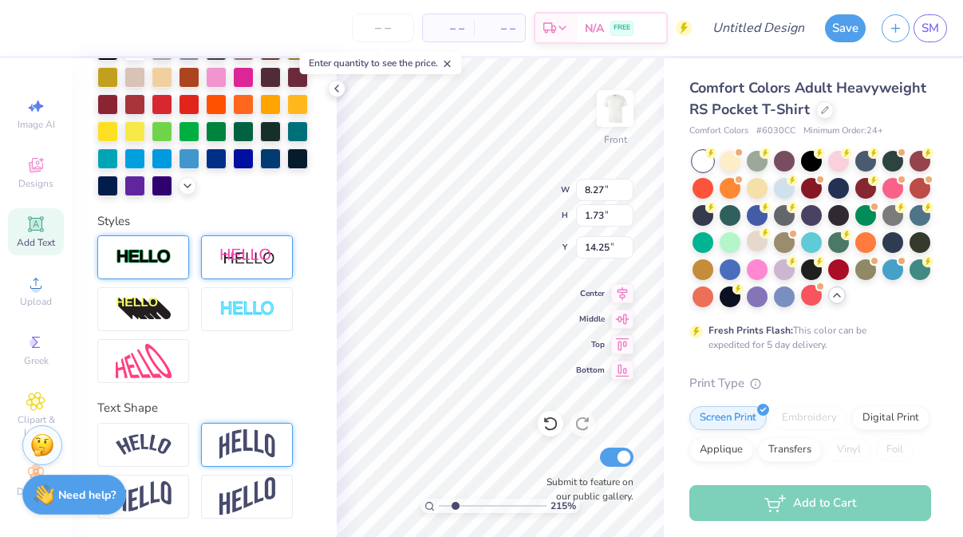
click at [455, 504] on input "range" at bounding box center [493, 506] width 108 height 14
click at [456, 505] on input "range" at bounding box center [493, 506] width 108 height 14
drag, startPoint x: 456, startPoint y: 505, endPoint x: 445, endPoint y: 504, distance: 10.4
click at [445, 504] on input "range" at bounding box center [493, 506] width 108 height 14
drag, startPoint x: 447, startPoint y: 501, endPoint x: 459, endPoint y: 500, distance: 12.0
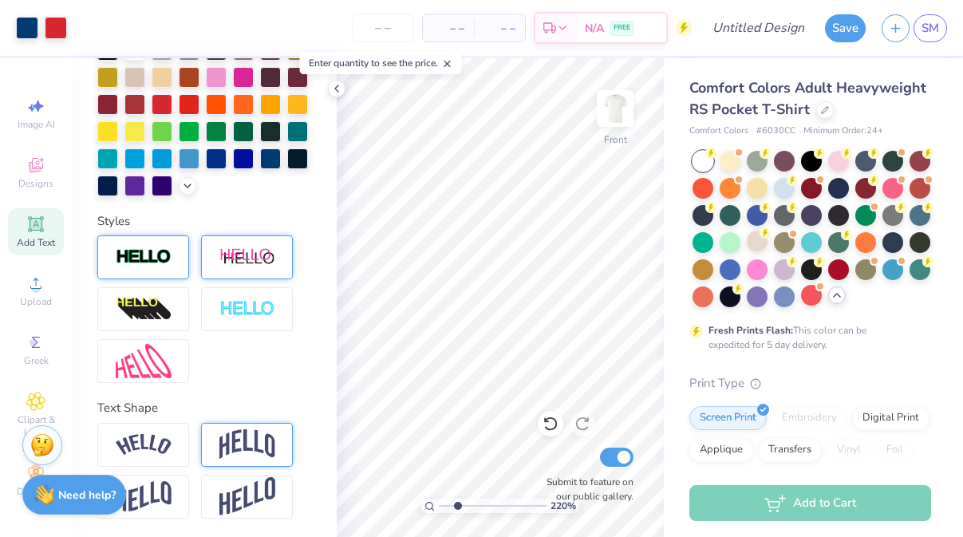
click at [459, 500] on input "range" at bounding box center [493, 506] width 108 height 14
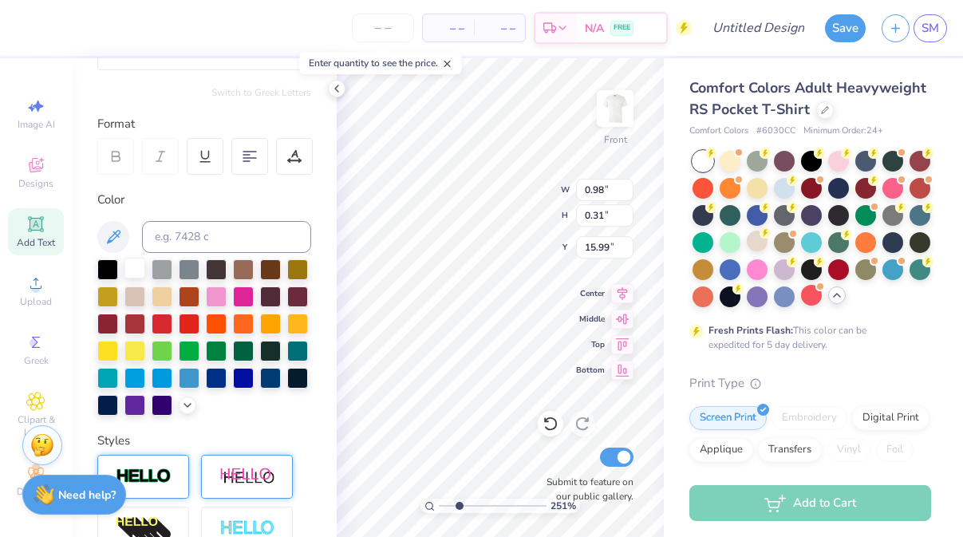
scroll to position [166, 0]
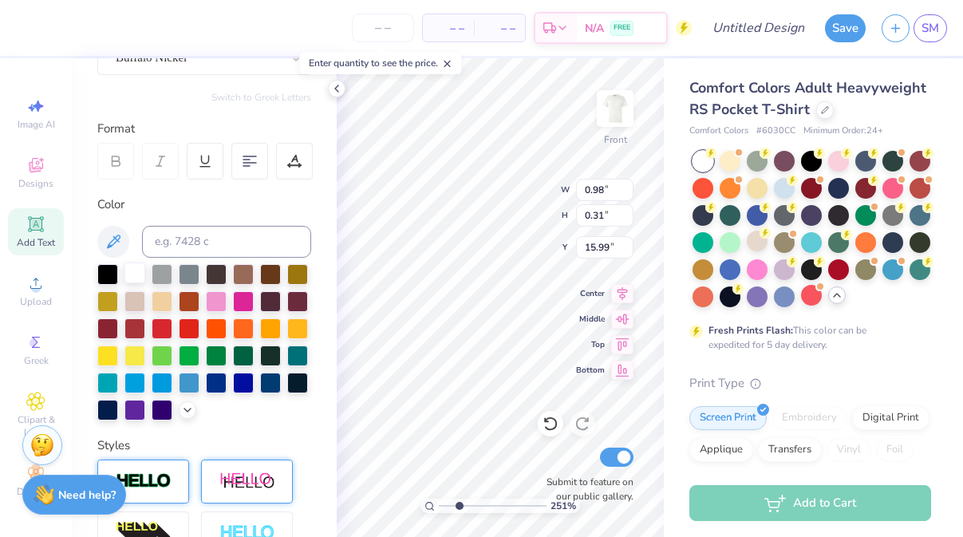
click at [134, 270] on div at bounding box center [134, 272] width 21 height 21
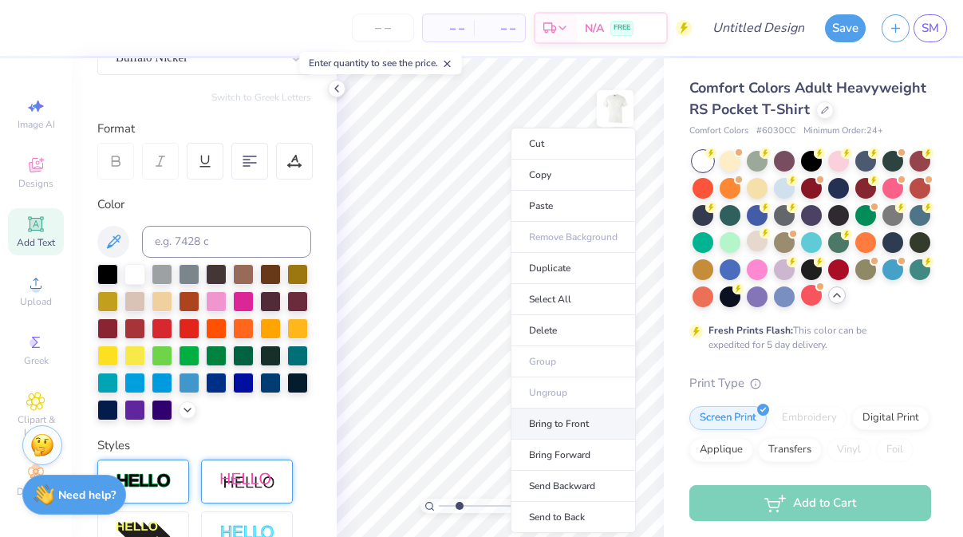
click at [553, 419] on li "Bring to Front" at bounding box center [573, 424] width 125 height 31
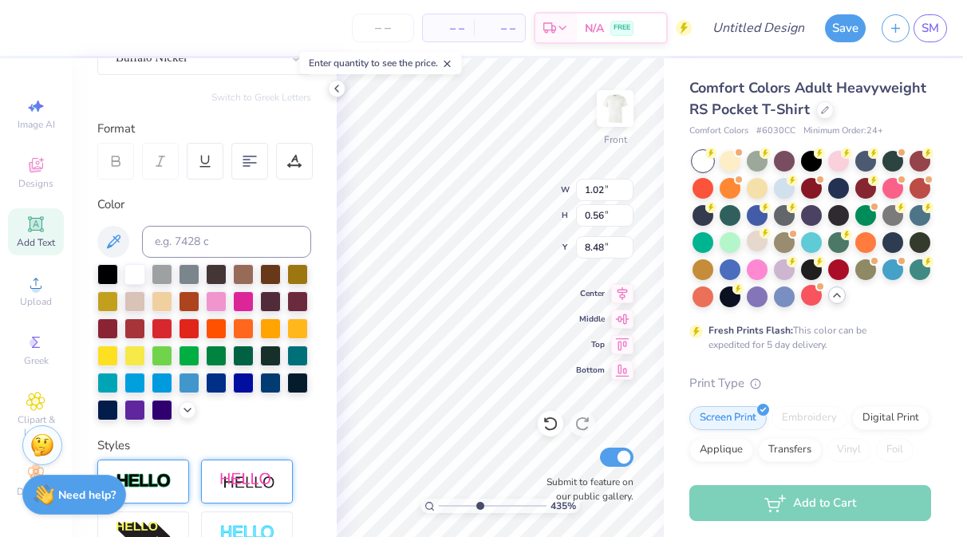
click at [479, 503] on input "range" at bounding box center [493, 506] width 108 height 14
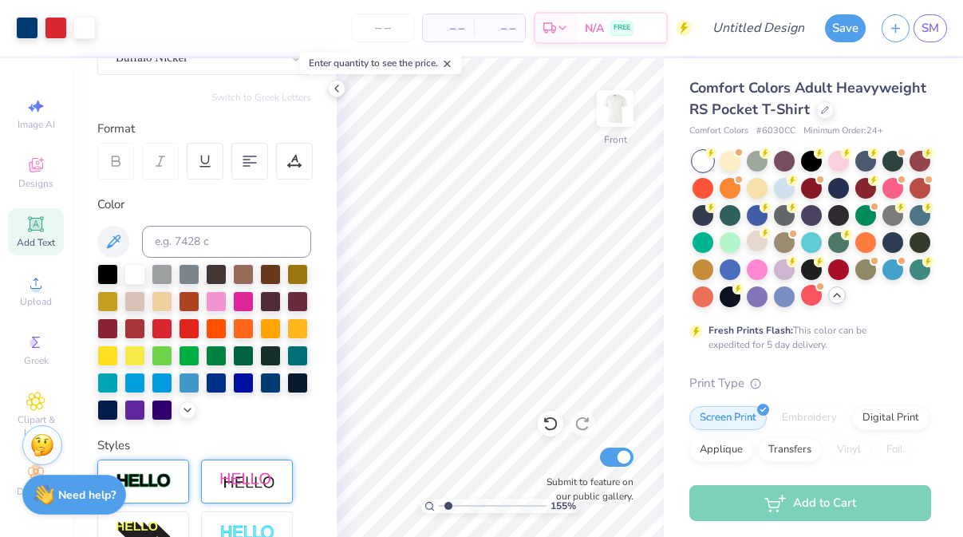
click at [448, 494] on div "155 %" at bounding box center [500, 297] width 479 height 479
drag, startPoint x: 451, startPoint y: 506, endPoint x: 438, endPoint y: 503, distance: 13.0
click at [439, 503] on input "range" at bounding box center [493, 506] width 108 height 14
click at [849, 34] on button "Save" at bounding box center [845, 26] width 41 height 28
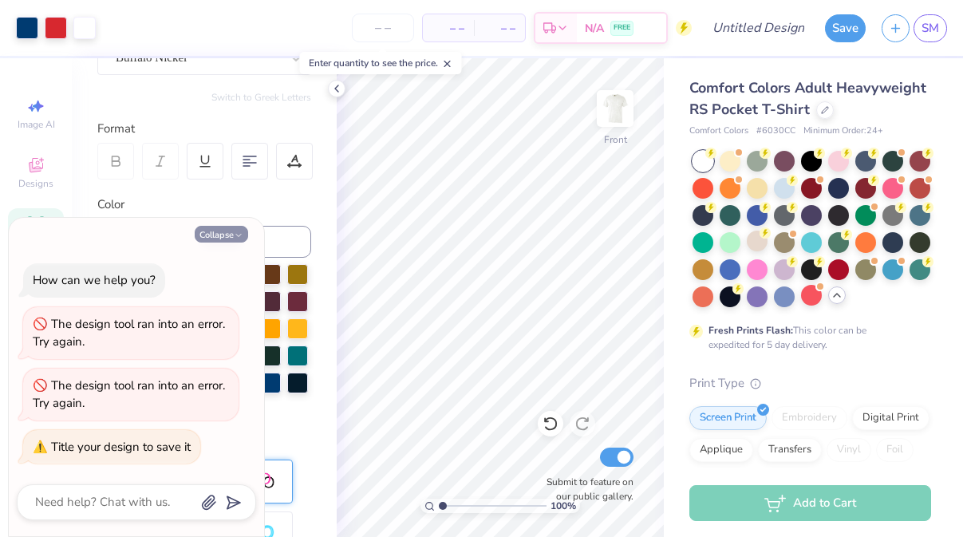
click at [240, 238] on icon "button" at bounding box center [239, 236] width 10 height 10
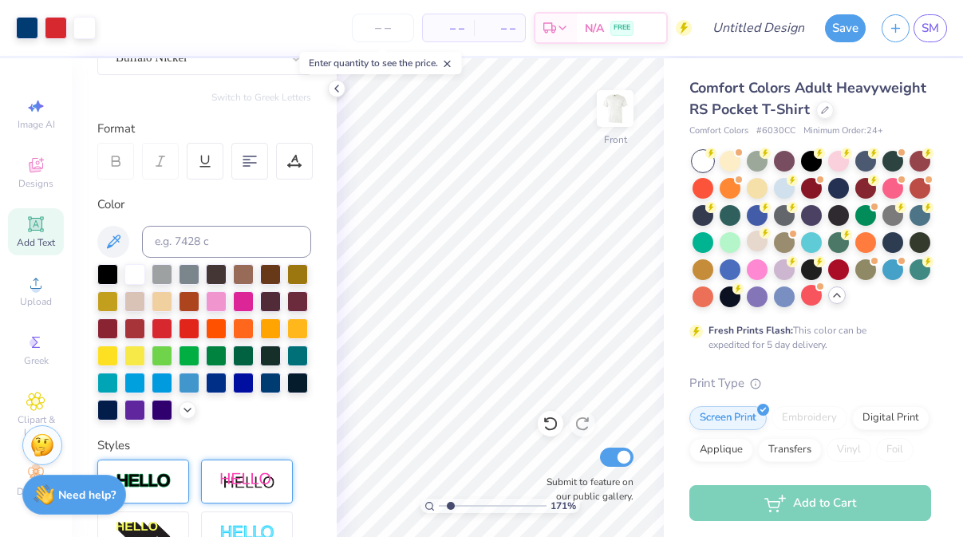
click at [450, 501] on input "range" at bounding box center [493, 506] width 108 height 14
click at [444, 506] on input "range" at bounding box center [493, 506] width 108 height 14
click at [620, 102] on img at bounding box center [615, 109] width 64 height 64
drag, startPoint x: 445, startPoint y: 503, endPoint x: 455, endPoint y: 503, distance: 9.6
click at [455, 503] on input "range" at bounding box center [493, 506] width 108 height 14
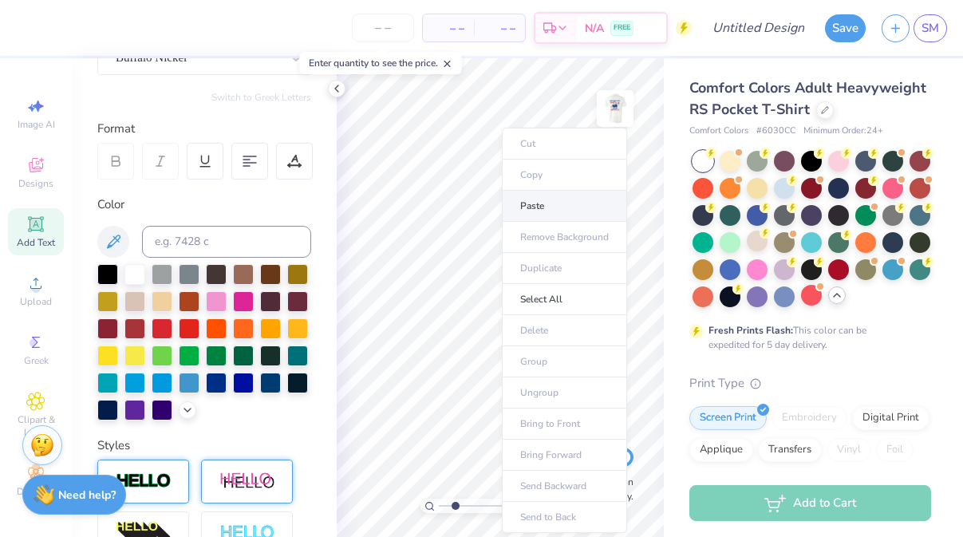
click at [523, 205] on li "Paste" at bounding box center [564, 206] width 125 height 31
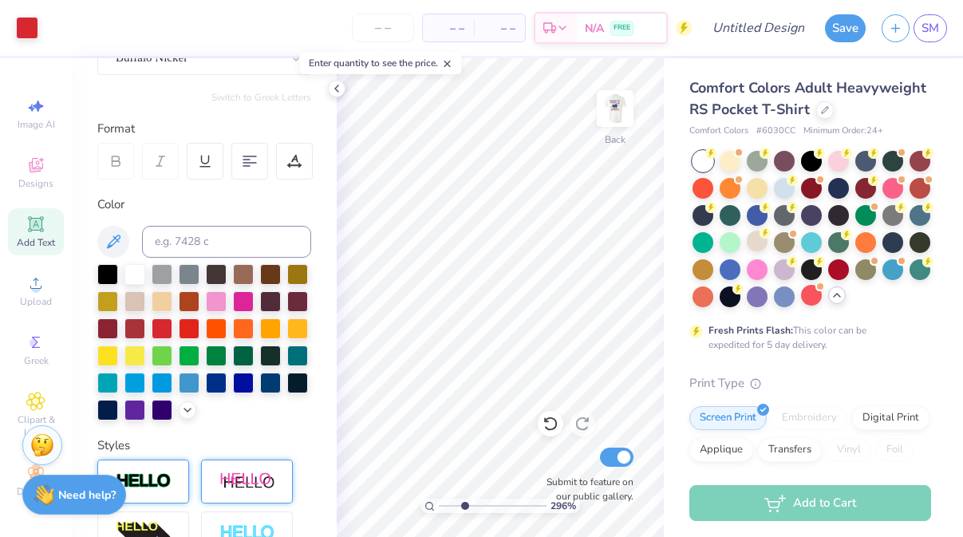
drag, startPoint x: 455, startPoint y: 506, endPoint x: 464, endPoint y: 503, distance: 9.1
click at [464, 503] on input "range" at bounding box center [493, 506] width 108 height 14
click at [41, 89] on div "Image AI Designs Add Text Upload Greek Clipart & logos Decorate" at bounding box center [36, 297] width 72 height 479
click at [35, 157] on icon at bounding box center [35, 165] width 19 height 19
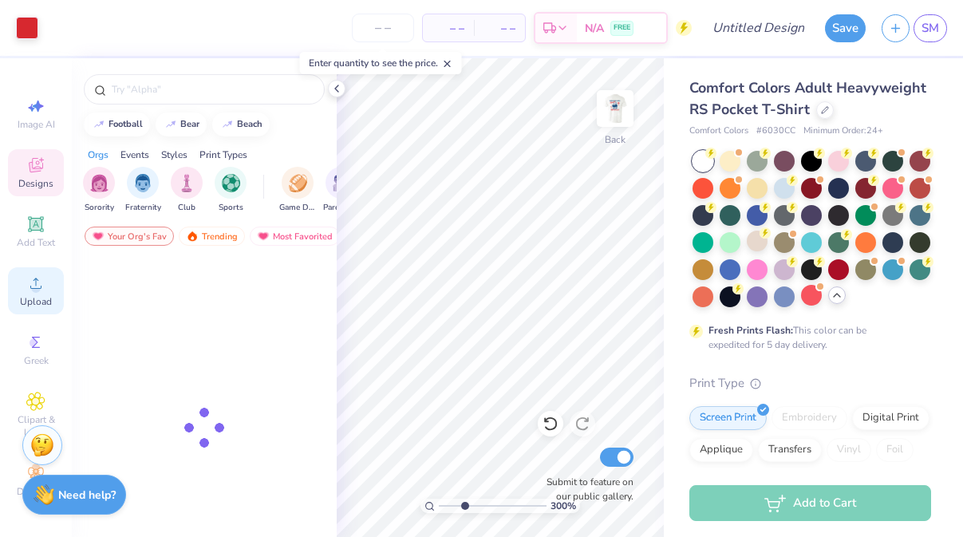
click at [34, 292] on div "Upload" at bounding box center [36, 290] width 56 height 47
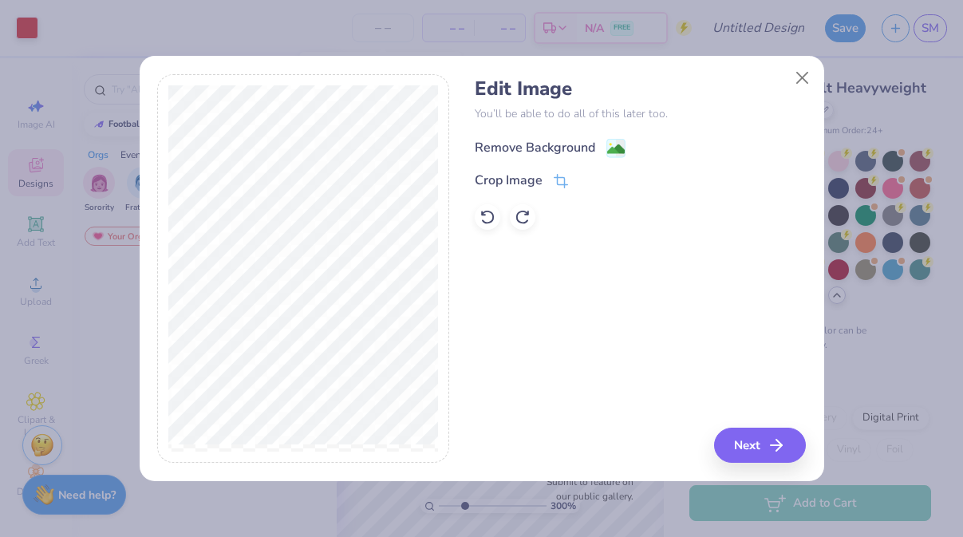
click at [614, 145] on image at bounding box center [616, 149] width 18 height 18
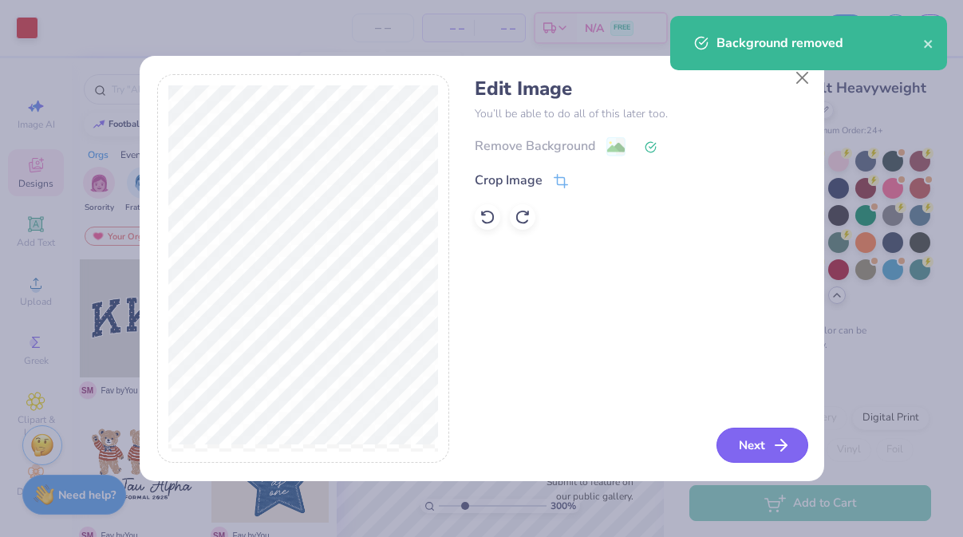
click at [753, 442] on button "Next" at bounding box center [762, 445] width 92 height 35
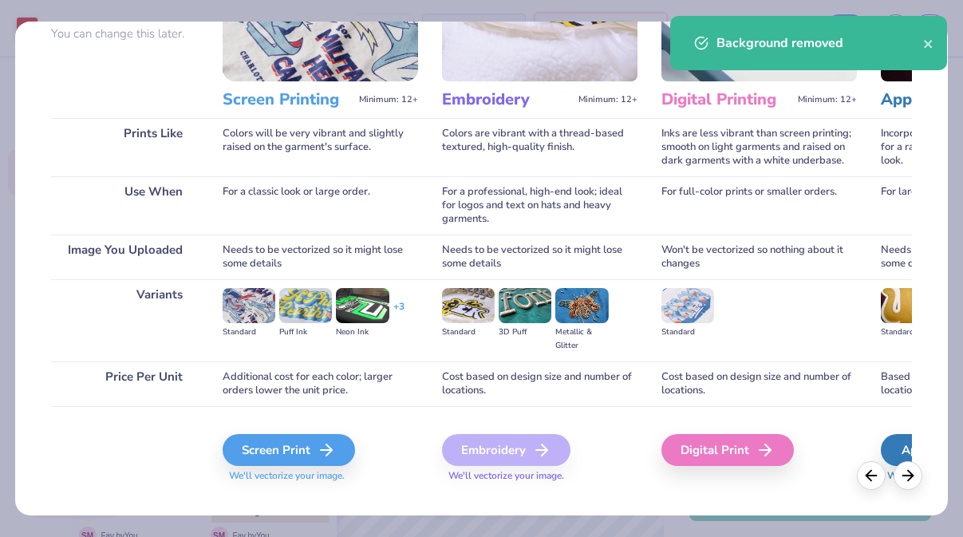
scroll to position [179, 0]
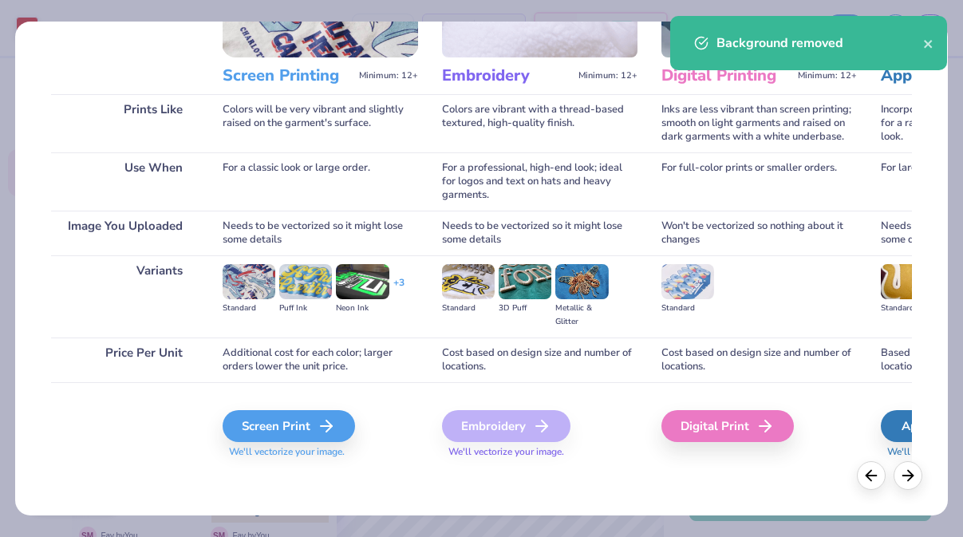
click at [255, 445] on span "We'll vectorize your image." at bounding box center [320, 452] width 195 height 14
click at [255, 426] on div "Screen Print" at bounding box center [291, 426] width 132 height 32
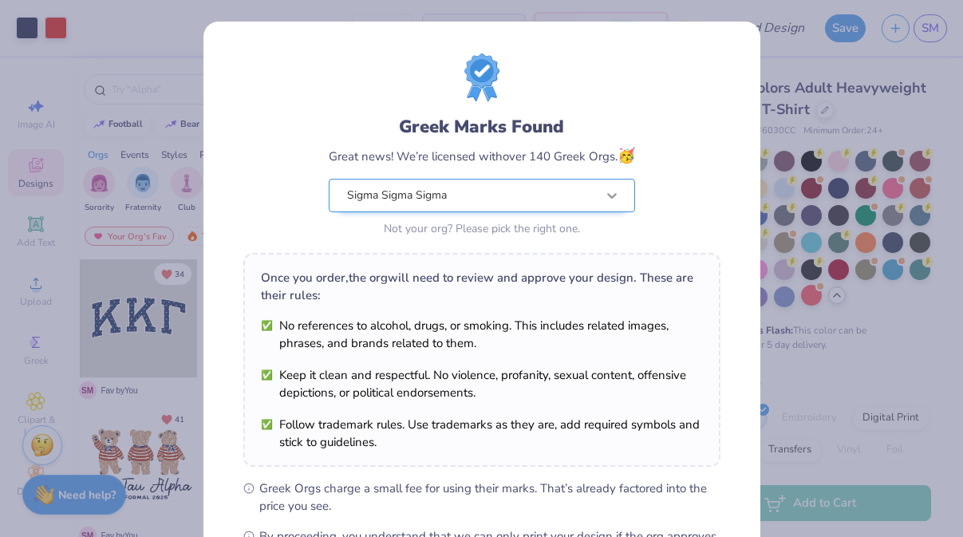
scroll to position [210, 0]
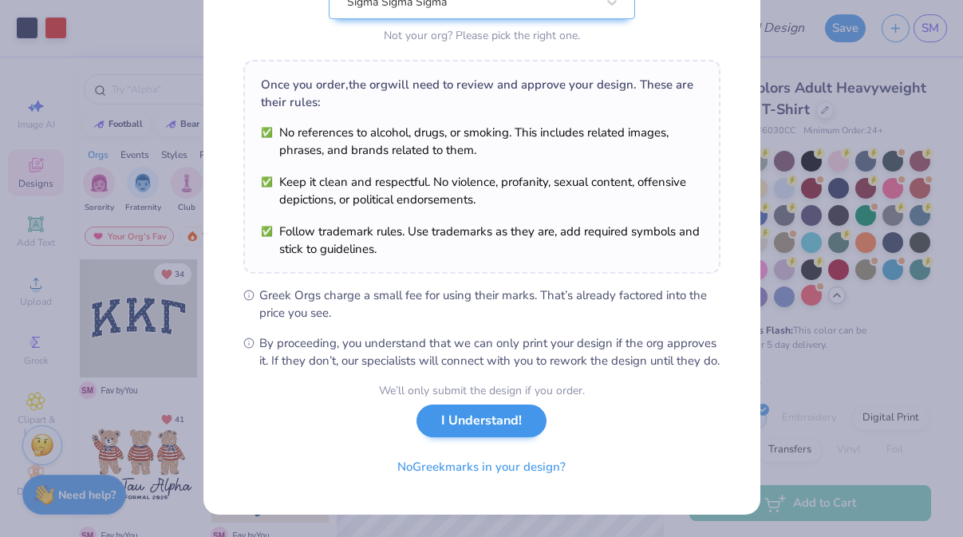
click at [465, 438] on div "We’ll only submit the design if you order. I Understand! No Greek marks in your…" at bounding box center [482, 432] width 206 height 101
click at [467, 424] on button "I Understand!" at bounding box center [481, 421] width 130 height 33
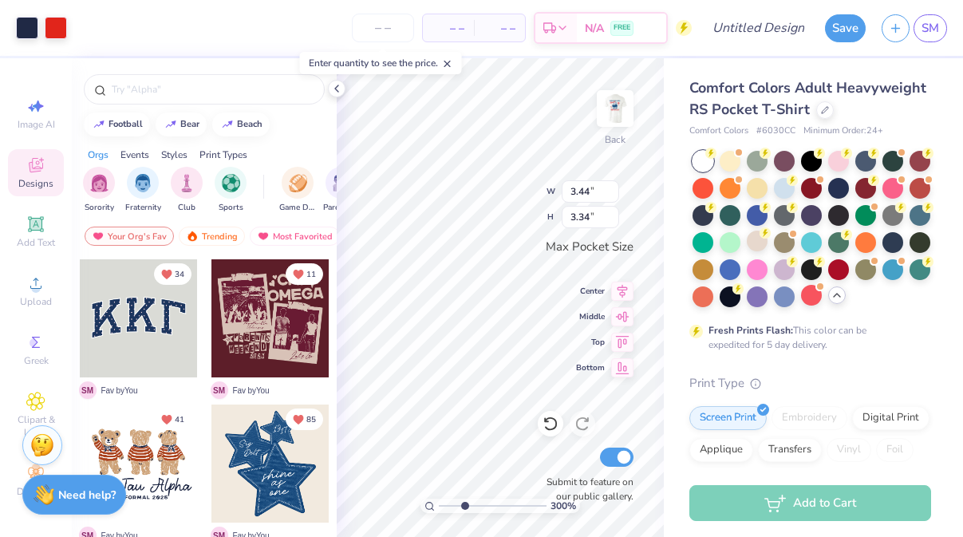
scroll to position [0, 0]
click at [584, 314] on div "300 % Back W 1.56 1.56 " H 1.52 1.52 " Max Pocket Size Center Middle Top Bottom…" at bounding box center [500, 297] width 327 height 479
drag, startPoint x: 464, startPoint y: 504, endPoint x: 442, endPoint y: 502, distance: 21.7
click at [442, 502] on input "range" at bounding box center [493, 506] width 108 height 14
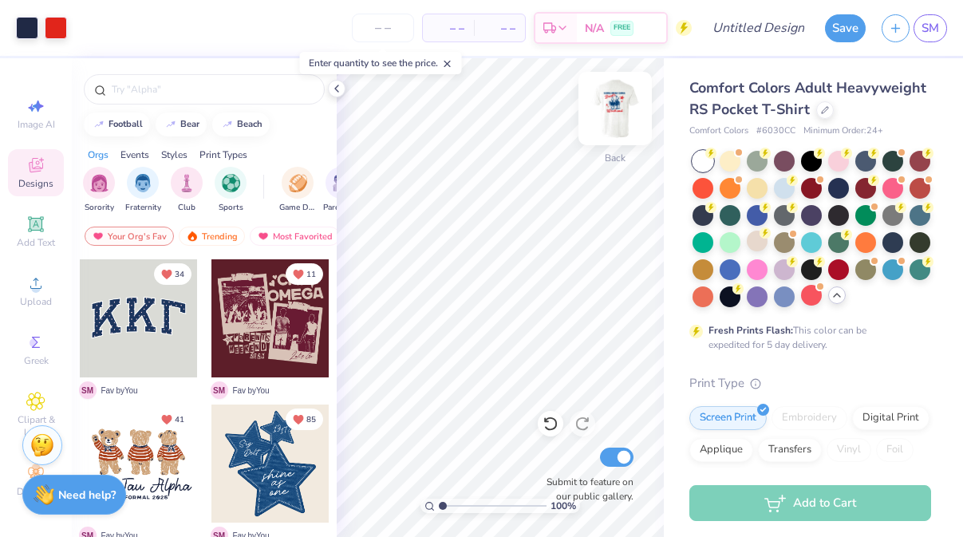
click at [610, 107] on img at bounding box center [615, 109] width 64 height 64
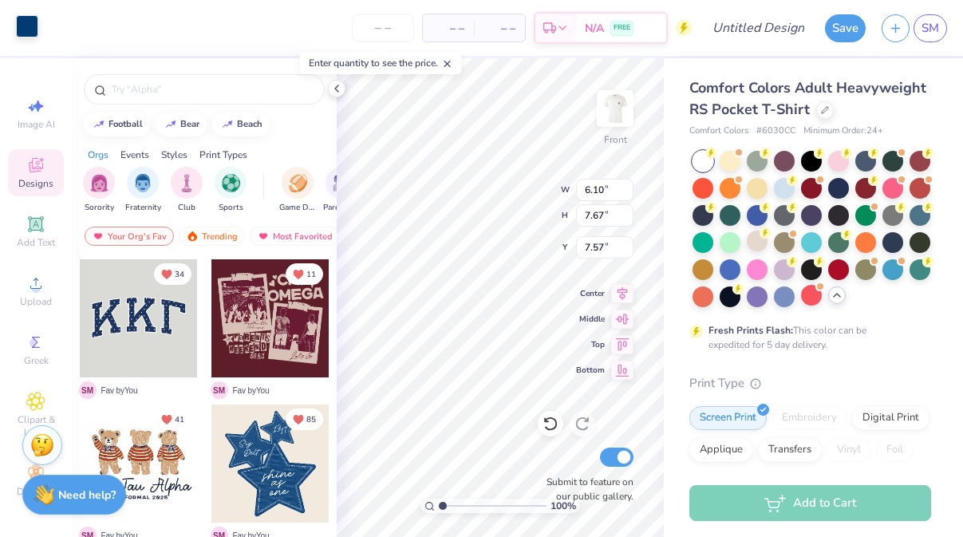
click at [27, 26] on div at bounding box center [27, 26] width 22 height 22
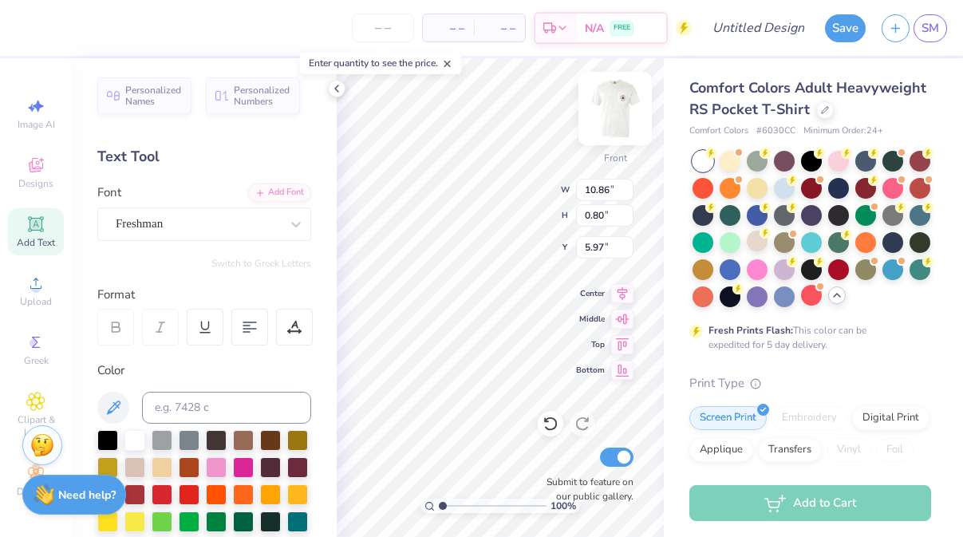
click at [614, 109] on img at bounding box center [615, 109] width 64 height 64
click at [619, 95] on img at bounding box center [615, 109] width 64 height 64
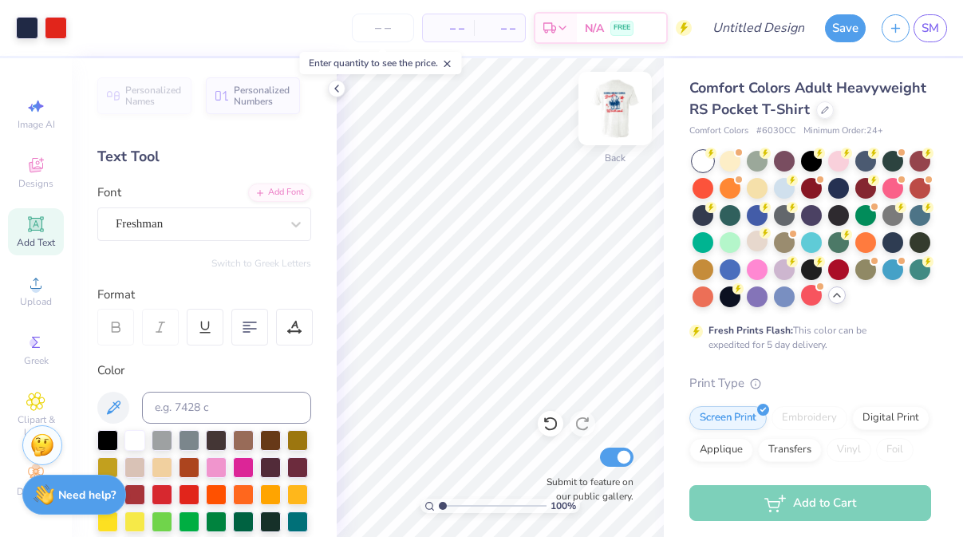
click at [619, 114] on img at bounding box center [615, 109] width 64 height 64
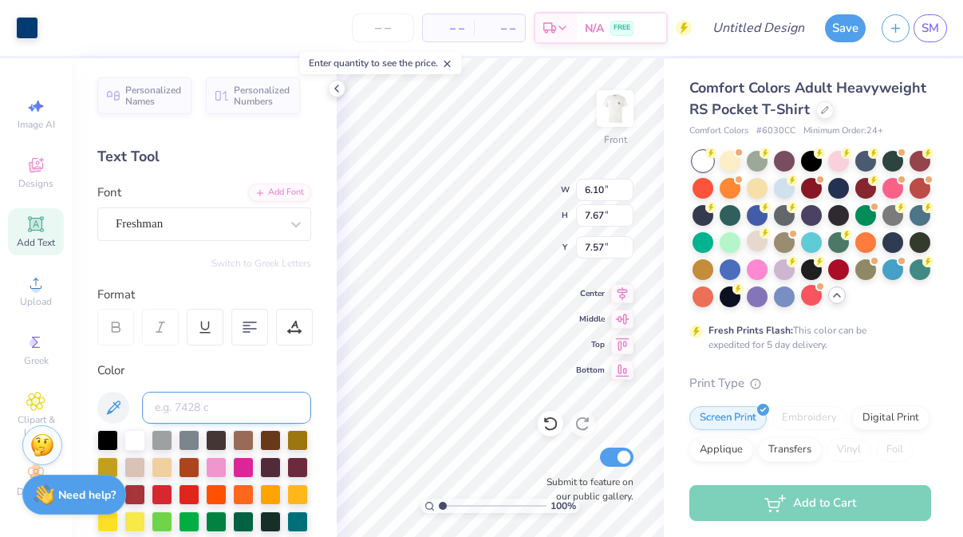
click at [235, 409] on input at bounding box center [226, 408] width 169 height 32
click at [34, 31] on div at bounding box center [27, 26] width 22 height 22
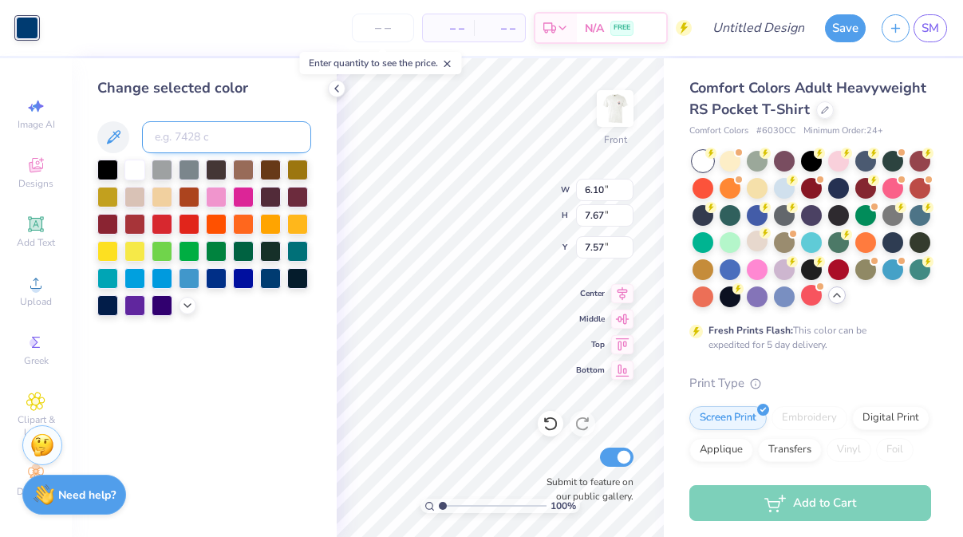
click at [238, 144] on input at bounding box center [226, 137] width 169 height 32
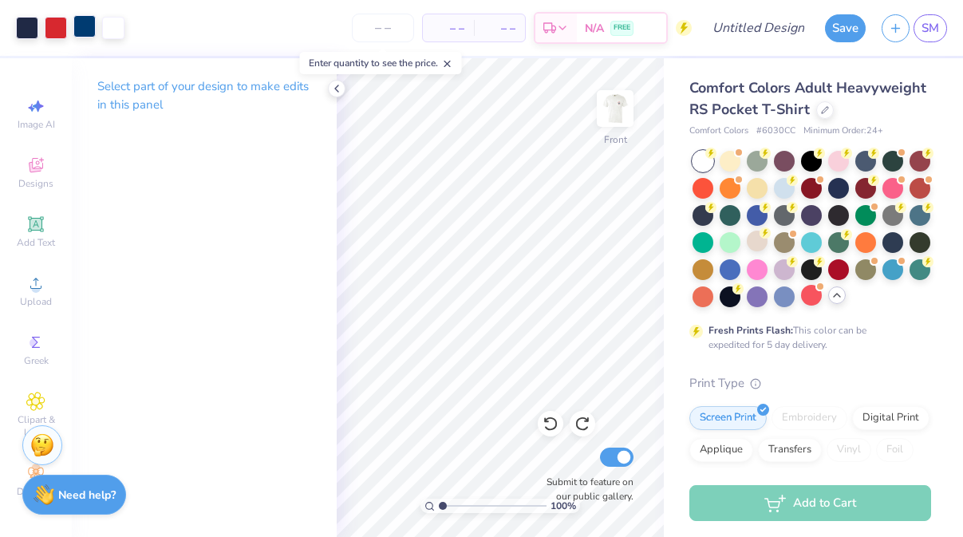
click at [75, 26] on div at bounding box center [84, 26] width 22 height 22
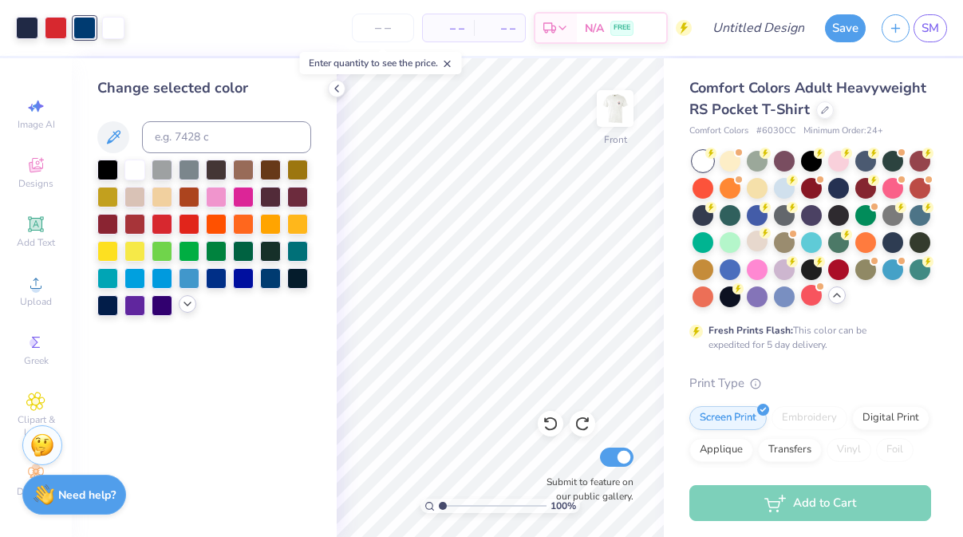
click at [183, 306] on icon at bounding box center [187, 304] width 13 height 13
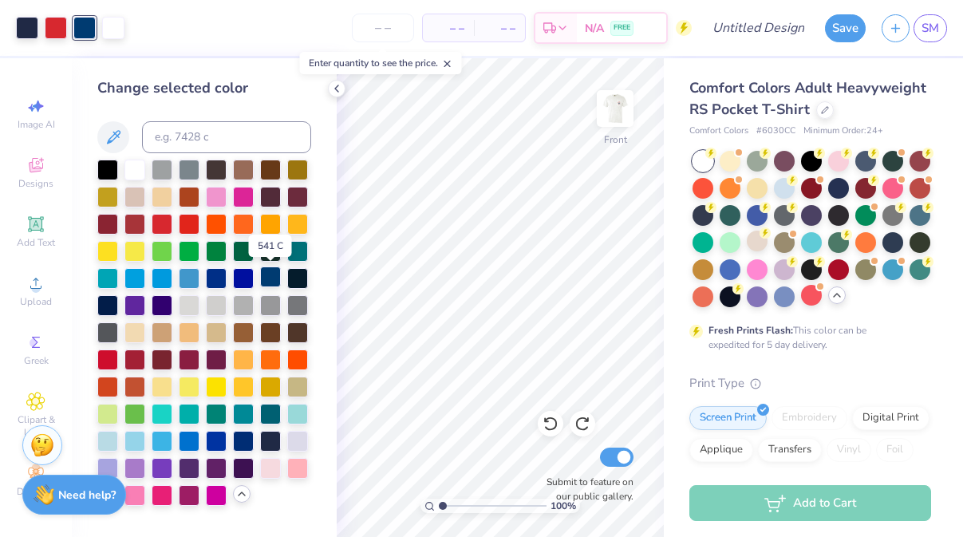
click at [269, 281] on div at bounding box center [270, 276] width 21 height 21
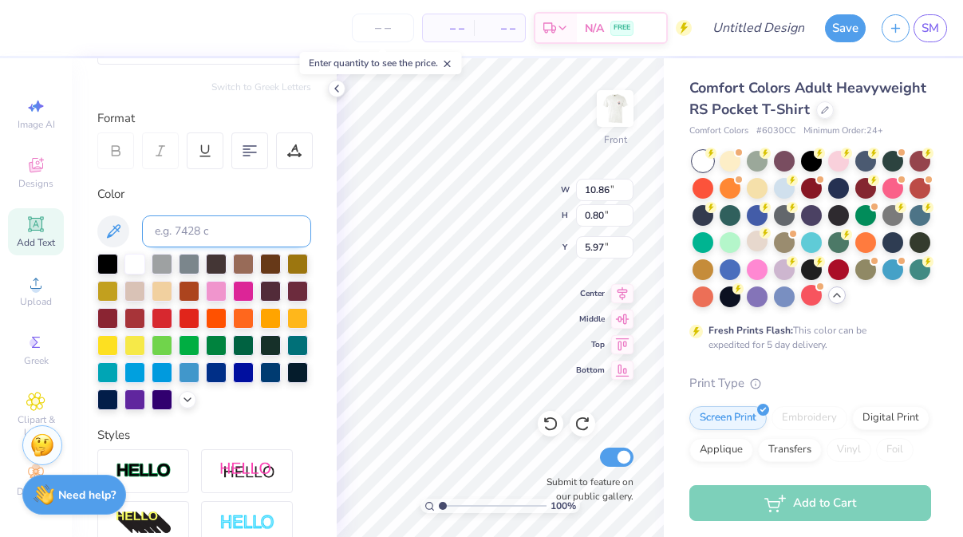
scroll to position [210, 0]
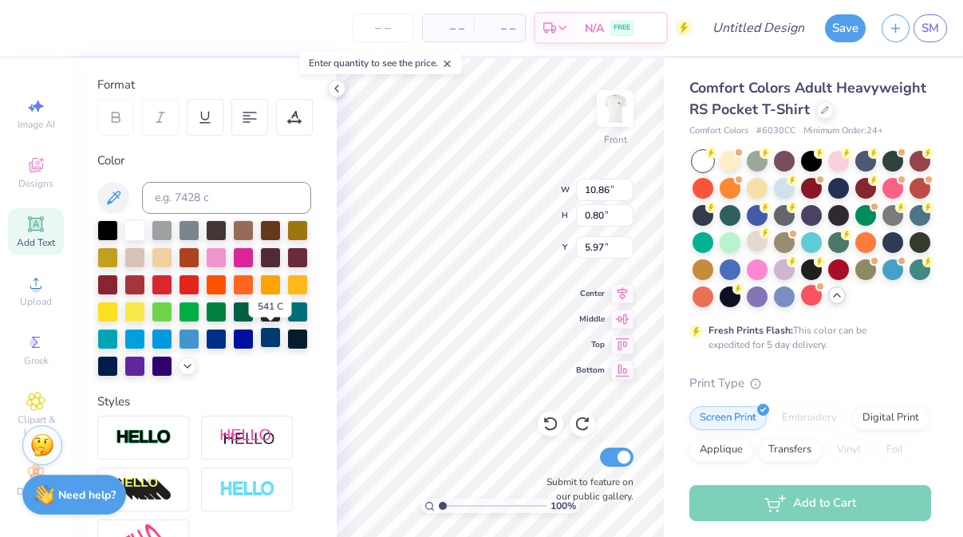
click at [268, 344] on div at bounding box center [270, 337] width 21 height 21
click at [179, 365] on div at bounding box center [188, 365] width 18 height 18
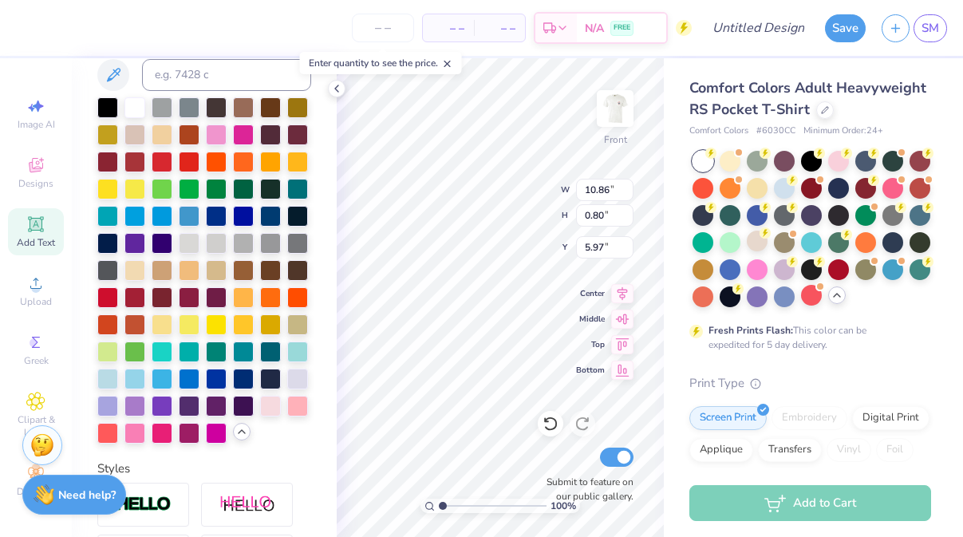
scroll to position [358, 0]
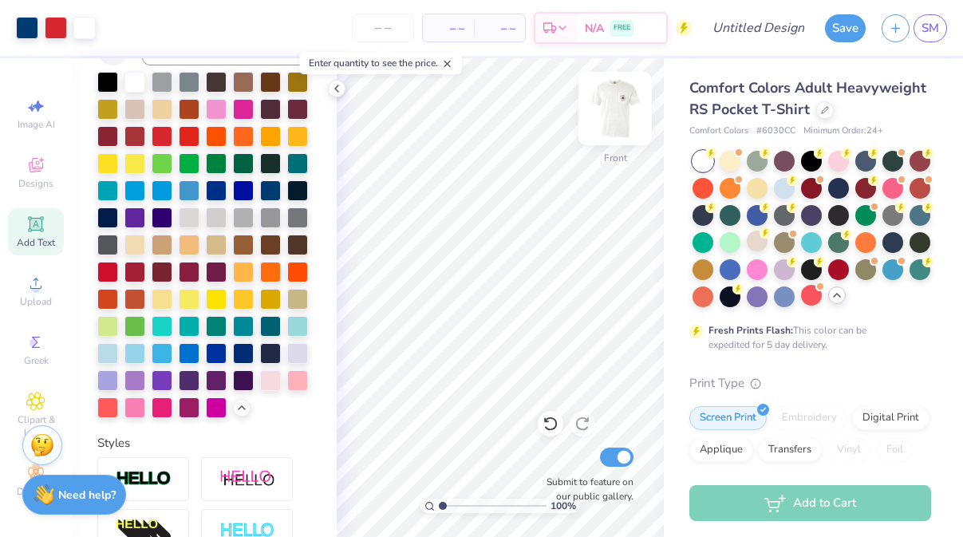
click at [620, 129] on img at bounding box center [615, 109] width 64 height 64
drag, startPoint x: 441, startPoint y: 506, endPoint x: 467, endPoint y: 506, distance: 25.5
click at [468, 506] on input "range" at bounding box center [493, 506] width 108 height 14
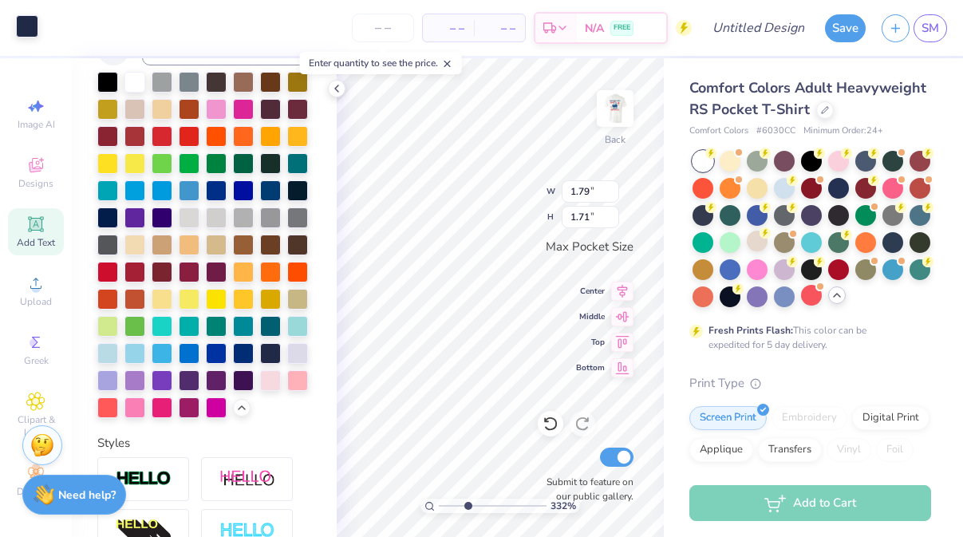
click at [32, 23] on div at bounding box center [27, 26] width 22 height 22
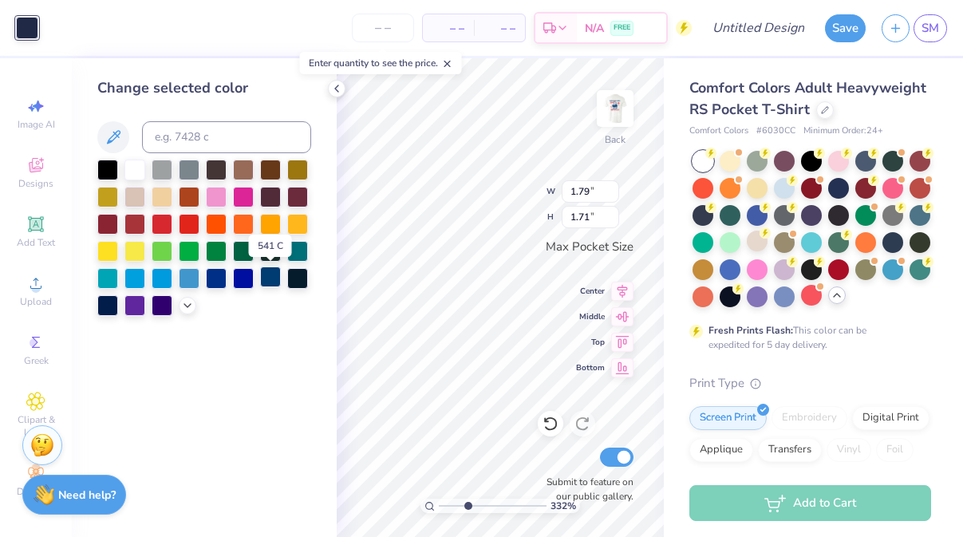
click at [271, 279] on div at bounding box center [270, 276] width 21 height 21
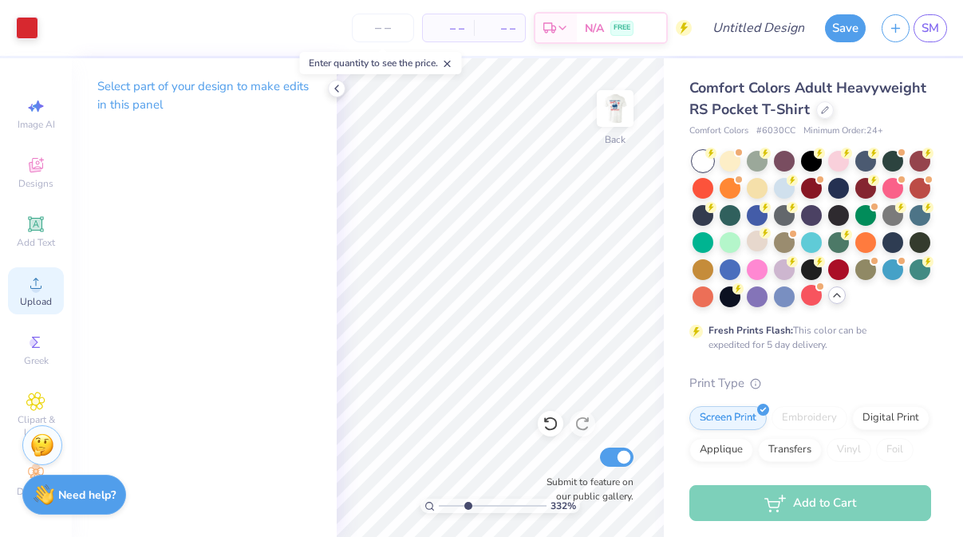
click at [37, 293] on div "Upload" at bounding box center [36, 290] width 56 height 47
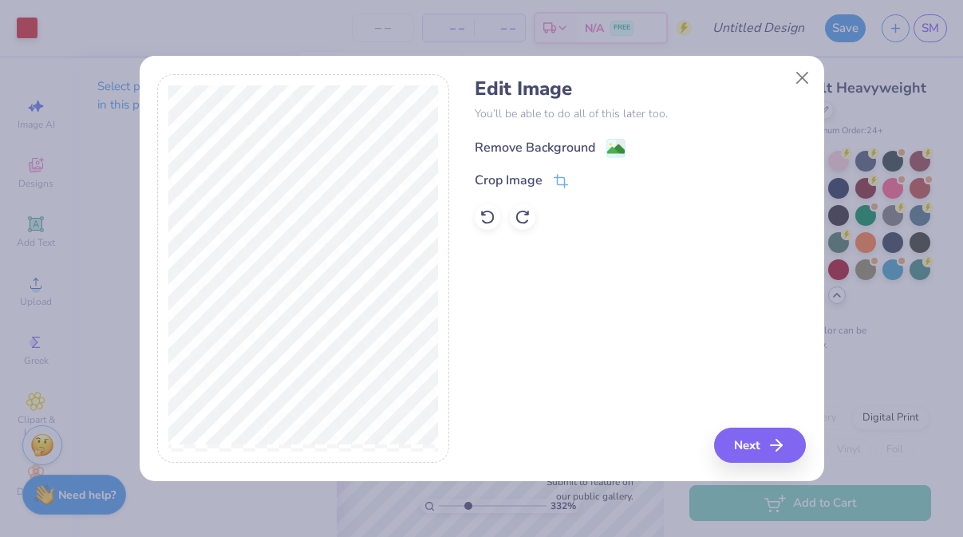
click at [606, 144] on icon at bounding box center [615, 148] width 19 height 19
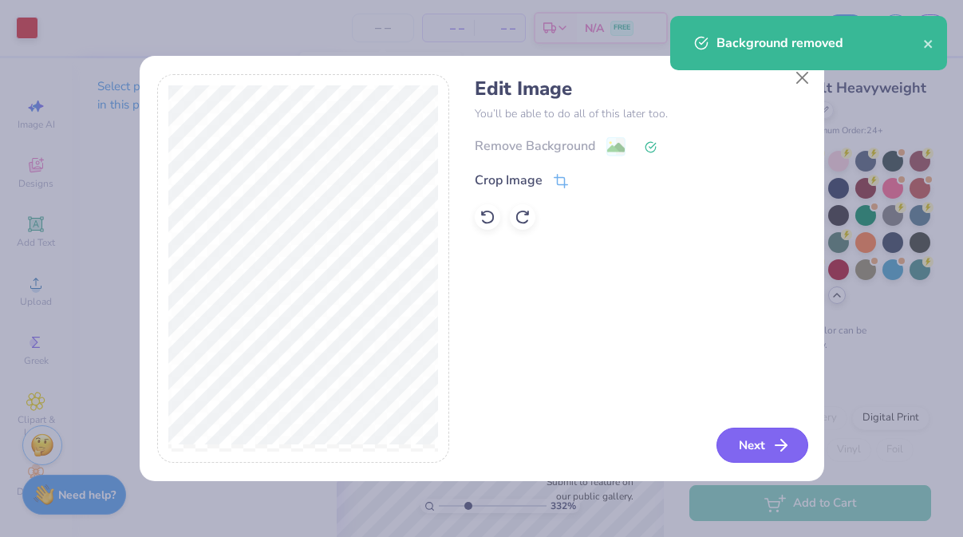
click at [780, 448] on icon "button" at bounding box center [781, 445] width 19 height 19
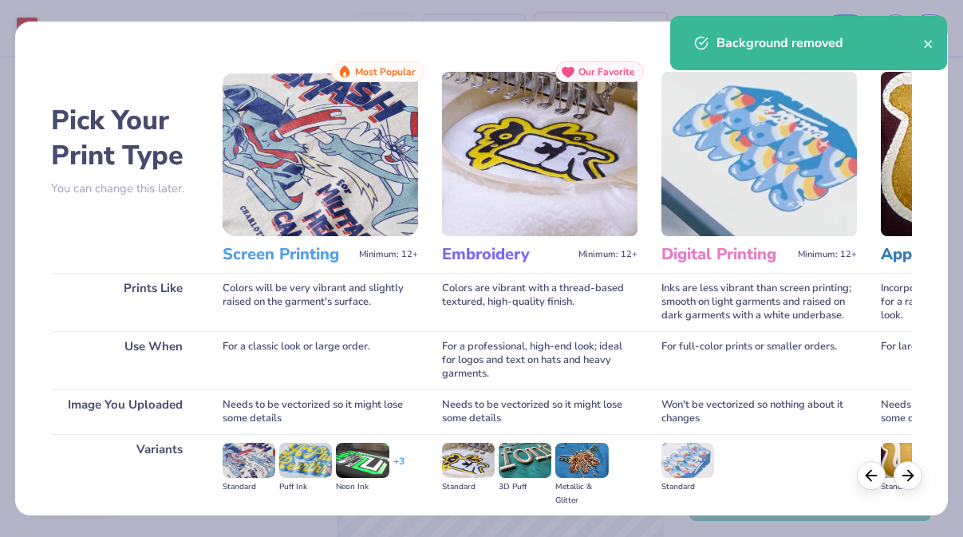
scroll to position [179, 0]
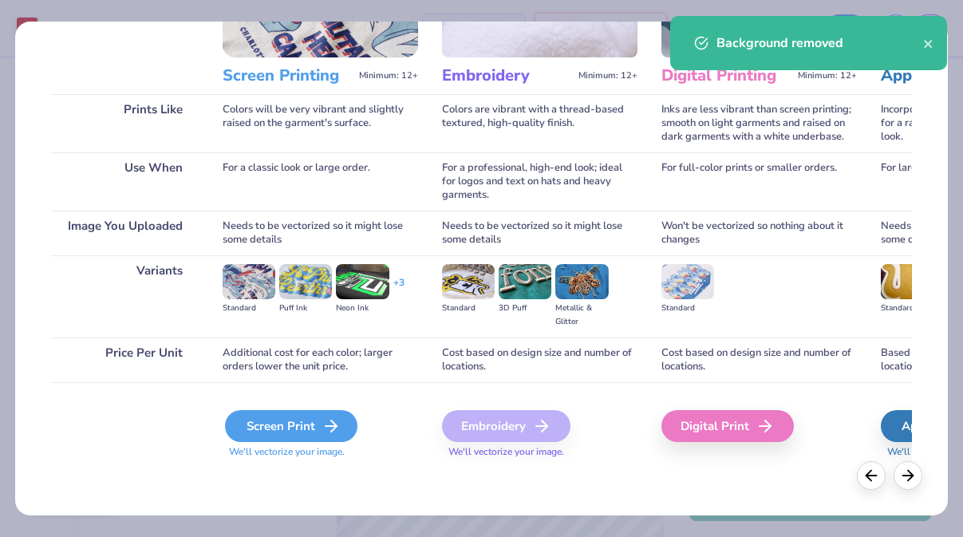
click at [294, 434] on div "Screen Print" at bounding box center [291, 426] width 132 height 32
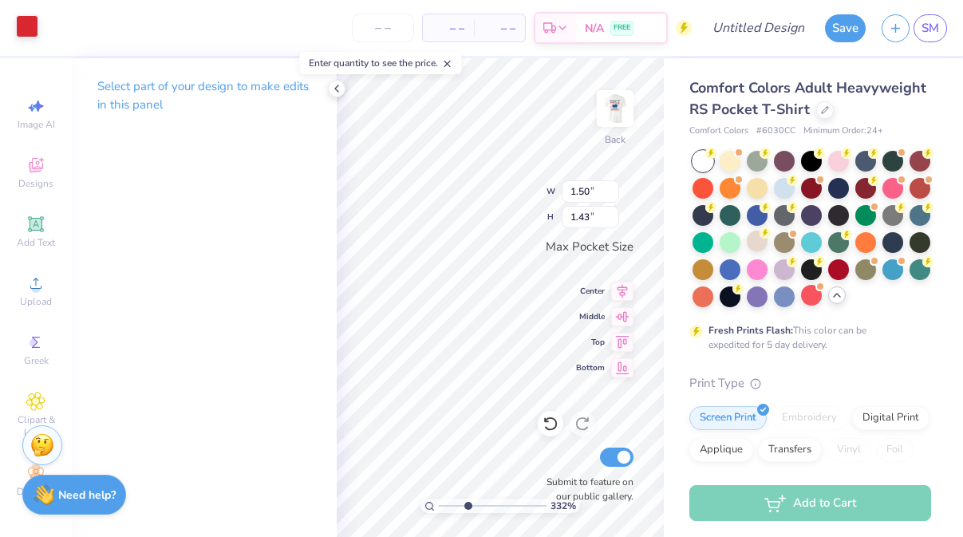
click at [35, 28] on div at bounding box center [27, 26] width 22 height 22
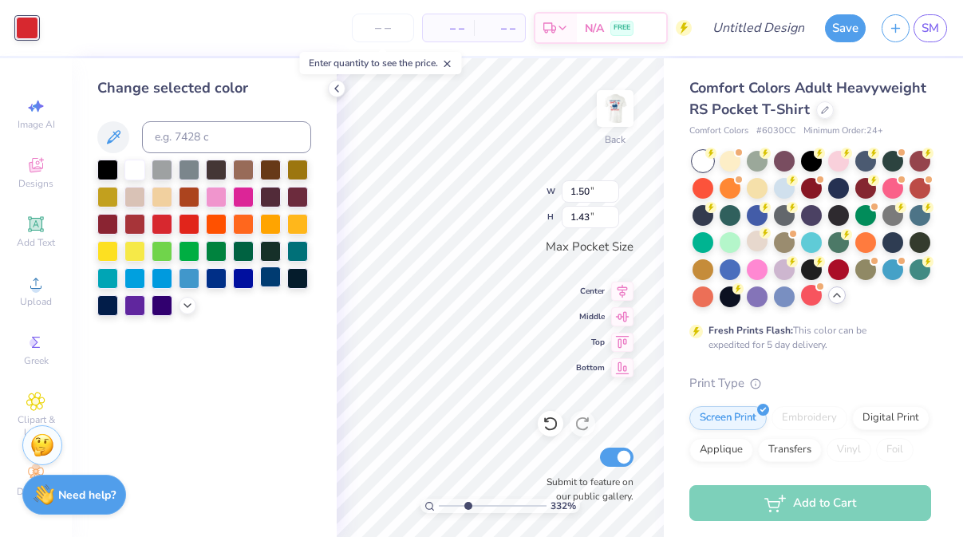
click at [268, 282] on div at bounding box center [270, 276] width 21 height 21
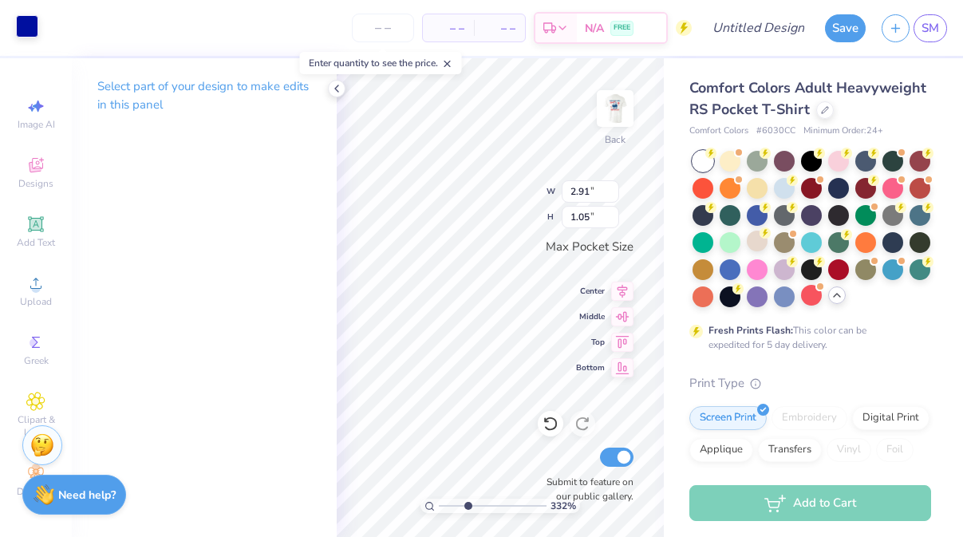
click at [30, 26] on div at bounding box center [27, 26] width 22 height 22
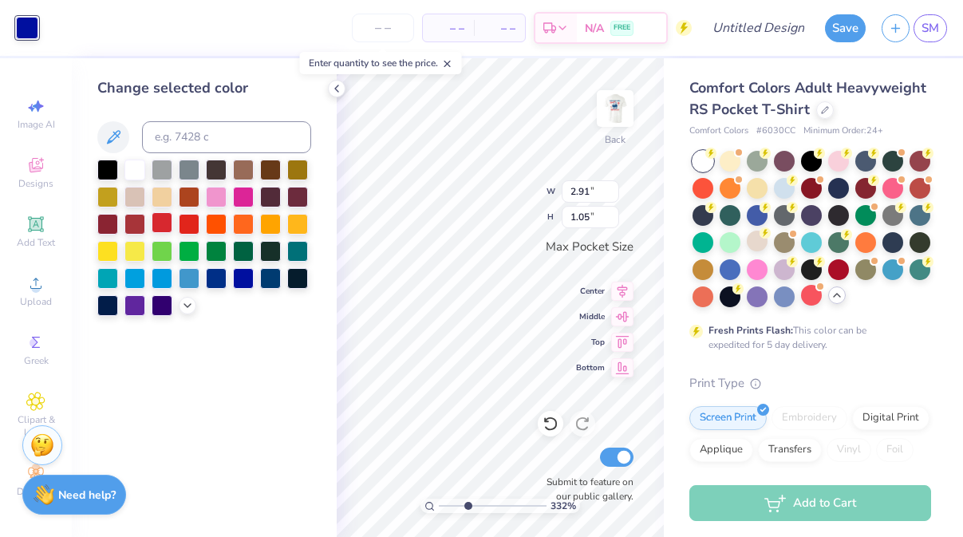
click at [163, 220] on div at bounding box center [162, 222] width 21 height 21
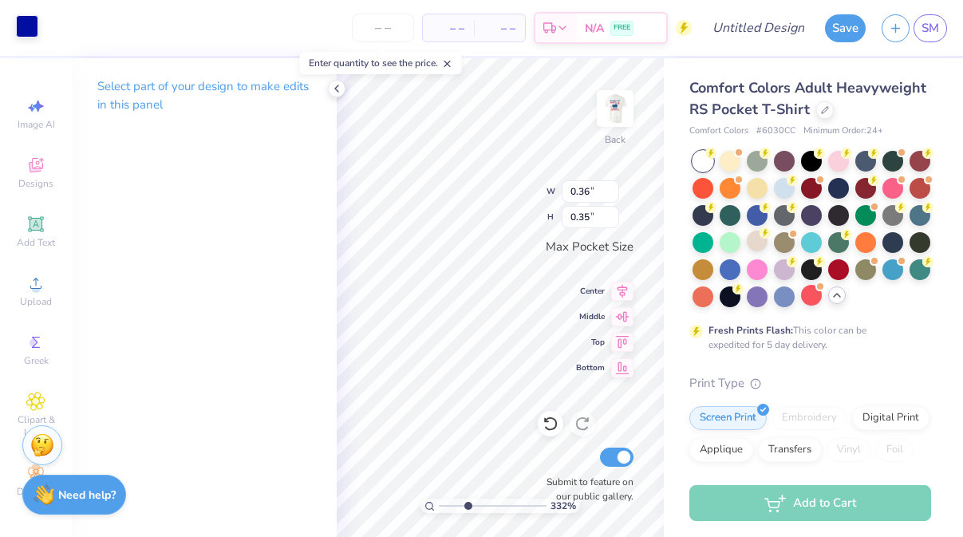
click at [37, 22] on div at bounding box center [27, 26] width 22 height 22
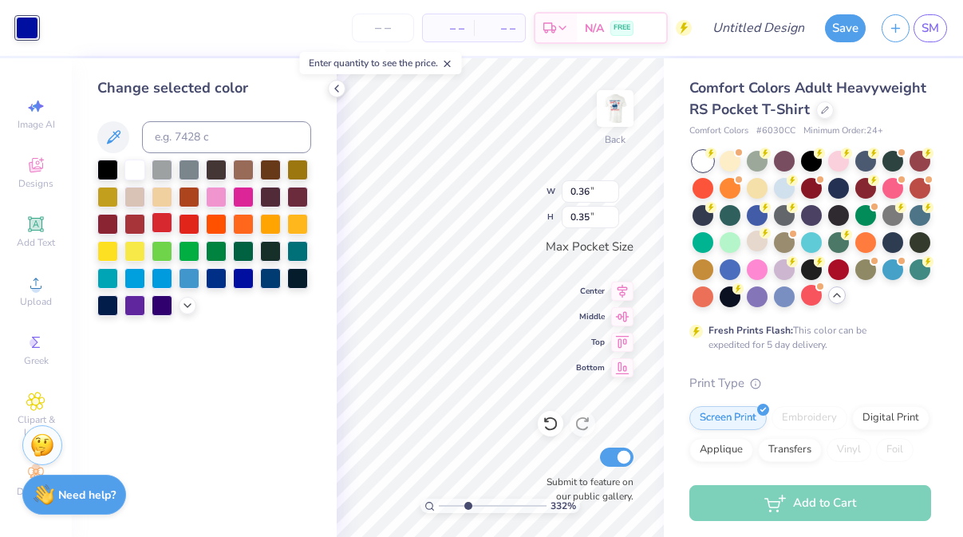
click at [169, 217] on div at bounding box center [162, 222] width 21 height 21
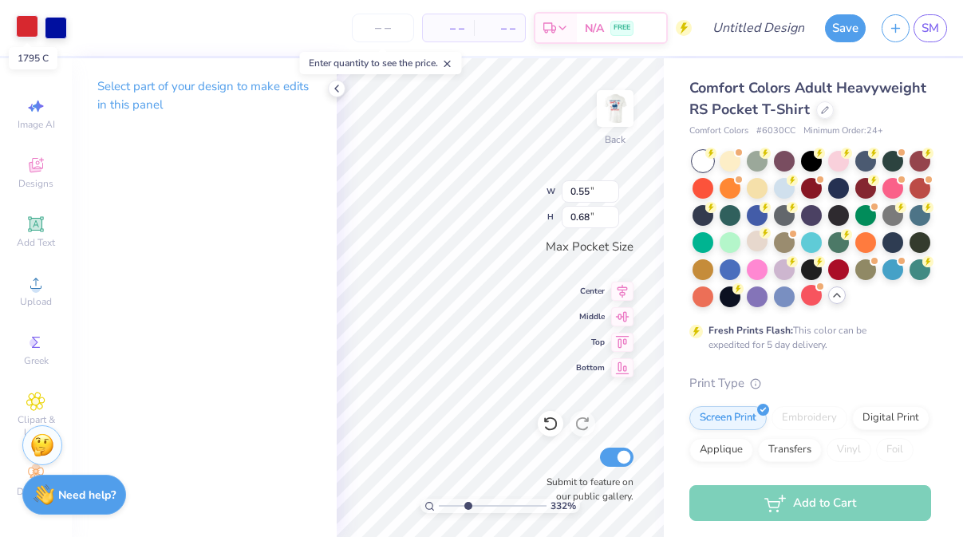
click at [34, 26] on div at bounding box center [27, 26] width 22 height 22
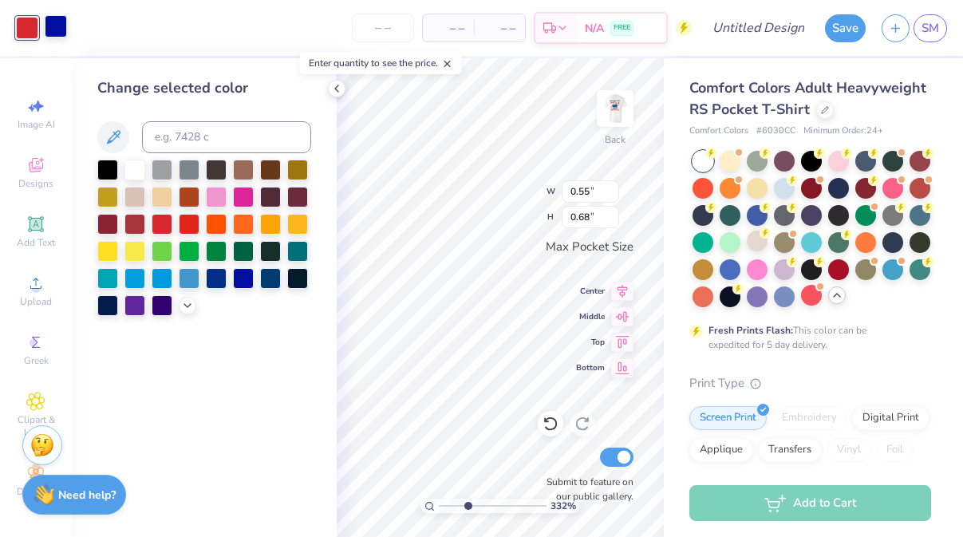
click at [64, 26] on div at bounding box center [56, 26] width 22 height 22
click at [163, 226] on div at bounding box center [162, 222] width 21 height 21
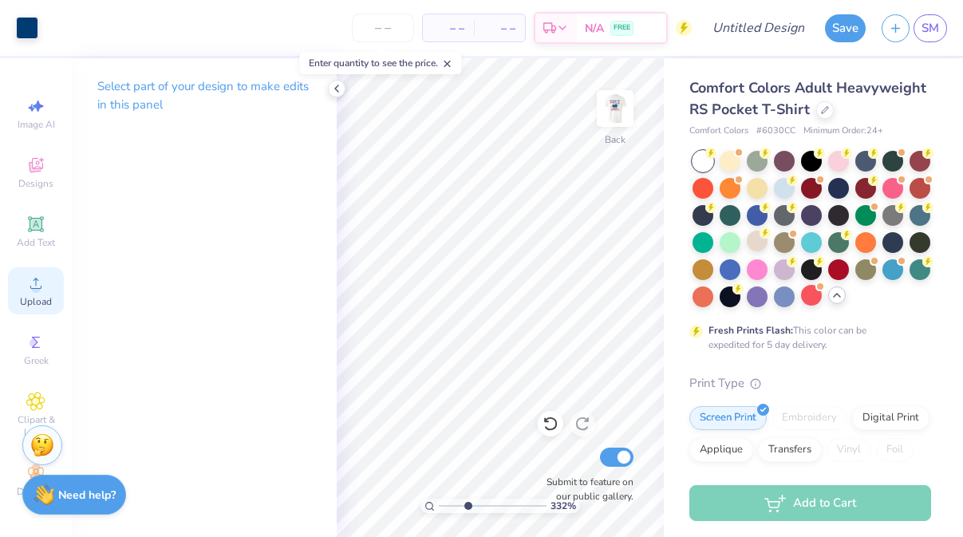
click at [34, 275] on icon at bounding box center [35, 283] width 19 height 19
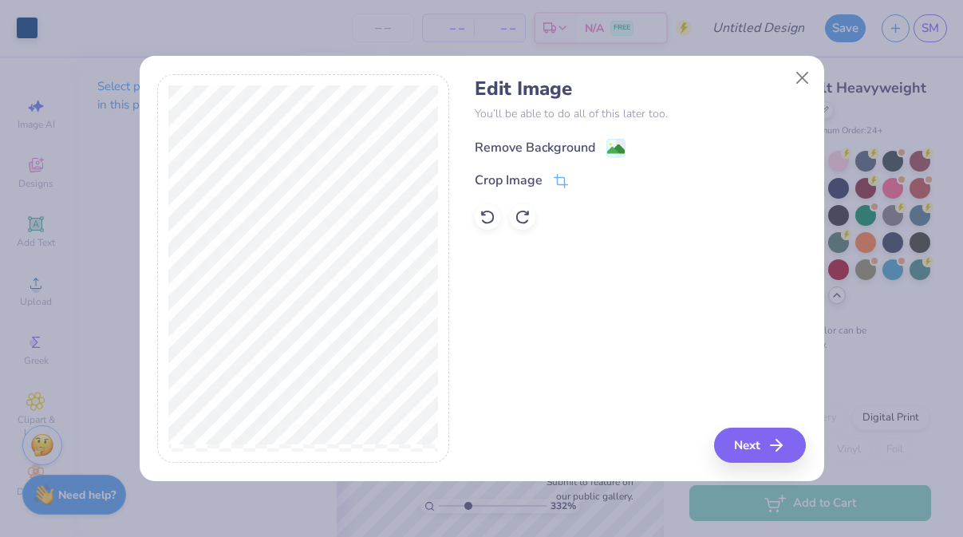
click at [613, 149] on image at bounding box center [616, 149] width 18 height 18
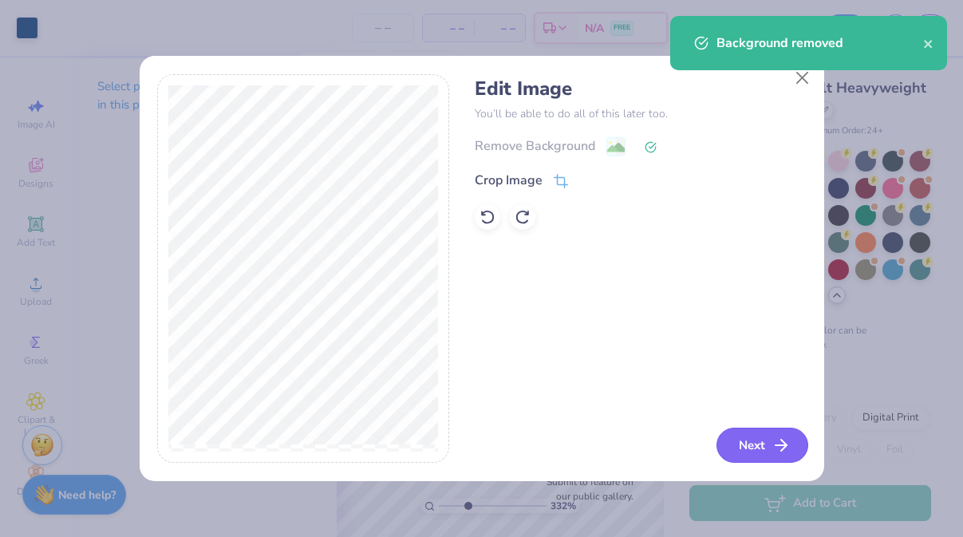
click at [743, 447] on button "Next" at bounding box center [762, 445] width 92 height 35
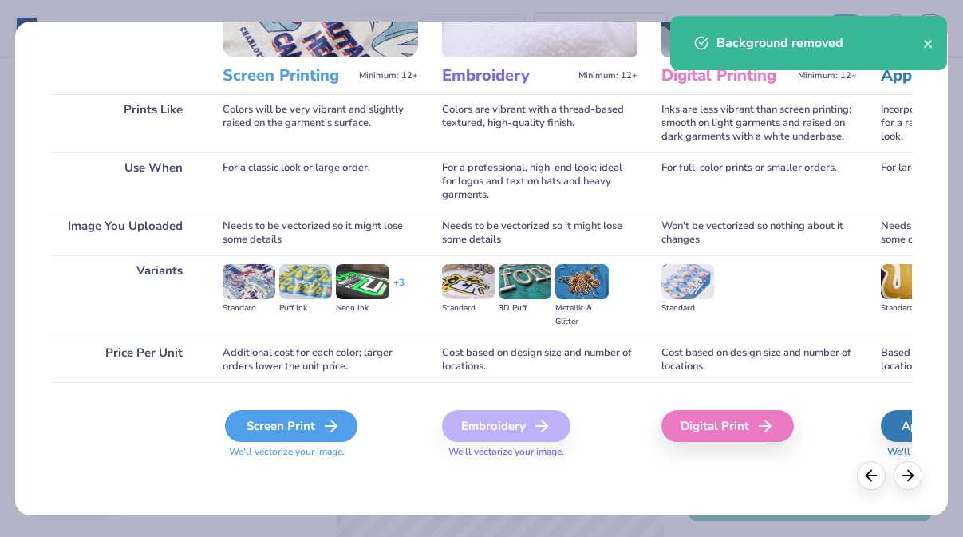
click at [300, 432] on div "Screen Print" at bounding box center [291, 426] width 132 height 32
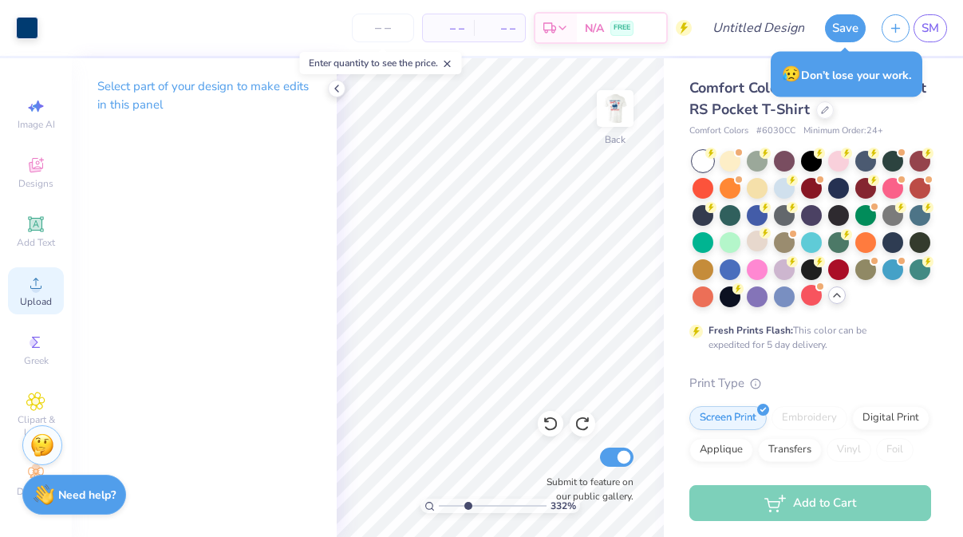
click at [33, 274] on icon at bounding box center [35, 283] width 19 height 19
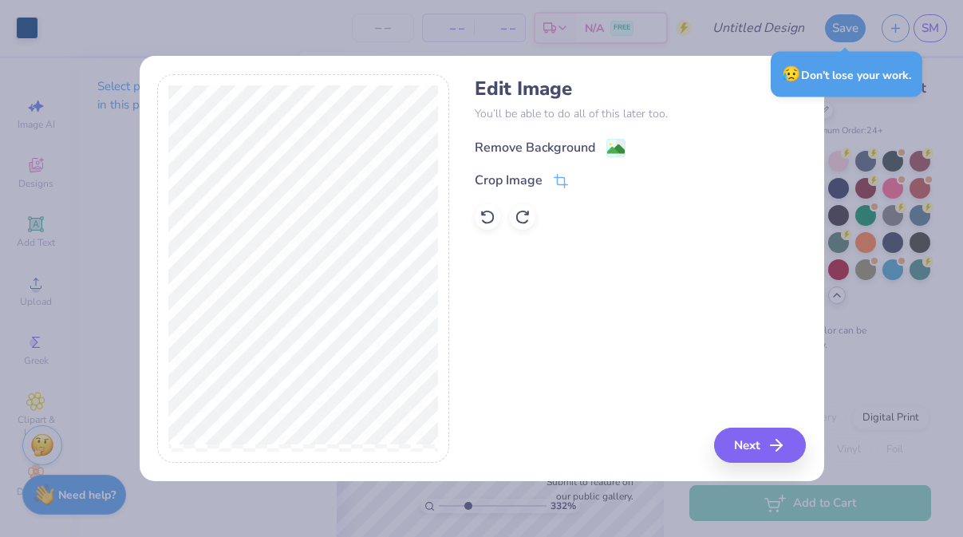
click at [615, 148] on image at bounding box center [616, 149] width 18 height 18
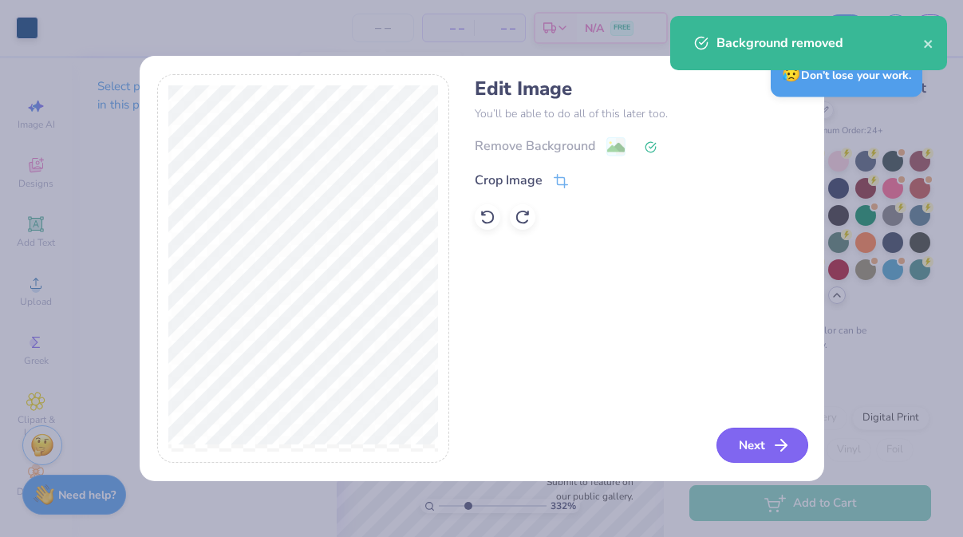
click at [760, 449] on button "Next" at bounding box center [762, 445] width 92 height 35
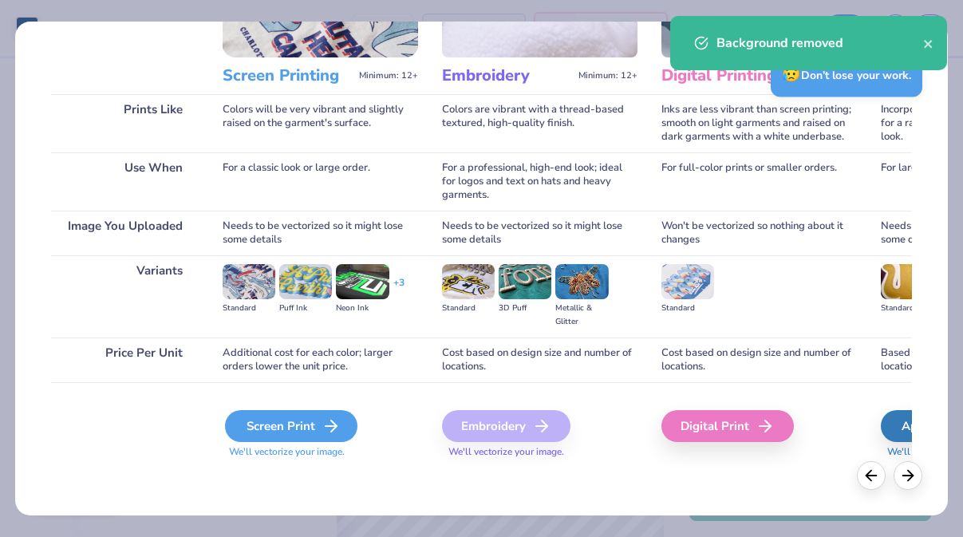
click at [266, 440] on div "Screen Print" at bounding box center [291, 426] width 132 height 32
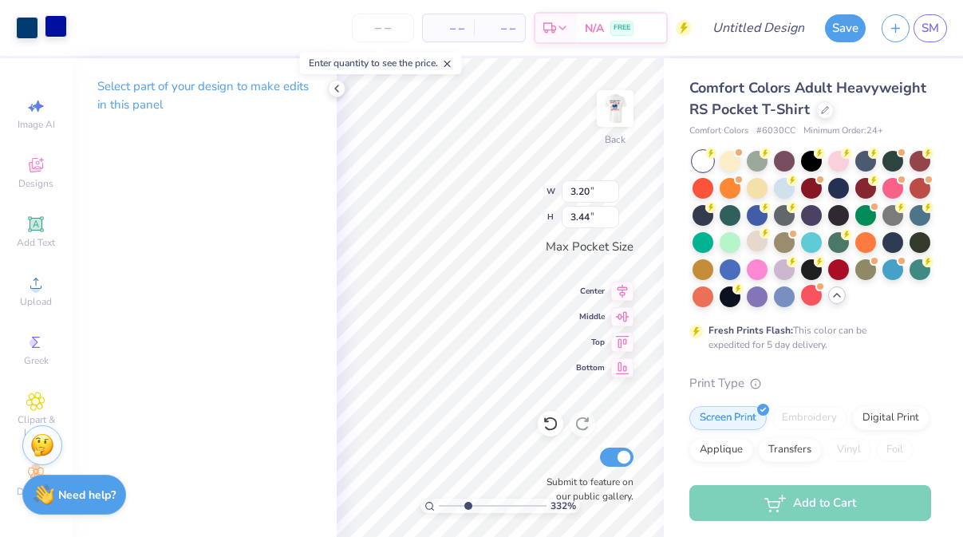
click at [60, 27] on div at bounding box center [56, 26] width 22 height 22
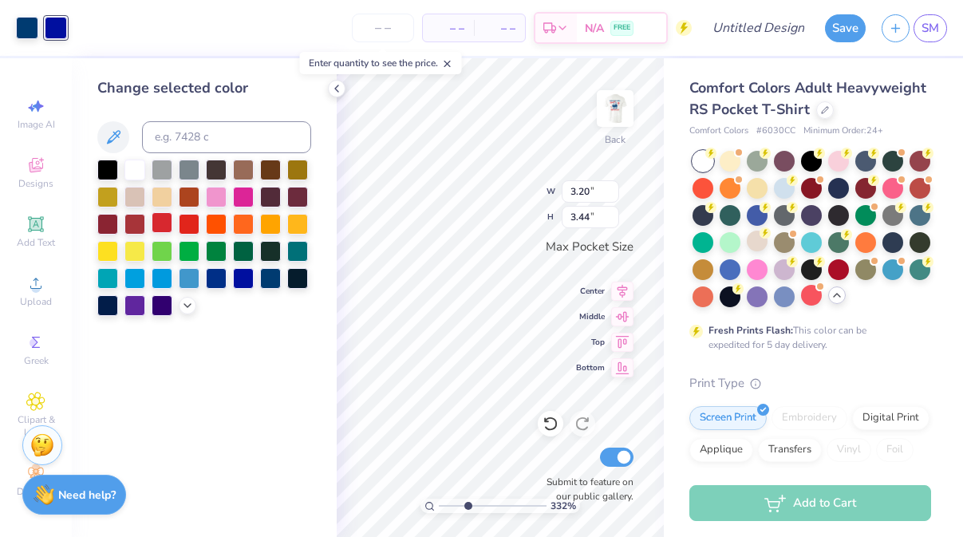
click at [165, 227] on div at bounding box center [162, 222] width 21 height 21
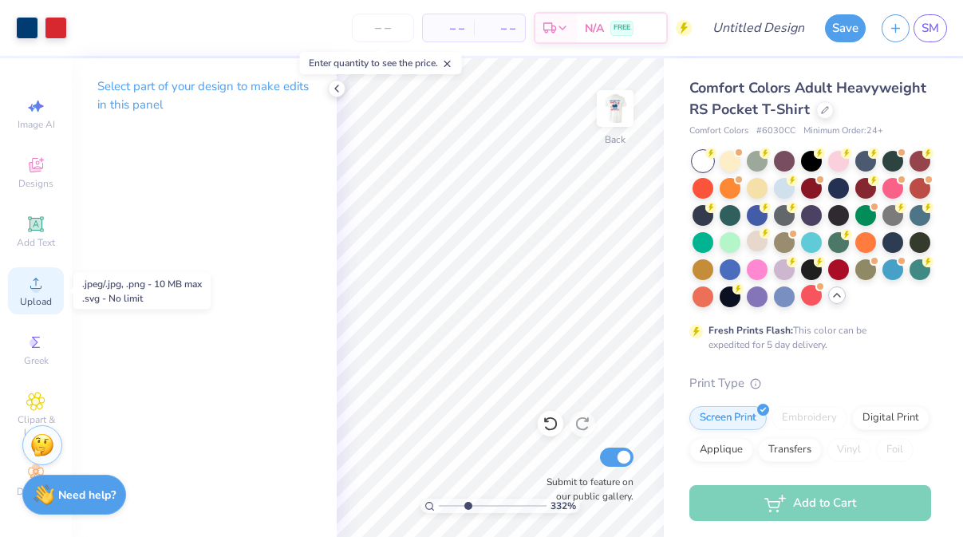
click at [37, 277] on icon at bounding box center [35, 283] width 19 height 19
click at [22, 234] on div "Add Text" at bounding box center [36, 231] width 56 height 47
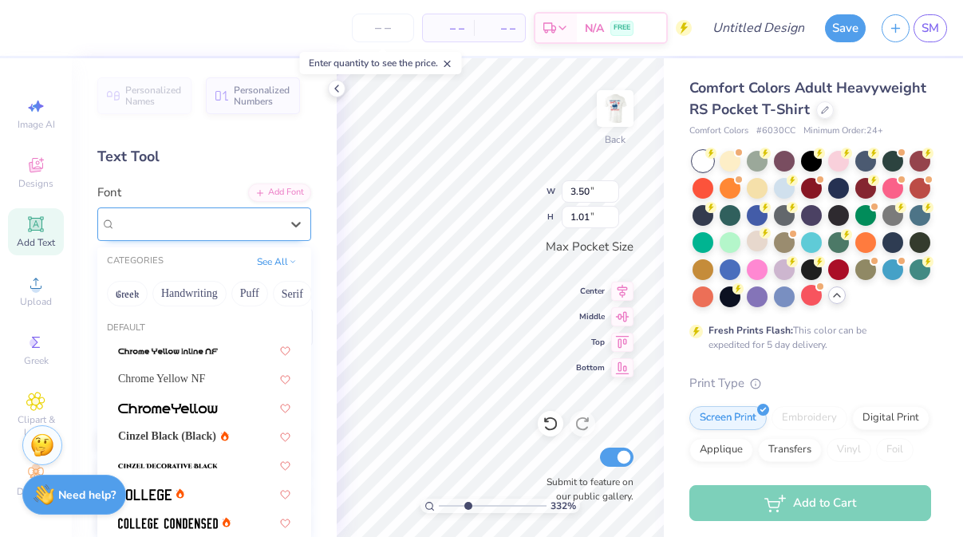
click at [202, 223] on div "Super Dream" at bounding box center [198, 223] width 168 height 25
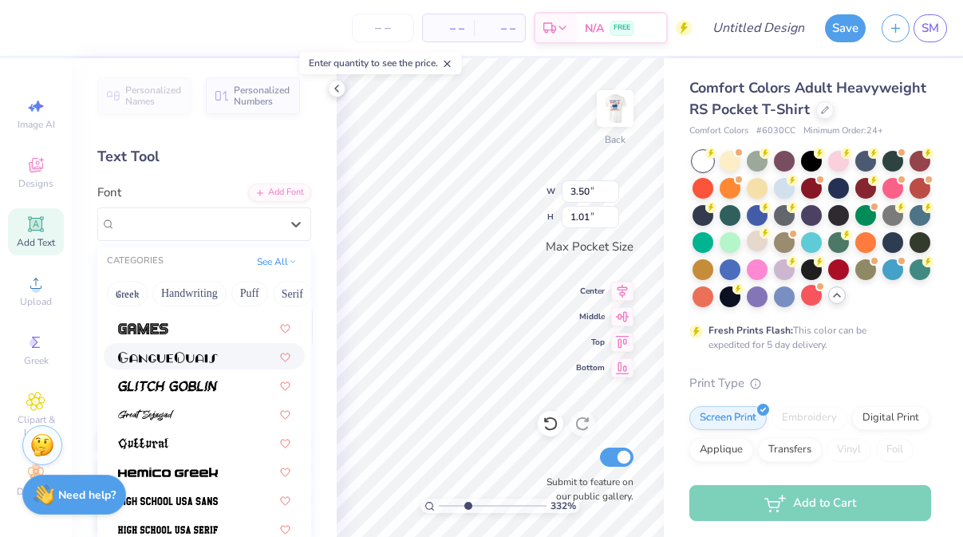
scroll to position [659, 0]
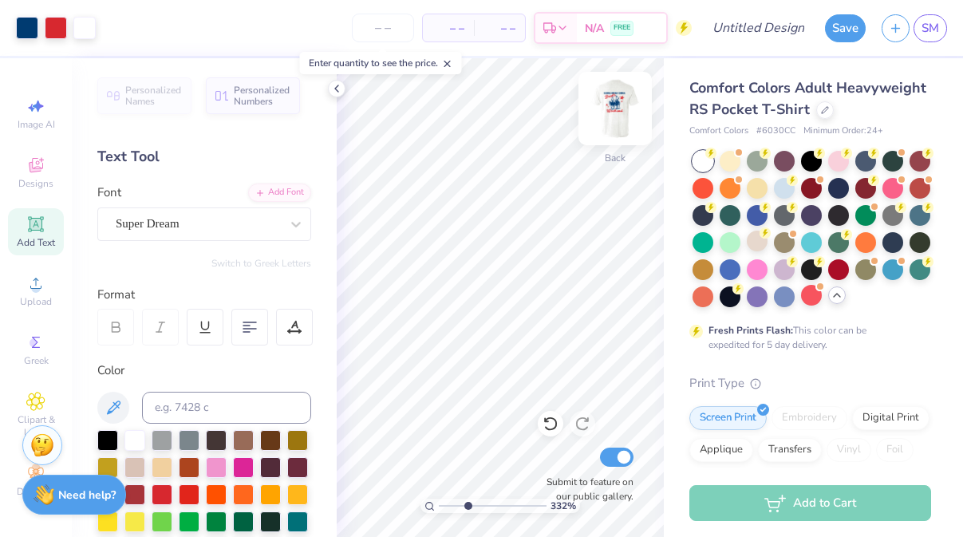
click at [622, 120] on img at bounding box center [615, 109] width 64 height 64
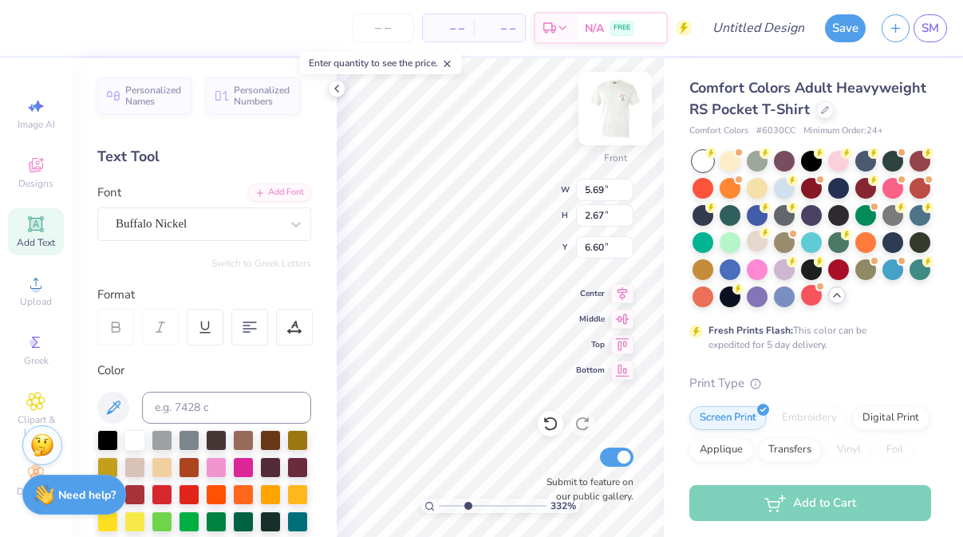
click at [621, 112] on img at bounding box center [615, 109] width 64 height 64
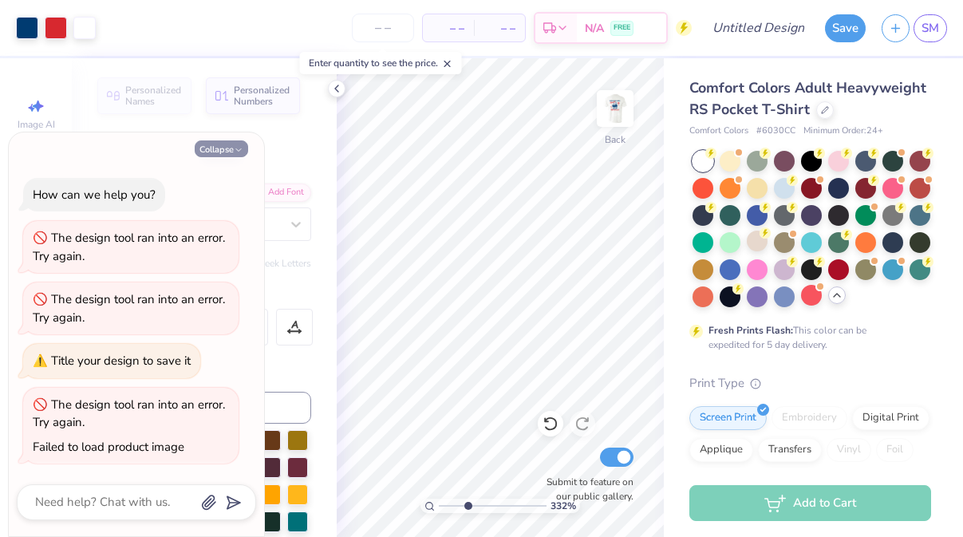
click at [234, 148] on icon "button" at bounding box center [239, 150] width 10 height 10
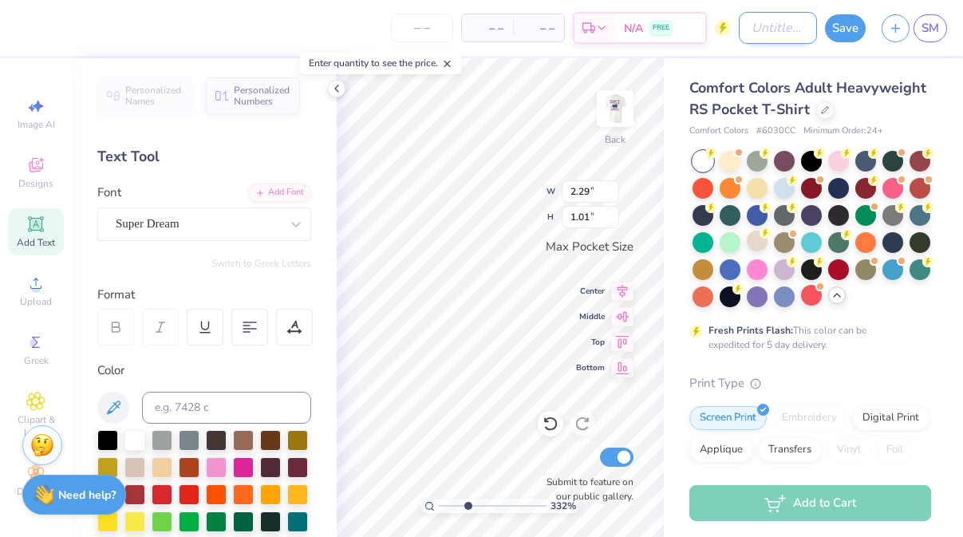
click at [766, 30] on input "Design Title" at bounding box center [778, 28] width 78 height 32
click at [272, 225] on div "Super Dream" at bounding box center [198, 223] width 168 height 25
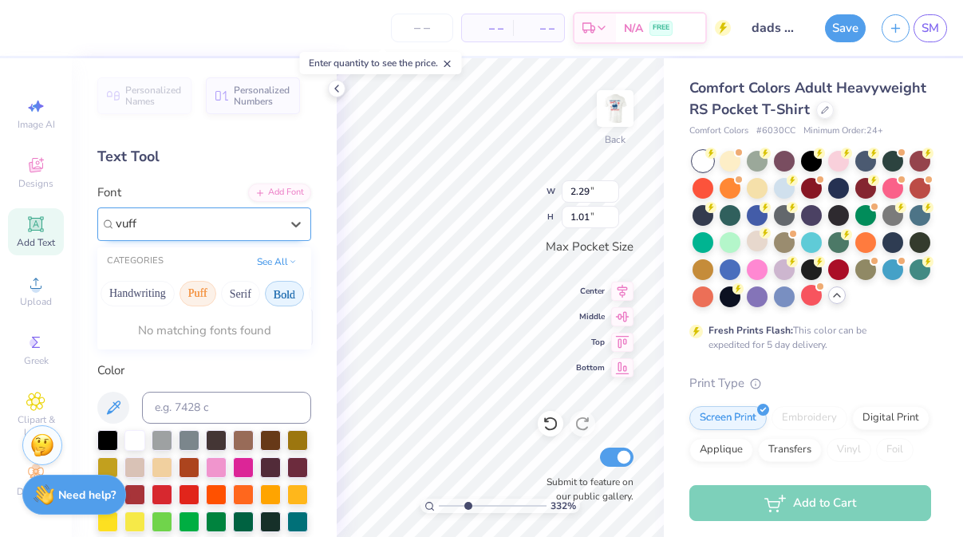
scroll to position [0, 160]
click at [272, 257] on button "See All" at bounding box center [276, 260] width 49 height 16
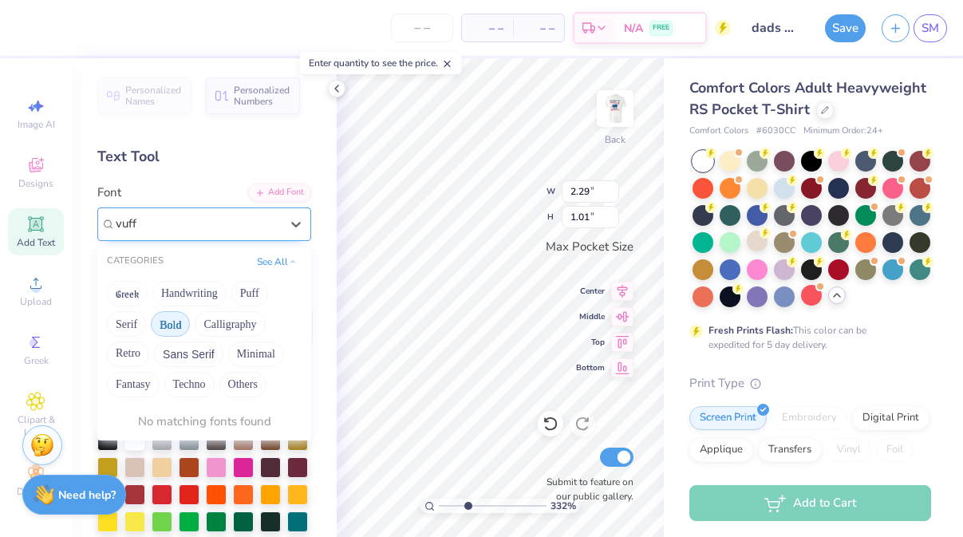
click at [186, 318] on button "Bold" at bounding box center [170, 324] width 39 height 26
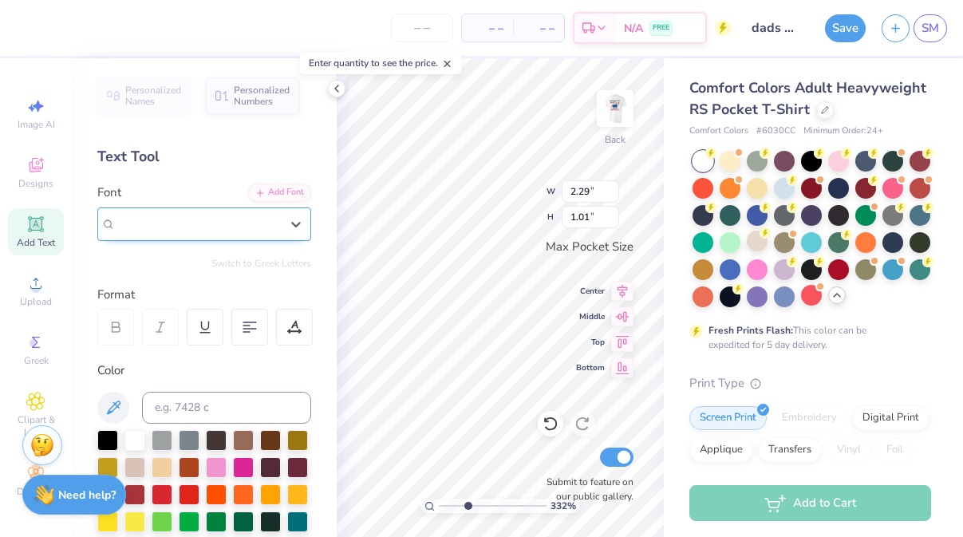
click at [207, 229] on div "Super Dream" at bounding box center [198, 223] width 168 height 25
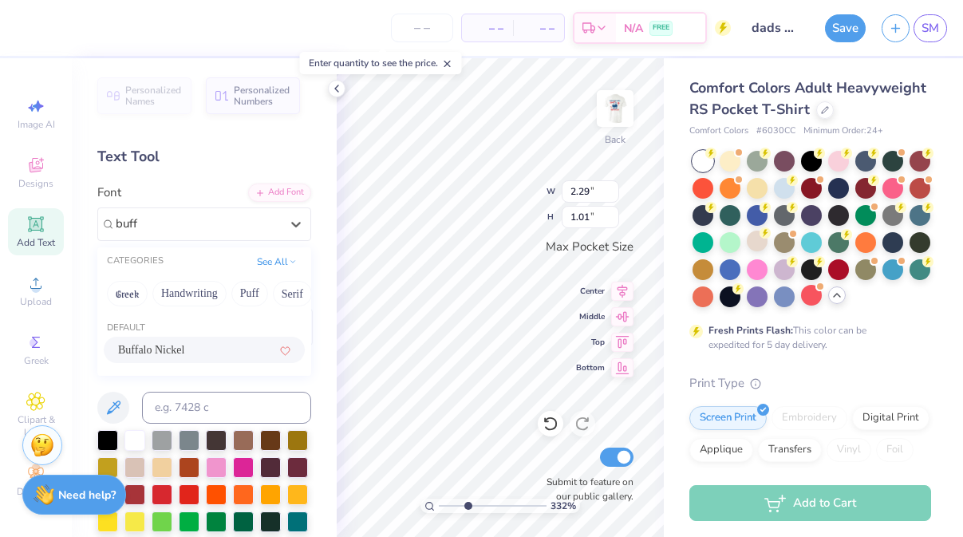
click at [243, 341] on div "Buffalo Nickel" at bounding box center [204, 350] width 201 height 26
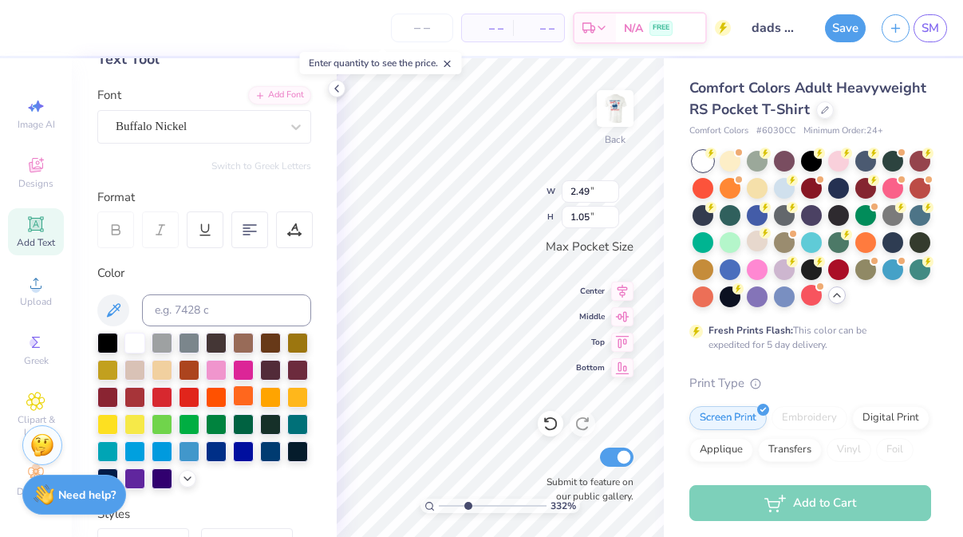
scroll to position [98, 0]
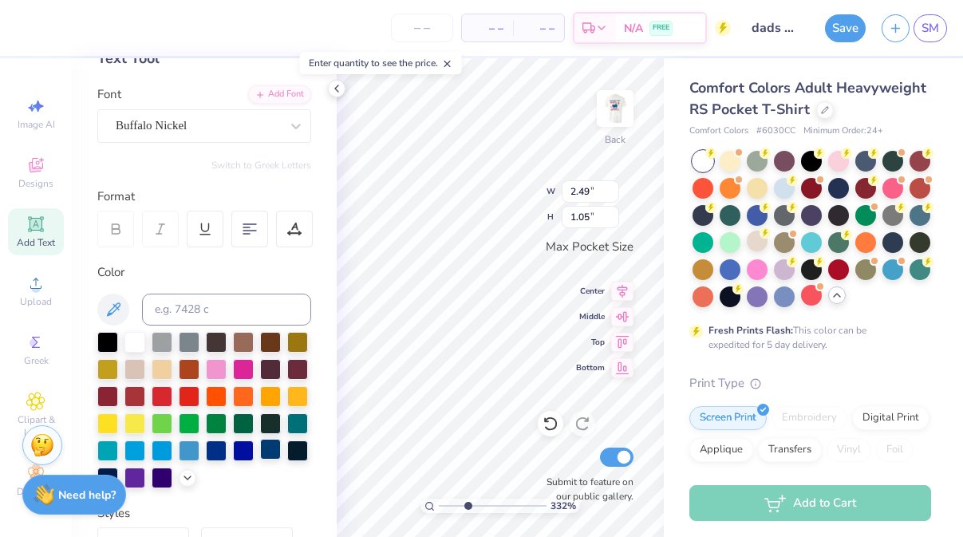
click at [266, 449] on div at bounding box center [270, 449] width 21 height 21
click at [516, 186] on div "332 % Back W 0.79 0.79 " H 0.34 0.34 " Max Pocket Size Center Middle Top Bottom…" at bounding box center [500, 297] width 327 height 479
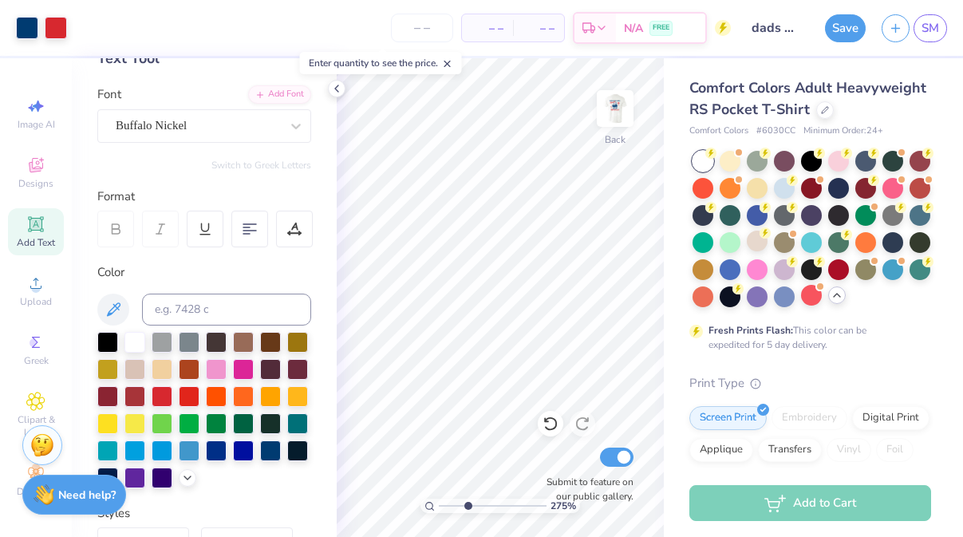
click at [467, 500] on input "range" at bounding box center [493, 506] width 108 height 14
drag, startPoint x: 468, startPoint y: 503, endPoint x: 464, endPoint y: 495, distance: 8.6
click at [464, 499] on input "range" at bounding box center [493, 506] width 108 height 14
drag, startPoint x: 466, startPoint y: 499, endPoint x: 495, endPoint y: 498, distance: 28.8
click at [495, 499] on input "range" at bounding box center [493, 506] width 108 height 14
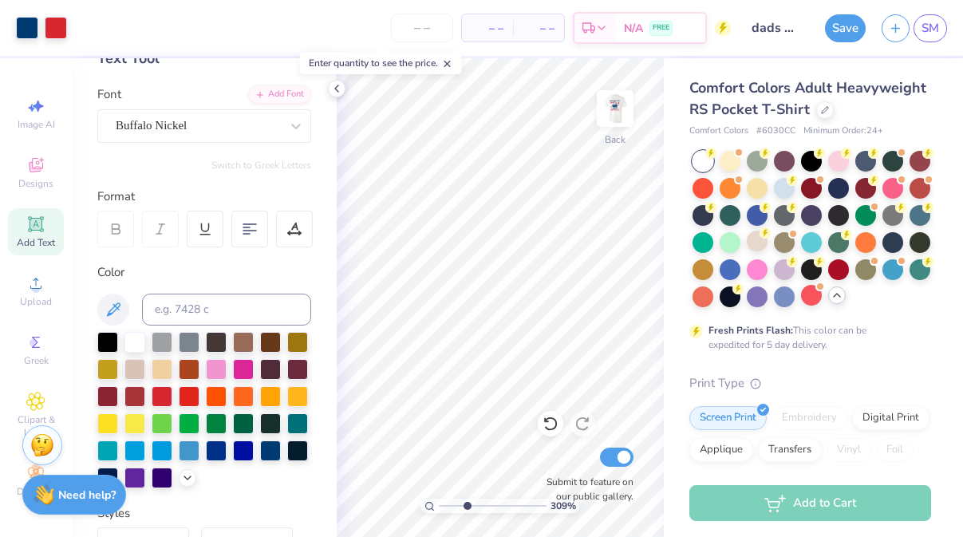
drag, startPoint x: 495, startPoint y: 502, endPoint x: 467, endPoint y: 492, distance: 30.3
click at [467, 499] on input "range" at bounding box center [493, 506] width 108 height 14
drag, startPoint x: 467, startPoint y: 504, endPoint x: 484, endPoint y: 502, distance: 17.7
click at [484, 502] on input "range" at bounding box center [493, 506] width 108 height 14
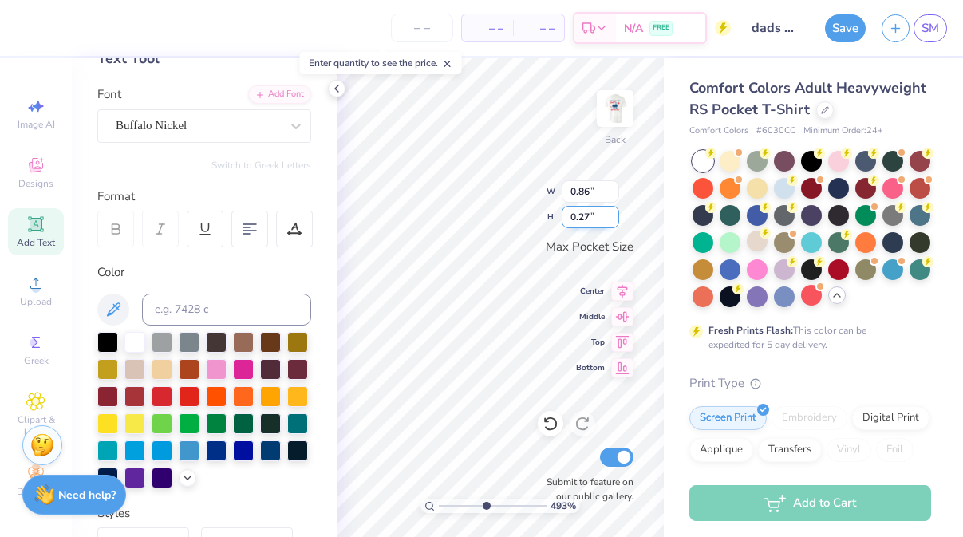
click at [594, 223] on div "493 % Back W 0.86 0.86 " H 0.27 0.27 " Max Pocket Size Center Middle Top Bottom…" at bounding box center [500, 297] width 327 height 479
drag, startPoint x: 487, startPoint y: 507, endPoint x: 477, endPoint y: 507, distance: 9.6
click at [477, 507] on input "range" at bounding box center [493, 506] width 108 height 14
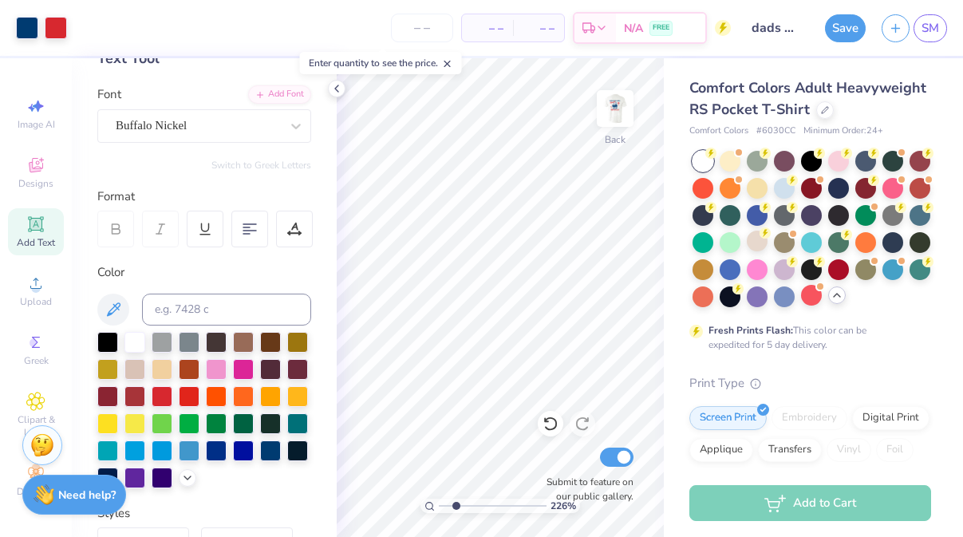
drag, startPoint x: 471, startPoint y: 505, endPoint x: 456, endPoint y: 500, distance: 15.9
click at [456, 500] on input "range" at bounding box center [493, 506] width 108 height 14
drag, startPoint x: 458, startPoint y: 502, endPoint x: 483, endPoint y: 499, distance: 24.8
click at [483, 499] on input "range" at bounding box center [493, 506] width 108 height 14
click at [460, 497] on div "268 %" at bounding box center [500, 297] width 479 height 479
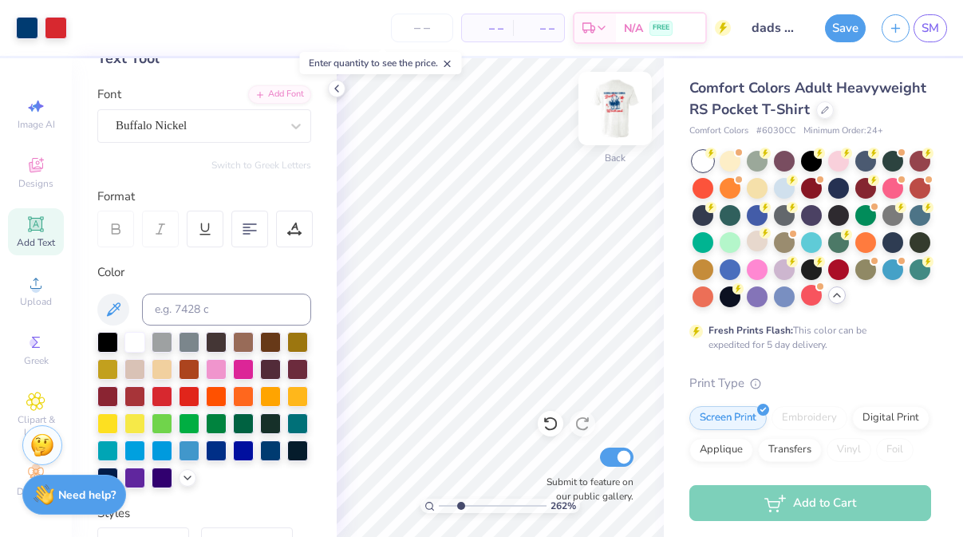
click at [623, 99] on img at bounding box center [615, 109] width 64 height 64
drag, startPoint x: 462, startPoint y: 503, endPoint x: 432, endPoint y: 501, distance: 29.6
click at [439, 501] on input "range" at bounding box center [493, 506] width 108 height 14
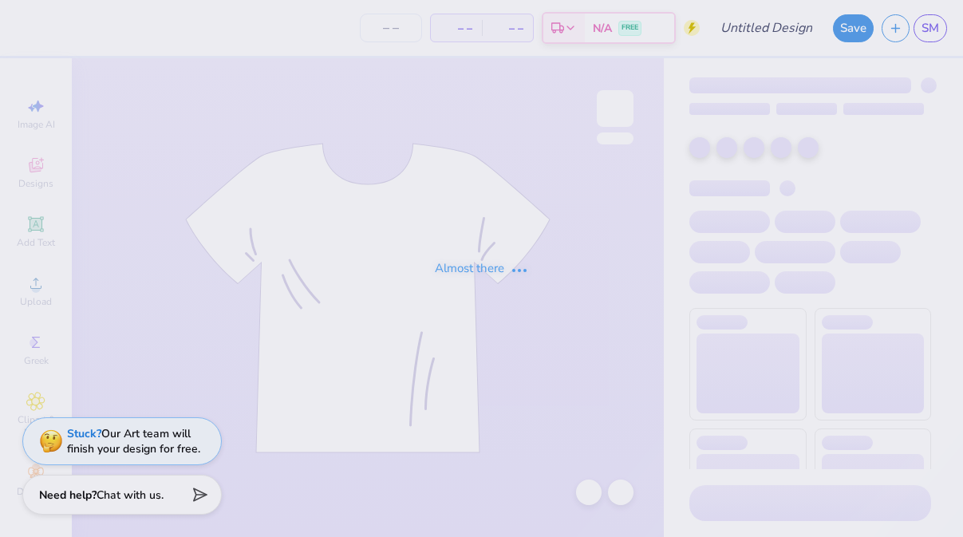
type input "Dad's Weekend"
type input "12"
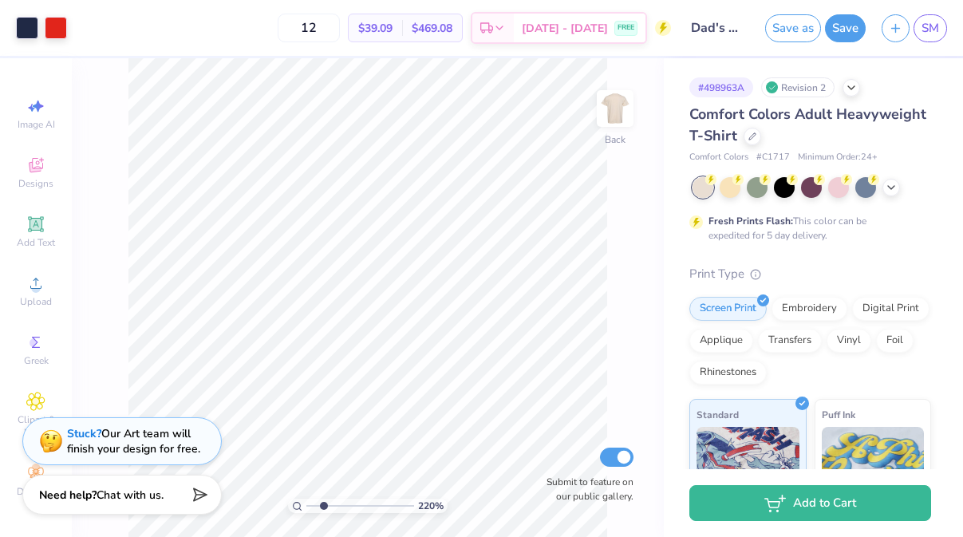
type input "2.21"
drag, startPoint x: 309, startPoint y: 506, endPoint x: 323, endPoint y: 505, distance: 14.4
click at [323, 505] on input "range" at bounding box center [360, 506] width 108 height 14
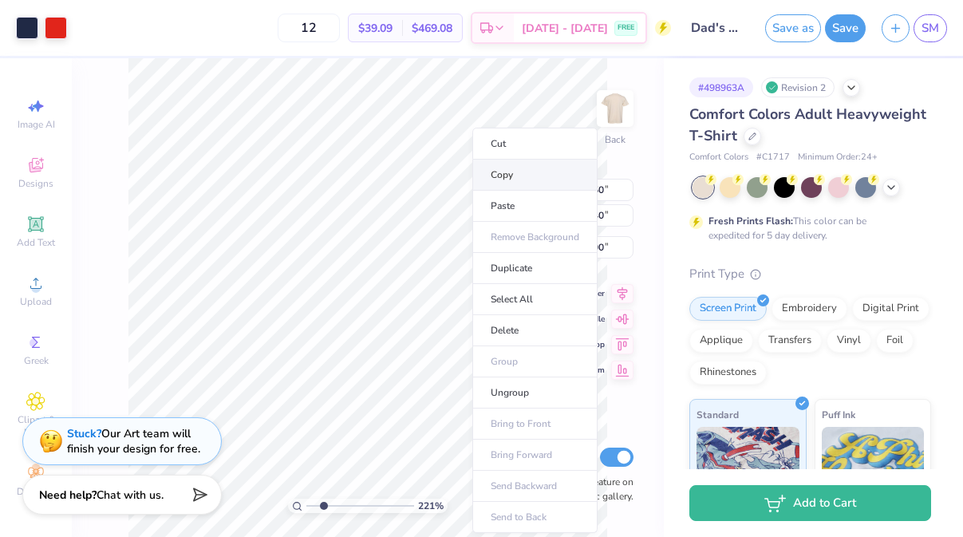
click at [511, 172] on li "Copy" at bounding box center [534, 175] width 125 height 31
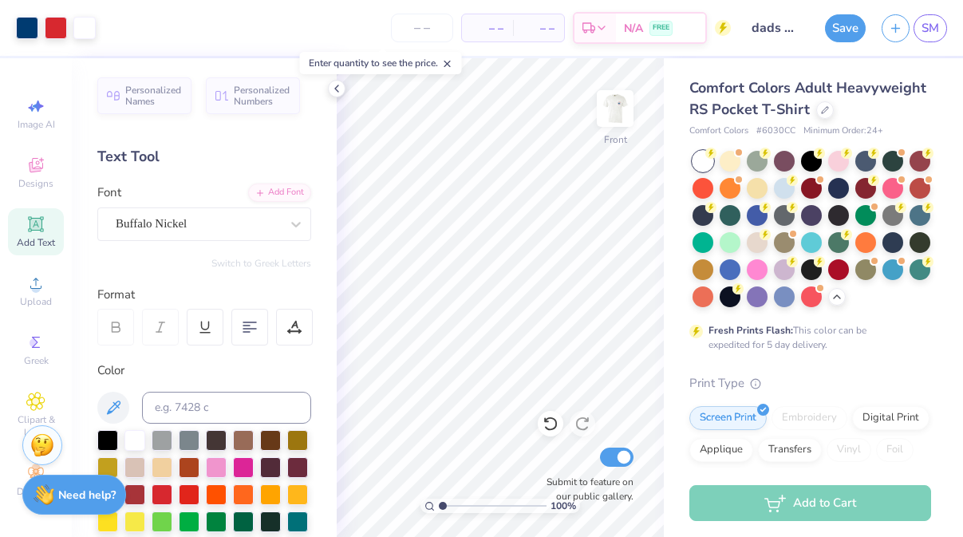
scroll to position [98, 0]
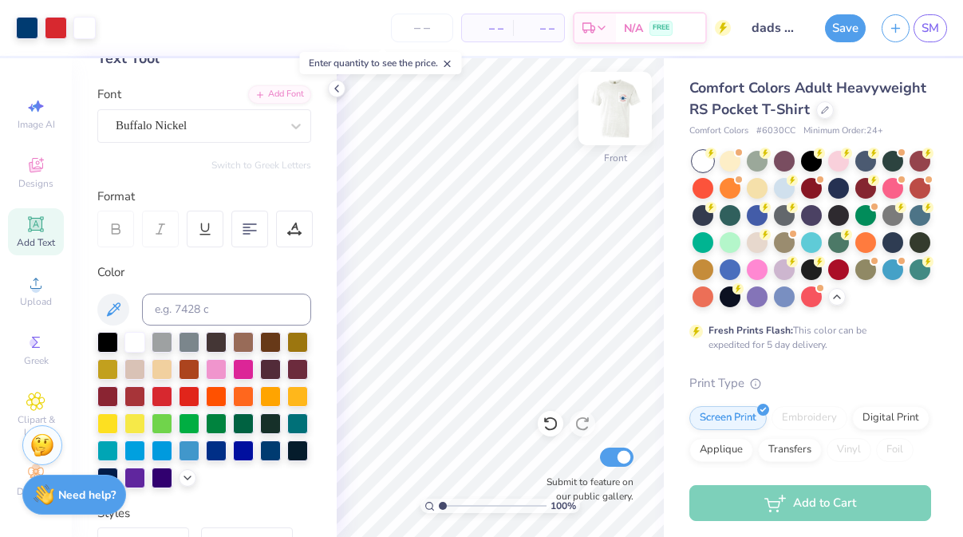
click at [612, 120] on img at bounding box center [615, 109] width 64 height 64
click at [615, 112] on img at bounding box center [615, 109] width 64 height 64
drag, startPoint x: 625, startPoint y: 107, endPoint x: 443, endPoint y: 505, distance: 437.7
click at [625, 107] on img at bounding box center [615, 109] width 32 height 32
drag, startPoint x: 443, startPoint y: 505, endPoint x: 458, endPoint y: 505, distance: 15.2
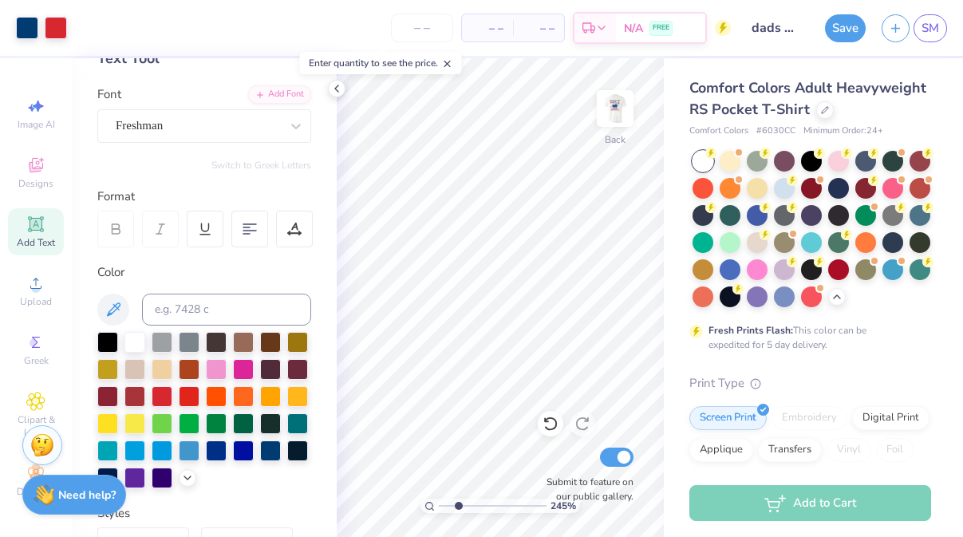
type input "2.47"
click at [458, 505] on input "range" at bounding box center [493, 506] width 108 height 14
click at [34, 105] on icon at bounding box center [38, 107] width 11 height 12
select select "4"
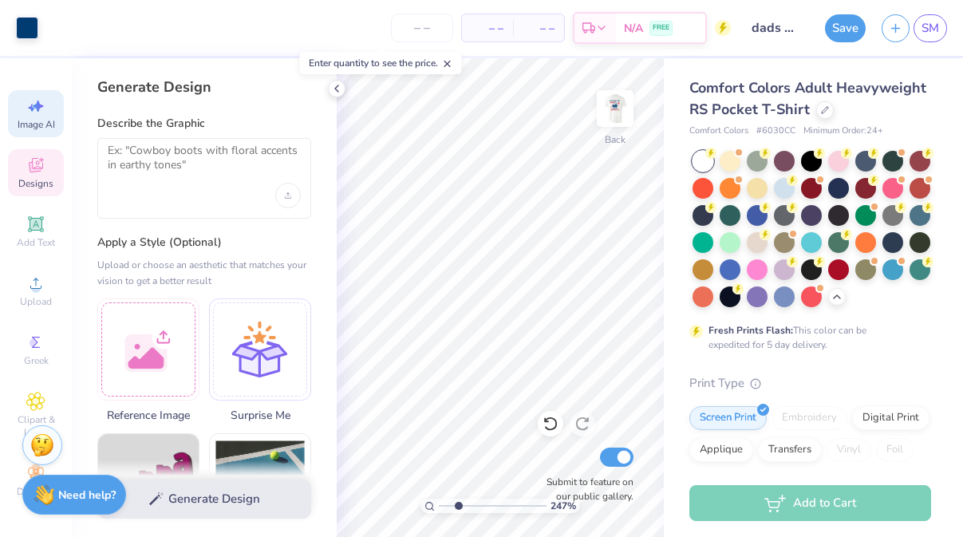
click at [37, 158] on icon at bounding box center [36, 165] width 14 height 14
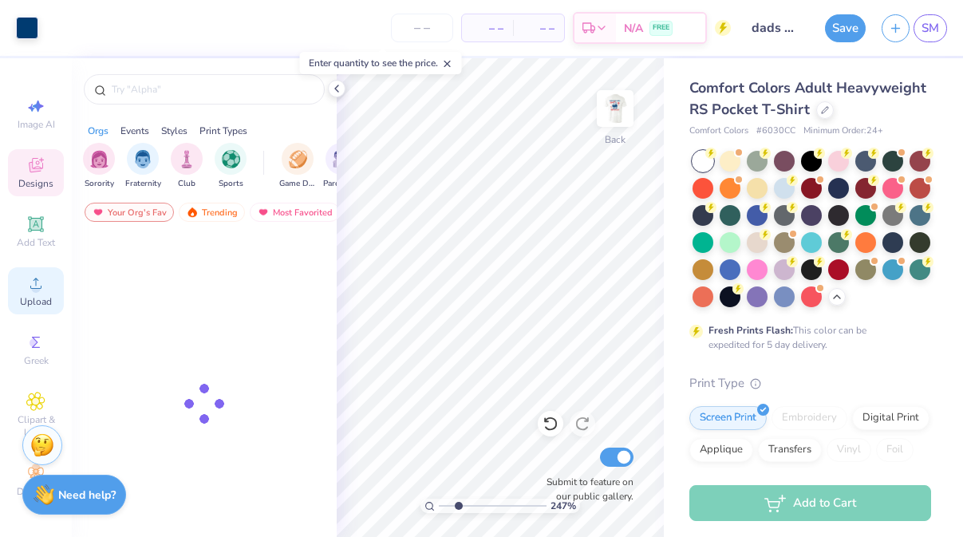
click at [40, 284] on icon at bounding box center [35, 283] width 19 height 19
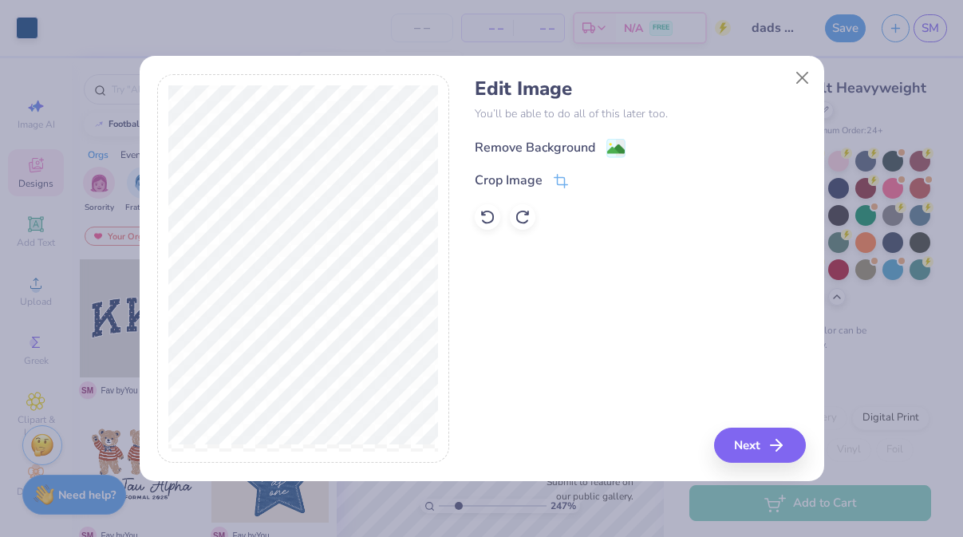
click at [611, 138] on span at bounding box center [615, 148] width 19 height 20
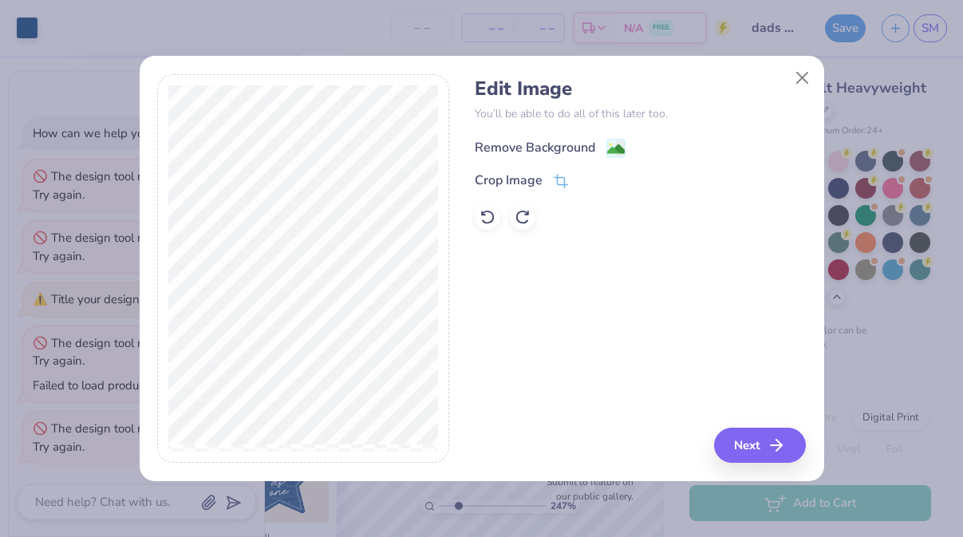
click at [614, 148] on image at bounding box center [616, 149] width 18 height 18
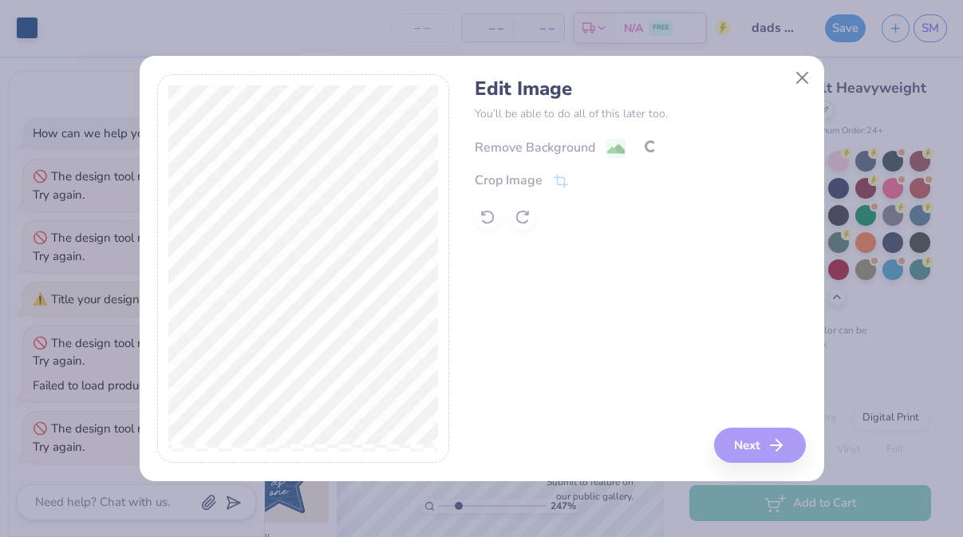
scroll to position [48, 0]
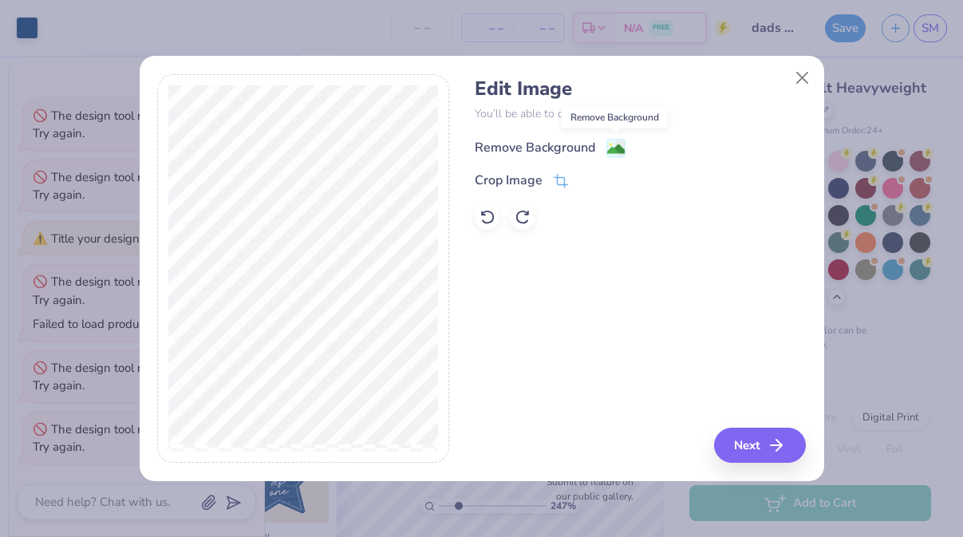
click at [614, 148] on image at bounding box center [616, 149] width 18 height 18
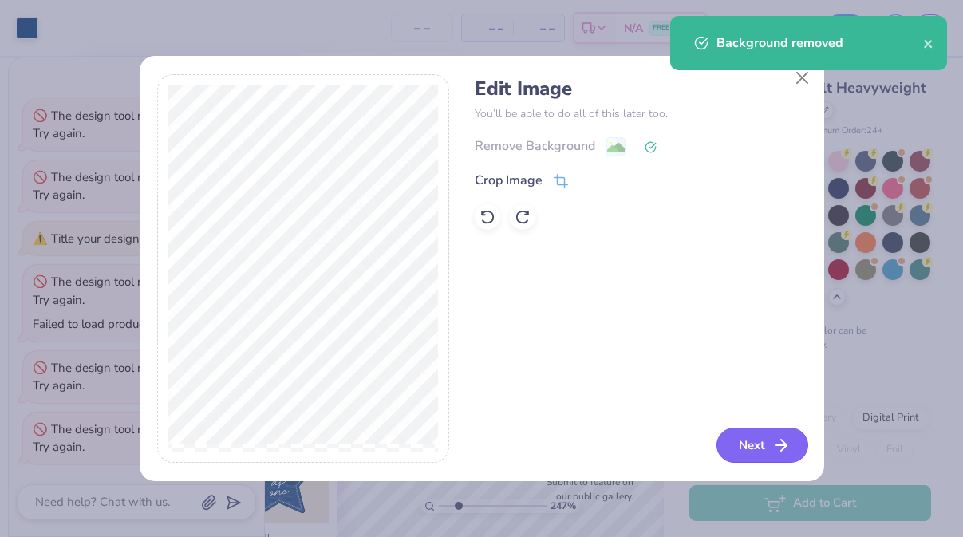
click at [761, 440] on button "Next" at bounding box center [762, 445] width 92 height 35
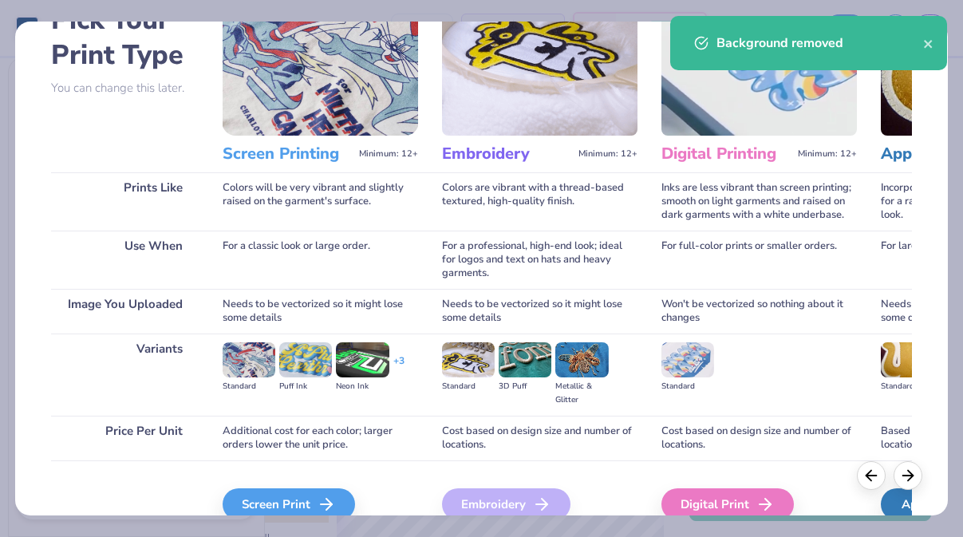
scroll to position [179, 0]
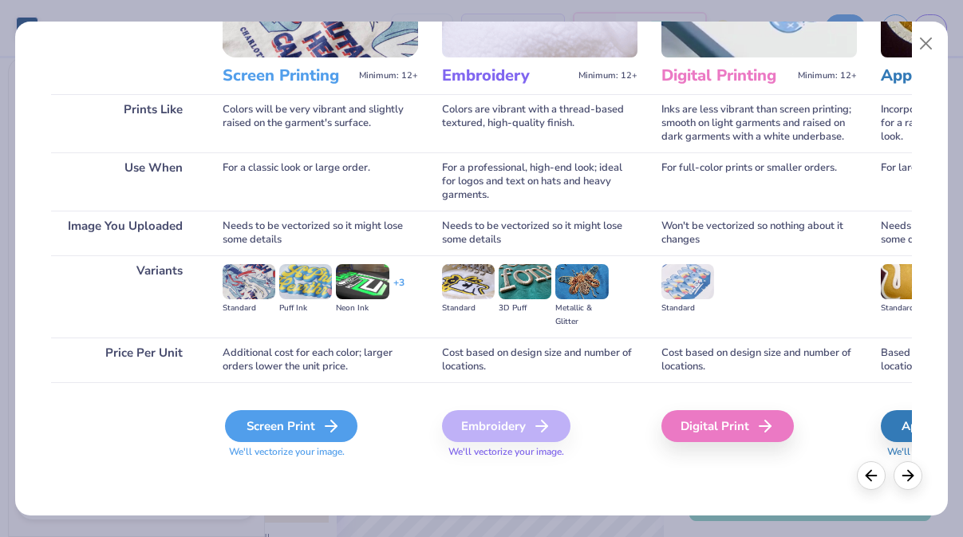
click at [290, 428] on div "Screen Print" at bounding box center [291, 426] width 132 height 32
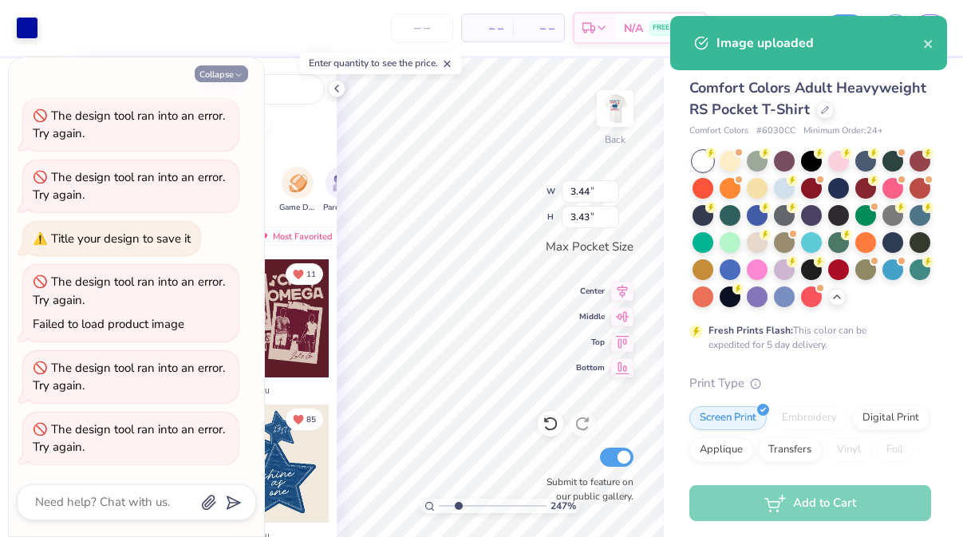
click at [240, 73] on icon "button" at bounding box center [239, 75] width 10 height 10
type textarea "x"
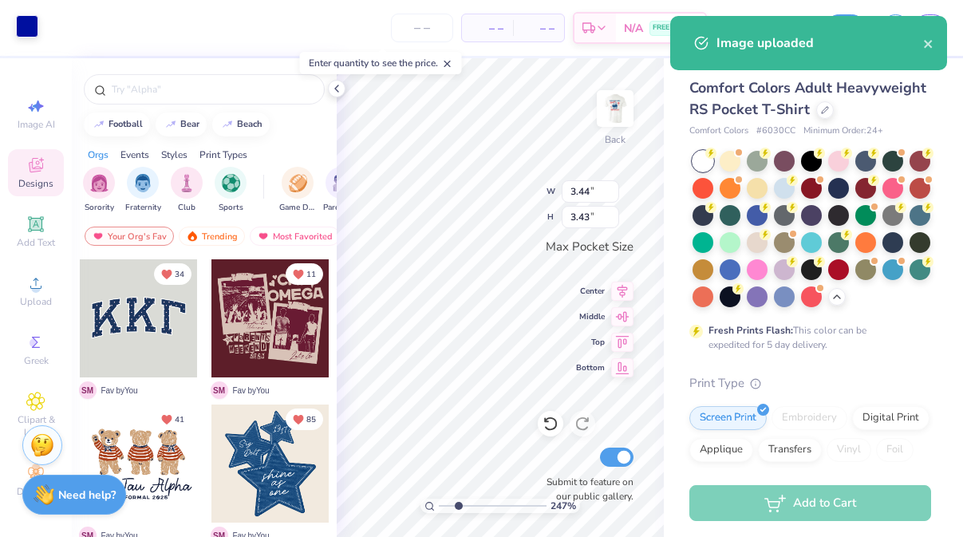
click at [34, 23] on div at bounding box center [27, 26] width 22 height 22
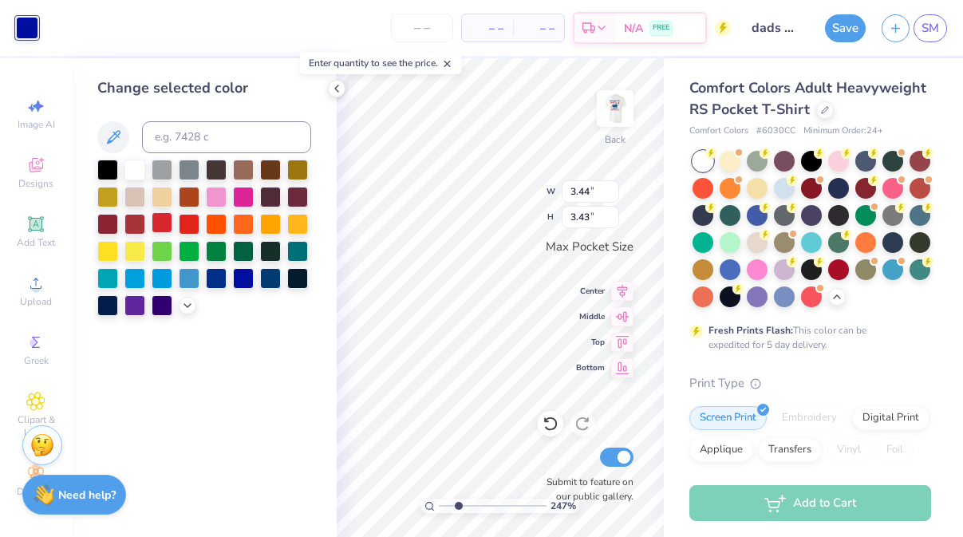
click at [162, 224] on div at bounding box center [162, 222] width 21 height 21
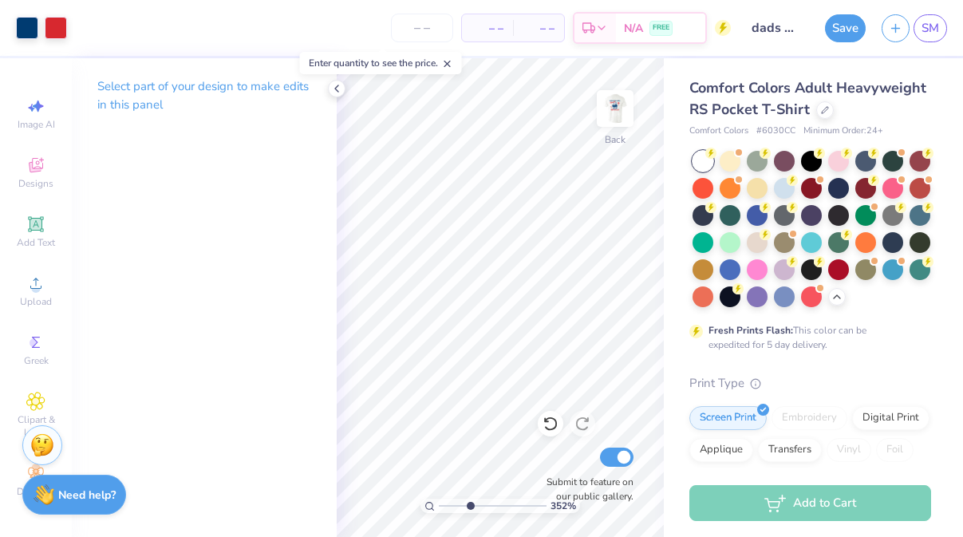
drag, startPoint x: 458, startPoint y: 507, endPoint x: 469, endPoint y: 504, distance: 11.4
type input "3.52"
click at [469, 504] on input "range" at bounding box center [493, 506] width 108 height 14
type input "1.72"
type input "1.64"
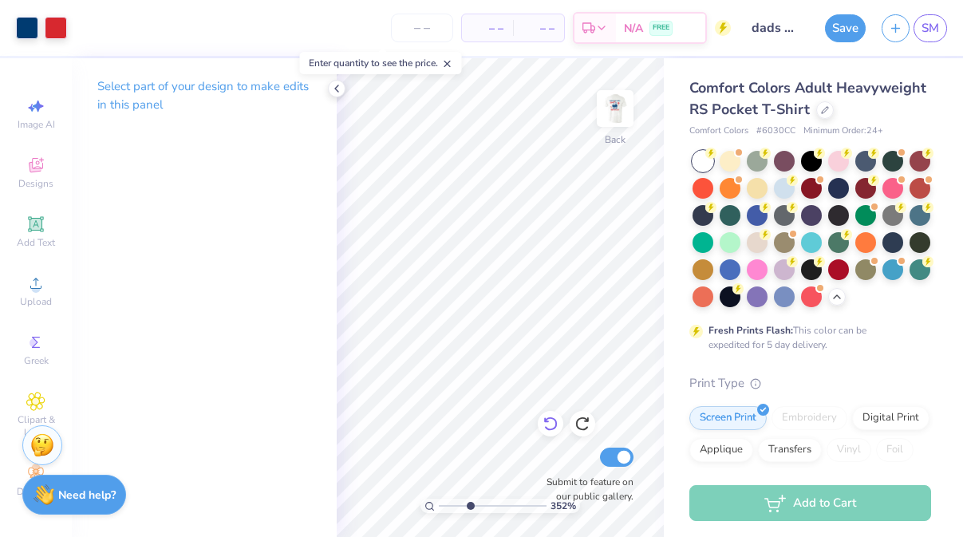
click at [554, 419] on icon at bounding box center [550, 424] width 14 height 14
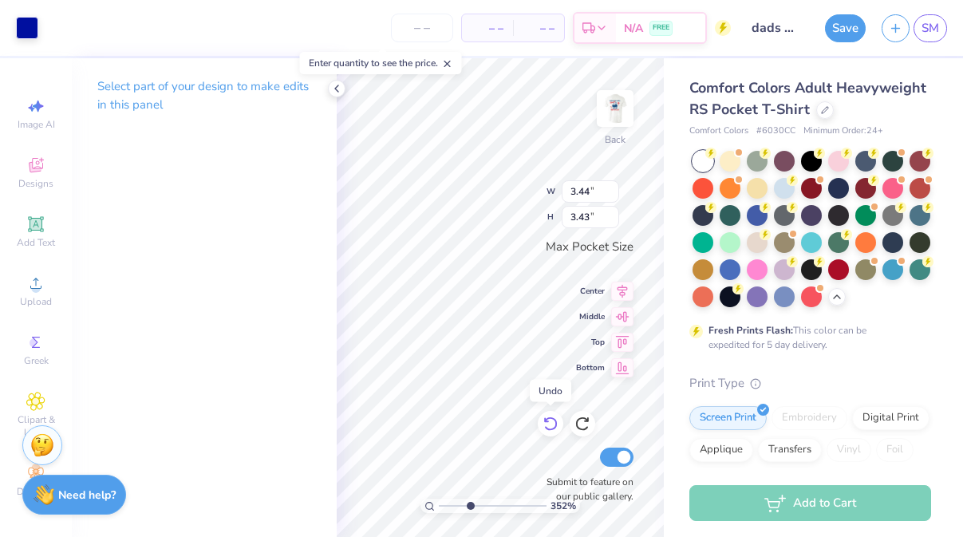
click at [554, 419] on icon at bounding box center [550, 424] width 14 height 14
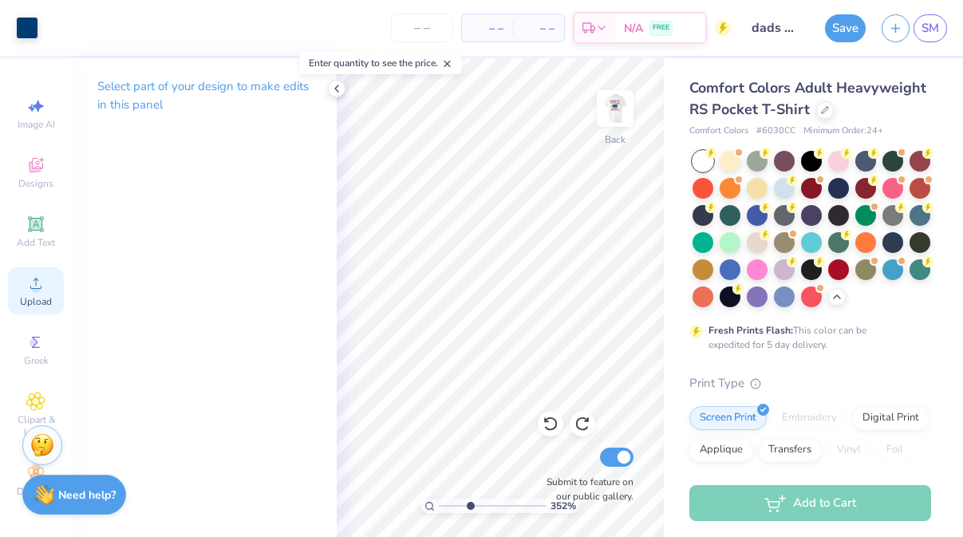
click at [44, 286] on icon at bounding box center [35, 283] width 19 height 19
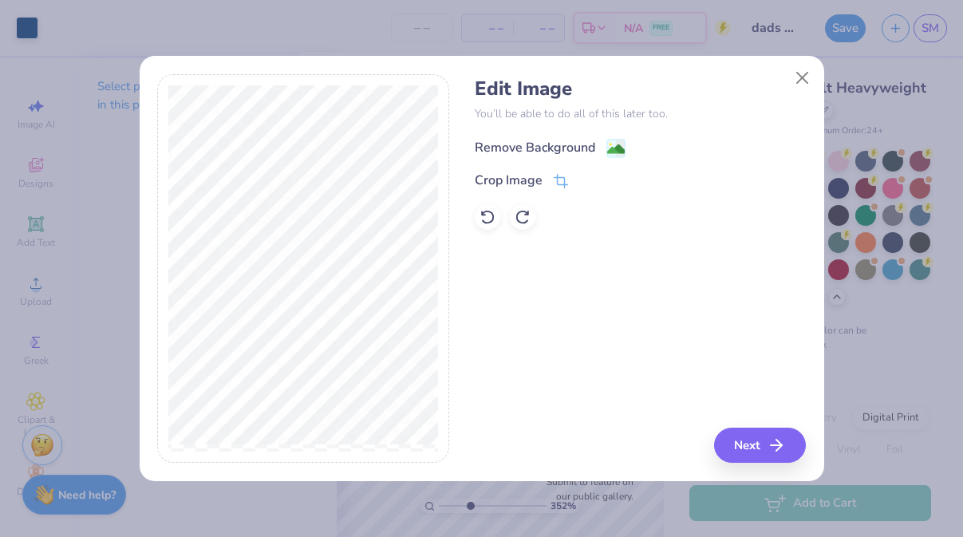
click at [616, 147] on image at bounding box center [616, 149] width 18 height 18
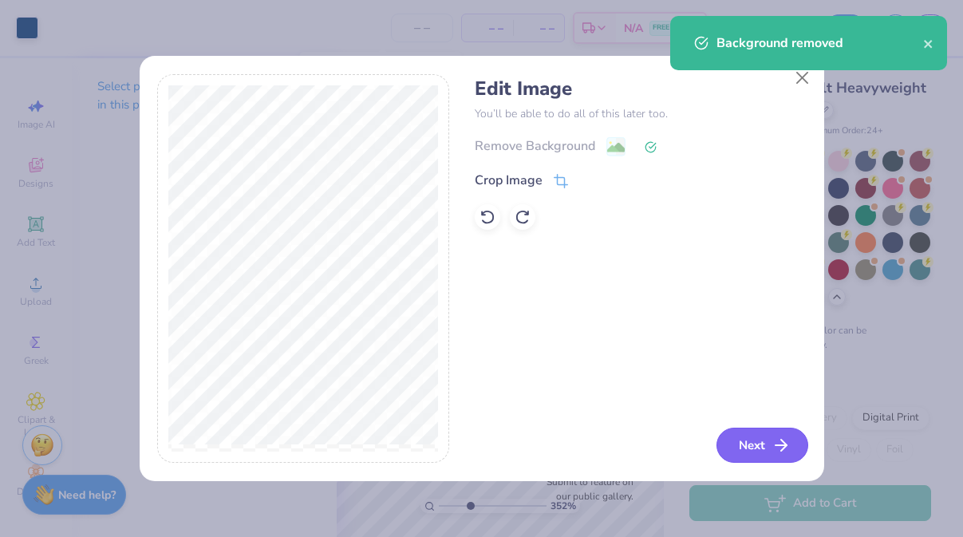
click at [756, 449] on button "Next" at bounding box center [762, 445] width 92 height 35
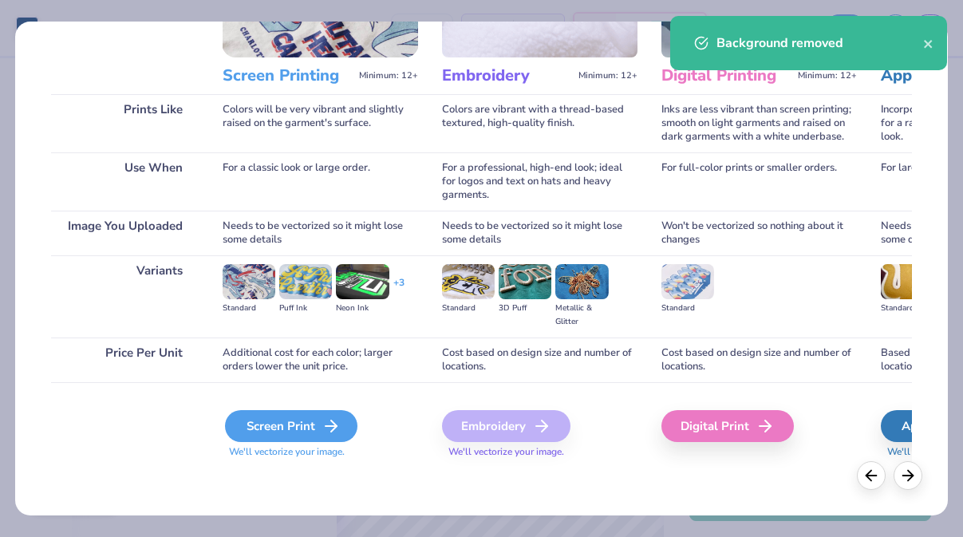
click at [290, 427] on div "Screen Print" at bounding box center [291, 426] width 132 height 32
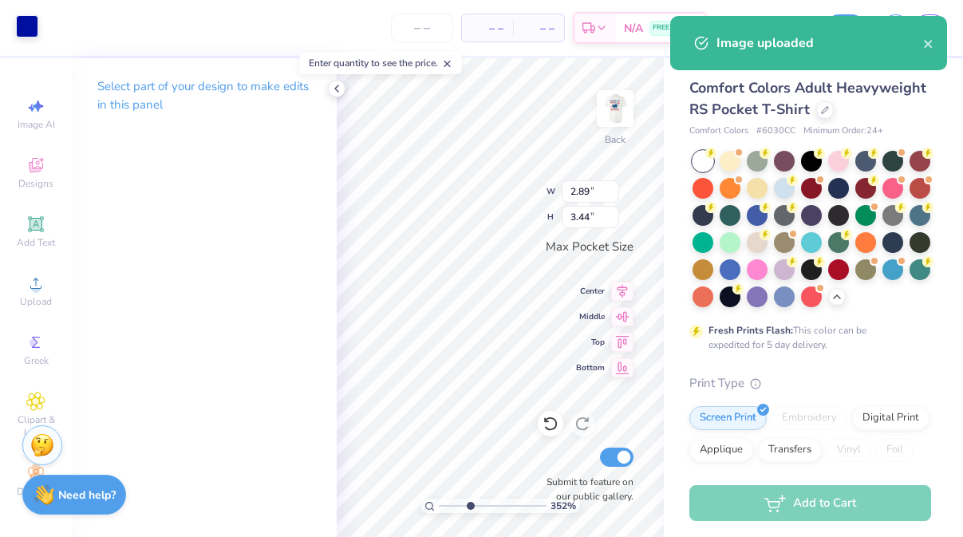
click at [30, 30] on div at bounding box center [27, 26] width 22 height 22
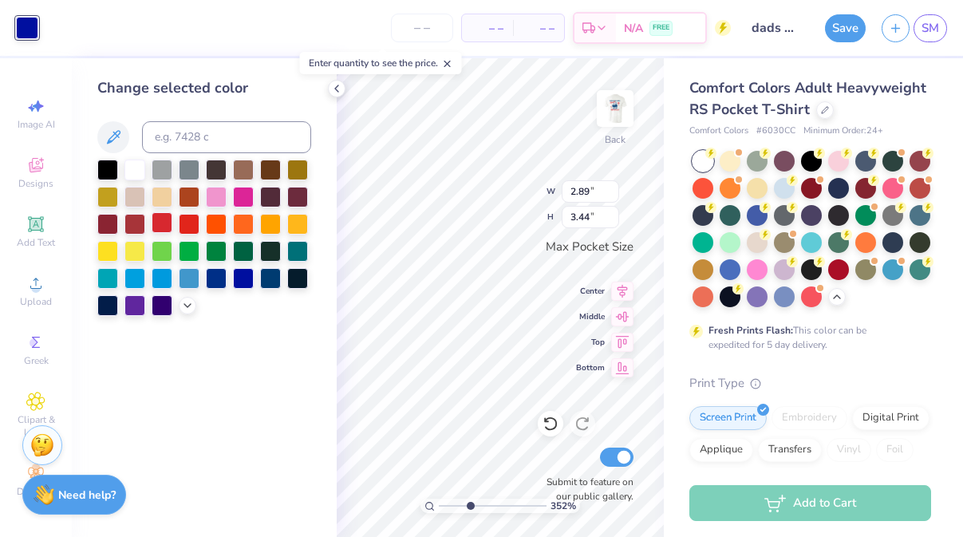
click at [164, 226] on div at bounding box center [162, 222] width 21 height 21
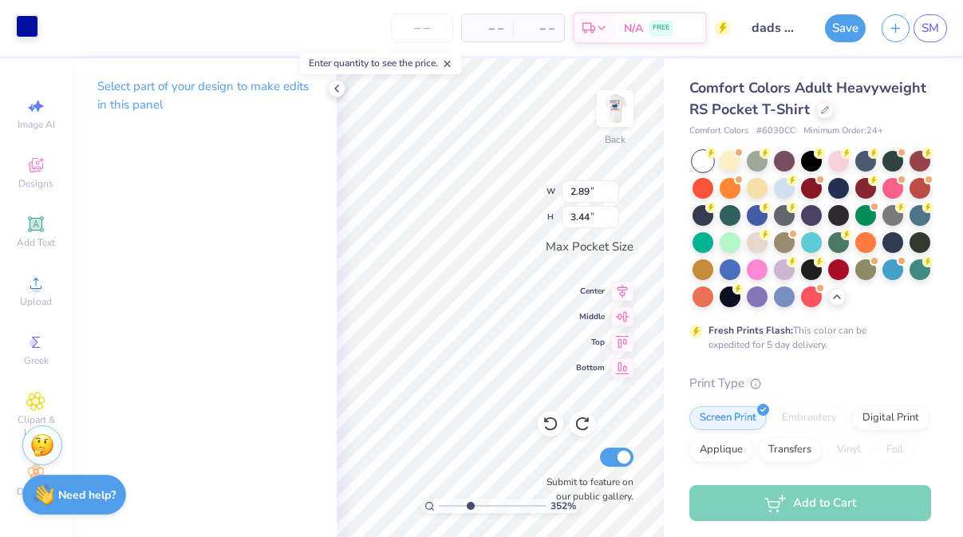
click at [30, 28] on div at bounding box center [27, 26] width 22 height 22
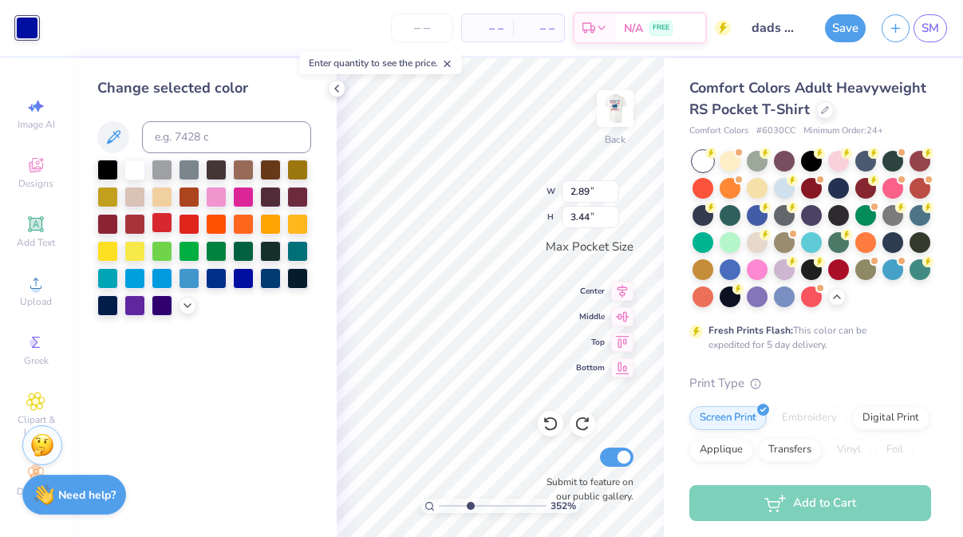
click at [164, 227] on div at bounding box center [162, 222] width 21 height 21
type input "2.82"
type input "3.35"
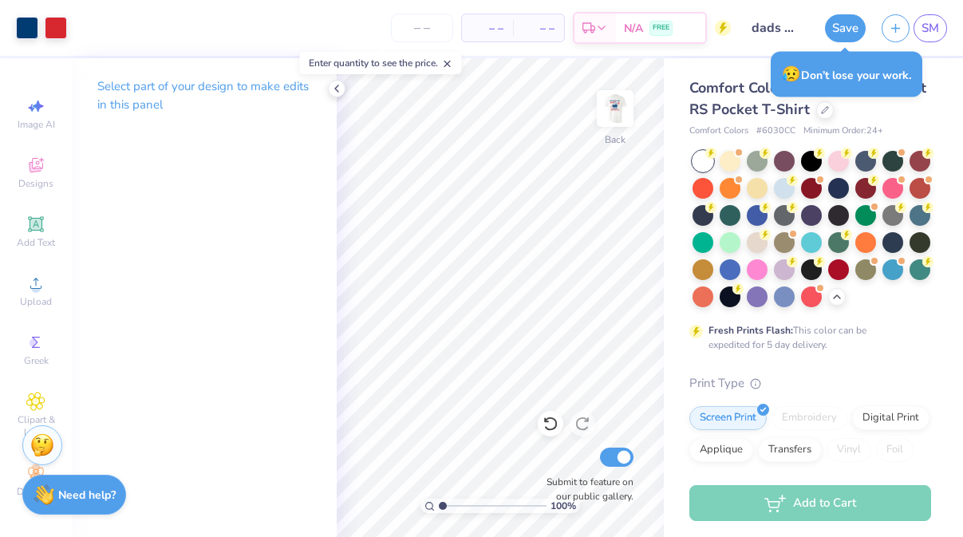
drag, startPoint x: 468, startPoint y: 503, endPoint x: 442, endPoint y: 498, distance: 26.9
type input "1"
click at [442, 499] on input "range" at bounding box center [493, 506] width 108 height 14
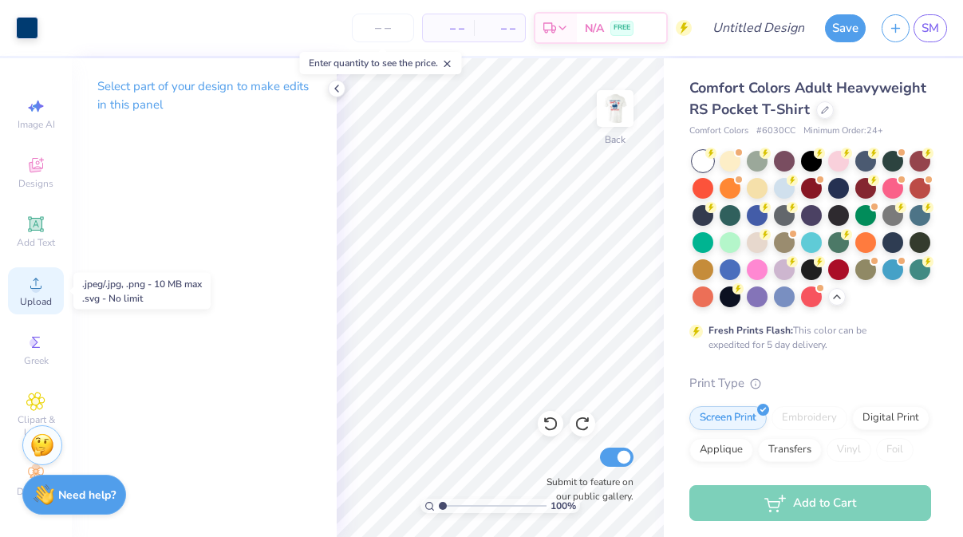
click at [34, 290] on circle at bounding box center [35, 288] width 9 height 9
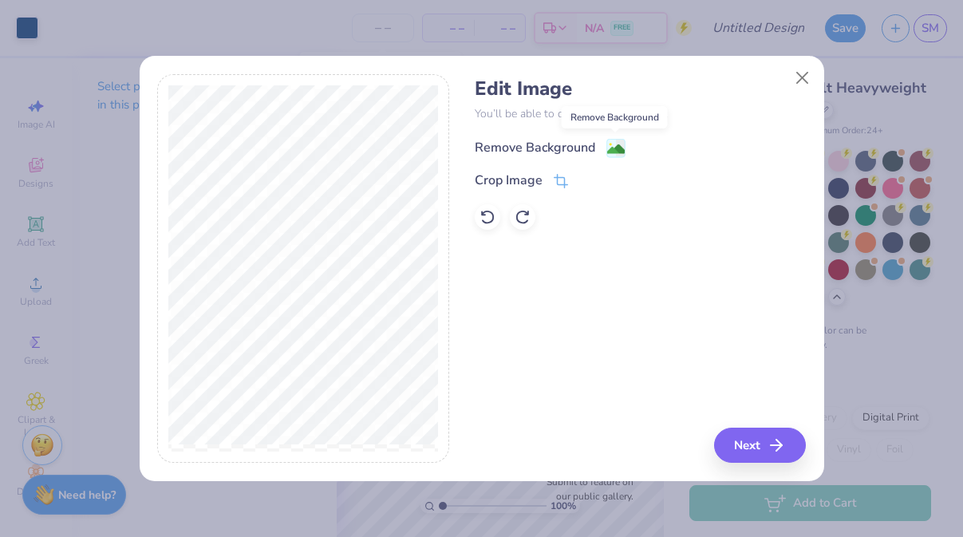
click at [614, 146] on image at bounding box center [616, 149] width 18 height 18
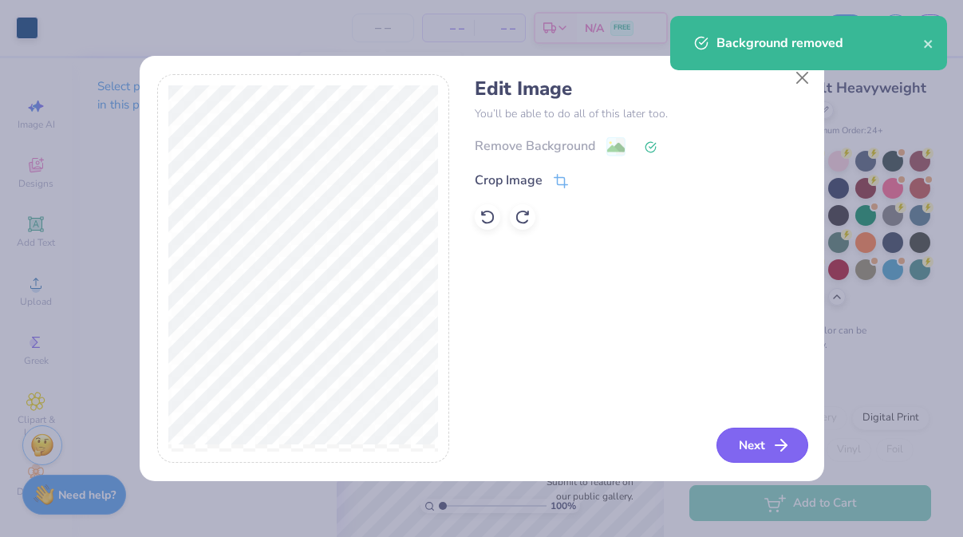
click at [743, 440] on button "Next" at bounding box center [762, 445] width 92 height 35
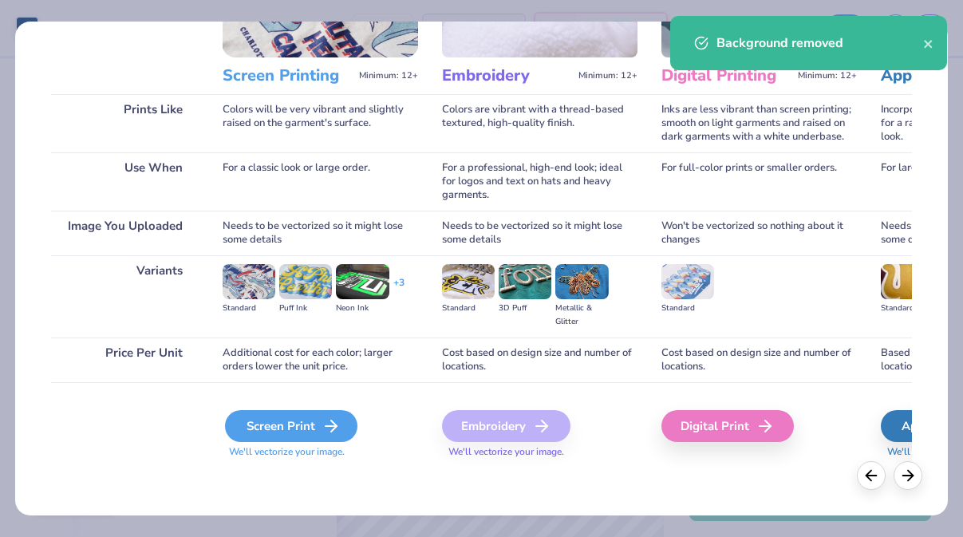
click at [303, 420] on div "Screen Print" at bounding box center [291, 426] width 132 height 32
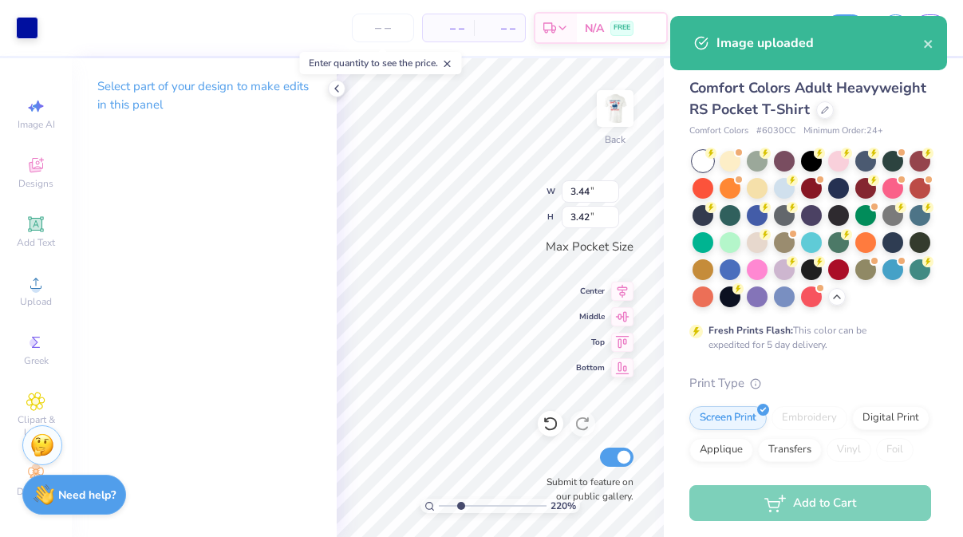
drag, startPoint x: 440, startPoint y: 502, endPoint x: 460, endPoint y: 502, distance: 19.1
click at [460, 502] on input "range" at bounding box center [493, 506] width 108 height 14
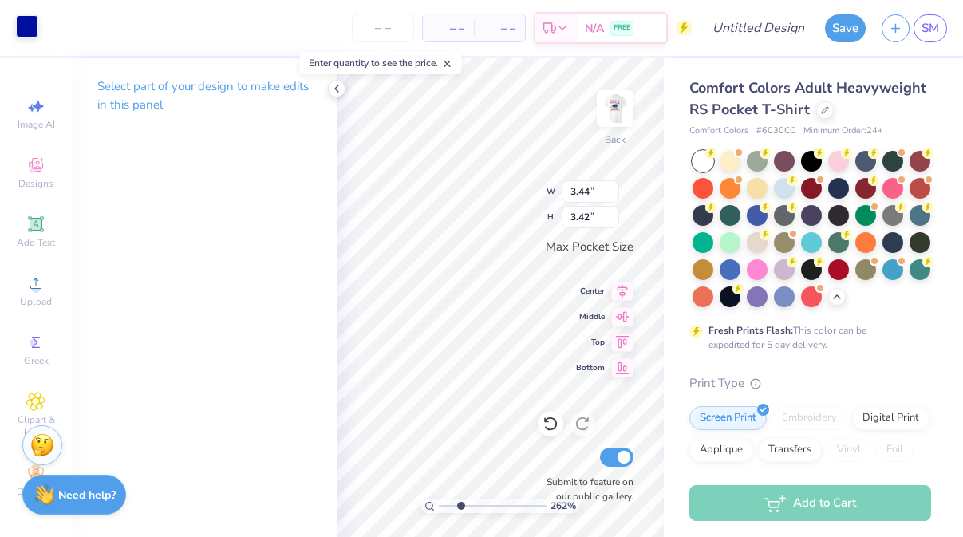
click at [18, 27] on div at bounding box center [27, 26] width 22 height 22
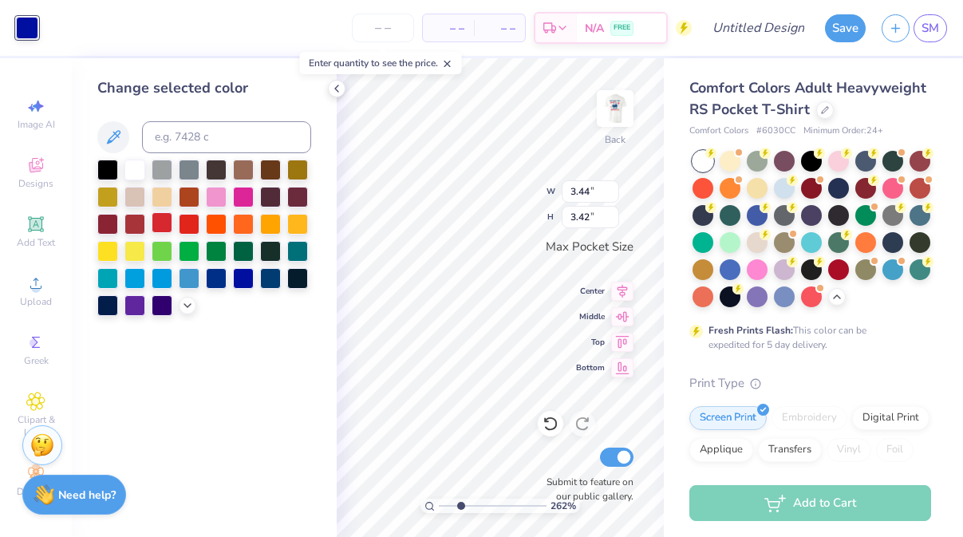
click at [168, 221] on div at bounding box center [162, 222] width 21 height 21
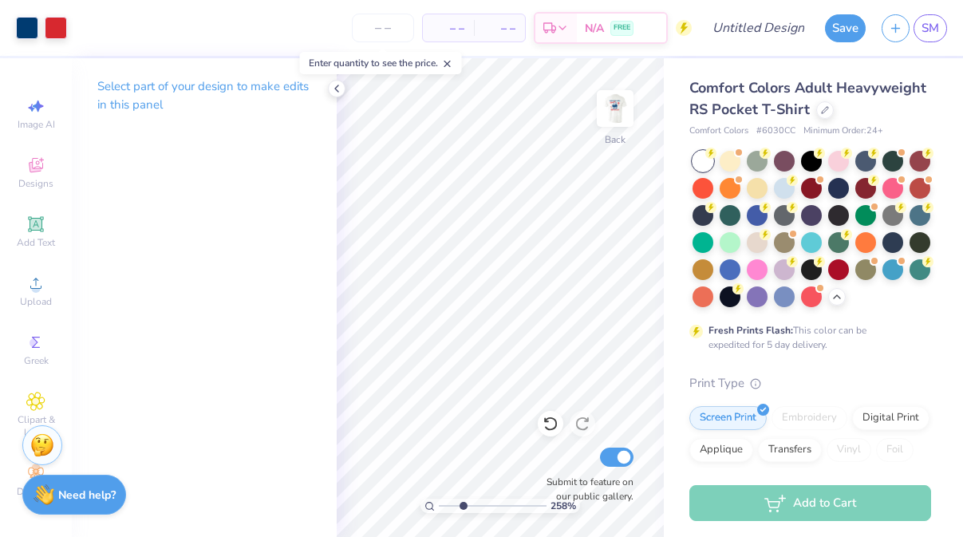
type input "2.84"
click at [462, 499] on input "range" at bounding box center [493, 506] width 108 height 14
type input "1.96"
type input "1.87"
drag, startPoint x: 462, startPoint y: 507, endPoint x: 417, endPoint y: 491, distance: 47.7
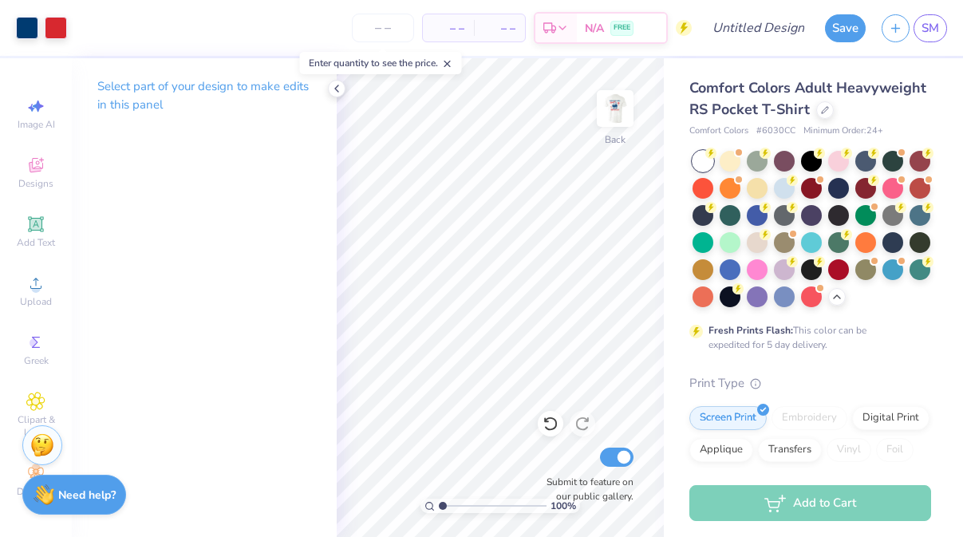
type input "1"
click at [439, 499] on input "range" at bounding box center [493, 506] width 108 height 14
click at [624, 107] on img at bounding box center [615, 109] width 64 height 64
click at [739, 25] on input "Design Title" at bounding box center [778, 28] width 78 height 32
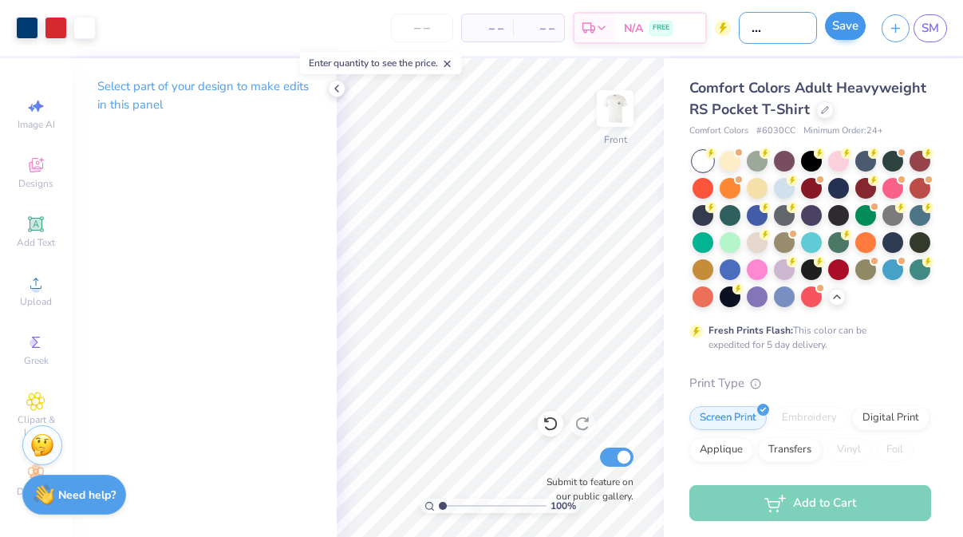
type input "dads weekend"
click at [855, 25] on button "Save" at bounding box center [845, 26] width 41 height 28
click at [841, 38] on div "Save" at bounding box center [845, 28] width 41 height 28
click at [787, 26] on input "dads weekend" at bounding box center [778, 28] width 78 height 32
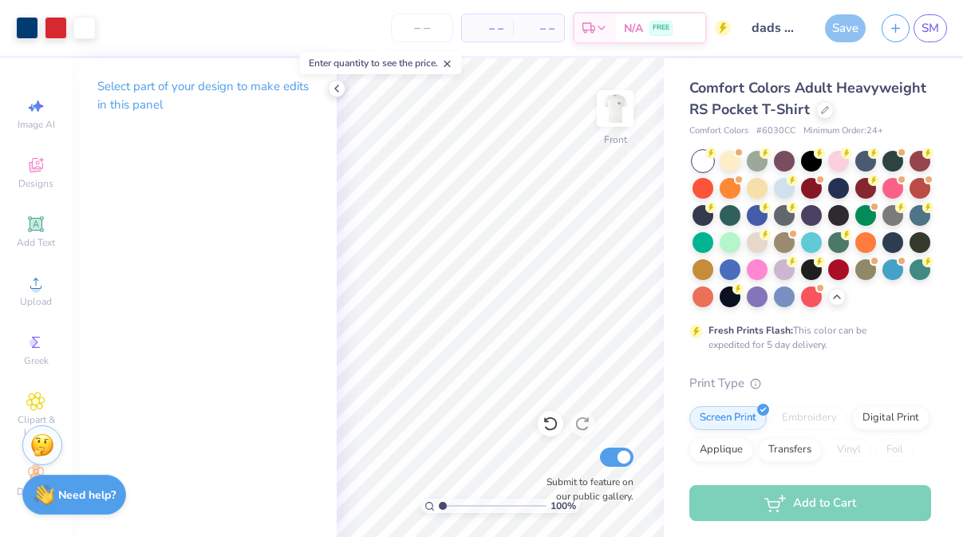
click at [828, 30] on div "Save" at bounding box center [845, 28] width 41 height 28
click at [336, 89] on icon at bounding box center [336, 88] width 13 height 13
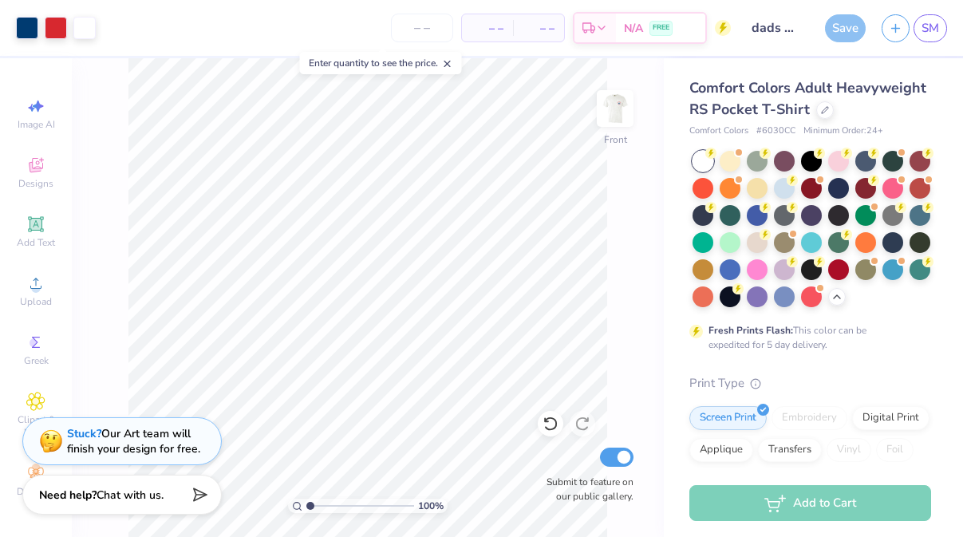
click at [854, 32] on div "Save" at bounding box center [845, 28] width 41 height 28
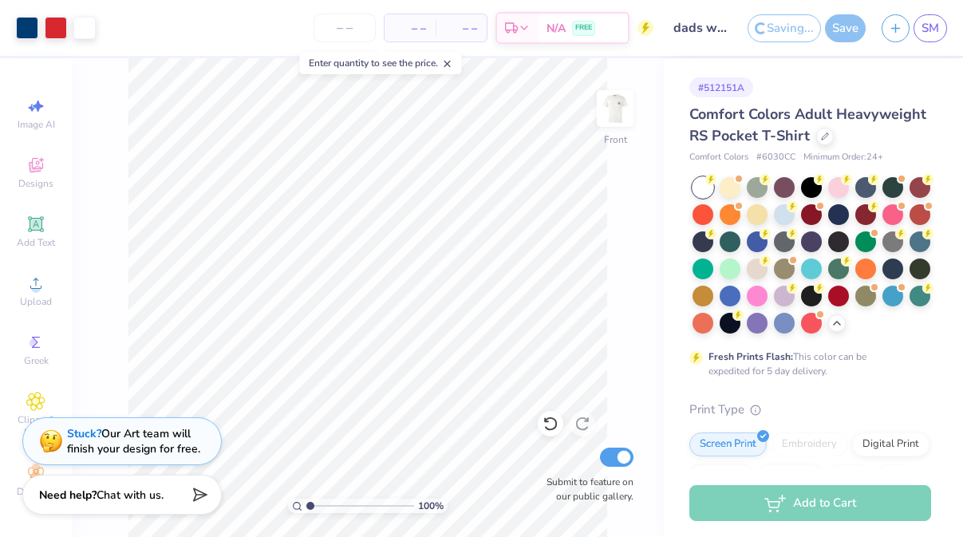
click at [854, 32] on div "Save" at bounding box center [845, 28] width 41 height 28
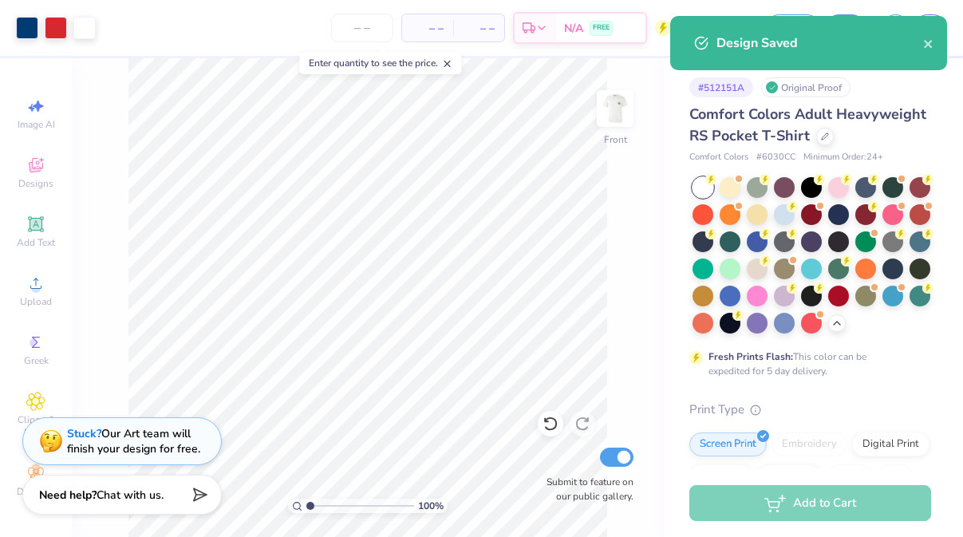
click at [913, 104] on div "Comfort Colors Adult Heavyweight RS Pocket T-Shirt" at bounding box center [810, 125] width 242 height 43
click at [926, 41] on icon "close" at bounding box center [928, 44] width 8 height 8
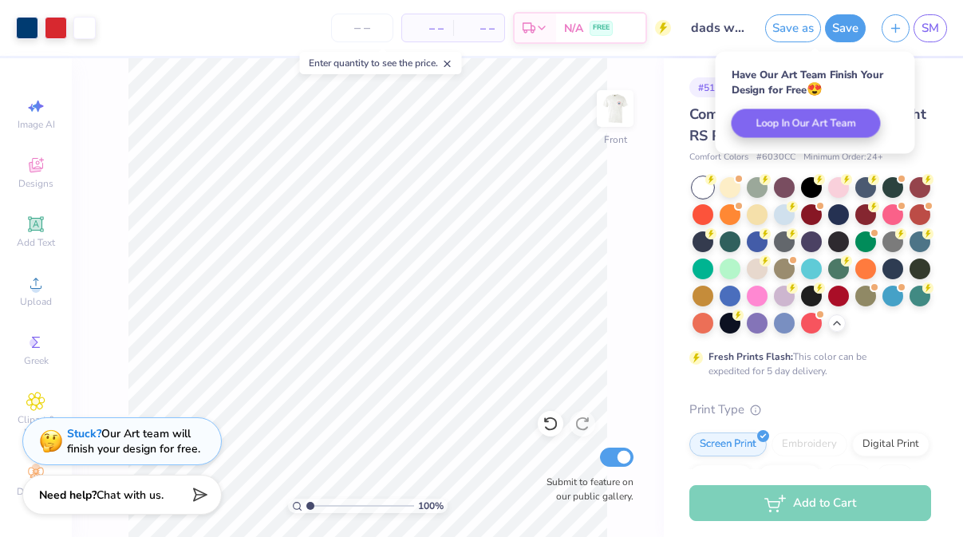
click at [853, 27] on button "Save" at bounding box center [845, 28] width 41 height 28
click at [934, 96] on div "# 512151A Original Proof Comfort Colors Adult Heavyweight RS Pocket T-Shirt Com…" at bounding box center [813, 476] width 299 height 837
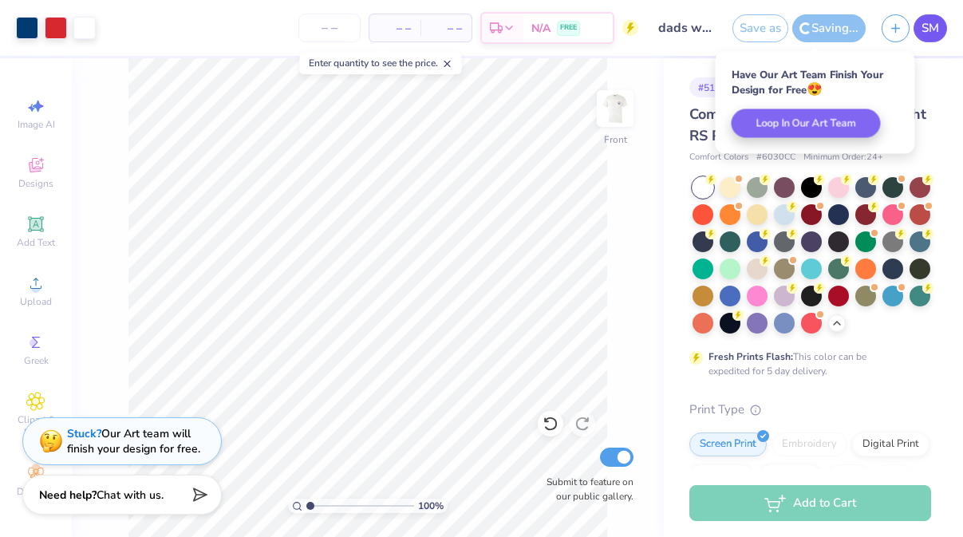
click at [931, 34] on span "SM" at bounding box center [931, 28] width 18 height 18
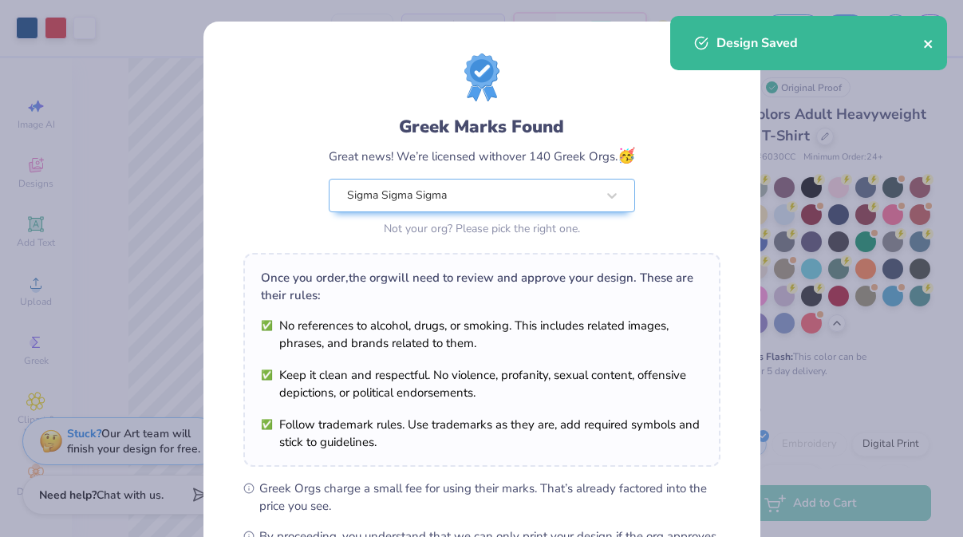
click at [931, 38] on icon "close" at bounding box center [928, 43] width 11 height 13
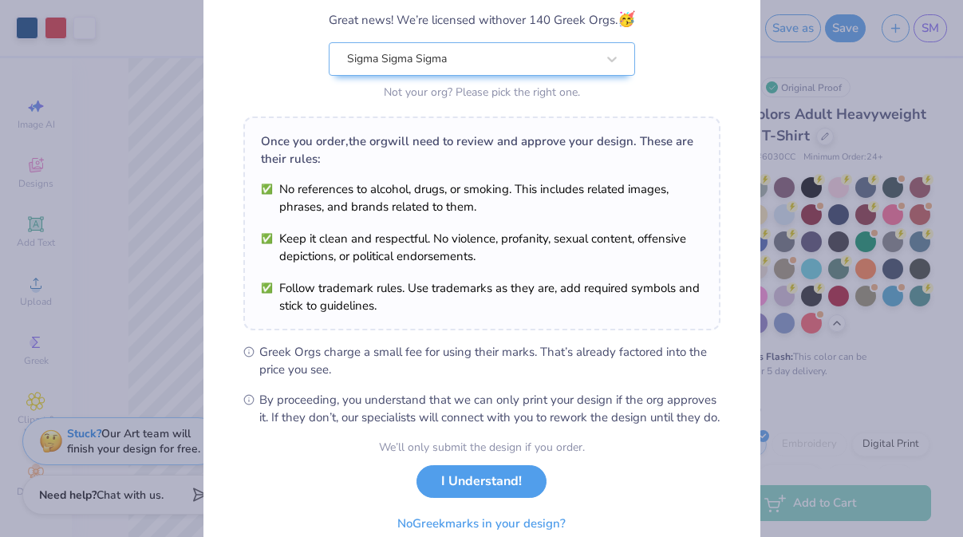
scroll to position [210, 0]
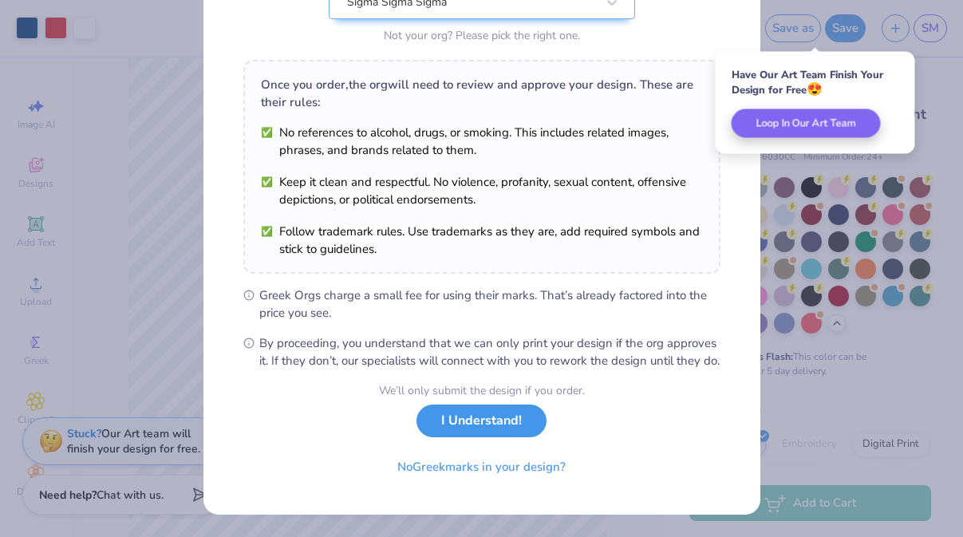
click at [517, 434] on button "I Understand!" at bounding box center [481, 421] width 130 height 33
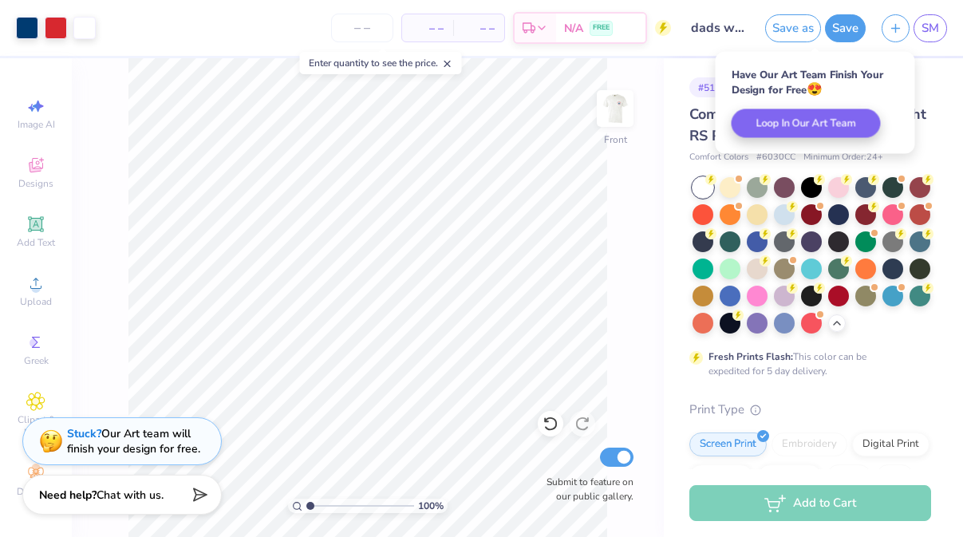
scroll to position [0, 0]
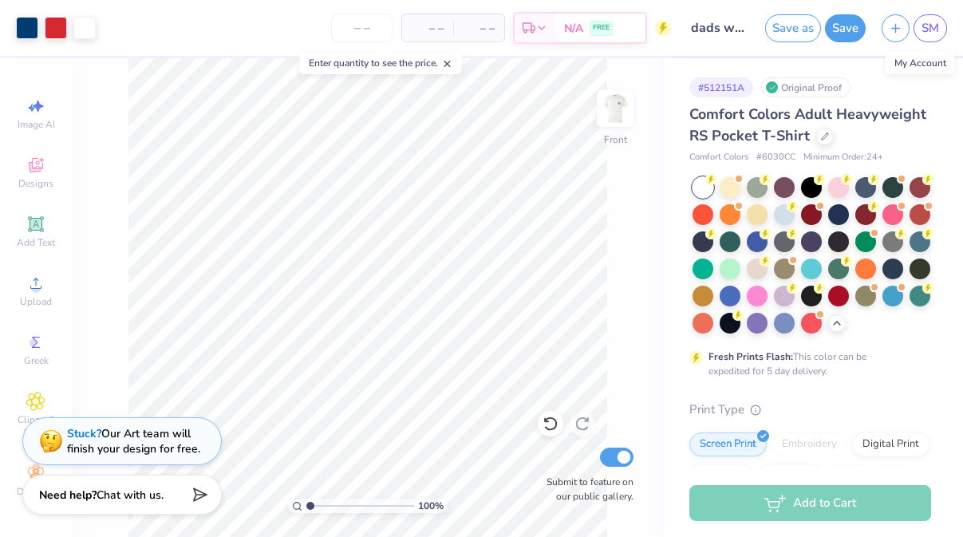
drag, startPoint x: 612, startPoint y: 125, endPoint x: 640, endPoint y: 172, distance: 54.0
click at [612, 124] on img at bounding box center [615, 109] width 32 height 32
drag, startPoint x: 312, startPoint y: 505, endPoint x: 330, endPoint y: 504, distance: 18.4
type input "2.88"
click at [330, 504] on input "range" at bounding box center [360, 506] width 108 height 14
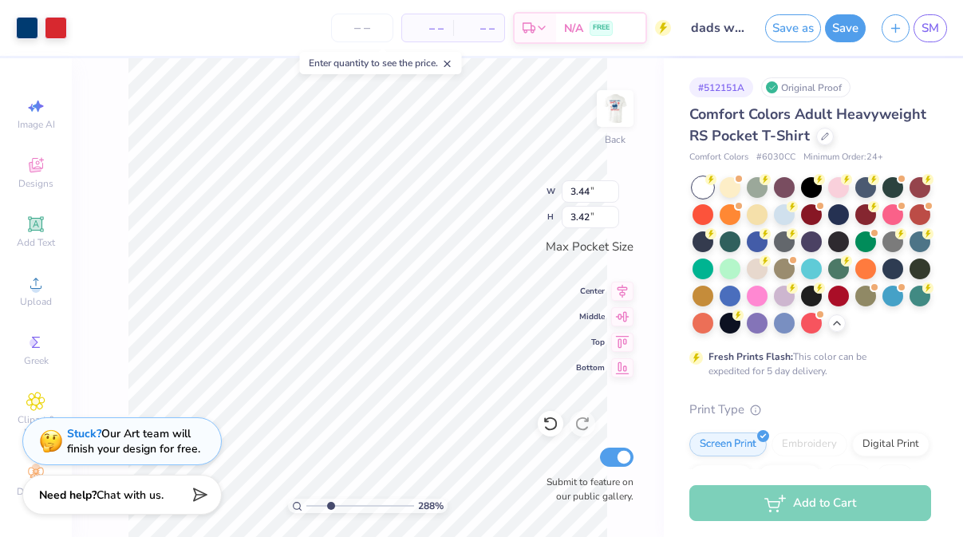
type input "2.65"
type input "2.64"
type input "2.50"
type input "2.49"
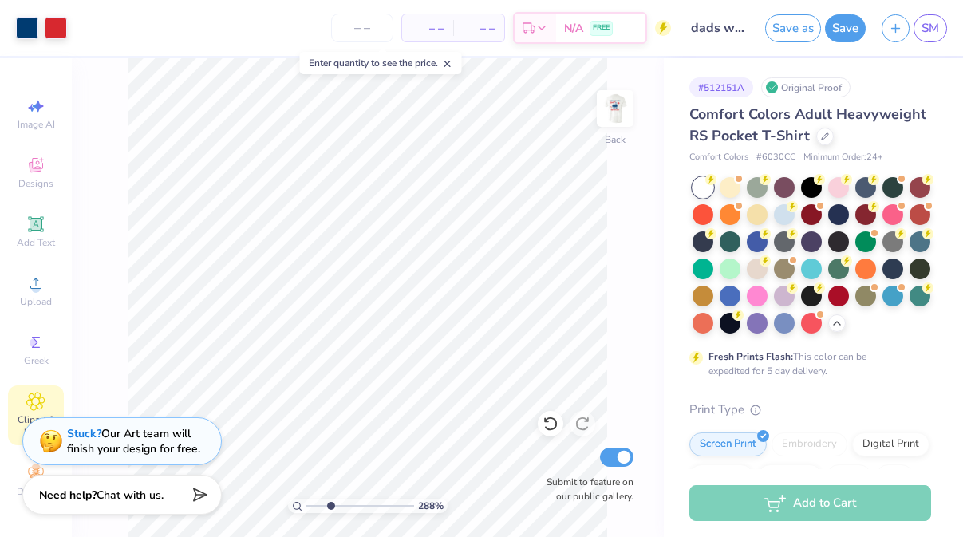
click at [37, 412] on div "Clipart & logos" at bounding box center [36, 415] width 56 height 60
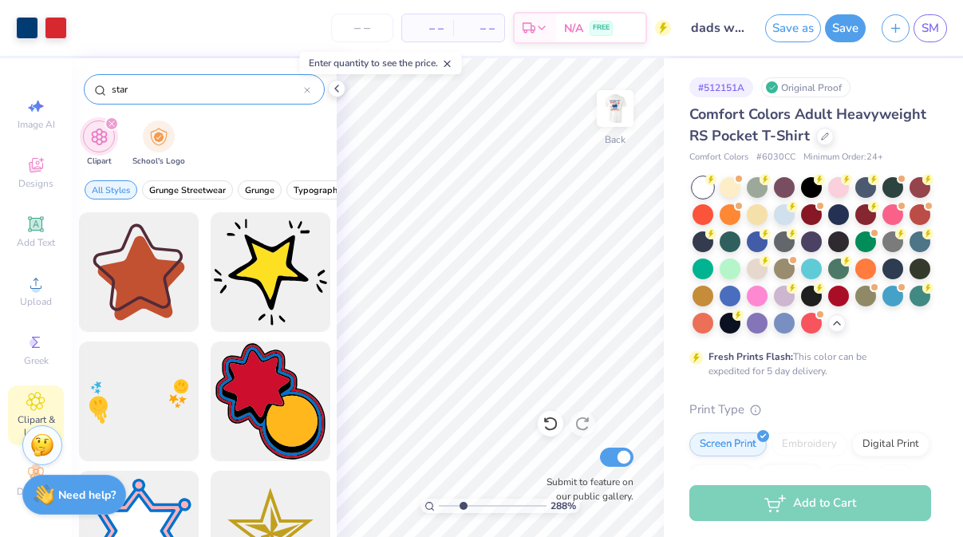
click at [182, 86] on input "star" at bounding box center [207, 89] width 194 height 16
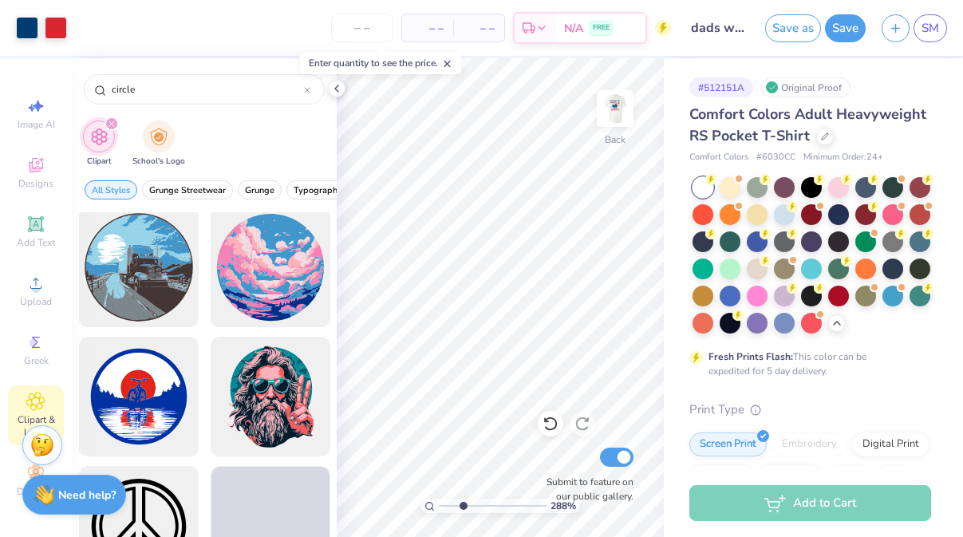
scroll to position [1354, 0]
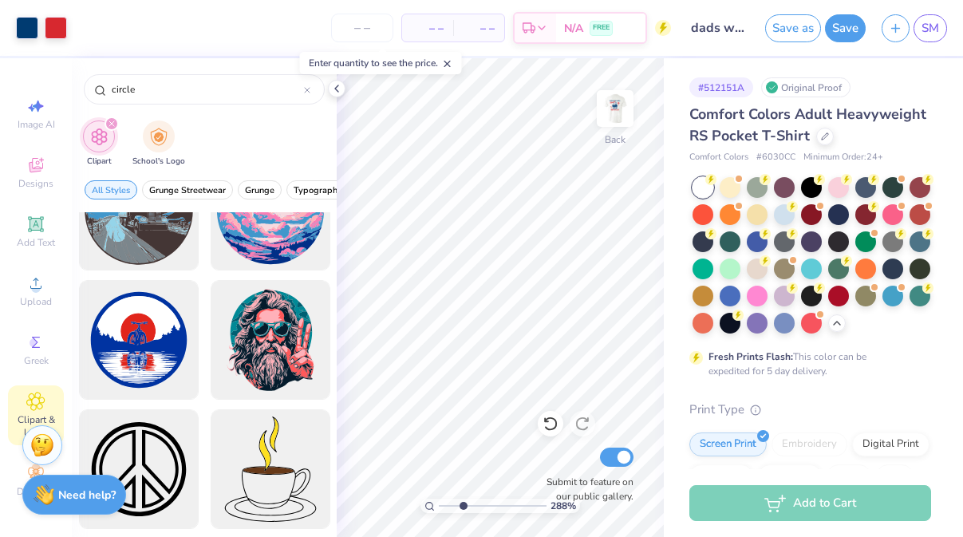
type input "circle"
click at [37, 287] on circle at bounding box center [35, 288] width 9 height 9
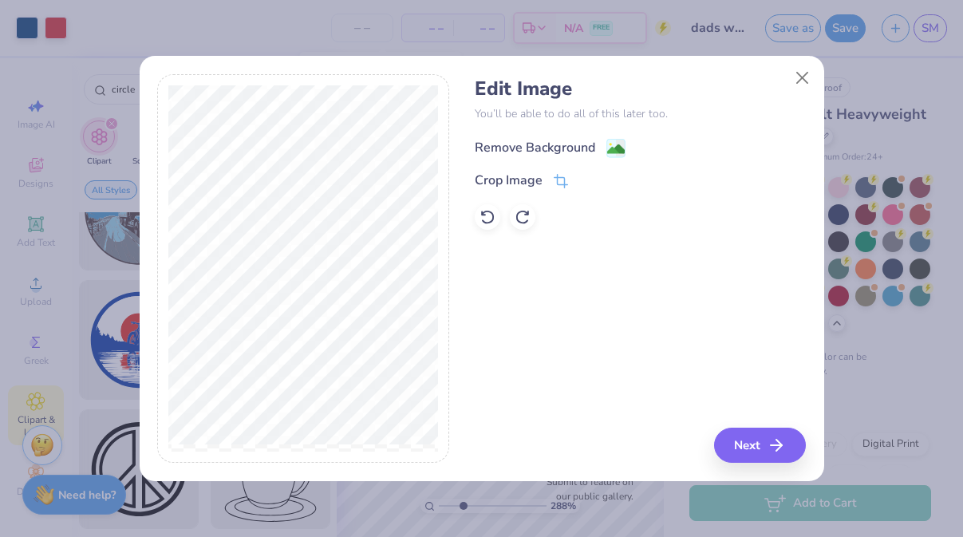
click at [622, 141] on image at bounding box center [616, 149] width 18 height 18
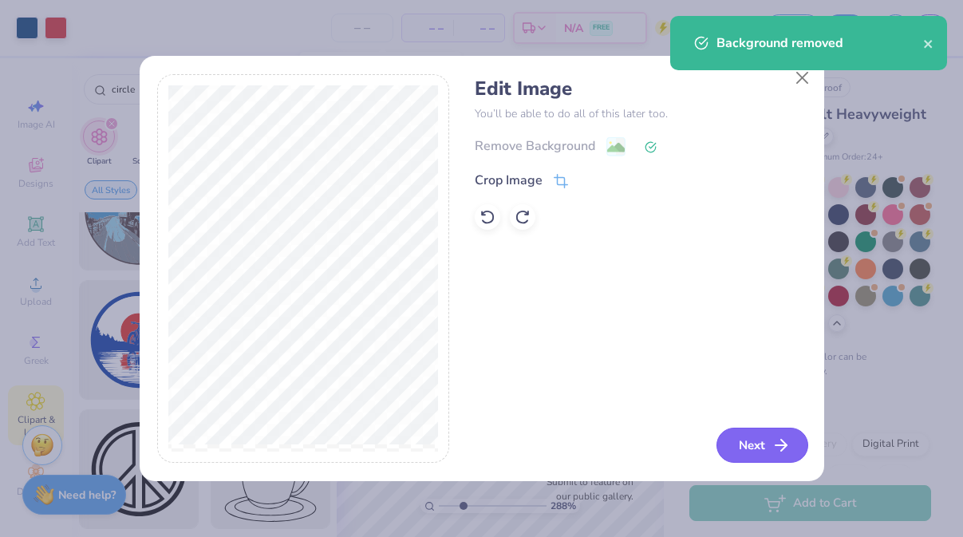
click at [745, 456] on button "Next" at bounding box center [762, 445] width 92 height 35
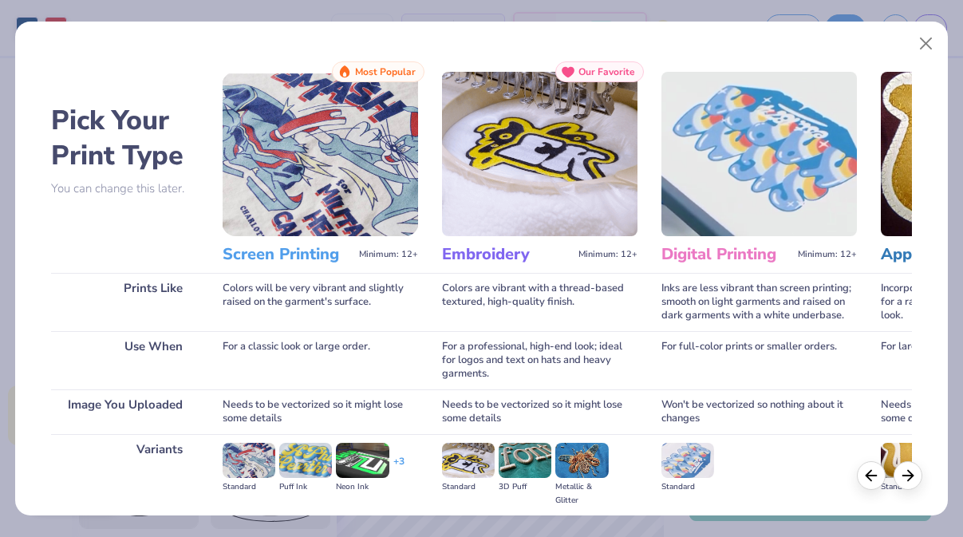
scroll to position [179, 0]
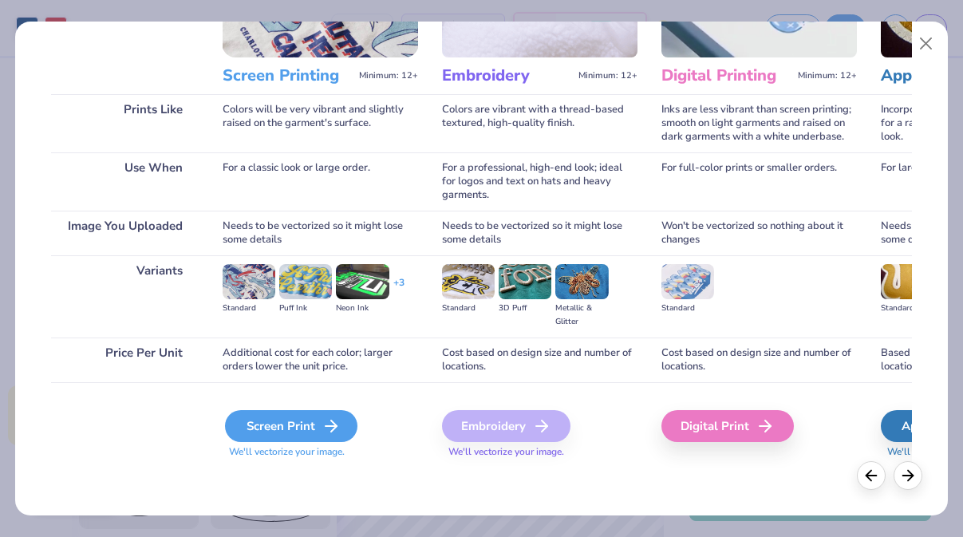
click at [322, 415] on div "Screen Print" at bounding box center [291, 426] width 132 height 32
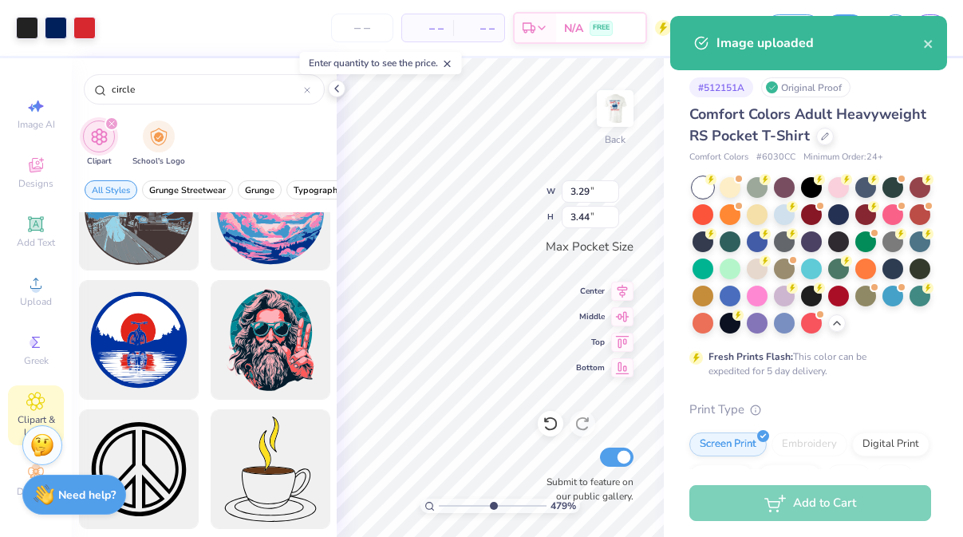
type input "5.59"
drag, startPoint x: 463, startPoint y: 509, endPoint x: 491, endPoint y: 509, distance: 28.7
click at [491, 509] on input "range" at bounding box center [493, 506] width 108 height 14
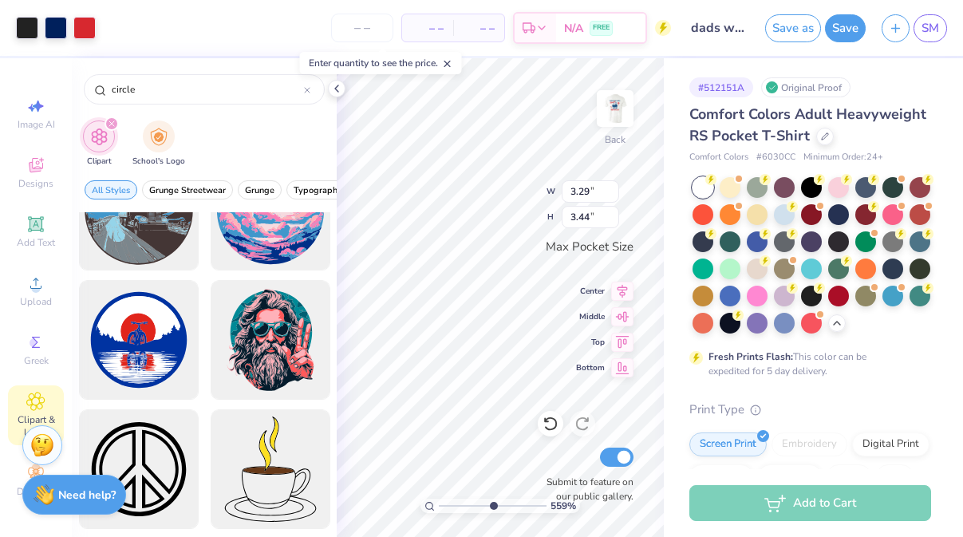
type input "1.34"
type input "1.40"
type input "0.71"
type input "0.74"
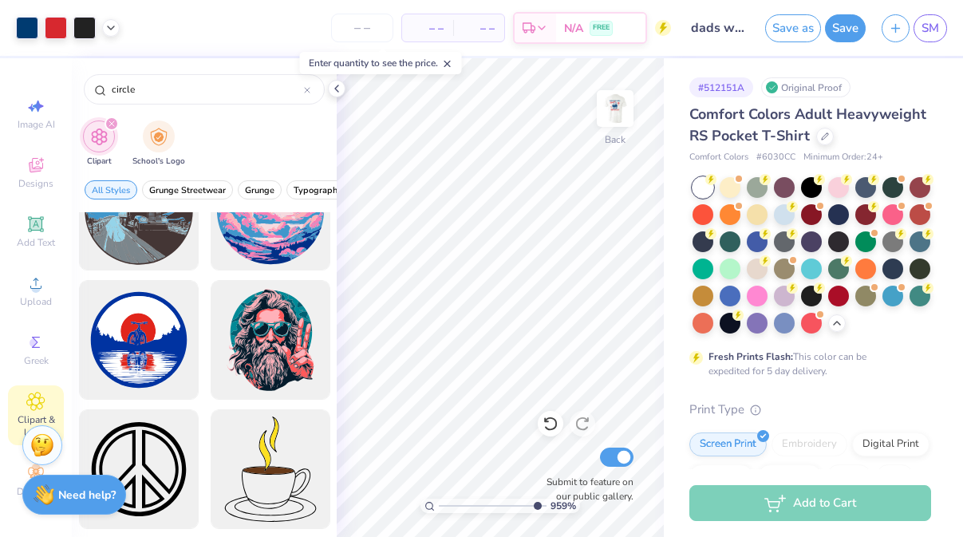
drag, startPoint x: 492, startPoint y: 504, endPoint x: 534, endPoint y: 504, distance: 41.5
click at [535, 504] on input "range" at bounding box center [493, 506] width 108 height 14
drag, startPoint x: 537, startPoint y: 506, endPoint x: 560, endPoint y: 506, distance: 23.1
type input "10"
click at [541, 506] on input "range" at bounding box center [490, 506] width 102 height 14
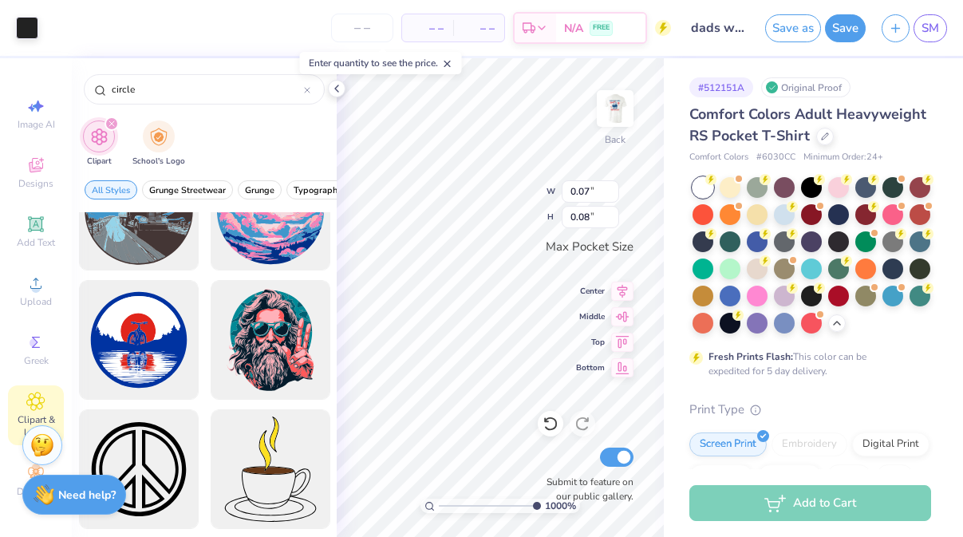
type input "0.06"
type input "0.07"
type input "0.12"
type input "0.13"
type input "0.07"
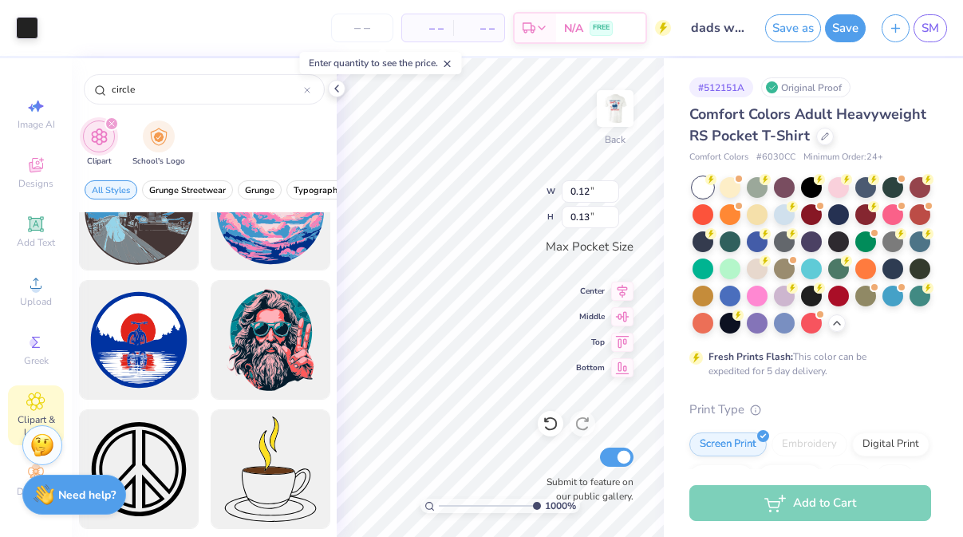
type input "0.07"
type input "0.12"
type input "0.13"
drag, startPoint x: 531, startPoint y: 508, endPoint x: 491, endPoint y: 499, distance: 40.8
type input "5.47"
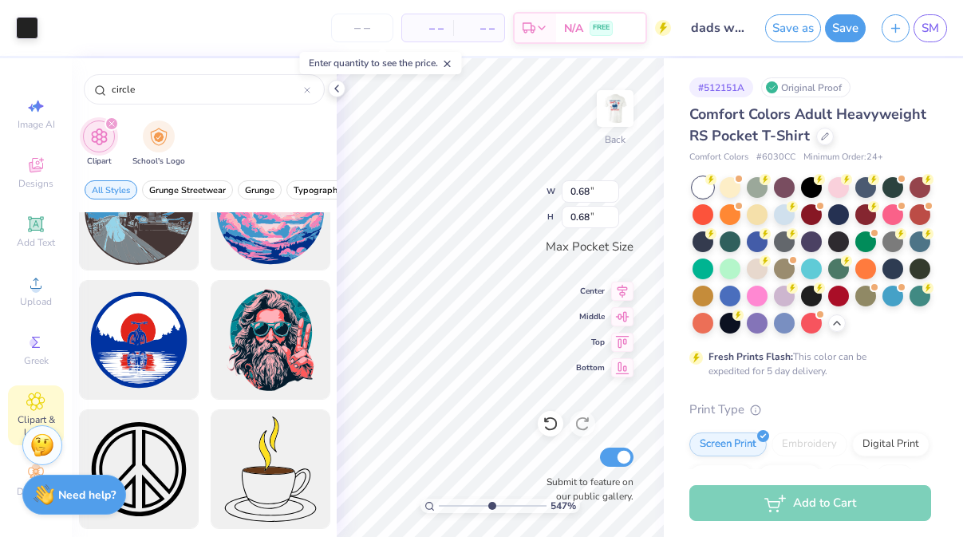
click at [491, 499] on input "range" at bounding box center [493, 506] width 108 height 14
click at [555, 472] on div "547 % Back W 0.68 0.68 " H 0.68 0.68 " Max Pocket Size Center Middle Top Bottom…" at bounding box center [500, 297] width 327 height 479
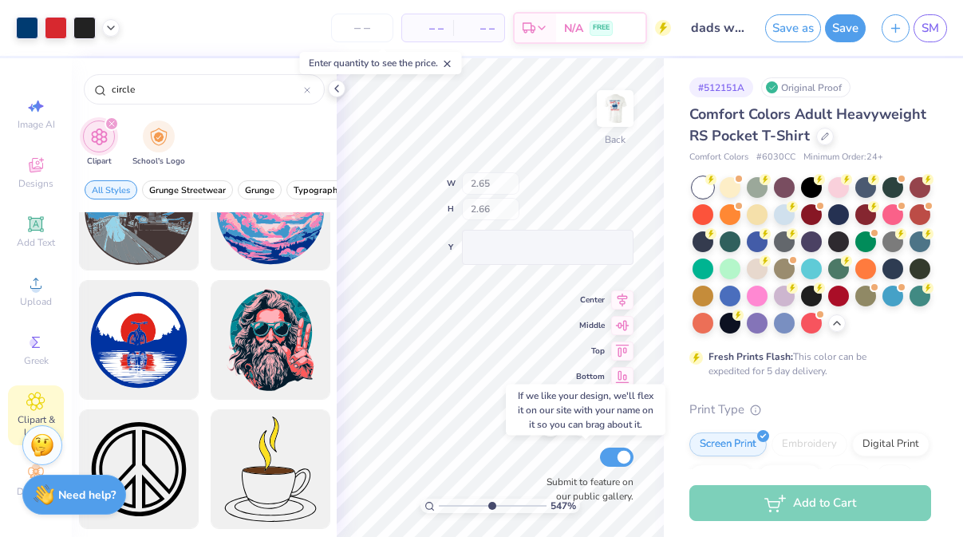
type input "2.65"
type input "2.66"
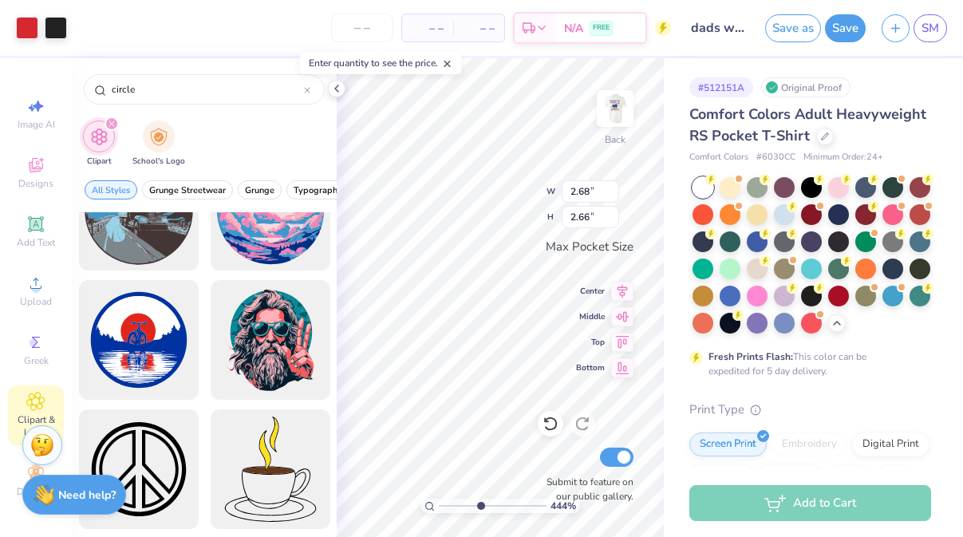
drag, startPoint x: 491, startPoint y: 506, endPoint x: 480, endPoint y: 505, distance: 11.2
type input "4.44"
click at [480, 505] on input "range" at bounding box center [493, 506] width 108 height 14
type input "2.84"
type input "2.85"
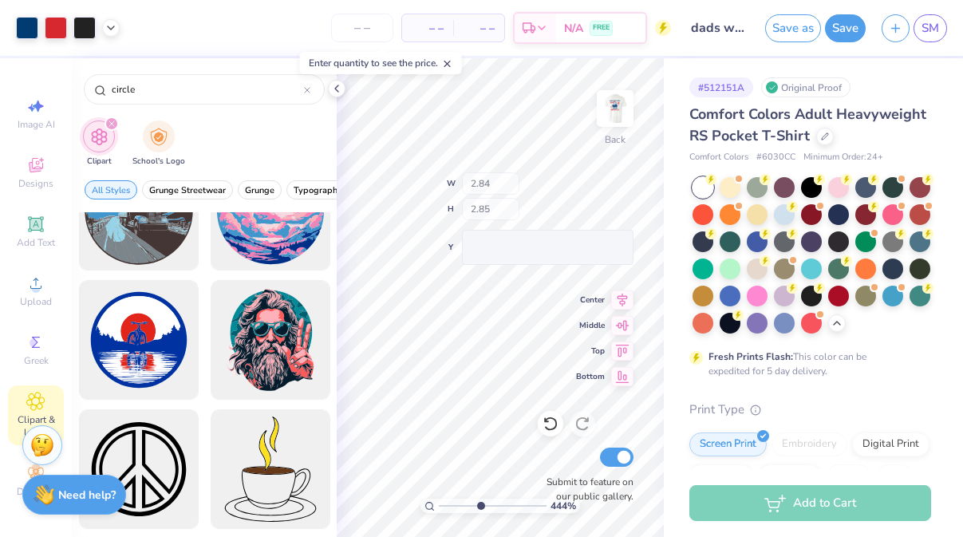
click at [495, 203] on div "444 % Back W 2.84 H 2.85 Y Center Middle Top Bottom Submit to feature on our pu…" at bounding box center [500, 297] width 327 height 479
drag, startPoint x: 479, startPoint y: 503, endPoint x: 576, endPoint y: 517, distance: 98.4
click at [541, 513] on input "range" at bounding box center [490, 506] width 102 height 14
drag, startPoint x: 534, startPoint y: 502, endPoint x: 547, endPoint y: 498, distance: 13.4
click at [541, 499] on input "range" at bounding box center [490, 506] width 102 height 14
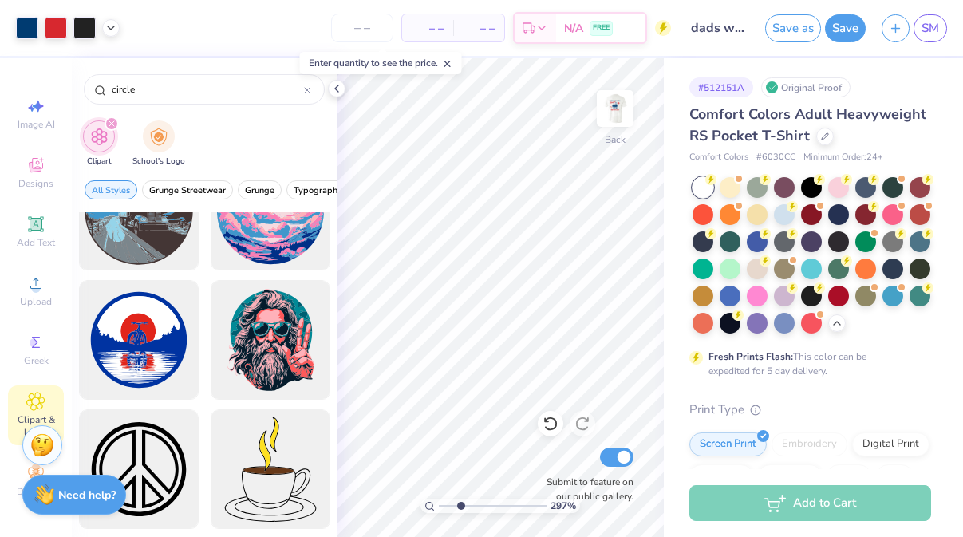
drag, startPoint x: 535, startPoint y: 504, endPoint x: 460, endPoint y: 492, distance: 75.2
type input "2.67"
click at [460, 499] on input "range" at bounding box center [493, 506] width 108 height 14
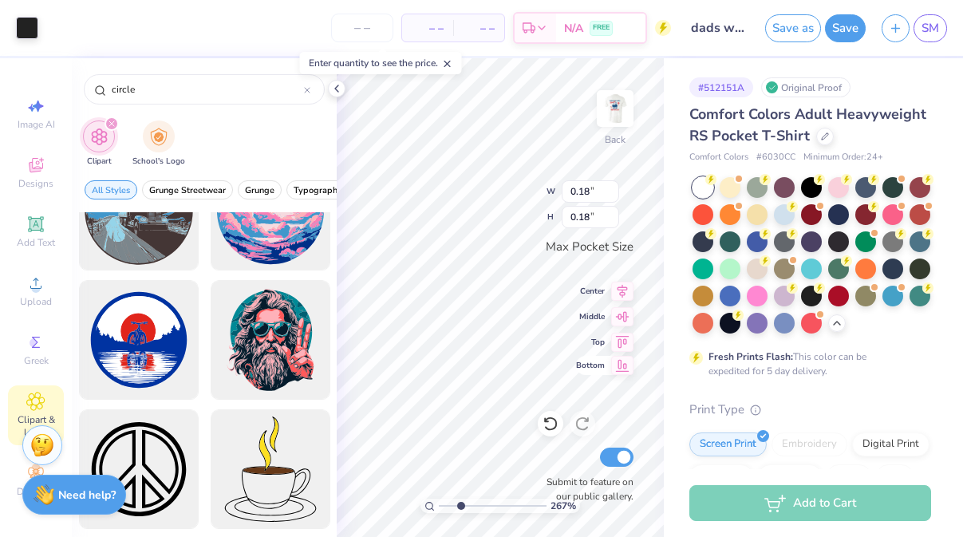
type input "0.18"
drag, startPoint x: 460, startPoint y: 507, endPoint x: 495, endPoint y: 507, distance: 35.1
click at [495, 507] on input "range" at bounding box center [493, 506] width 108 height 14
type input "5.14"
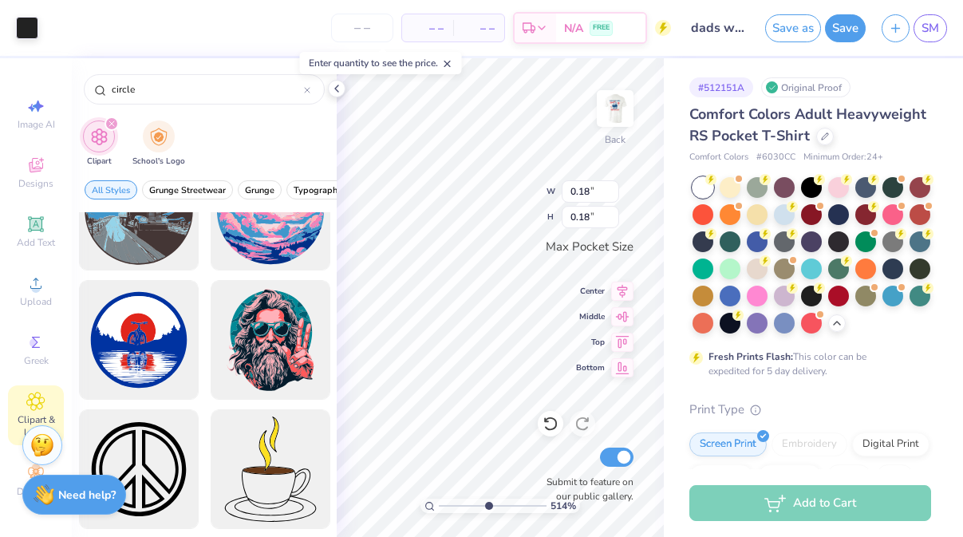
click at [487, 499] on input "range" at bounding box center [493, 506] width 108 height 14
type input "3.09"
type input "3.08"
type input "3.10"
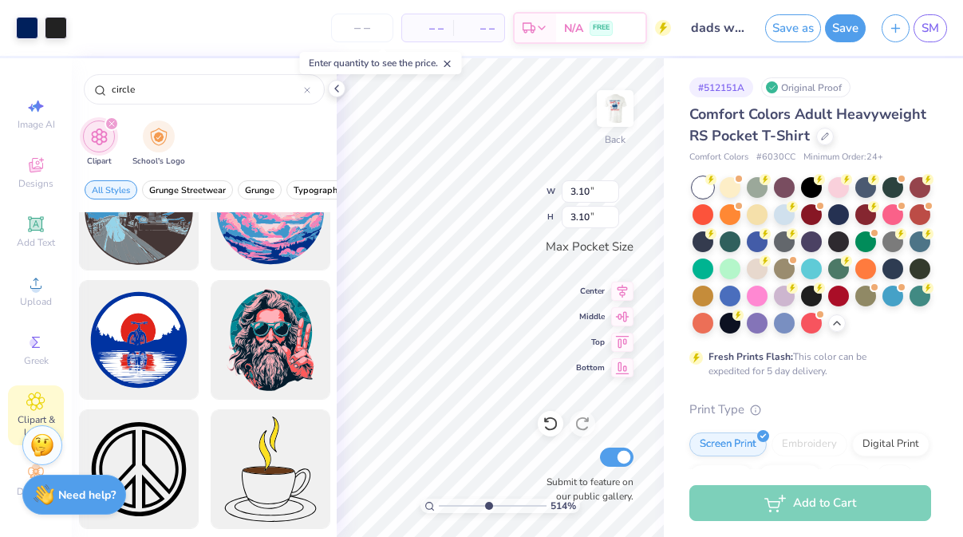
type input "2.89"
type input "2.88"
type input "2.79"
type input "2.78"
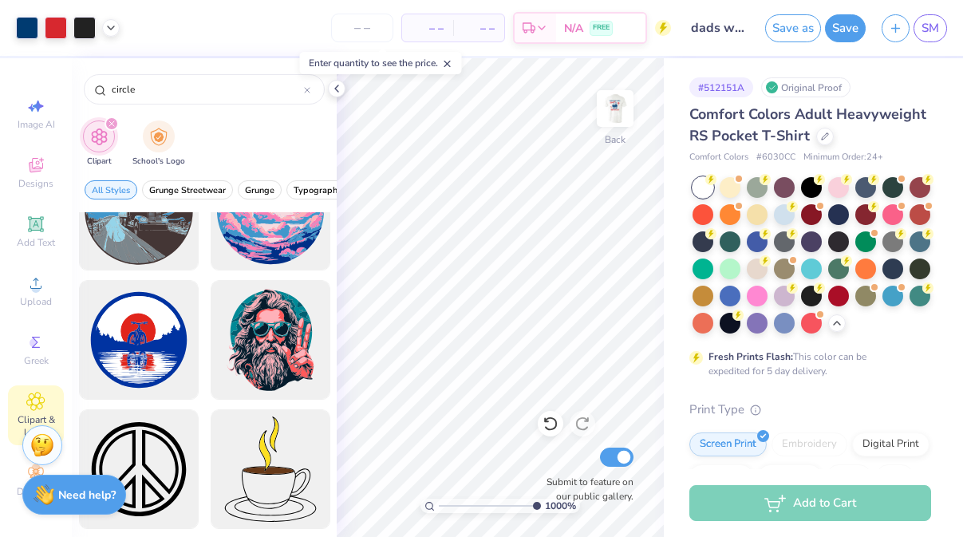
drag, startPoint x: 488, startPoint y: 502, endPoint x: 543, endPoint y: 493, distance: 55.7
click at [541, 499] on input "range" at bounding box center [490, 506] width 102 height 14
drag, startPoint x: 531, startPoint y: 506, endPoint x: 484, endPoint y: 496, distance: 48.0
click at [484, 499] on input "range" at bounding box center [493, 506] width 108 height 14
drag, startPoint x: 487, startPoint y: 499, endPoint x: 500, endPoint y: 499, distance: 12.8
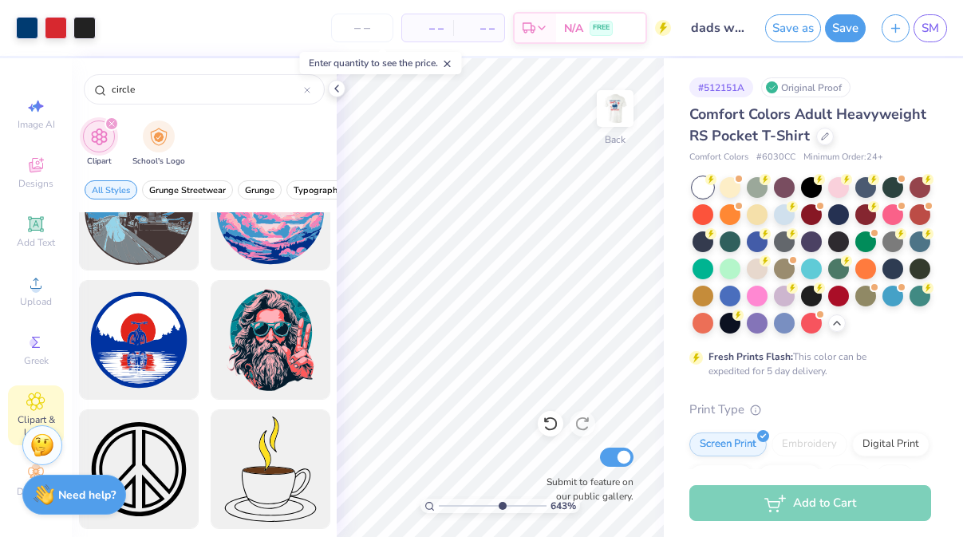
type input "6.43"
click at [500, 499] on input "range" at bounding box center [493, 506] width 108 height 14
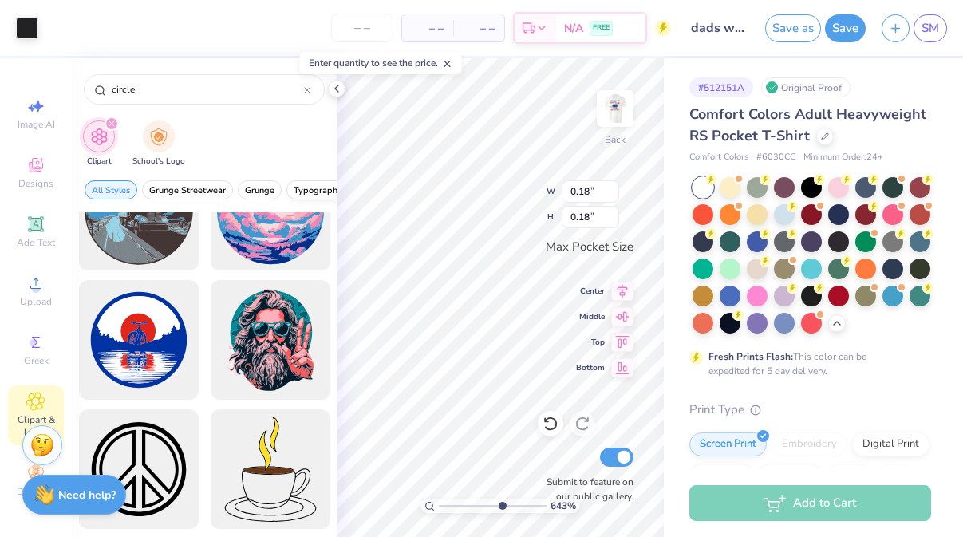
click at [294, 195] on div "Art colors – – Per Item – – Total Est. Delivery N/A FREE Design Title dads week…" at bounding box center [481, 268] width 963 height 537
type input "1.76"
drag, startPoint x: 503, startPoint y: 505, endPoint x: 465, endPoint y: 503, distance: 37.5
type input "3.11"
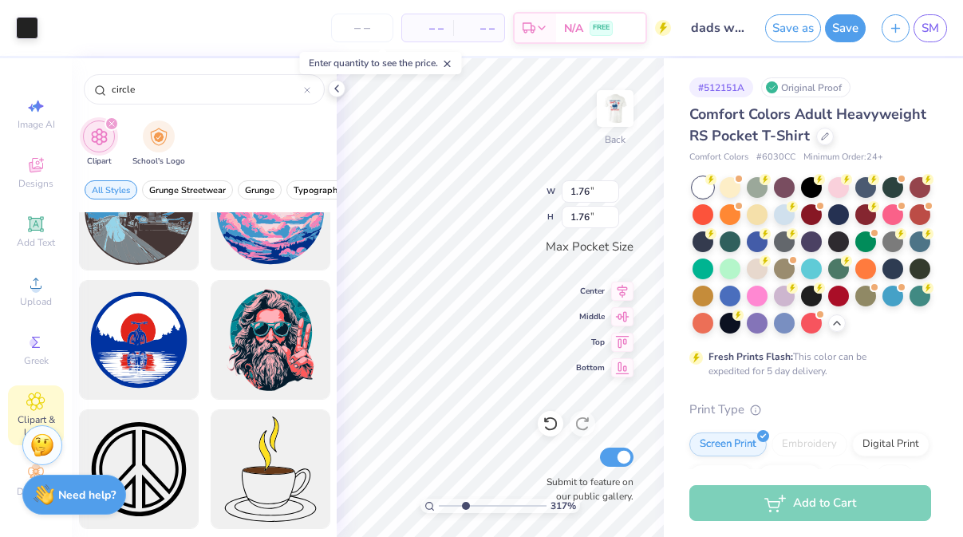
click at [465, 503] on input "range" at bounding box center [493, 506] width 108 height 14
click at [336, 180] on div "Art colors – – Per Item – – Total Est. Delivery N/A FREE Design Title dads week…" at bounding box center [481, 268] width 963 height 537
type input "3.17"
type input "3.18"
drag, startPoint x: 470, startPoint y: 503, endPoint x: 505, endPoint y: 494, distance: 36.4
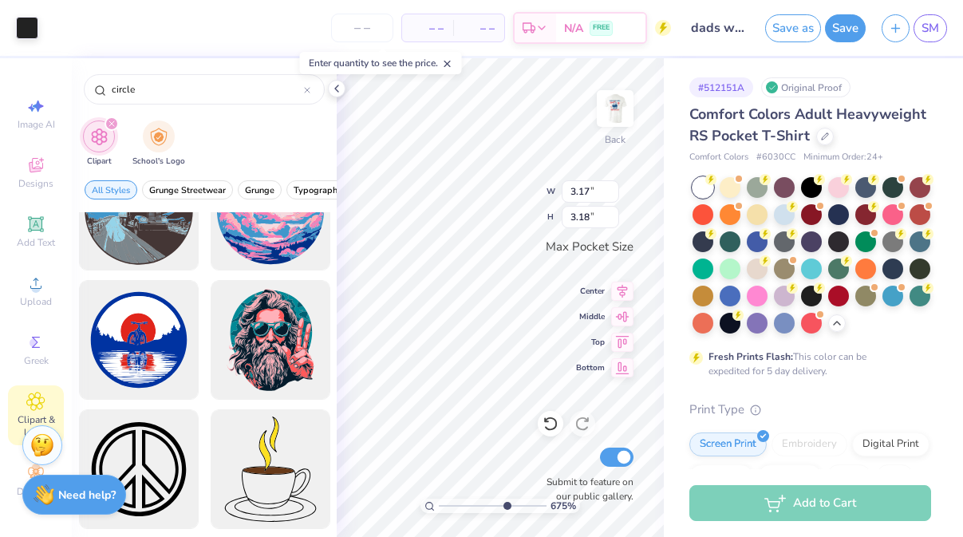
click at [505, 499] on input "range" at bounding box center [493, 506] width 108 height 14
drag, startPoint x: 505, startPoint y: 504, endPoint x: 482, endPoint y: 499, distance: 23.8
type input "4.7"
click at [482, 499] on input "range" at bounding box center [493, 506] width 108 height 14
type input "3.06"
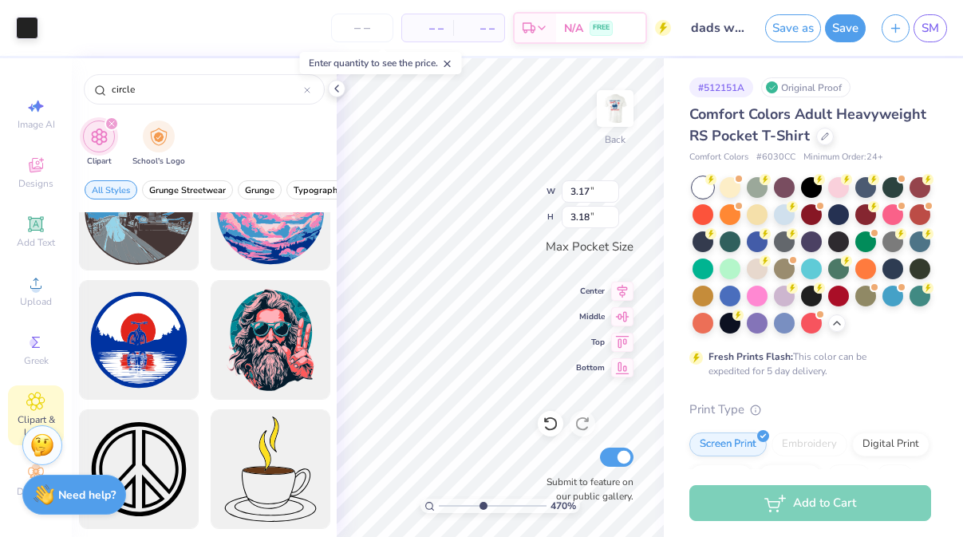
type input "3.07"
drag, startPoint x: 484, startPoint y: 506, endPoint x: 467, endPoint y: 504, distance: 16.8
click at [467, 504] on input "range" at bounding box center [493, 506] width 108 height 14
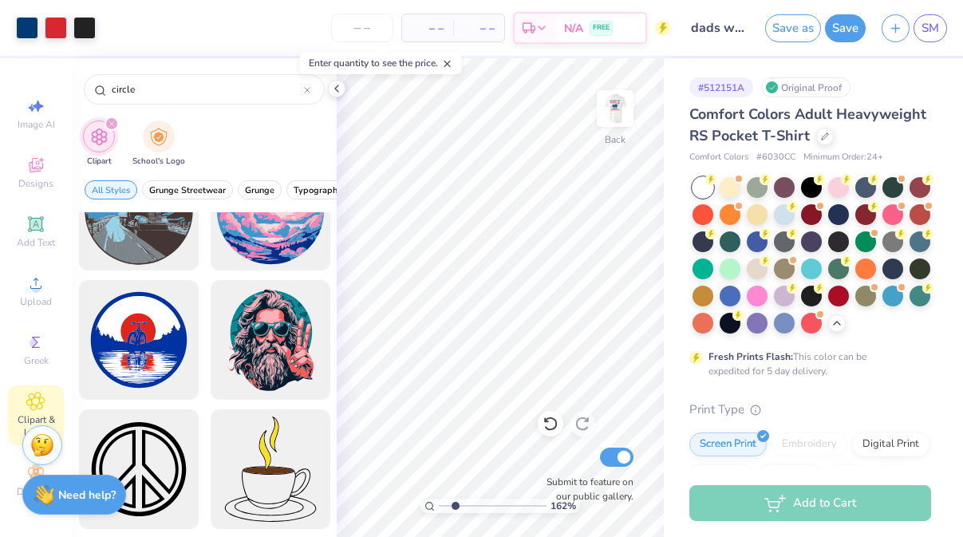
drag, startPoint x: 468, startPoint y: 507, endPoint x: 455, endPoint y: 503, distance: 13.4
click at [455, 503] on input "range" at bounding box center [493, 506] width 108 height 14
drag, startPoint x: 452, startPoint y: 507, endPoint x: 471, endPoint y: 503, distance: 19.6
type input "3.64"
click at [471, 503] on input "range" at bounding box center [493, 506] width 108 height 14
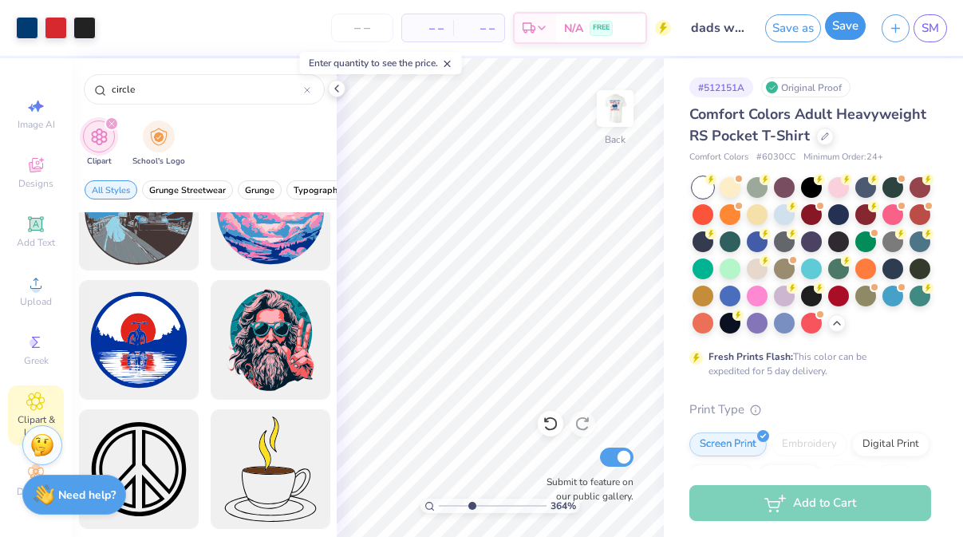
click at [842, 36] on button "Save" at bounding box center [845, 26] width 41 height 28
